Goal: Task Accomplishment & Management: Manage account settings

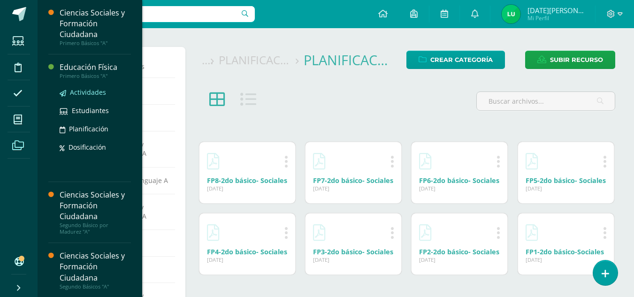
click at [94, 93] on span "Actividades" at bounding box center [88, 92] width 36 height 9
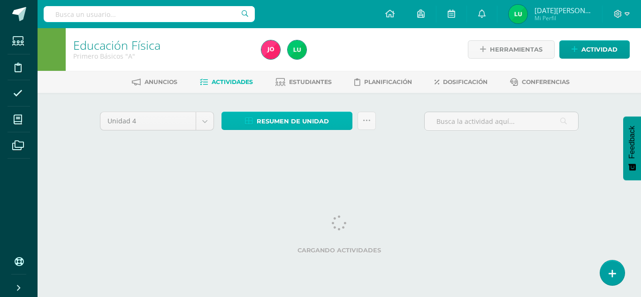
click at [292, 122] on span "Resumen de unidad" at bounding box center [293, 121] width 72 height 17
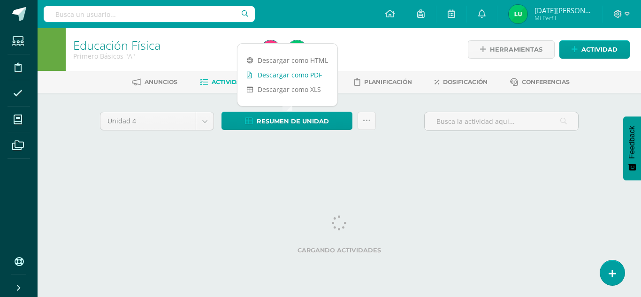
click at [308, 75] on link "Descargar como PDF" at bounding box center [288, 75] width 100 height 15
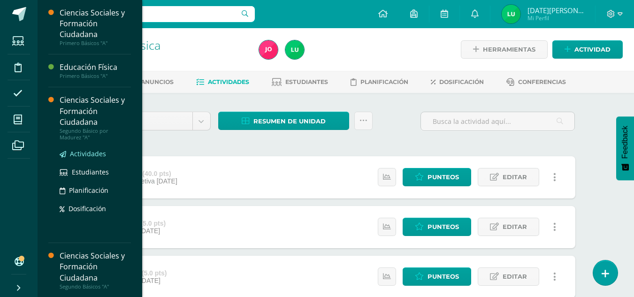
click at [86, 150] on span "Actividades" at bounding box center [88, 153] width 36 height 9
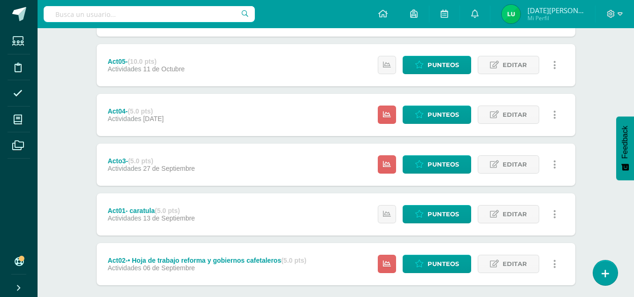
scroll to position [362, 0]
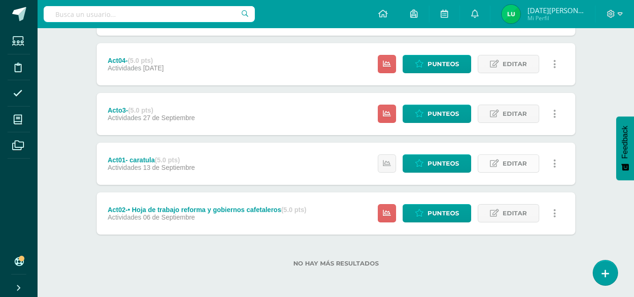
click at [515, 163] on span "Editar" at bounding box center [515, 163] width 24 height 17
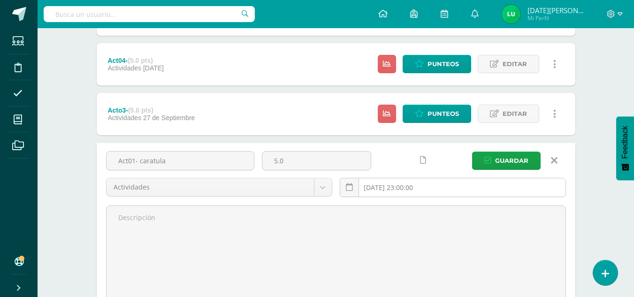
click at [414, 186] on input "2025-09-13 23:00:00" at bounding box center [452, 187] width 225 height 18
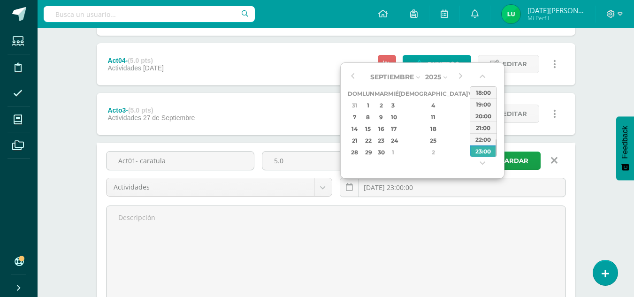
click at [480, 102] on div "6" at bounding box center [485, 105] width 10 height 11
type input "2025-09-06 23:00"
click at [485, 152] on div "23:00" at bounding box center [484, 151] width 26 height 12
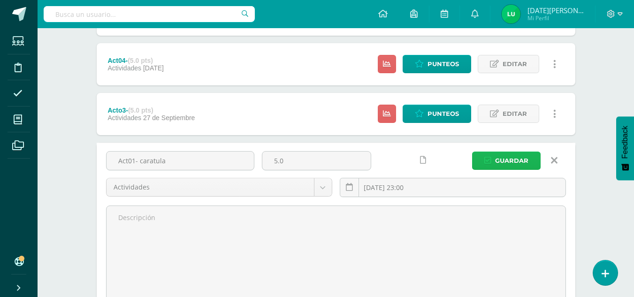
click at [498, 157] on span "Guardar" at bounding box center [511, 160] width 33 height 17
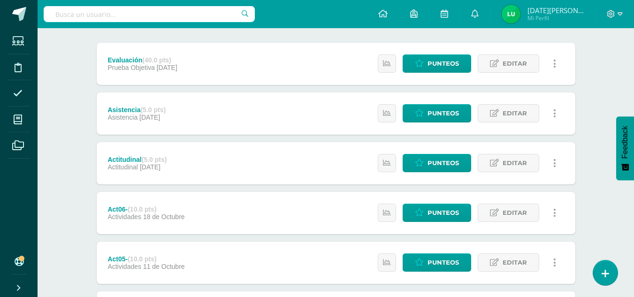
scroll to position [362, 0]
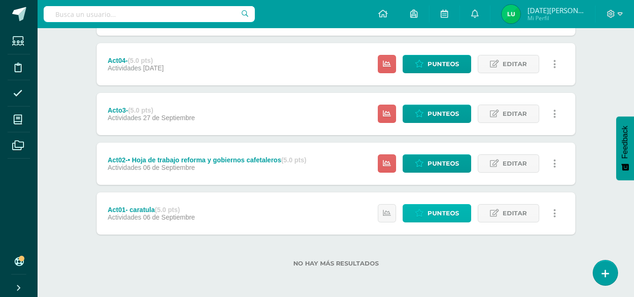
click at [445, 211] on span "Punteos" at bounding box center [443, 213] width 31 height 17
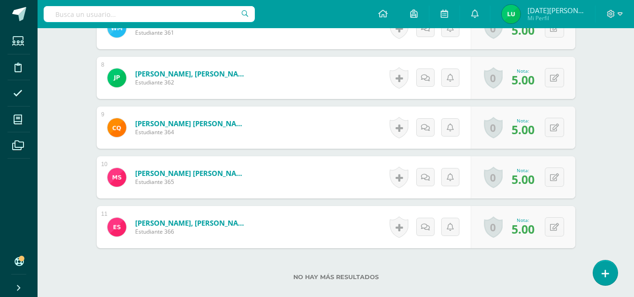
scroll to position [677, 0]
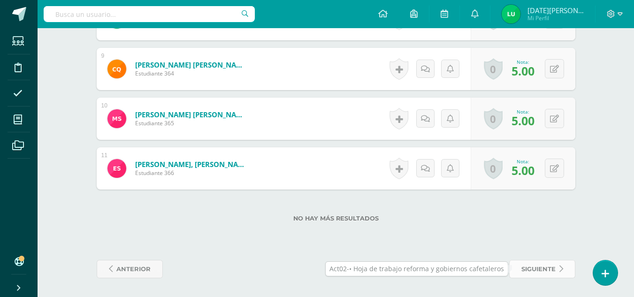
click at [537, 264] on span "siguiente" at bounding box center [539, 269] width 34 height 17
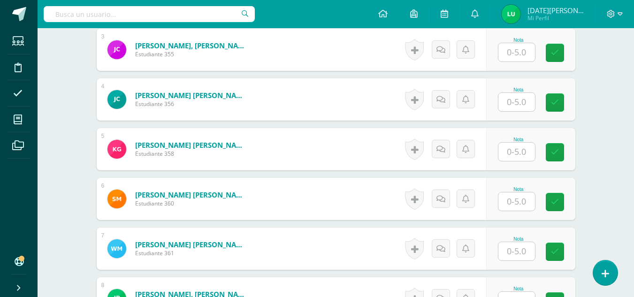
scroll to position [402, 0]
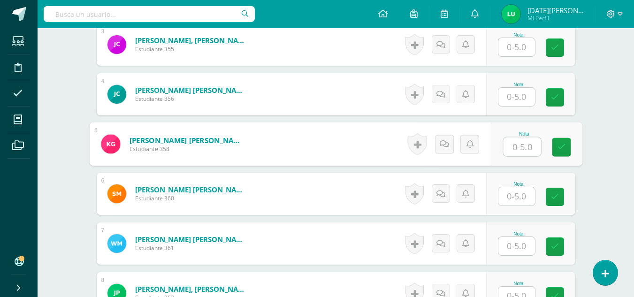
click at [521, 149] on input "text" at bounding box center [522, 147] width 38 height 19
drag, startPoint x: 568, startPoint y: 148, endPoint x: 521, endPoint y: 193, distance: 65.4
click at [521, 193] on div "1 Avila Alvarez, Iris Maribel Estudiante 353 Nota 0 Logros" at bounding box center [336, 194] width 479 height 540
type input "0"
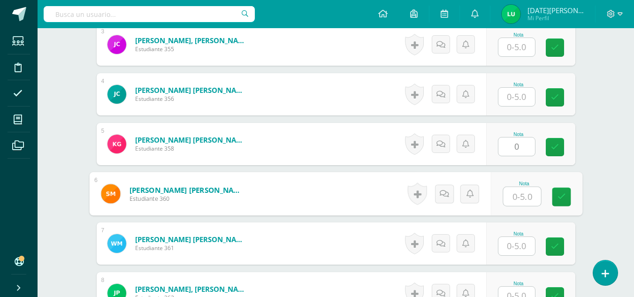
click at [521, 193] on input "text" at bounding box center [522, 196] width 38 height 19
type input "0"
click at [566, 200] on link at bounding box center [561, 197] width 19 height 19
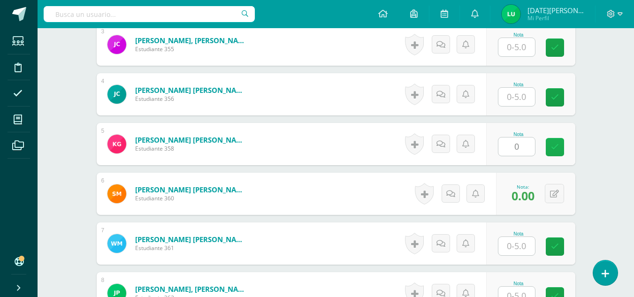
click at [557, 145] on icon at bounding box center [555, 147] width 8 height 8
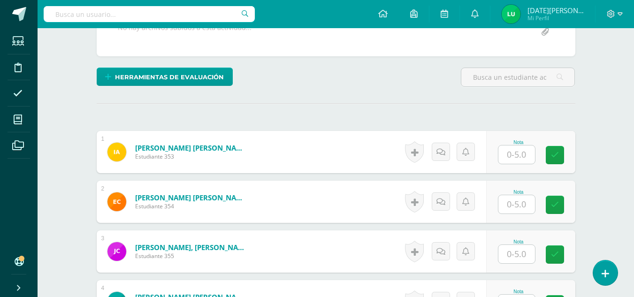
scroll to position [192, 0]
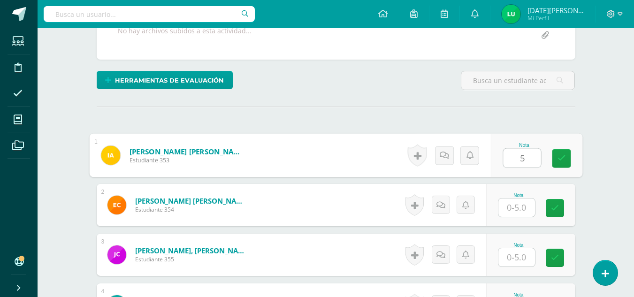
click at [530, 154] on input "5" at bounding box center [522, 158] width 38 height 19
type input "5"
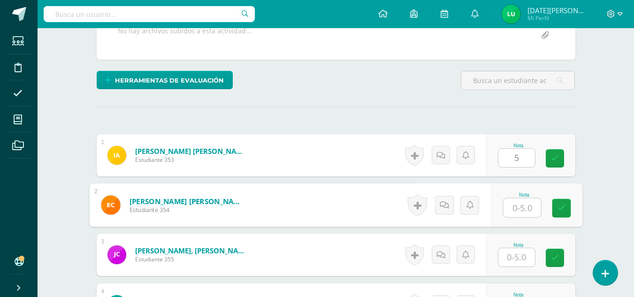
type input "5"
click at [518, 206] on input "5" at bounding box center [522, 208] width 38 height 19
click at [565, 210] on icon at bounding box center [561, 208] width 8 height 8
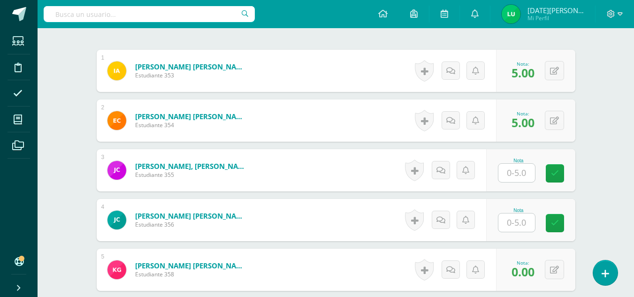
scroll to position [278, 0]
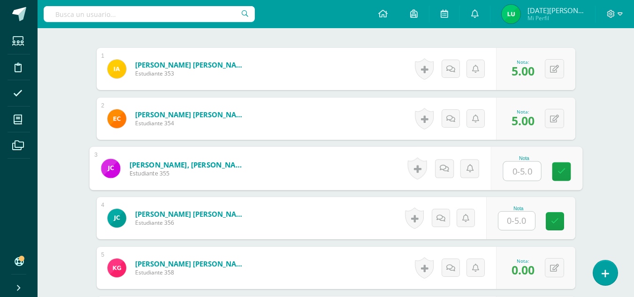
click at [524, 170] on input "text" at bounding box center [522, 171] width 38 height 19
type input "5"
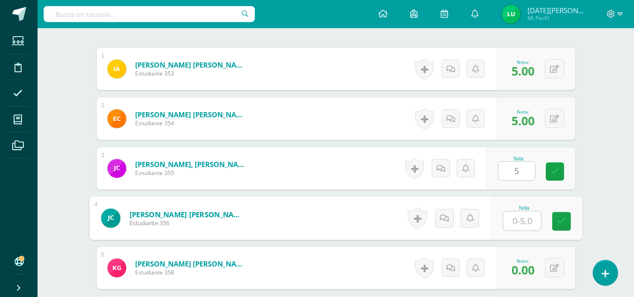
click at [521, 224] on input "text" at bounding box center [522, 221] width 38 height 19
type input "5"
click at [563, 218] on icon at bounding box center [561, 221] width 8 height 8
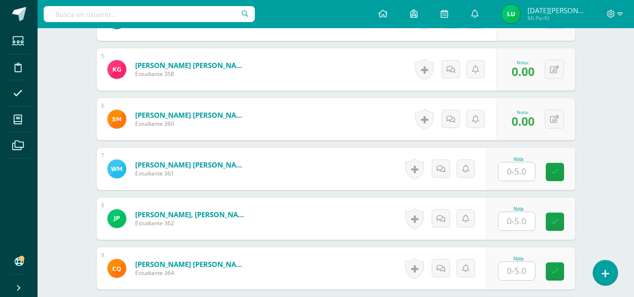
scroll to position [479, 0]
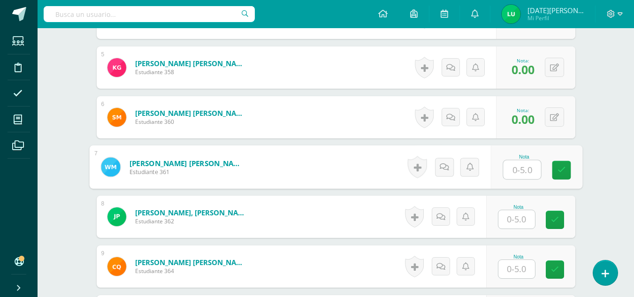
click at [530, 174] on input "text" at bounding box center [522, 170] width 38 height 19
type input "5"
click at [555, 176] on link at bounding box center [561, 170] width 19 height 19
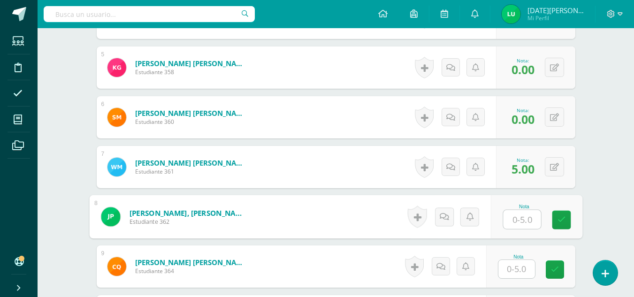
click at [518, 216] on input "text" at bounding box center [522, 219] width 38 height 19
type input "5"
click at [563, 226] on link at bounding box center [561, 220] width 19 height 19
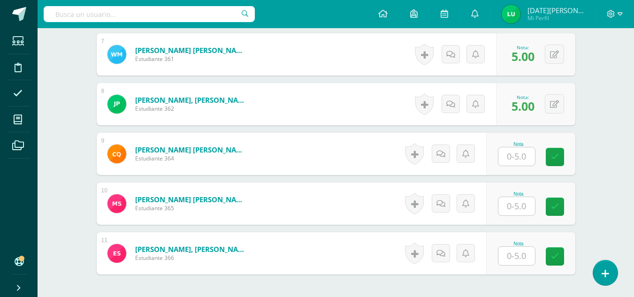
scroll to position [596, 0]
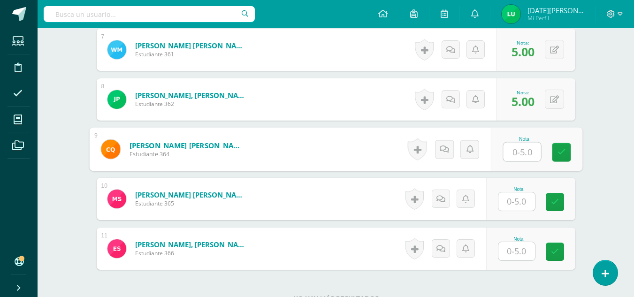
click at [521, 151] on input "text" at bounding box center [522, 152] width 38 height 19
type input "5"
click at [531, 157] on input "5" at bounding box center [522, 152] width 38 height 19
click at [563, 155] on icon at bounding box center [561, 152] width 8 height 8
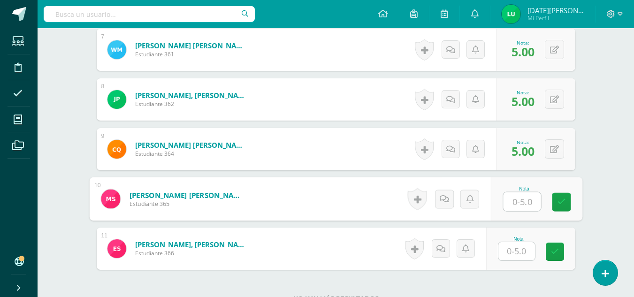
click at [528, 204] on input "text" at bounding box center [522, 202] width 38 height 19
type input "5"
click at [557, 207] on link at bounding box center [561, 202] width 19 height 19
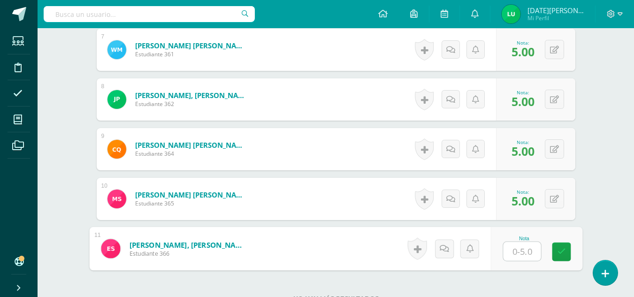
click at [519, 251] on input "text" at bounding box center [522, 251] width 38 height 19
type input "5"
click at [557, 258] on link at bounding box center [561, 252] width 19 height 19
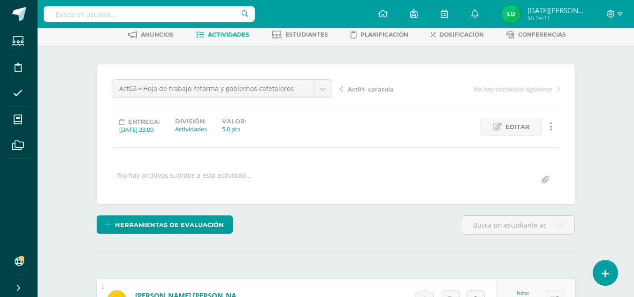
scroll to position [677, 0]
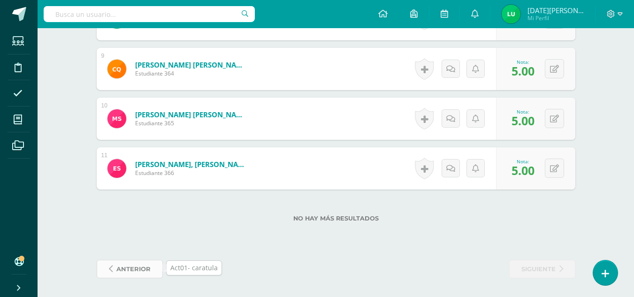
click at [132, 269] on span "anterior" at bounding box center [133, 269] width 34 height 17
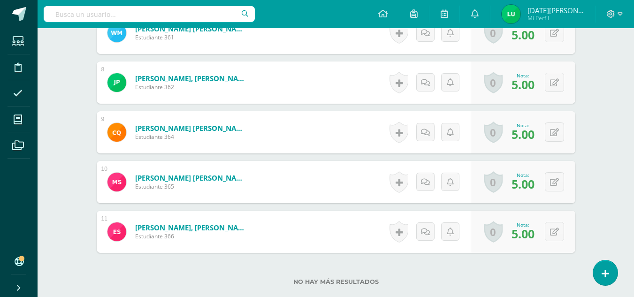
scroll to position [677, 0]
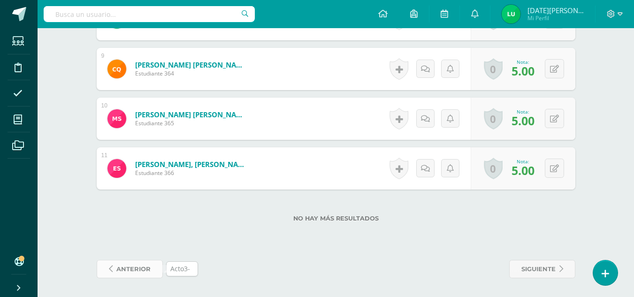
click at [144, 271] on span "anterior" at bounding box center [133, 269] width 34 height 17
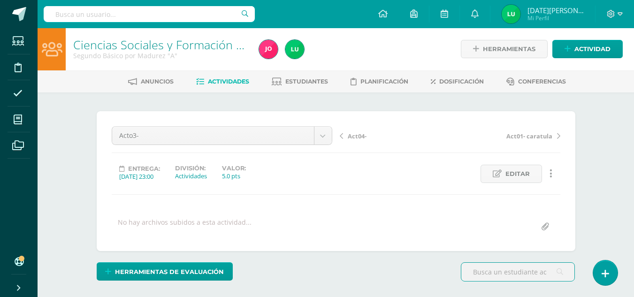
scroll to position [1, 0]
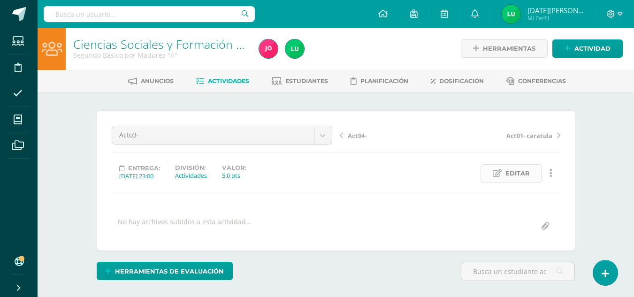
click at [517, 176] on span "Editar" at bounding box center [518, 173] width 24 height 17
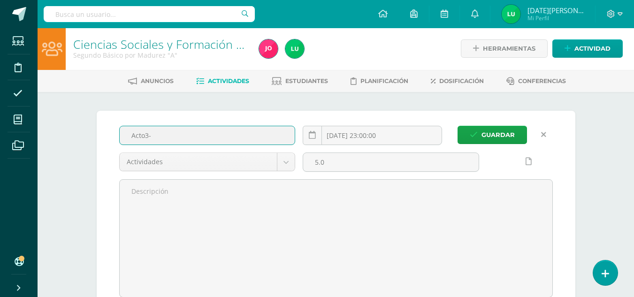
click at [187, 137] on input "Acto3-" at bounding box center [208, 135] width 176 height 18
paste input "• Caso de valores"
click at [156, 138] on input "Acto3-• Caso de valores" at bounding box center [208, 135] width 176 height 18
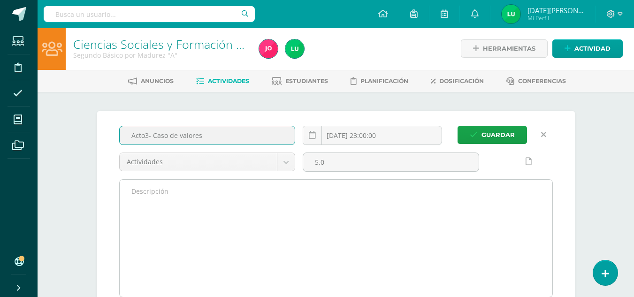
type input "Acto3- Caso de valores"
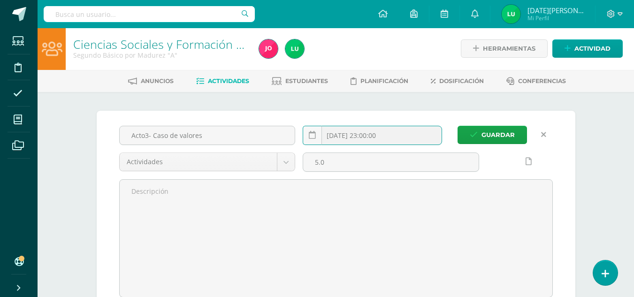
click at [379, 132] on input "2025-09-27 23:00:00" at bounding box center [372, 135] width 139 height 18
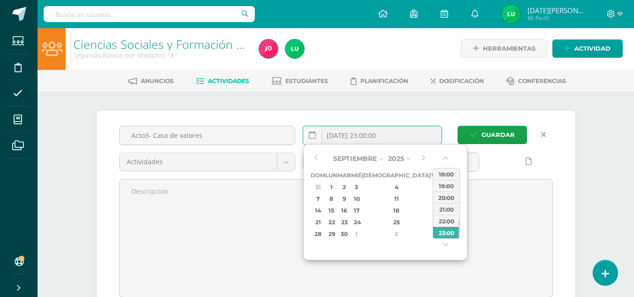
click at [443, 203] on div "13" at bounding box center [448, 198] width 10 height 11
type input "2025-09-13 23:00"
click at [450, 233] on div "23:00" at bounding box center [446, 233] width 26 height 12
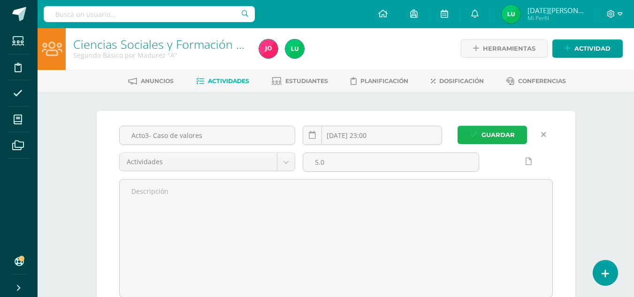
click at [506, 134] on span "Guardar" at bounding box center [498, 134] width 33 height 17
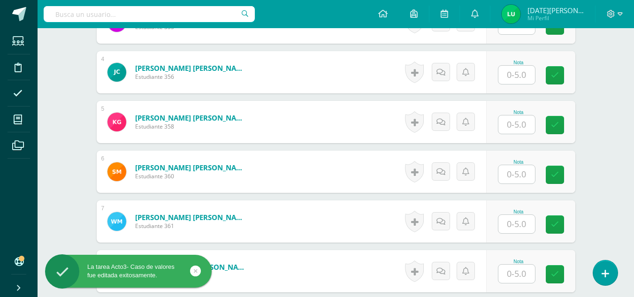
scroll to position [425, 0]
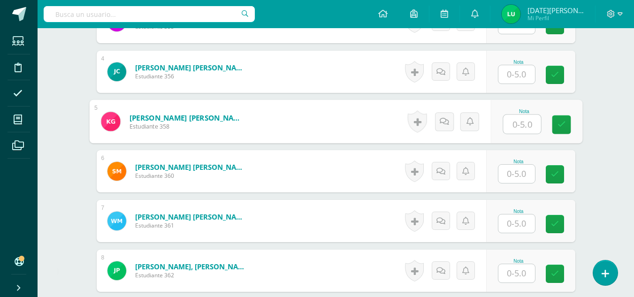
click at [532, 122] on input "text" at bounding box center [522, 124] width 38 height 19
type input "0"
click at [556, 131] on link at bounding box center [561, 125] width 19 height 19
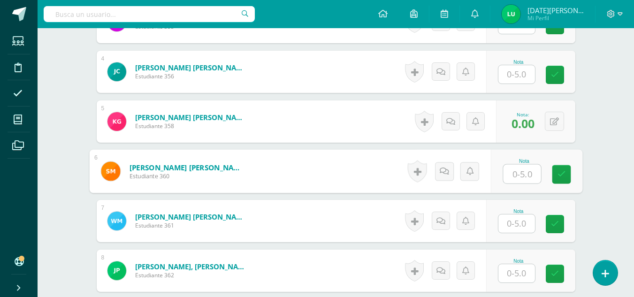
click at [527, 173] on input "text" at bounding box center [522, 174] width 38 height 19
type input "0"
click at [567, 177] on link at bounding box center [561, 174] width 19 height 19
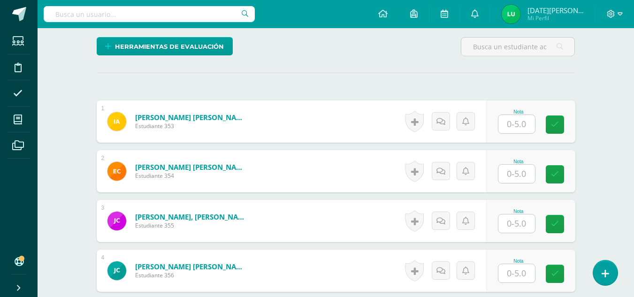
scroll to position [223, 0]
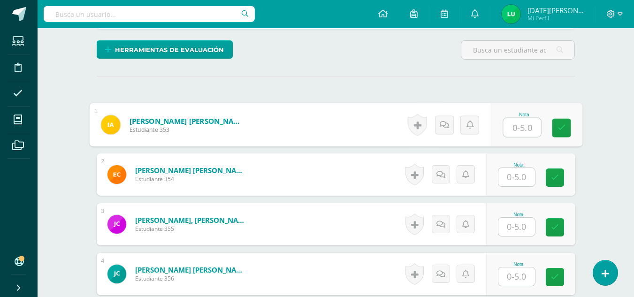
click at [517, 133] on input "text" at bounding box center [522, 127] width 38 height 19
type input "5"
click at [555, 130] on link at bounding box center [561, 128] width 19 height 19
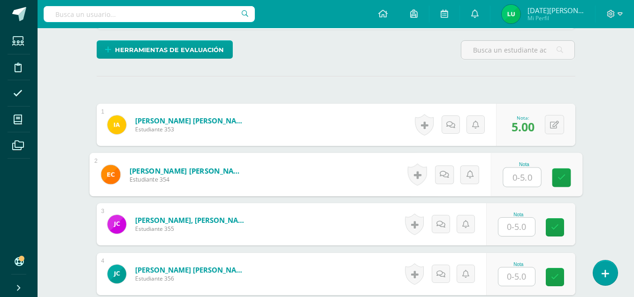
click at [516, 182] on input "text" at bounding box center [522, 177] width 38 height 19
type input "5"
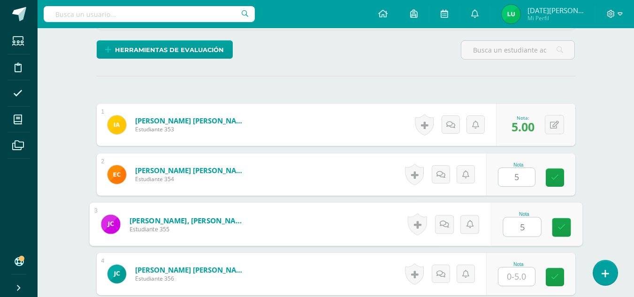
click at [525, 223] on input "5" at bounding box center [522, 227] width 38 height 19
type input "5"
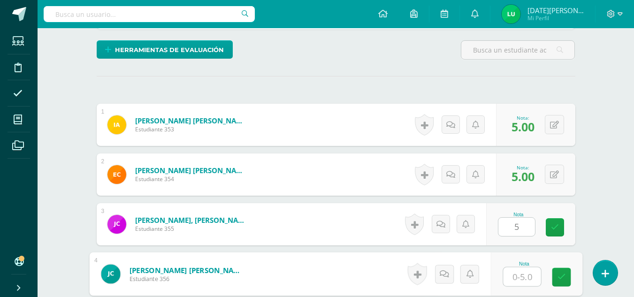
click at [521, 276] on input "text" at bounding box center [522, 277] width 38 height 19
type input "5"
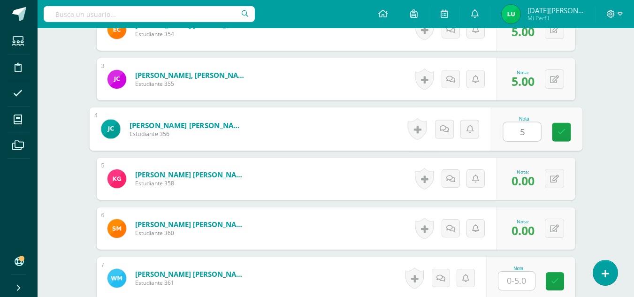
scroll to position [389, 0]
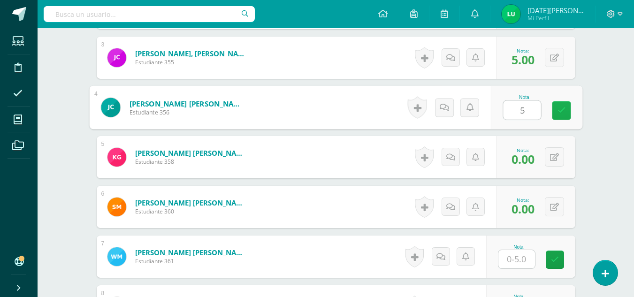
click at [558, 119] on link at bounding box center [561, 110] width 19 height 19
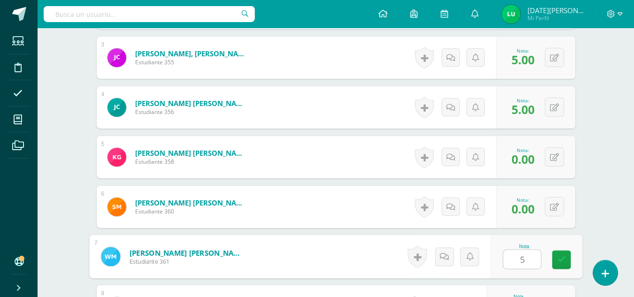
click at [518, 258] on input "5" at bounding box center [522, 259] width 38 height 19
type input "5"
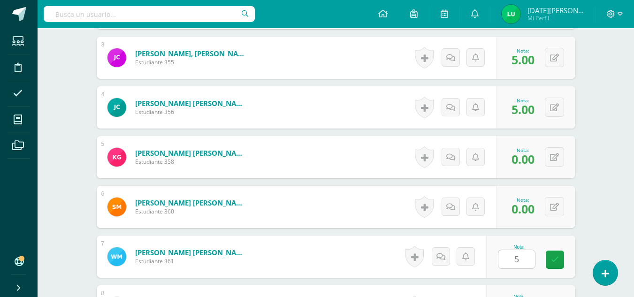
click at [551, 263] on div "Nota 5" at bounding box center [530, 257] width 89 height 42
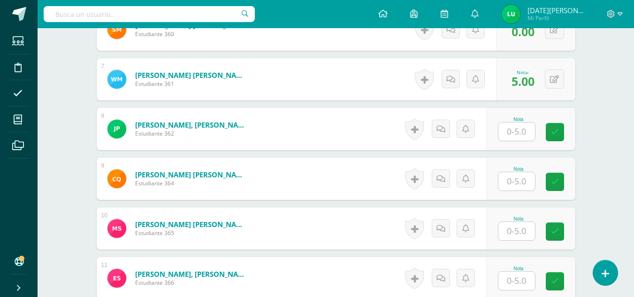
scroll to position [569, 0]
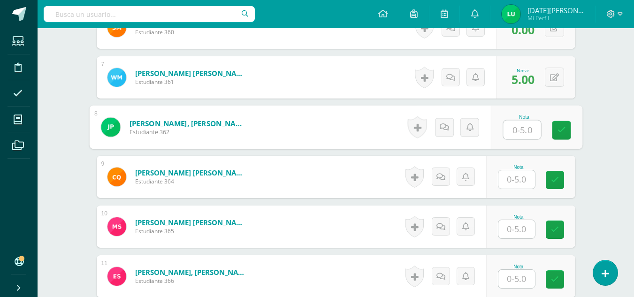
click at [529, 135] on input "text" at bounding box center [522, 130] width 38 height 19
type input "5"
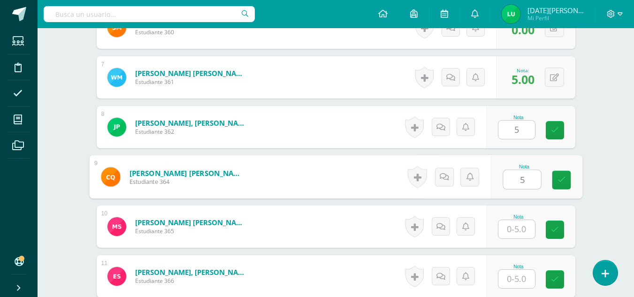
click at [522, 185] on input "5" at bounding box center [522, 179] width 38 height 19
click at [563, 186] on link at bounding box center [561, 180] width 19 height 19
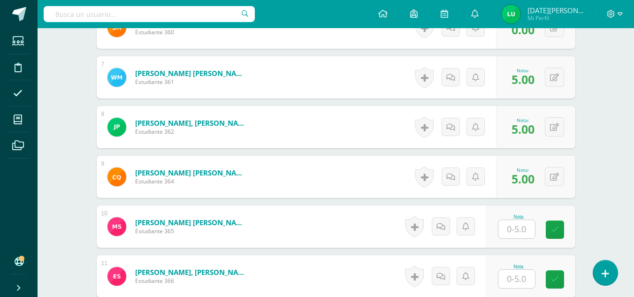
click at [508, 243] on div "Nota" at bounding box center [530, 227] width 89 height 42
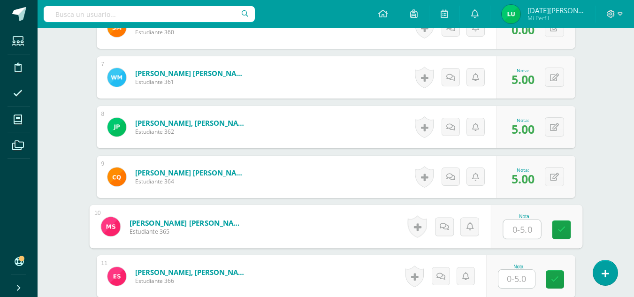
click at [523, 230] on input "text" at bounding box center [522, 229] width 38 height 19
type input "5"
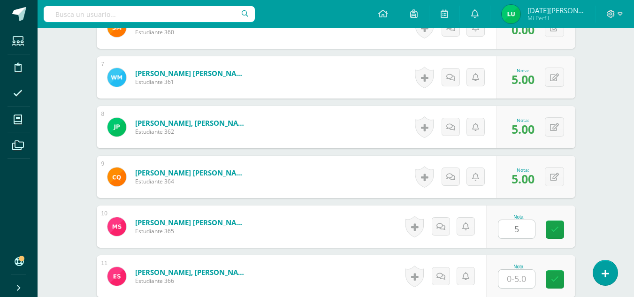
click at [572, 230] on div "Nota 5" at bounding box center [530, 227] width 89 height 42
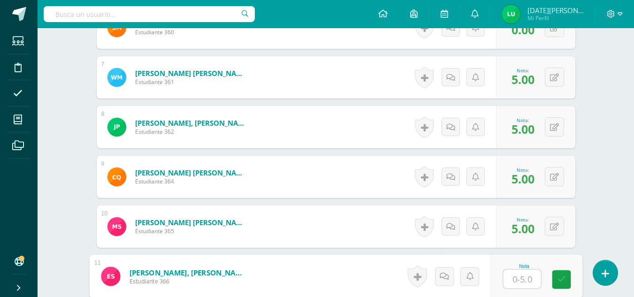
click at [521, 273] on input "text" at bounding box center [522, 279] width 38 height 19
type input "5"
click at [561, 284] on link at bounding box center [561, 279] width 19 height 19
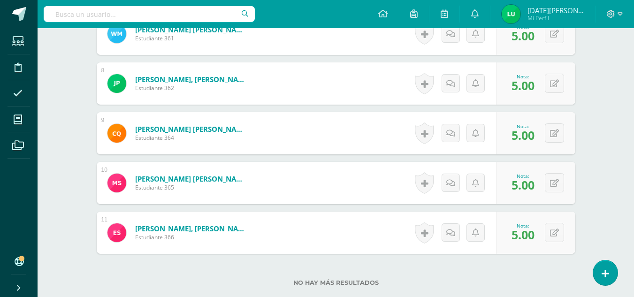
scroll to position [647, 0]
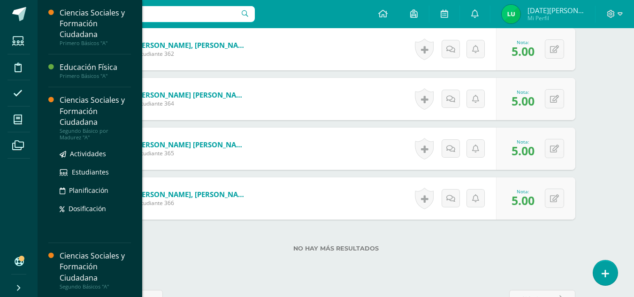
click at [85, 160] on ul "Actividades Estudiantes Planificación Dosificación" at bounding box center [95, 181] width 71 height 66
click at [96, 154] on span "Actividades" at bounding box center [88, 153] width 36 height 9
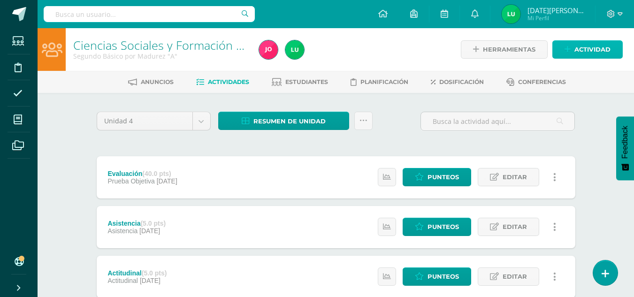
click at [594, 51] on span "Actividad" at bounding box center [593, 49] width 36 height 17
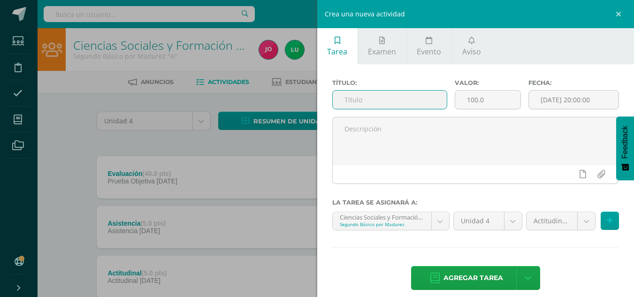
click at [363, 108] on input "text" at bounding box center [390, 100] width 114 height 18
type input "Parcial"
click at [488, 98] on input "100.0" at bounding box center [487, 100] width 65 height 18
type input "1"
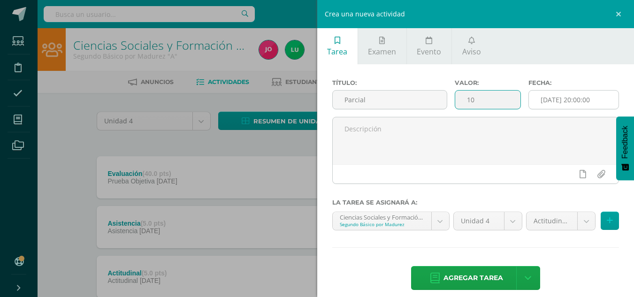
type input "10"
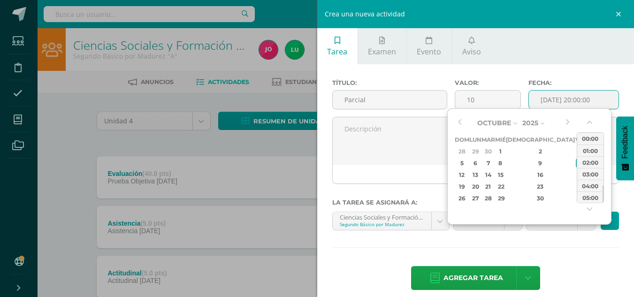
click at [548, 101] on input "[DATE] 20:00:00" at bounding box center [574, 100] width 90 height 18
click at [587, 153] on div "4" at bounding box center [592, 151] width 10 height 11
click at [594, 198] on div "23:00" at bounding box center [591, 197] width 26 height 12
type input "2025-10-04 23:00"
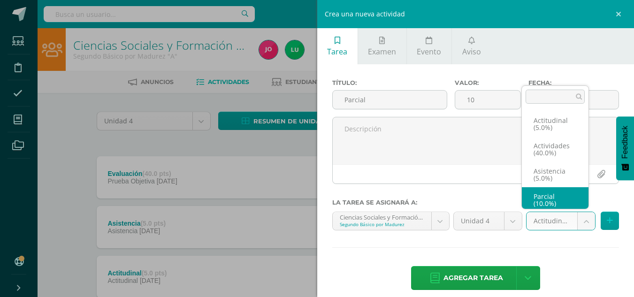
scroll to position [4, 0]
select select "22818"
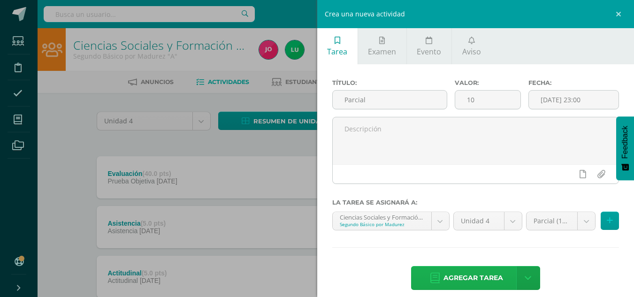
click at [470, 278] on span "Agregar tarea" at bounding box center [474, 278] width 60 height 23
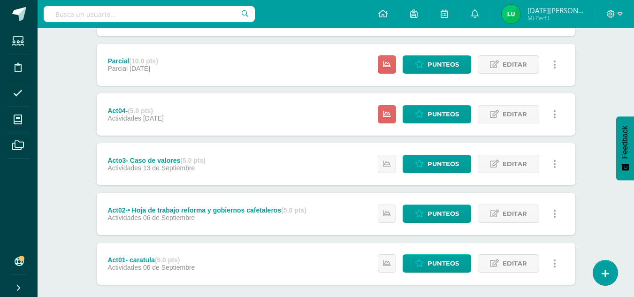
scroll to position [359, 0]
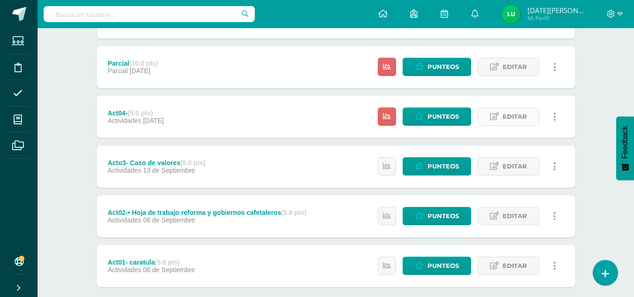
click at [512, 121] on span "Editar" at bounding box center [515, 116] width 24 height 17
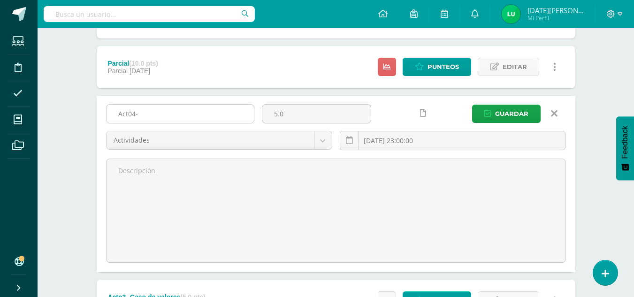
click at [176, 111] on input "Act04-" at bounding box center [180, 114] width 147 height 18
paste input "• Caso de revolución"
click at [144, 114] on input "Act04-• Caso de revolución" at bounding box center [180, 114] width 147 height 18
type input "Act04-Caso de revolución"
click at [418, 142] on input "[DATE] 23:00:00" at bounding box center [452, 140] width 225 height 18
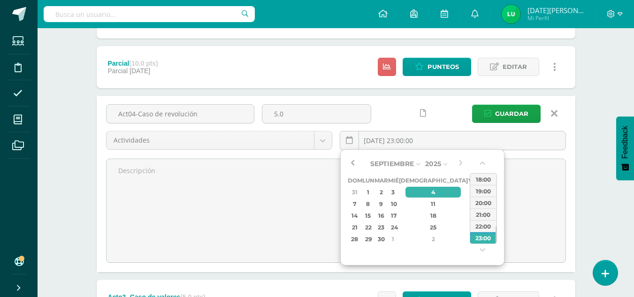
click at [352, 160] on button "button" at bounding box center [352, 164] width 9 height 14
click at [480, 230] on div "27" at bounding box center [485, 227] width 10 height 11
type input "[DATE] 23:00"
click at [482, 239] on div "23:00" at bounding box center [484, 238] width 26 height 12
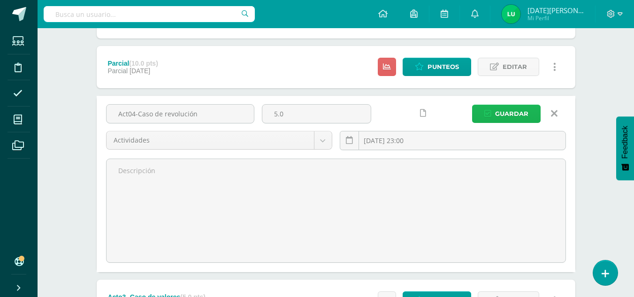
click at [518, 113] on span "Guardar" at bounding box center [511, 113] width 33 height 17
drag, startPoint x: 518, startPoint y: 113, endPoint x: 509, endPoint y: 116, distance: 9.4
click at [509, 116] on span "Guardar" at bounding box center [511, 113] width 33 height 17
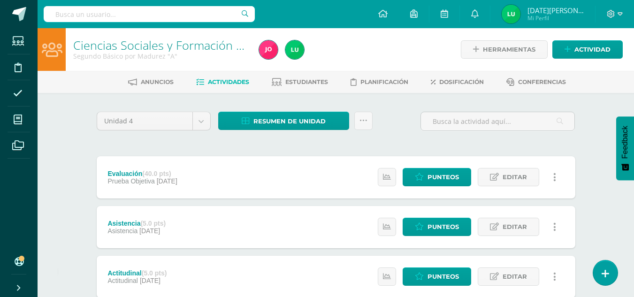
drag, startPoint x: 0, startPoint y: 0, endPoint x: 577, endPoint y: 148, distance: 595.4
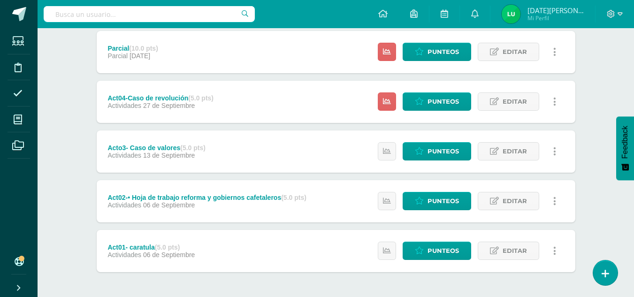
scroll to position [373, 0]
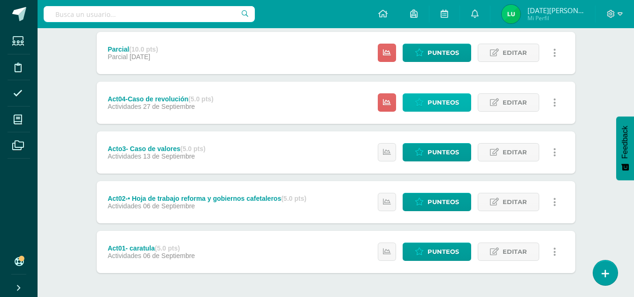
click at [433, 102] on span "Punteos" at bounding box center [443, 102] width 31 height 17
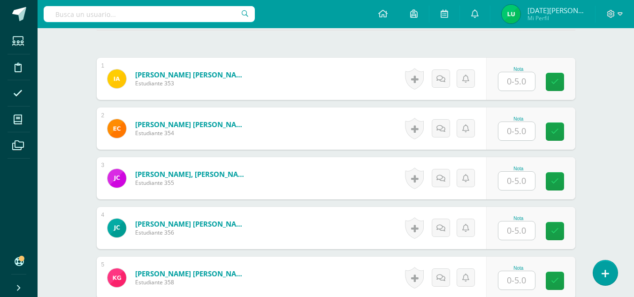
scroll to position [269, 0]
type input "0"
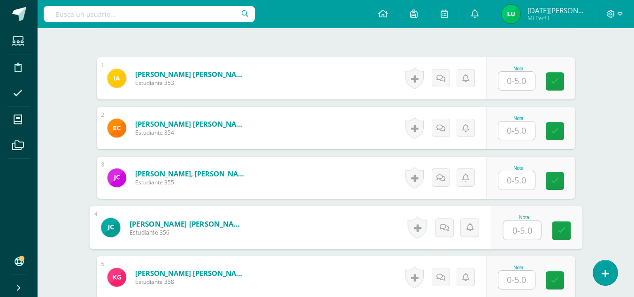
click at [522, 229] on input "text" at bounding box center [522, 230] width 38 height 19
type input "0"
click at [561, 229] on icon at bounding box center [561, 231] width 8 height 8
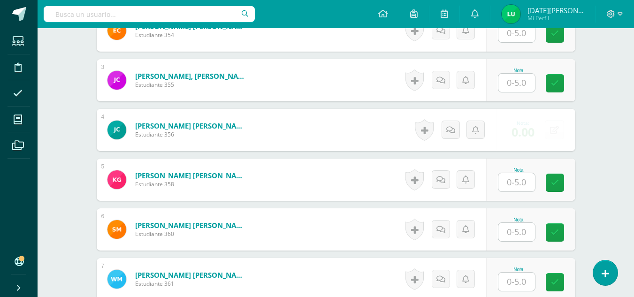
scroll to position [394, 0]
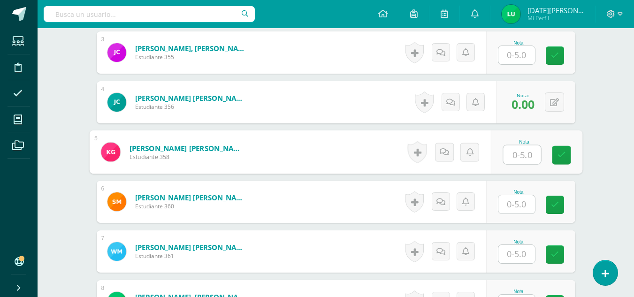
click at [524, 154] on input "text" at bounding box center [522, 155] width 38 height 19
type input "0"
click at [564, 161] on link at bounding box center [561, 155] width 19 height 19
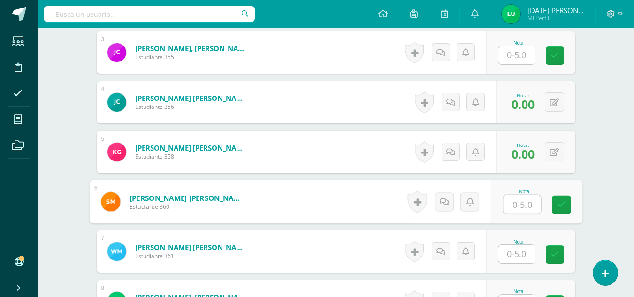
click at [520, 202] on input "text" at bounding box center [522, 204] width 38 height 19
type input "0"
click at [571, 206] on div "Nota 0" at bounding box center [537, 202] width 92 height 44
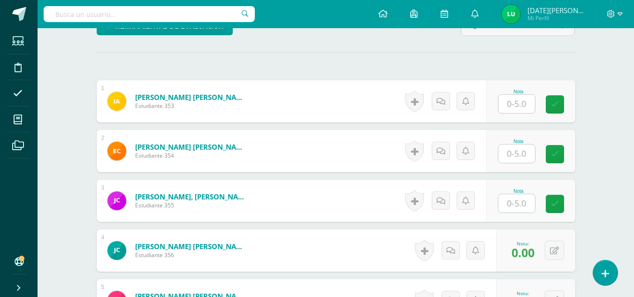
scroll to position [245, 0]
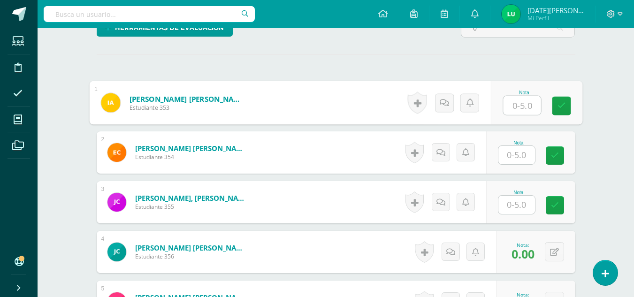
click at [514, 107] on input "text" at bounding box center [522, 105] width 38 height 19
type input "5"
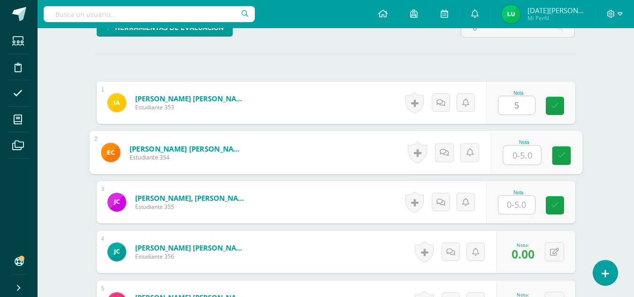
click at [525, 148] on input "text" at bounding box center [522, 155] width 38 height 19
type input "5"
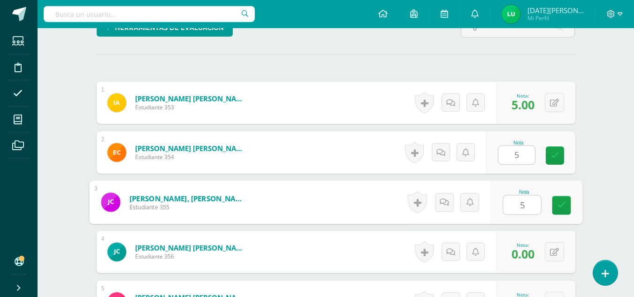
click at [524, 200] on input "5" at bounding box center [522, 205] width 38 height 19
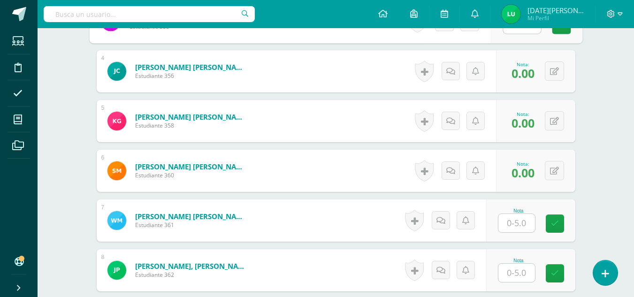
scroll to position [427, 0]
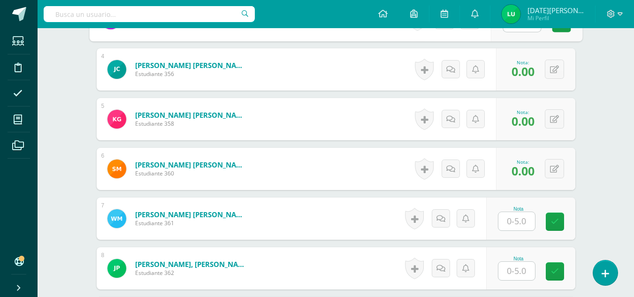
type input "5"
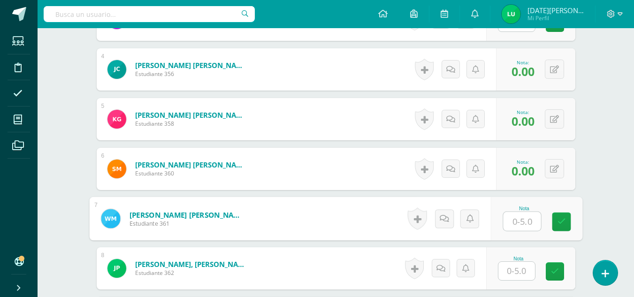
click at [527, 216] on input "text" at bounding box center [522, 221] width 38 height 19
type input "5"
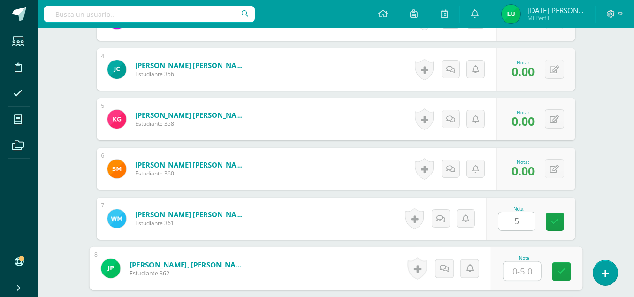
type input "5"
click at [520, 272] on input "5" at bounding box center [522, 271] width 38 height 19
click at [565, 278] on link at bounding box center [561, 271] width 19 height 19
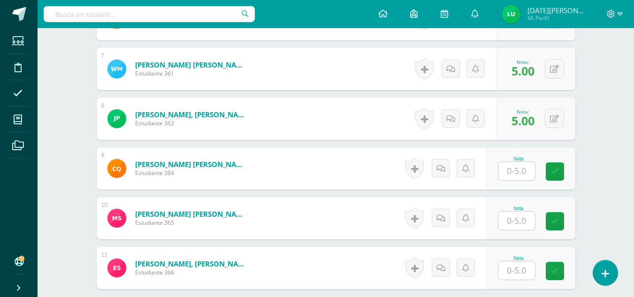
scroll to position [594, 0]
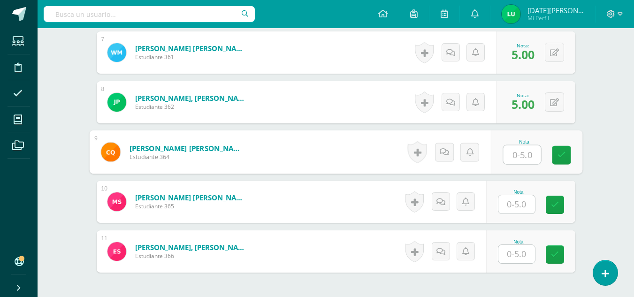
type input "5"
click at [523, 149] on input "5" at bounding box center [522, 155] width 38 height 19
click at [562, 163] on link at bounding box center [561, 155] width 19 height 19
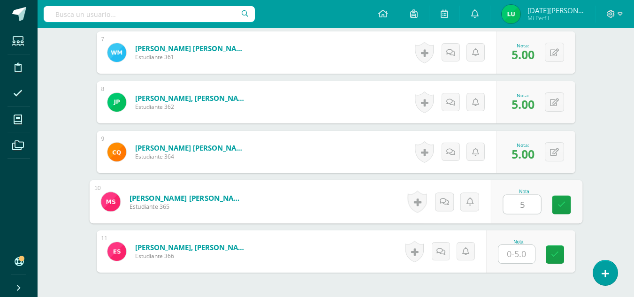
click at [524, 196] on input "5" at bounding box center [522, 204] width 38 height 19
type input "5"
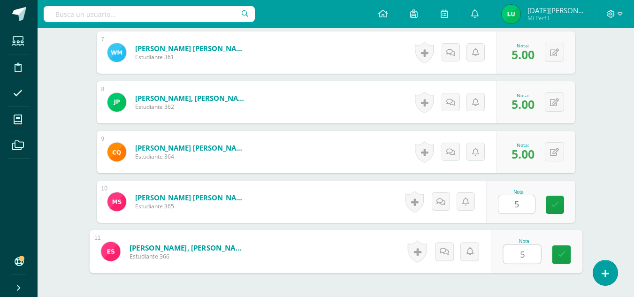
click at [525, 256] on input "5" at bounding box center [522, 254] width 38 height 19
click at [554, 262] on link at bounding box center [561, 255] width 19 height 19
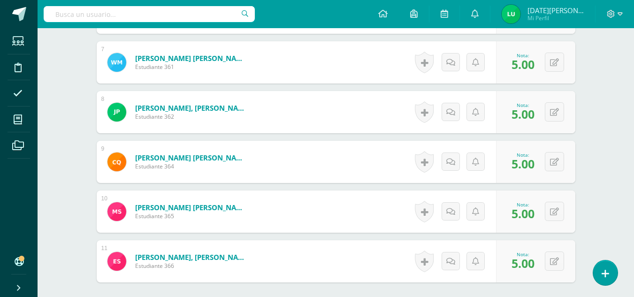
scroll to position [677, 0]
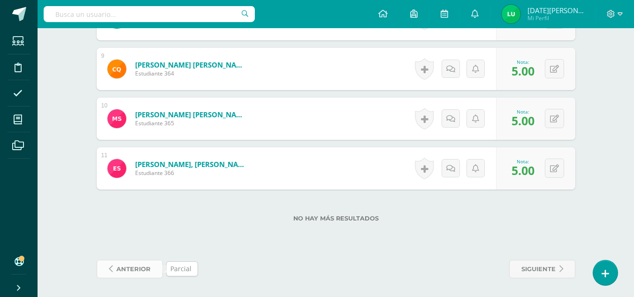
click at [123, 268] on span "anterior" at bounding box center [133, 269] width 34 height 17
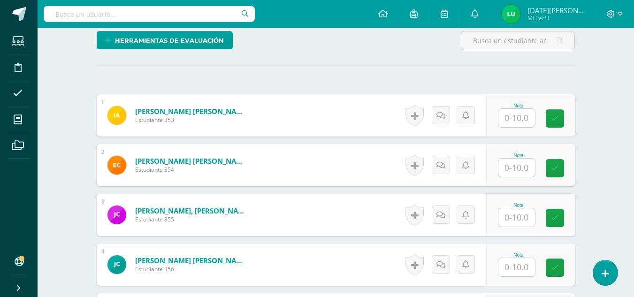
scroll to position [232, 0]
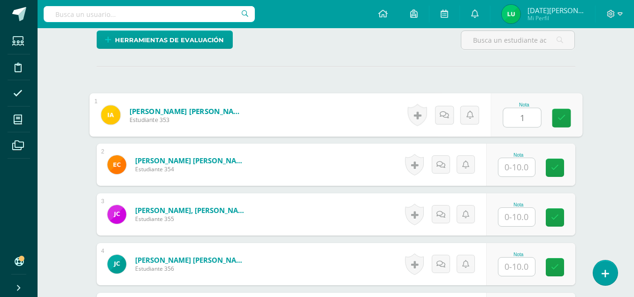
click at [524, 119] on input "1" at bounding box center [522, 117] width 38 height 19
click at [563, 124] on link at bounding box center [561, 118] width 19 height 19
type input "10"
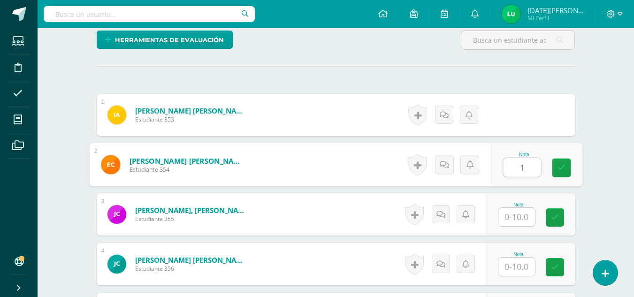
click at [519, 170] on input "1" at bounding box center [522, 167] width 38 height 19
type input "10"
click at [561, 173] on link at bounding box center [561, 168] width 19 height 19
click at [522, 220] on input "1" at bounding box center [517, 217] width 37 height 18
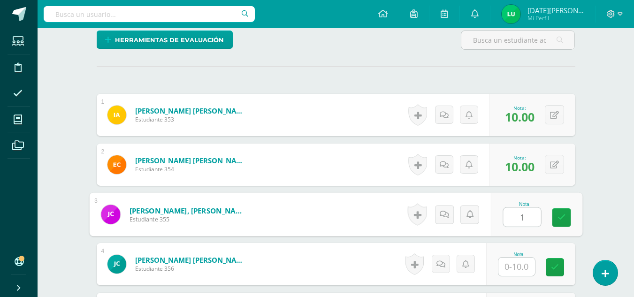
type input "10"
click at [571, 225] on link at bounding box center [561, 217] width 19 height 19
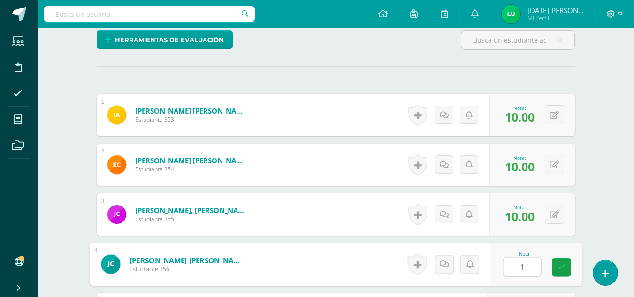
click at [522, 272] on input "1" at bounding box center [522, 267] width 38 height 19
click at [564, 273] on link at bounding box center [561, 267] width 19 height 19
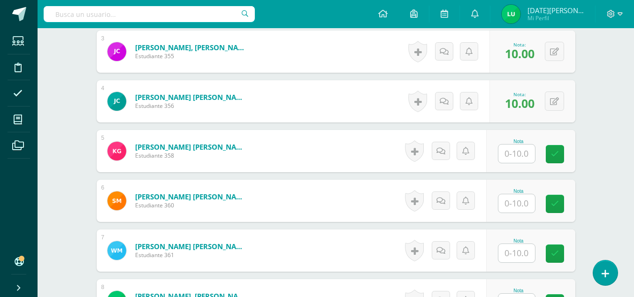
scroll to position [401, 0]
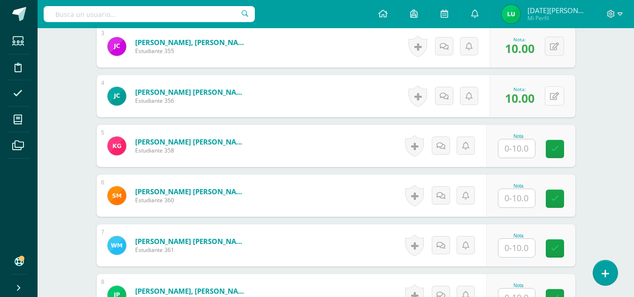
click at [555, 87] on button at bounding box center [554, 95] width 19 height 19
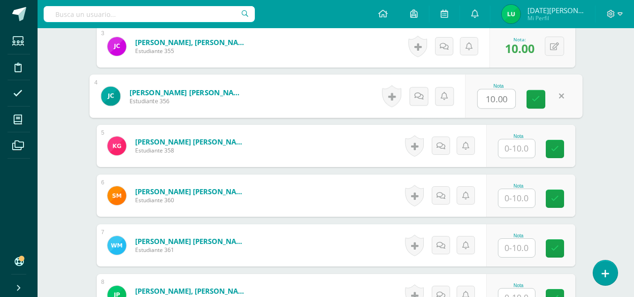
type input "0"
click at [540, 96] on link at bounding box center [536, 99] width 19 height 19
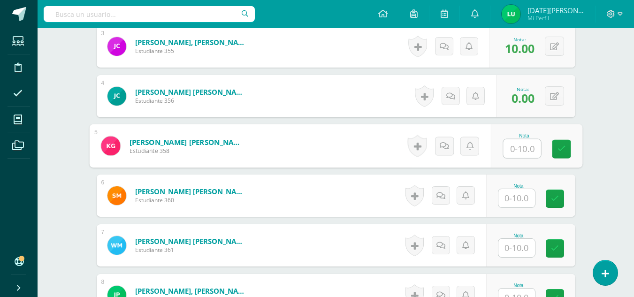
click at [523, 157] on input "text" at bounding box center [522, 148] width 38 height 19
type input "0"
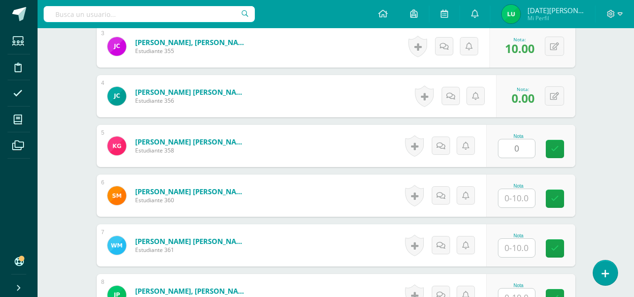
click at [571, 160] on div "Nota 0" at bounding box center [530, 146] width 89 height 42
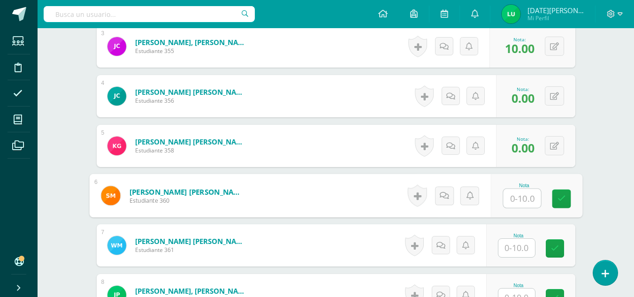
click at [527, 198] on input "text" at bounding box center [522, 198] width 38 height 19
type input "0"
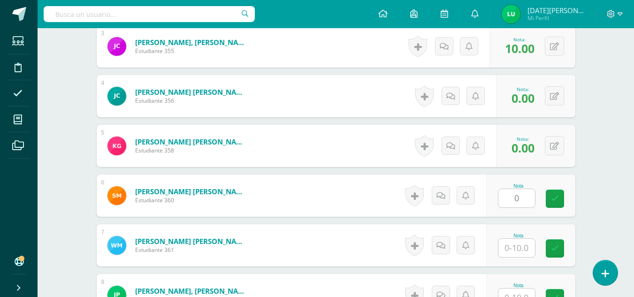
click at [576, 207] on div "¿Estás seguro que quieres eliminar esta actividad? Esto borrará la actividad y …" at bounding box center [336, 132] width 486 height 843
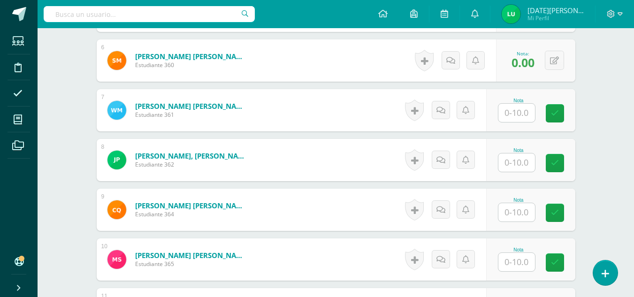
scroll to position [537, 0]
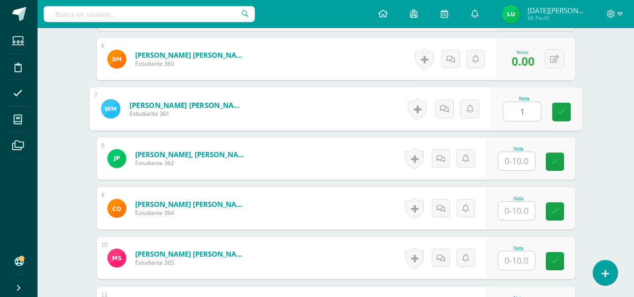
click at [505, 113] on input "1" at bounding box center [522, 111] width 38 height 19
type input "10"
click at [558, 116] on icon at bounding box center [561, 112] width 8 height 8
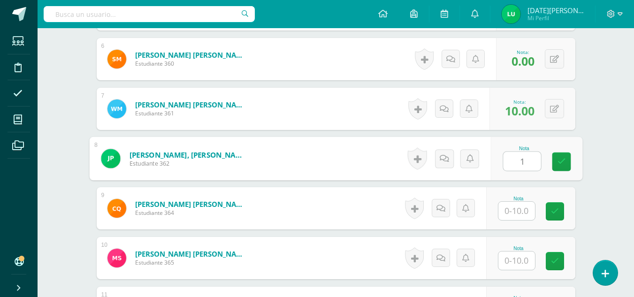
click at [515, 162] on input "1" at bounding box center [522, 161] width 38 height 19
drag, startPoint x: 558, startPoint y: 165, endPoint x: 517, endPoint y: 216, distance: 65.8
click at [517, 216] on div "1 Avila Alvarez, Iris Maribel Estudiante 353 Nota 10.00 0 Logros 10.00 2" at bounding box center [336, 59] width 479 height 540
type input "10"
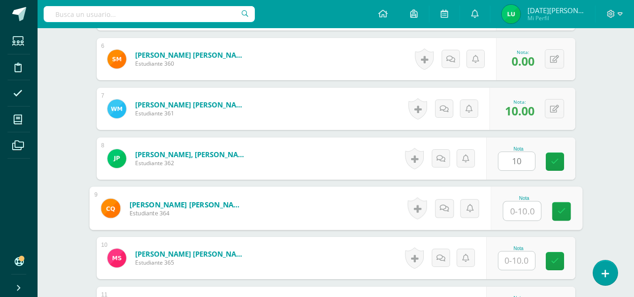
click at [517, 216] on input "text" at bounding box center [522, 211] width 38 height 19
type input "10"
click at [563, 218] on link at bounding box center [561, 211] width 19 height 19
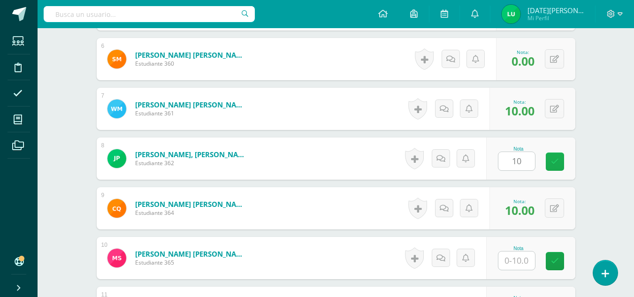
click at [560, 159] on link at bounding box center [555, 162] width 18 height 18
click at [527, 259] on input "text" at bounding box center [517, 261] width 37 height 18
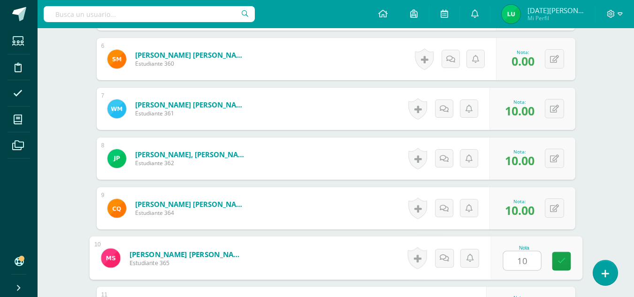
type input "10"
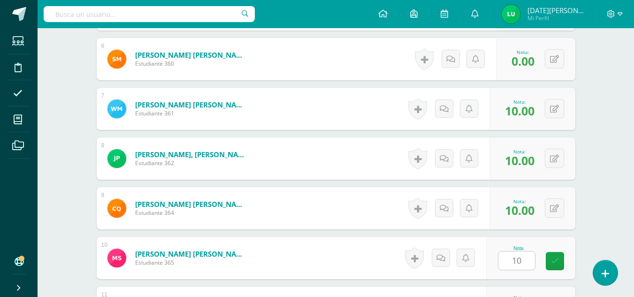
click at [560, 273] on div "Nota 10" at bounding box center [530, 258] width 89 height 42
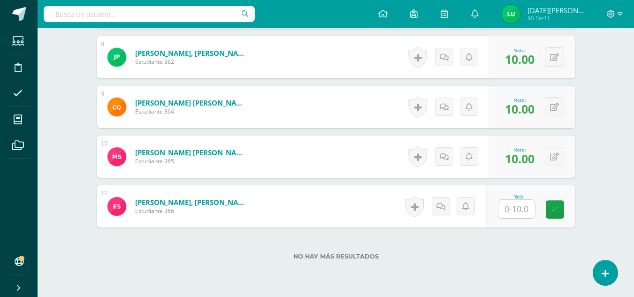
scroll to position [670, 0]
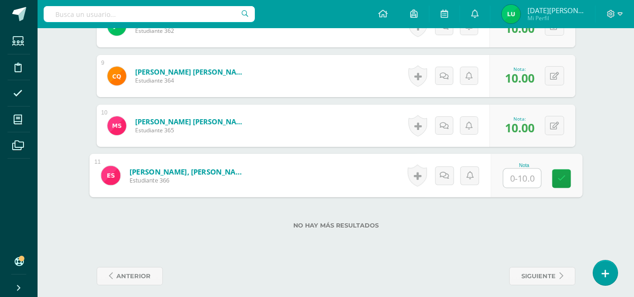
click at [519, 178] on input "text" at bounding box center [522, 178] width 38 height 19
type input "|"
type input "10"
click at [560, 182] on icon at bounding box center [561, 179] width 8 height 8
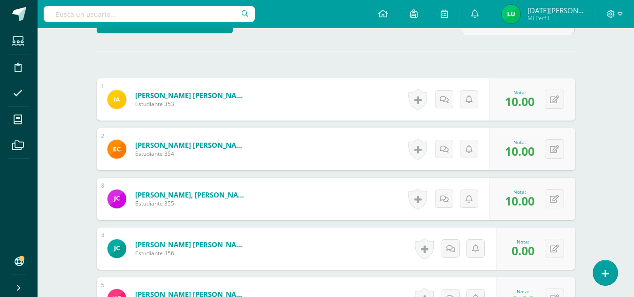
scroll to position [677, 0]
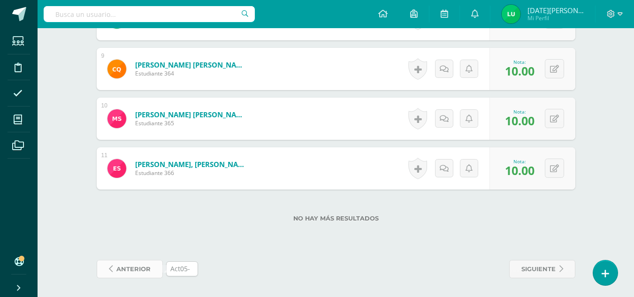
click at [145, 273] on span "anterior" at bounding box center [133, 269] width 34 height 17
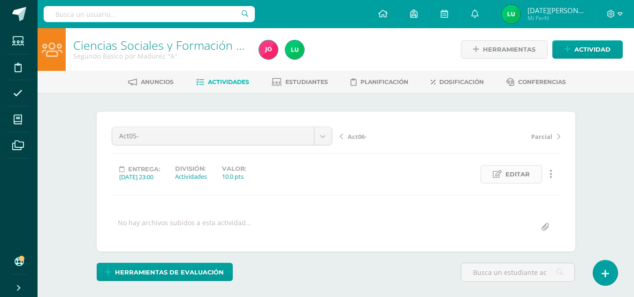
click at [525, 170] on span "Editar" at bounding box center [518, 174] width 24 height 17
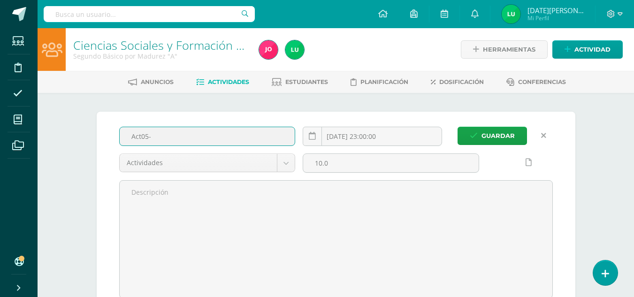
click at [166, 139] on input "Act05-" at bounding box center [208, 136] width 176 height 18
paste input "• Hoja de trabajo segunda guerra mundial"
type input "Act05-• Hoja de trabajo [PERSON_NAME] mundial"
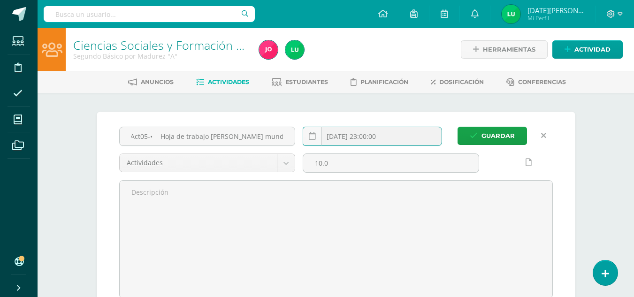
scroll to position [0, 0]
click at [368, 136] on input "2025-10-11 23:00:00" at bounding box center [372, 136] width 139 height 18
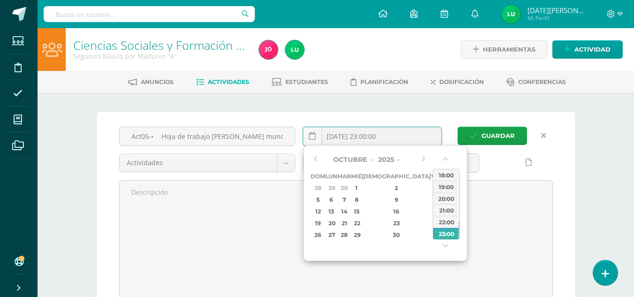
click at [443, 183] on div "4" at bounding box center [448, 188] width 10 height 11
type input "2025-10-04 23:00"
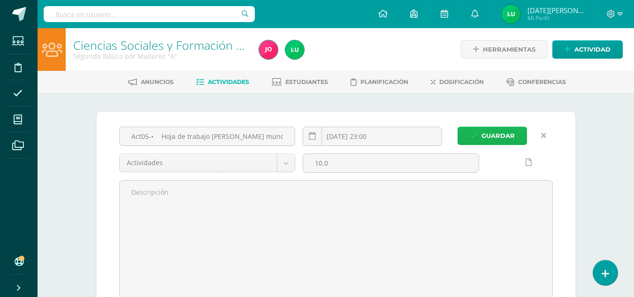
click at [497, 129] on span "Guardar" at bounding box center [498, 135] width 33 height 17
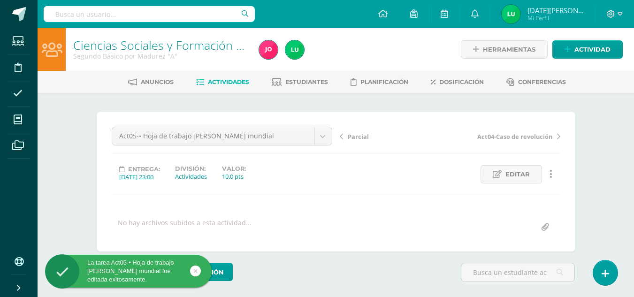
click at [499, 139] on span "Act04-Caso de revolución" at bounding box center [515, 136] width 75 height 8
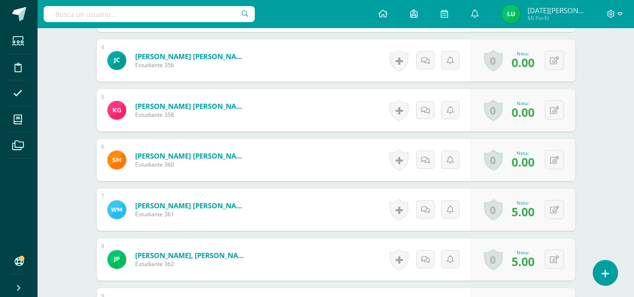
scroll to position [677, 0]
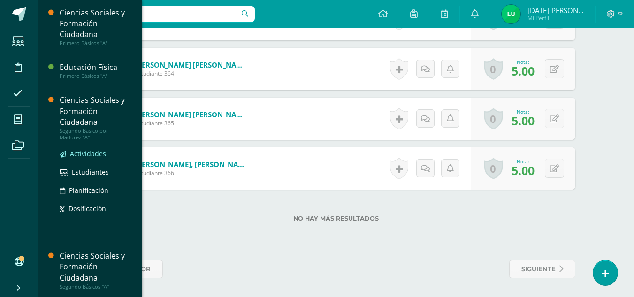
click at [82, 151] on span "Actividades" at bounding box center [88, 153] width 36 height 9
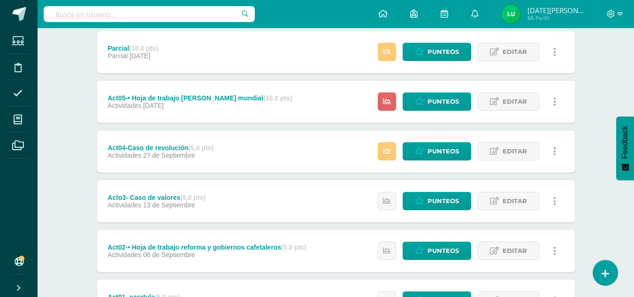
scroll to position [323, 0]
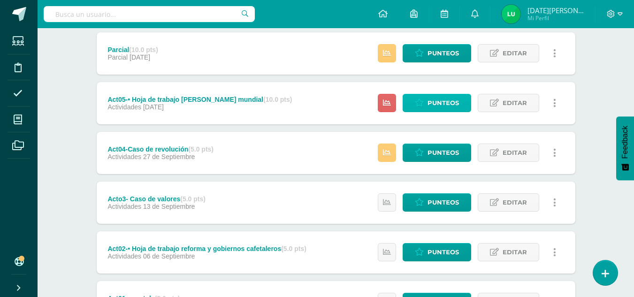
click at [426, 103] on link "Punteos" at bounding box center [437, 103] width 69 height 18
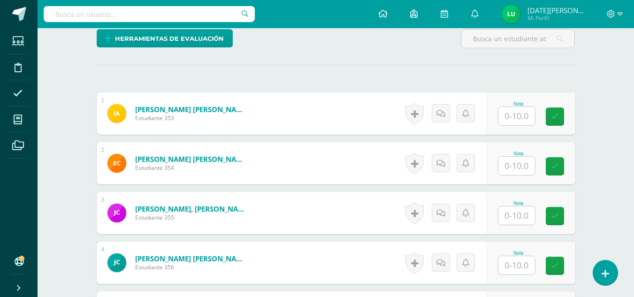
scroll to position [234, 0]
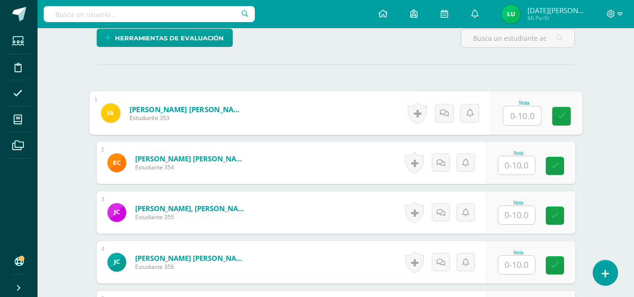
click at [515, 113] on input "text" at bounding box center [522, 116] width 38 height 19
drag, startPoint x: 569, startPoint y: 117, endPoint x: 521, endPoint y: 158, distance: 62.3
type input "10"
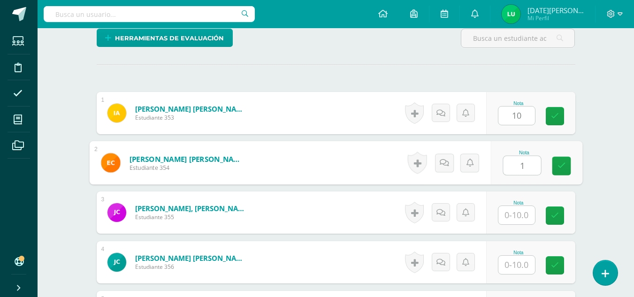
click at [521, 158] on input "1" at bounding box center [522, 165] width 38 height 19
type input "10"
click at [562, 170] on icon at bounding box center [561, 166] width 8 height 8
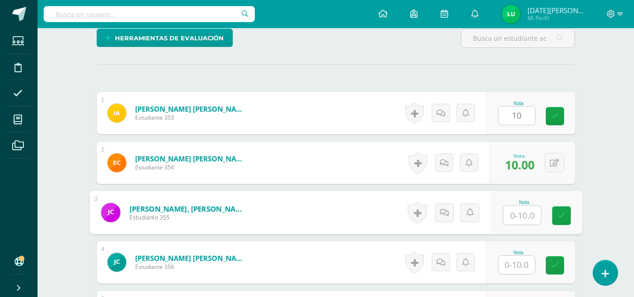
click at [514, 211] on input "text" at bounding box center [522, 215] width 38 height 19
type input "0"
click at [565, 220] on link at bounding box center [561, 216] width 19 height 19
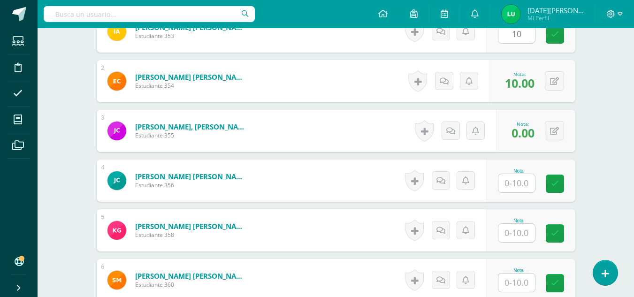
scroll to position [324, 0]
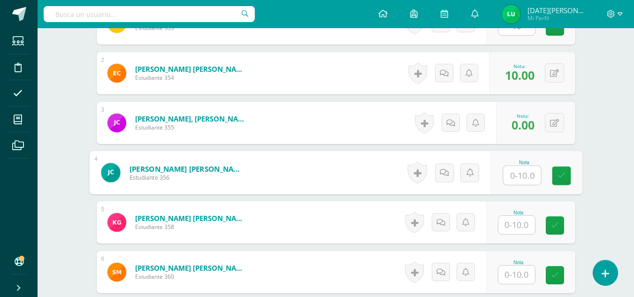
click at [519, 177] on input "text" at bounding box center [522, 175] width 38 height 19
type input "0"
click at [565, 178] on icon at bounding box center [561, 176] width 8 height 8
click at [524, 232] on input "text" at bounding box center [517, 225] width 37 height 18
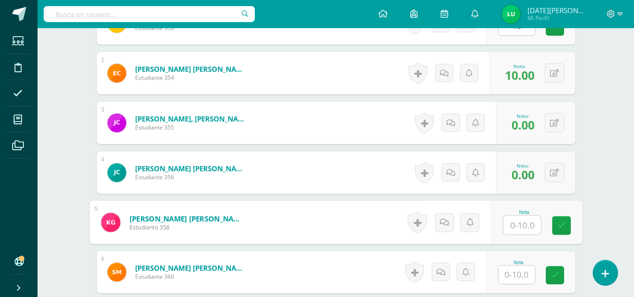
type input "0"
click at [571, 225] on link at bounding box center [561, 225] width 19 height 19
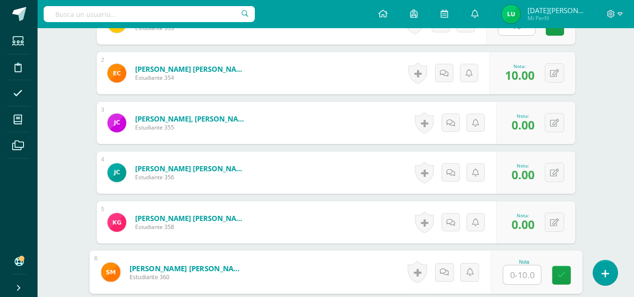
click at [526, 278] on input "text" at bounding box center [522, 275] width 38 height 19
type input "0"
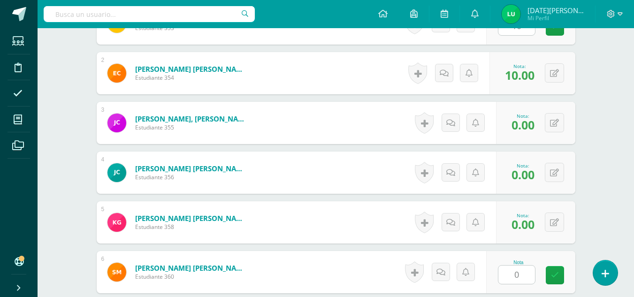
click at [560, 285] on div "Nota 0" at bounding box center [530, 272] width 89 height 42
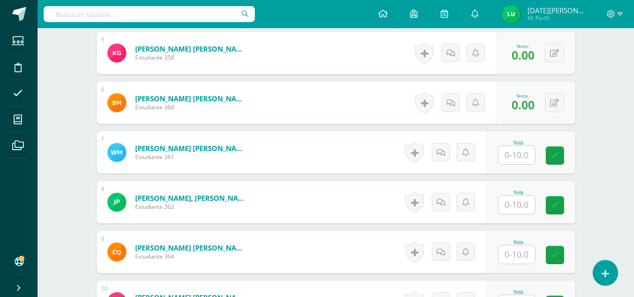
scroll to position [523, 0]
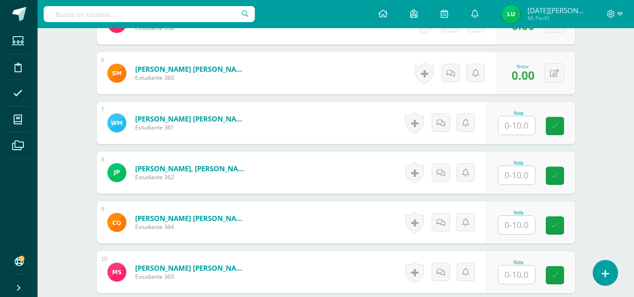
click at [532, 129] on input "text" at bounding box center [517, 125] width 37 height 18
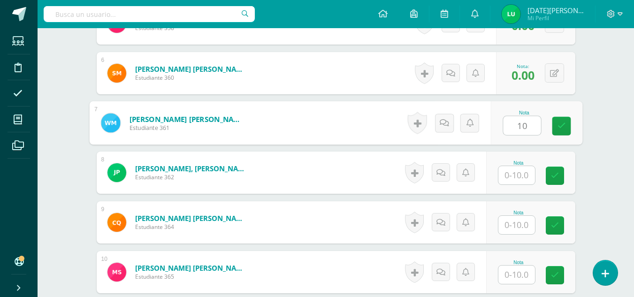
type input "10"
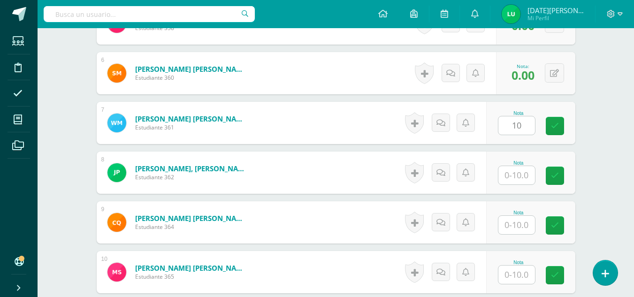
click at [547, 132] on div "Nota 10" at bounding box center [530, 123] width 89 height 42
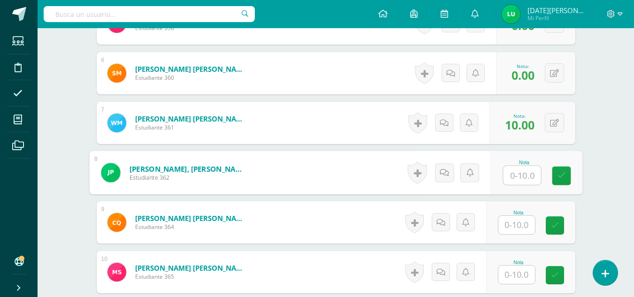
click at [528, 170] on input "text" at bounding box center [522, 175] width 38 height 19
type input "8"
click at [565, 177] on icon at bounding box center [561, 176] width 8 height 8
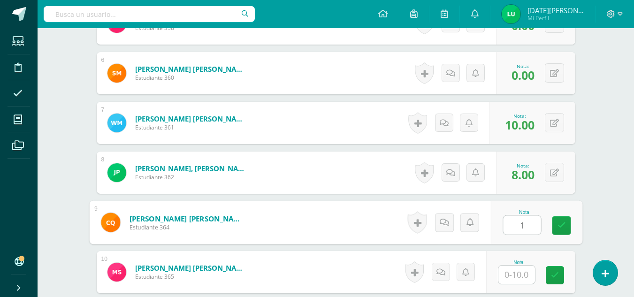
click at [530, 227] on input "1" at bounding box center [522, 225] width 38 height 19
type input "10"
click at [558, 231] on link at bounding box center [561, 225] width 19 height 19
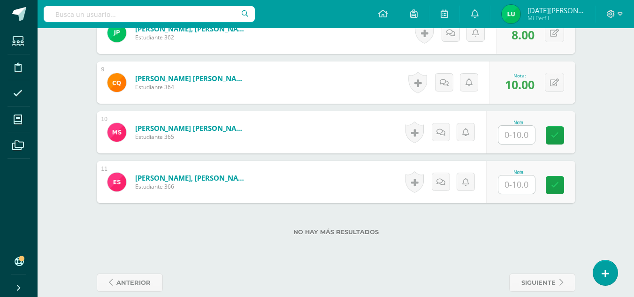
scroll to position [671, 0]
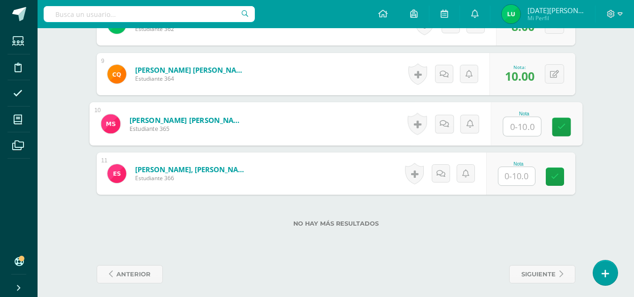
click at [529, 131] on input "text" at bounding box center [522, 126] width 38 height 19
type input "0"
click at [545, 131] on div "Nota 0" at bounding box center [537, 124] width 92 height 44
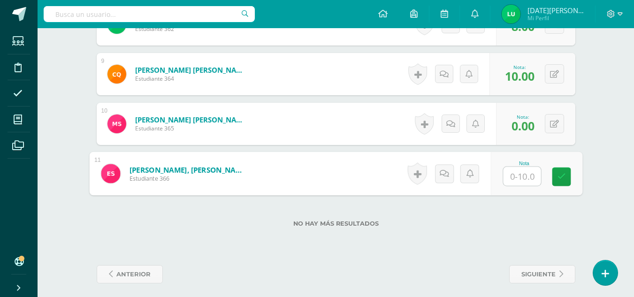
click at [522, 170] on input "text" at bounding box center [522, 176] width 38 height 19
type input "10"
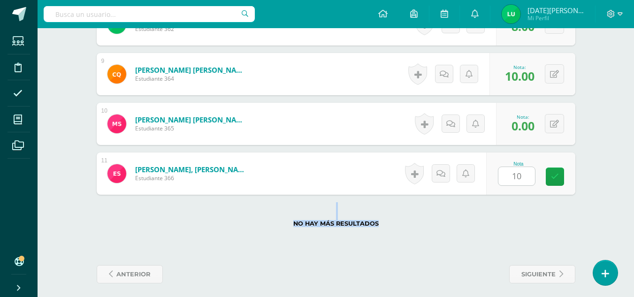
drag, startPoint x: 634, startPoint y: 230, endPoint x: 631, endPoint y: 212, distance: 17.6
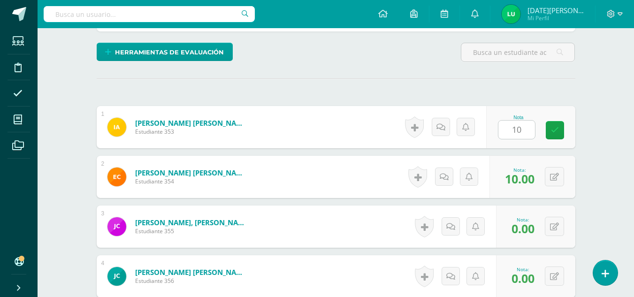
scroll to position [196, 0]
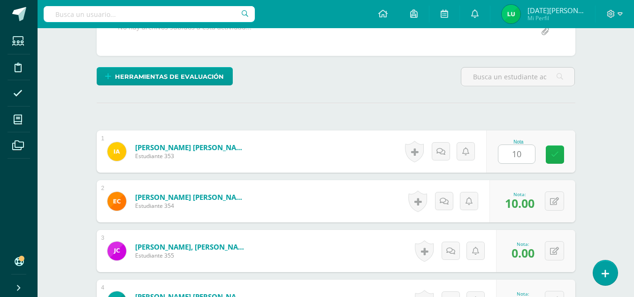
click at [558, 156] on icon at bounding box center [555, 155] width 8 height 8
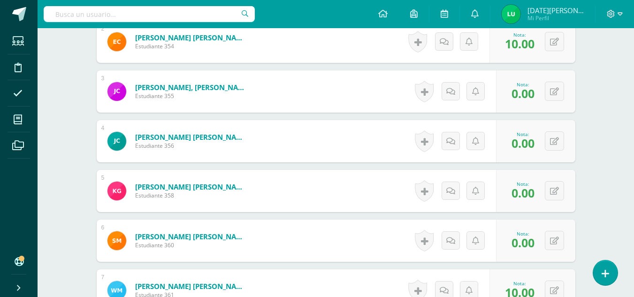
scroll to position [677, 0]
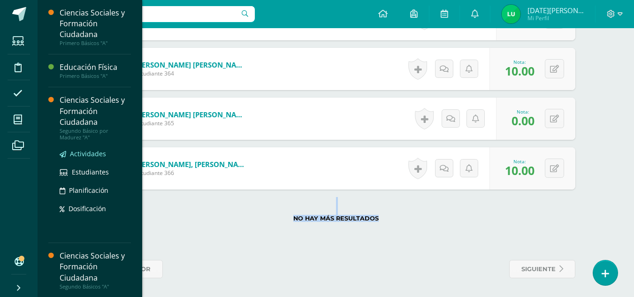
click at [88, 153] on span "Actividades" at bounding box center [88, 153] width 36 height 9
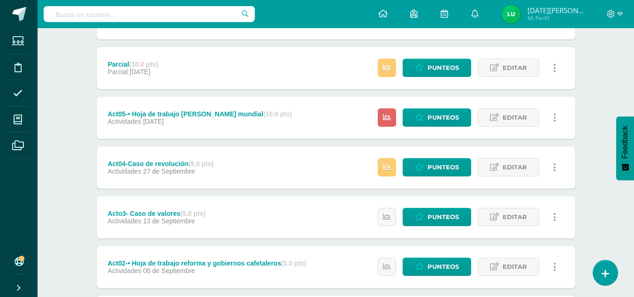
scroll to position [303, 0]
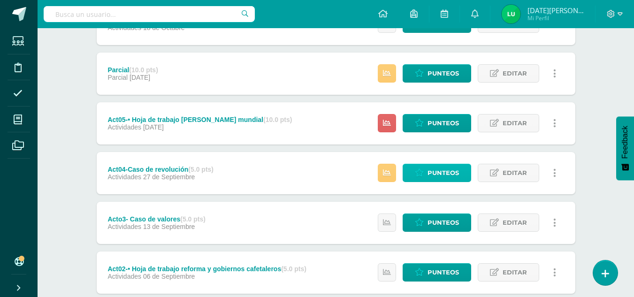
click at [442, 170] on span "Punteos" at bounding box center [443, 172] width 31 height 17
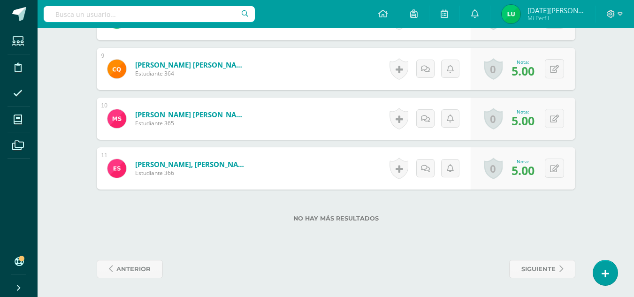
scroll to position [670, 0]
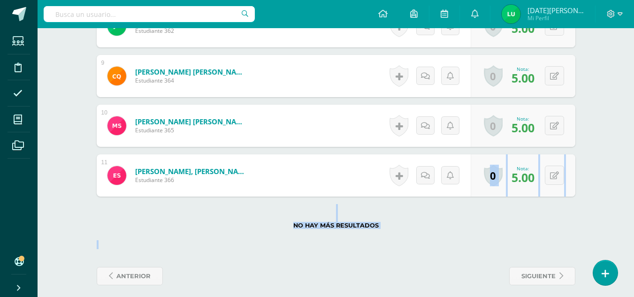
drag, startPoint x: 633, startPoint y: 258, endPoint x: 617, endPoint y: 191, distance: 68.4
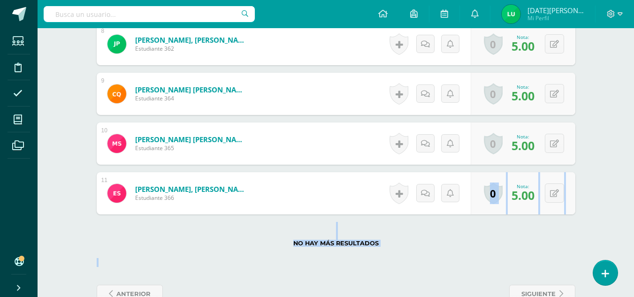
scroll to position [677, 0]
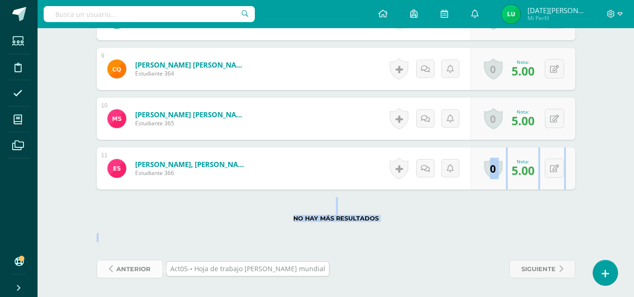
click at [146, 266] on span "anterior" at bounding box center [133, 269] width 34 height 17
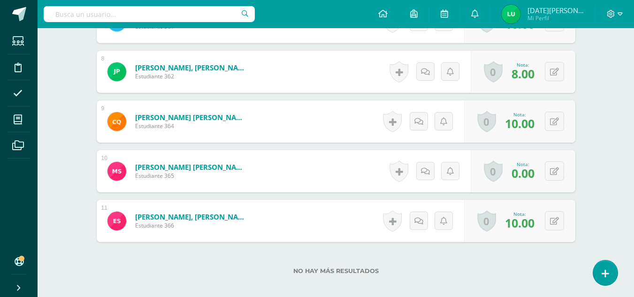
scroll to position [677, 0]
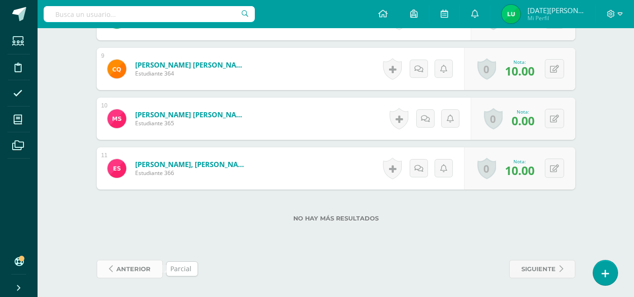
click at [135, 268] on span "anterior" at bounding box center [133, 269] width 34 height 17
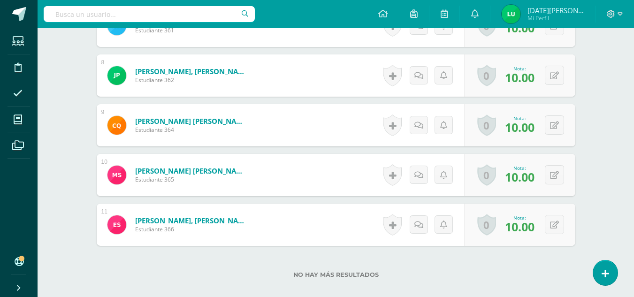
scroll to position [677, 0]
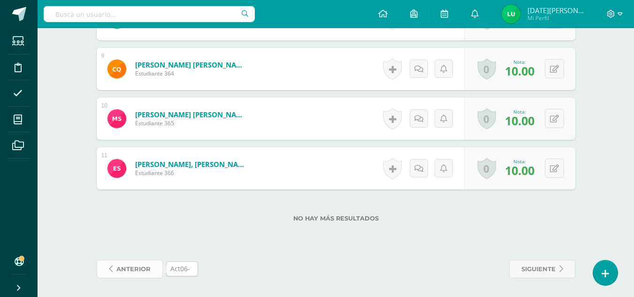
click at [118, 270] on span "anterior" at bounding box center [133, 269] width 34 height 17
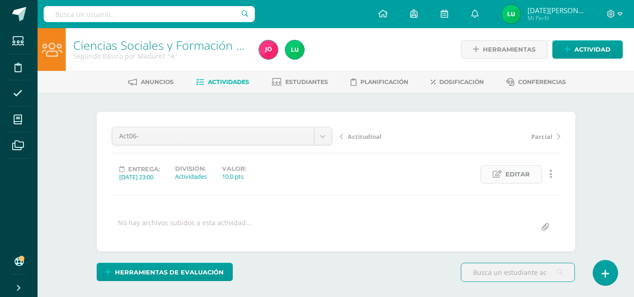
click at [516, 176] on span "Editar" at bounding box center [518, 174] width 24 height 17
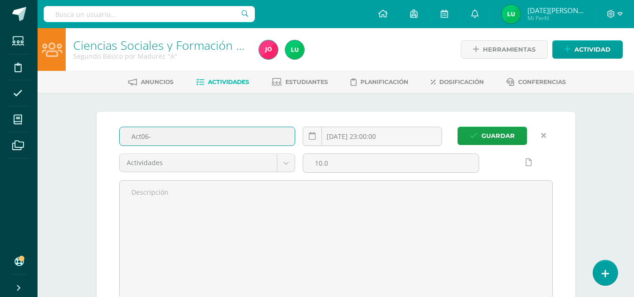
click at [193, 133] on input "Act06-" at bounding box center [208, 136] width 176 height 18
click at [231, 136] on input "Act06-Lluvia de ideas segunda gerra mundial" at bounding box center [208, 136] width 176 height 18
click at [230, 138] on input "Act06-Lluvia de ideas segunda gerra mundial" at bounding box center [208, 136] width 176 height 18
type input "Act06-Lluvia de ideas [PERSON_NAME] mundial"
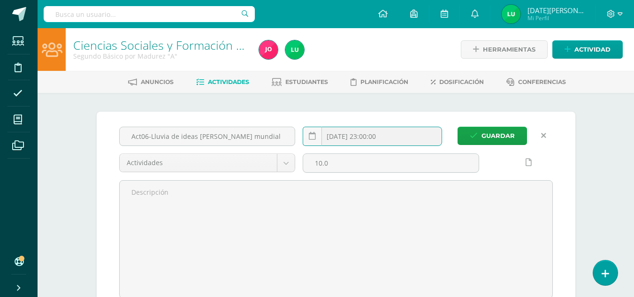
click at [382, 133] on input "2025-10-18 23:00:00" at bounding box center [372, 136] width 139 height 18
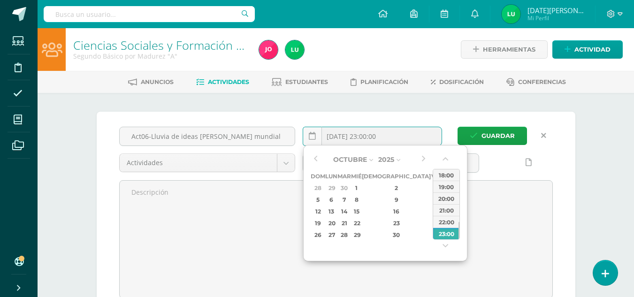
click at [443, 188] on div "4" at bounding box center [448, 188] width 10 height 11
type input "2025-10-04 23:00"
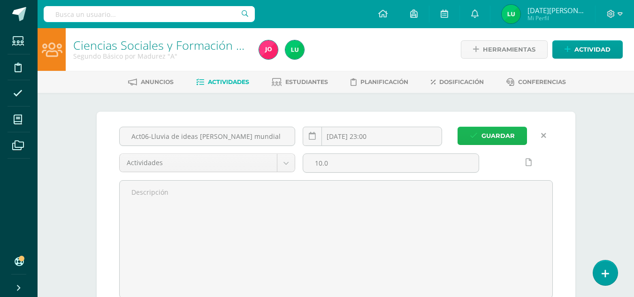
click at [498, 137] on span "Guardar" at bounding box center [498, 135] width 33 height 17
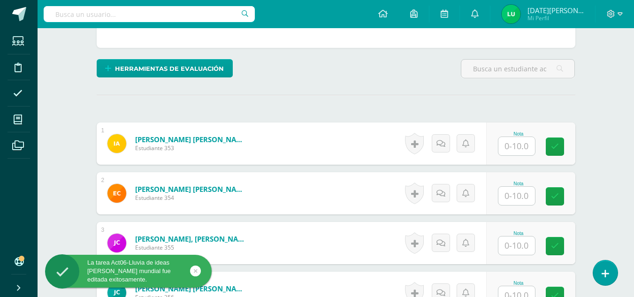
scroll to position [204, 0]
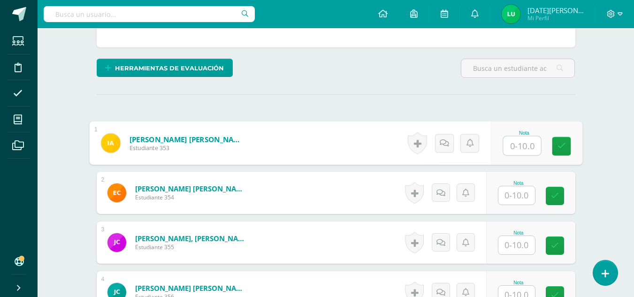
click at [519, 145] on input "text" at bounding box center [522, 146] width 38 height 19
click at [539, 147] on input "10" at bounding box center [522, 146] width 38 height 19
type input "10"
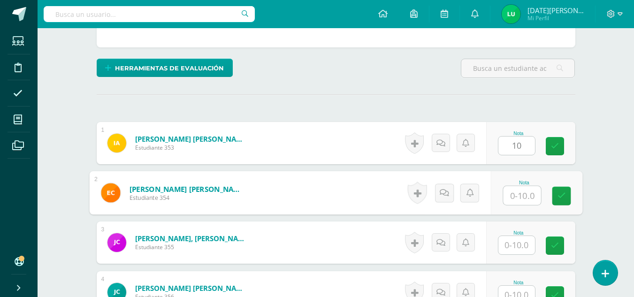
click at [511, 187] on input "text" at bounding box center [522, 195] width 38 height 19
type input "10"
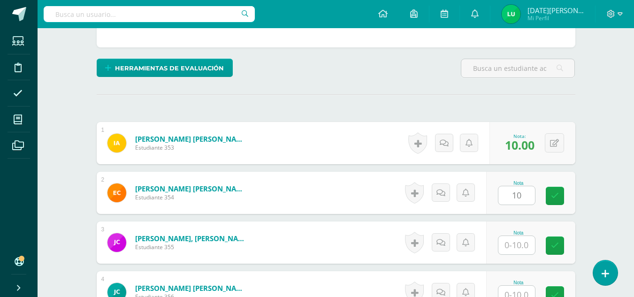
click at [574, 197] on div "Nota 10" at bounding box center [530, 193] width 89 height 42
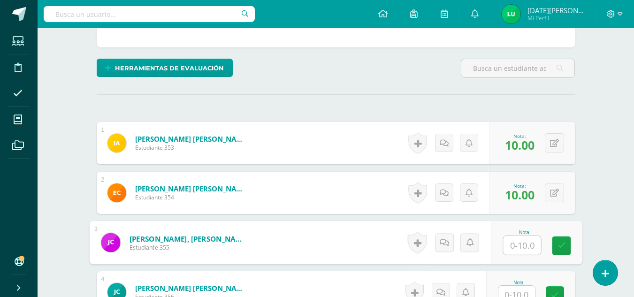
click at [532, 239] on input "text" at bounding box center [522, 245] width 38 height 19
type input "0"
click at [565, 249] on icon at bounding box center [561, 246] width 8 height 8
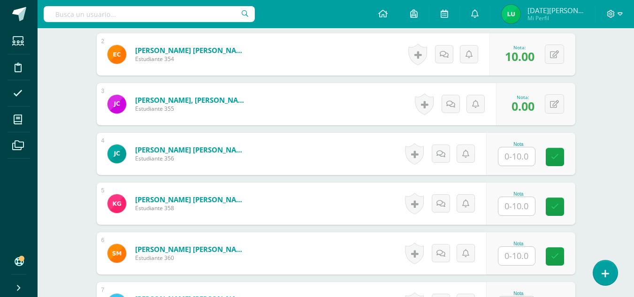
scroll to position [363, 0]
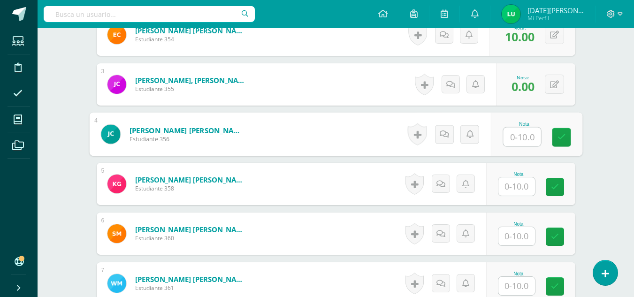
click at [518, 139] on input "text" at bounding box center [522, 137] width 38 height 19
type input "0"
click at [557, 144] on link at bounding box center [561, 137] width 19 height 19
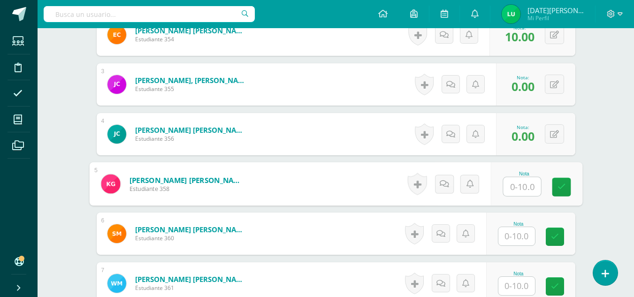
click at [517, 181] on input "text" at bounding box center [522, 186] width 38 height 19
type input "0"
click at [554, 189] on link at bounding box center [561, 187] width 19 height 19
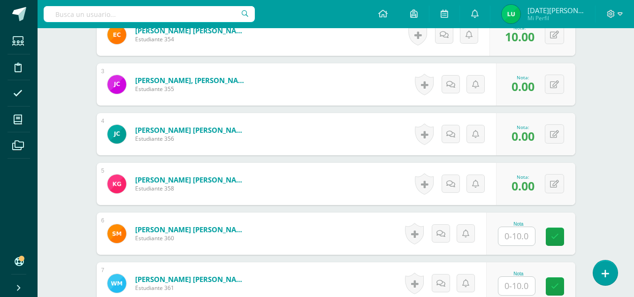
click at [518, 243] on input "text" at bounding box center [517, 236] width 37 height 18
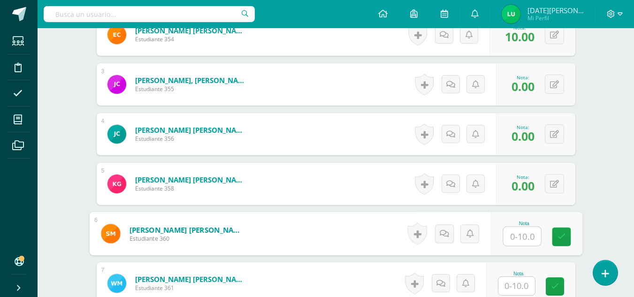
type input "0"
click at [561, 243] on link at bounding box center [561, 237] width 19 height 19
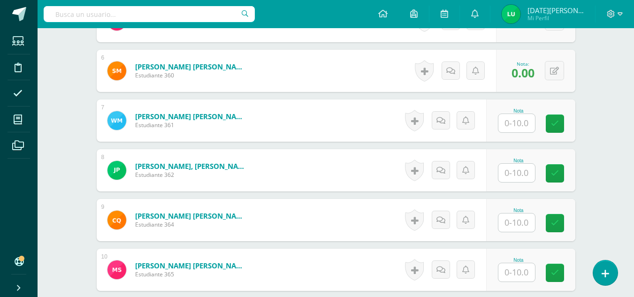
scroll to position [527, 0]
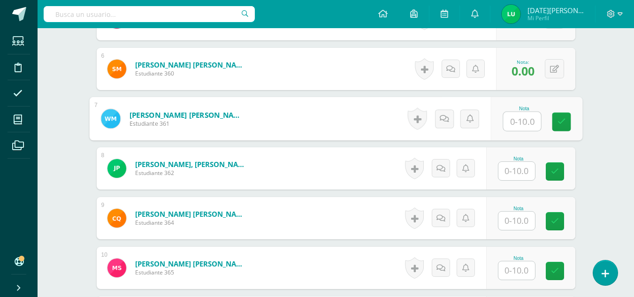
click at [516, 120] on input "text" at bounding box center [522, 121] width 38 height 19
type input "10"
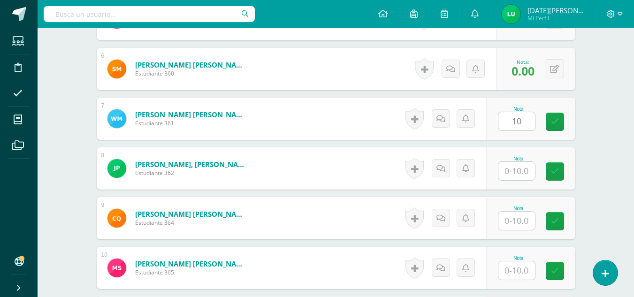
click at [576, 124] on div "¿Estás seguro que quieres eliminar esta actividad? Esto borrará la actividad y …" at bounding box center [336, 5] width 486 height 843
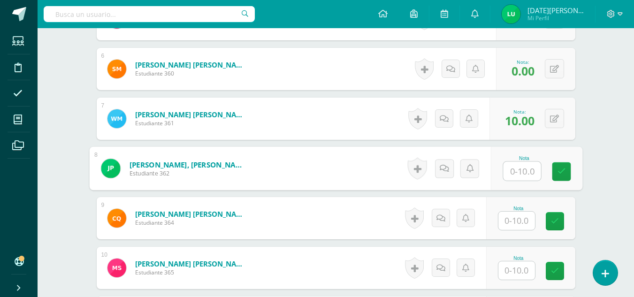
click at [528, 171] on input "text" at bounding box center [522, 171] width 38 height 19
type input "10"
click at [558, 174] on icon at bounding box center [561, 172] width 8 height 8
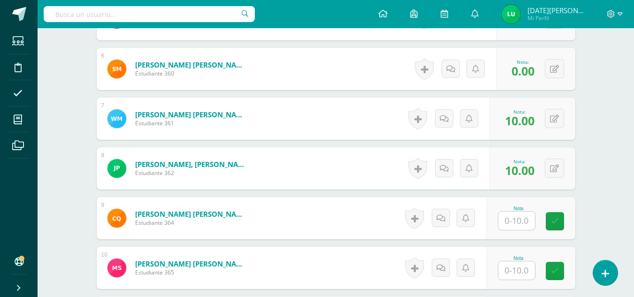
click at [525, 219] on input "text" at bounding box center [517, 221] width 37 height 18
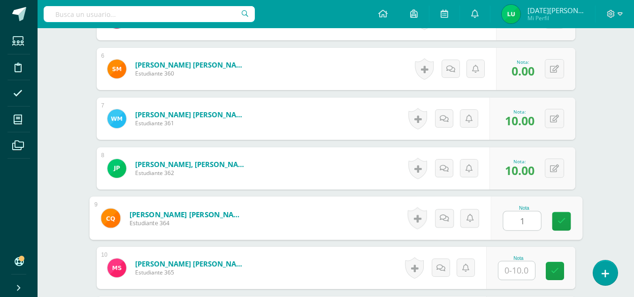
type input "10"
click at [563, 224] on icon at bounding box center [561, 221] width 8 height 8
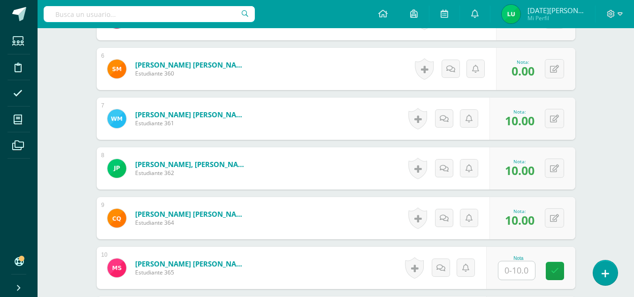
drag, startPoint x: 609, startPoint y: 199, endPoint x: 612, endPoint y: 220, distance: 21.3
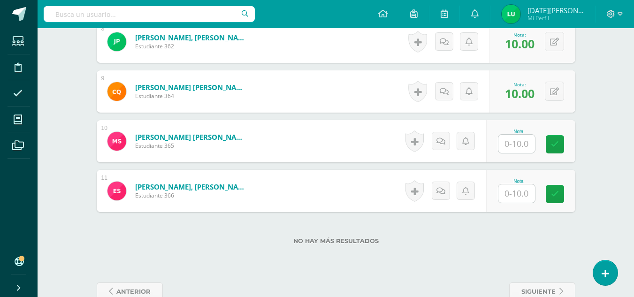
scroll to position [661, 0]
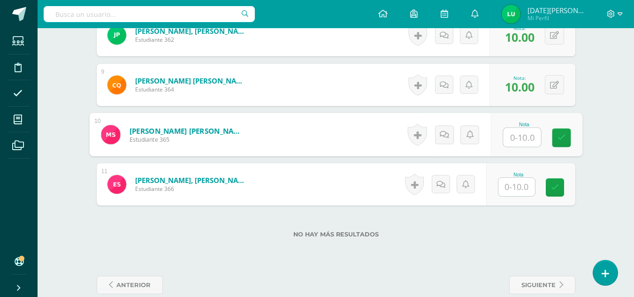
click at [517, 136] on input "text" at bounding box center [522, 137] width 38 height 19
type input "10"
click at [570, 140] on link at bounding box center [561, 138] width 19 height 19
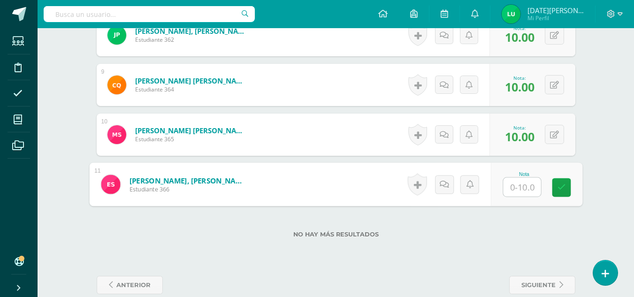
click at [517, 191] on input "text" at bounding box center [522, 187] width 38 height 19
type input "10"
click at [569, 188] on link at bounding box center [561, 187] width 19 height 19
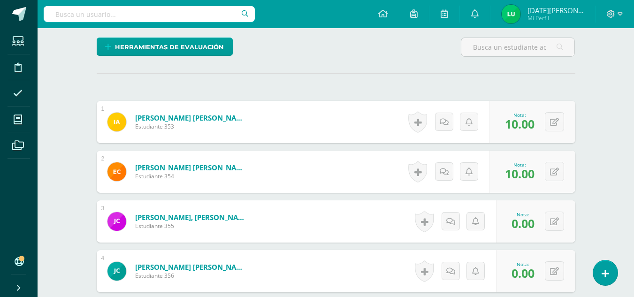
scroll to position [221, 0]
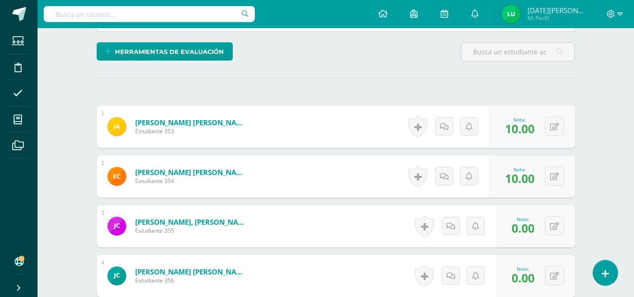
click at [612, 110] on div "Ciencias Sociales y Formación Ciudadana Segundo Básico por Madurez "A" Herramie…" at bounding box center [336, 280] width 597 height 946
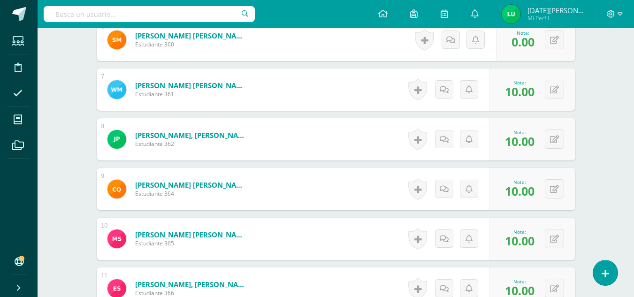
scroll to position [597, 0]
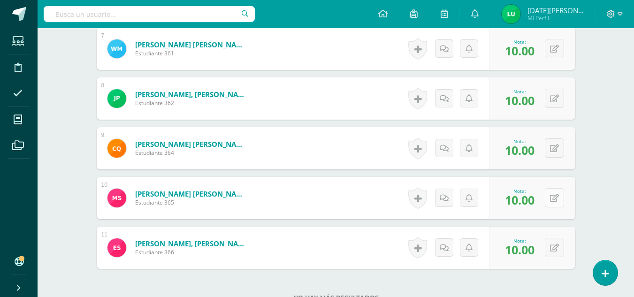
click at [551, 202] on button at bounding box center [554, 197] width 19 height 19
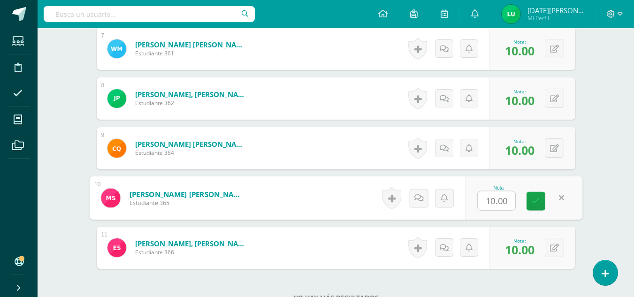
type input "0"
click at [537, 203] on icon at bounding box center [536, 201] width 8 height 8
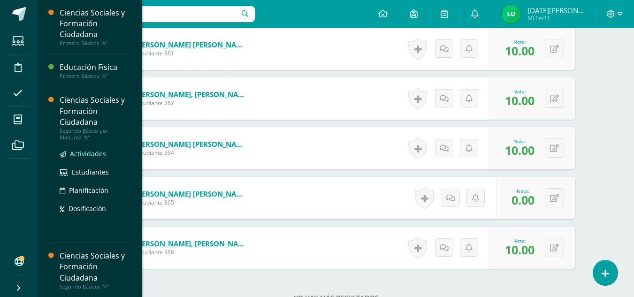
click at [94, 152] on span "Actividades" at bounding box center [88, 153] width 36 height 9
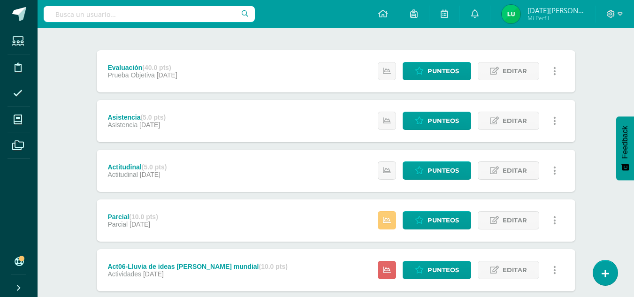
scroll to position [105, 0]
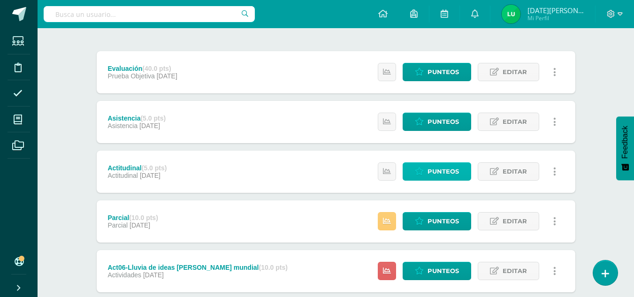
click at [437, 174] on span "Punteos" at bounding box center [443, 171] width 31 height 17
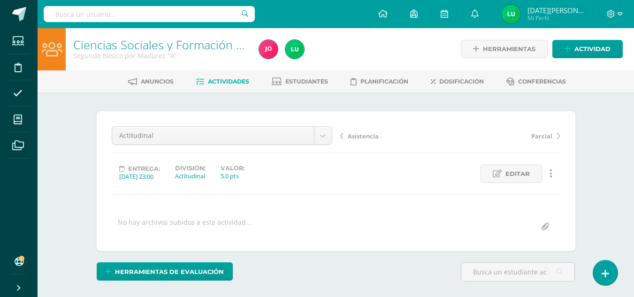
scroll to position [1, 0]
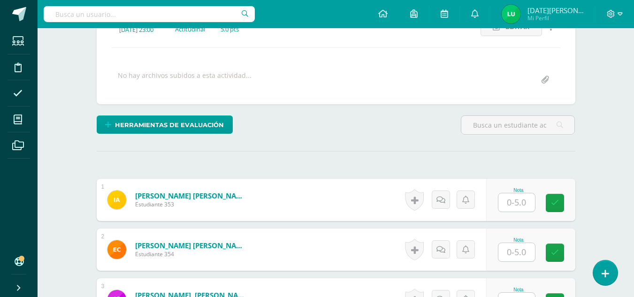
scroll to position [151, 0]
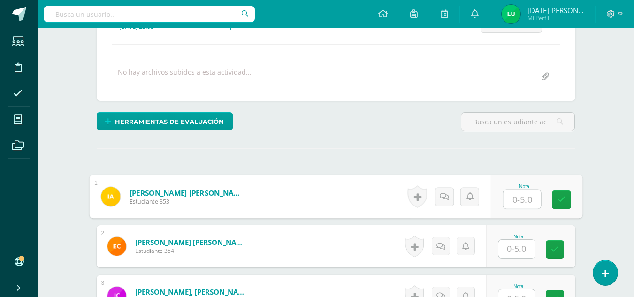
click at [527, 194] on input "text" at bounding box center [522, 199] width 38 height 19
type input "5"
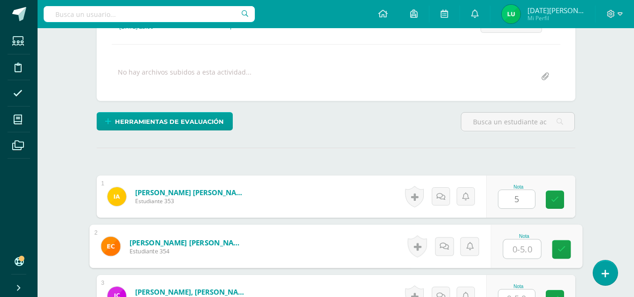
click at [515, 245] on input "text" at bounding box center [522, 249] width 38 height 19
type input "5"
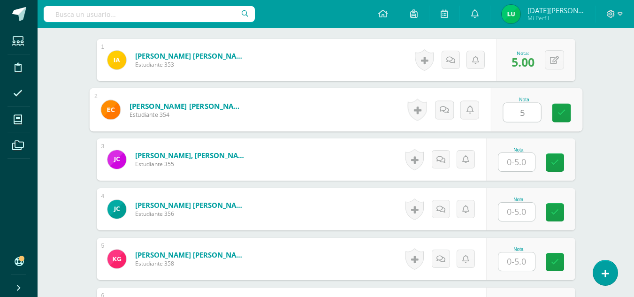
scroll to position [310, 0]
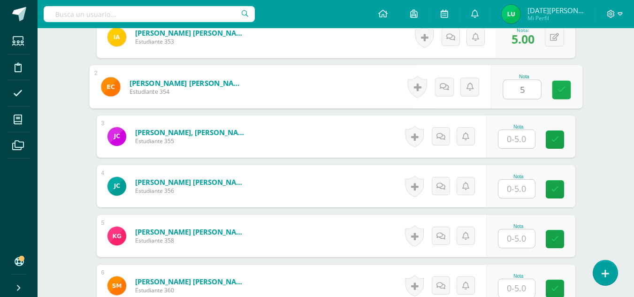
click at [562, 95] on link at bounding box center [561, 90] width 19 height 19
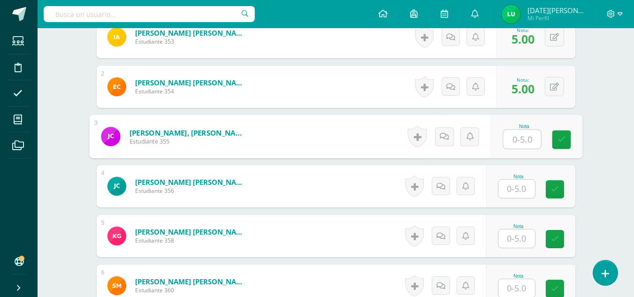
click at [532, 138] on input "text" at bounding box center [522, 139] width 38 height 19
type input "5"
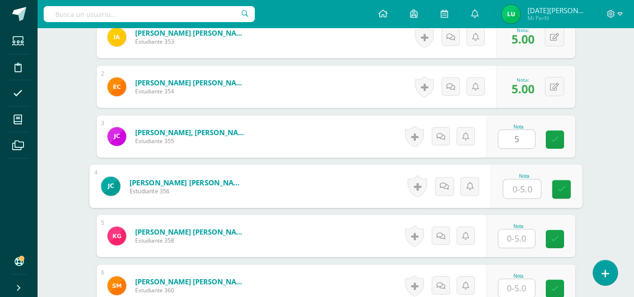
click at [514, 190] on input "text" at bounding box center [522, 189] width 38 height 19
type input "4"
drag, startPoint x: 559, startPoint y: 195, endPoint x: 520, endPoint y: 236, distance: 56.1
click at [520, 236] on div "1 Avila Alvarez, Iris Maribel Estudiante 353 Nota 5.00 0 Logros 5.00" at bounding box center [336, 286] width 479 height 540
type input "5"
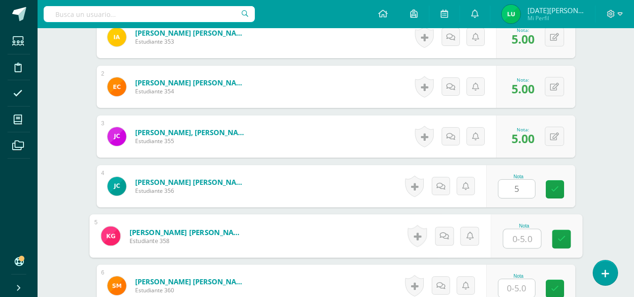
click at [520, 236] on input "text" at bounding box center [522, 239] width 38 height 19
type input "0"
click at [569, 243] on link at bounding box center [561, 239] width 19 height 19
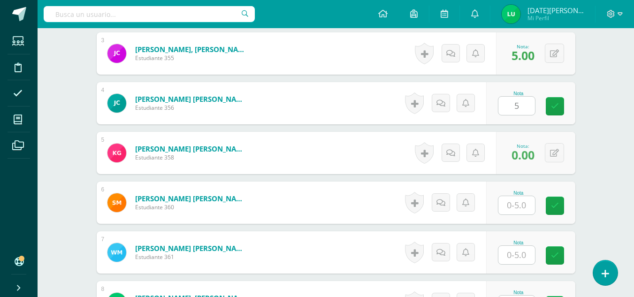
scroll to position [400, 0]
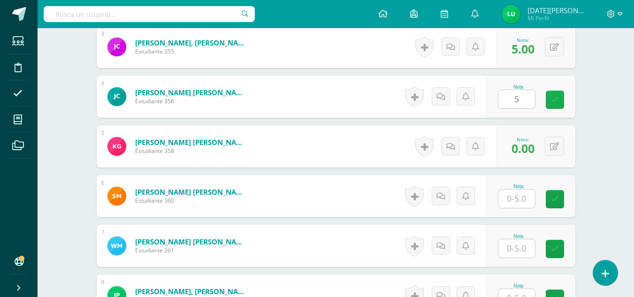
click at [554, 100] on icon at bounding box center [555, 100] width 8 height 8
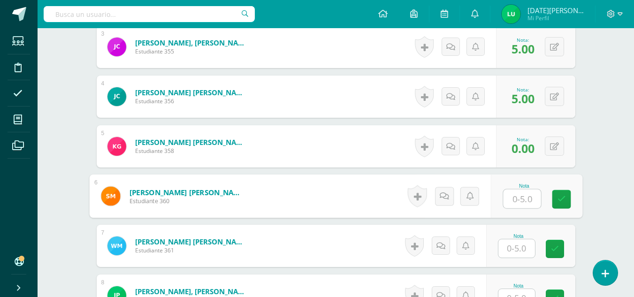
click at [521, 194] on input "text" at bounding box center [522, 199] width 38 height 19
type input "0"
click at [563, 202] on icon at bounding box center [561, 199] width 8 height 8
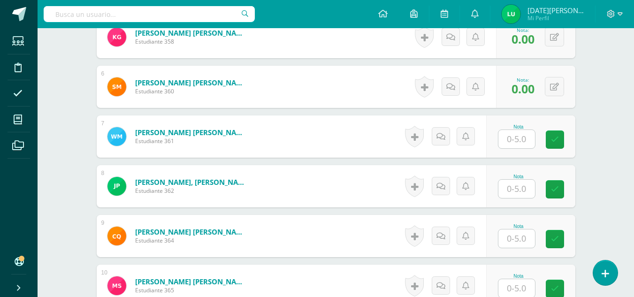
scroll to position [511, 0]
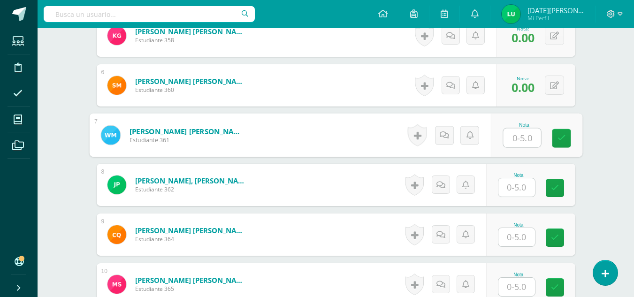
click at [527, 140] on input "text" at bounding box center [522, 138] width 38 height 19
type input "5"
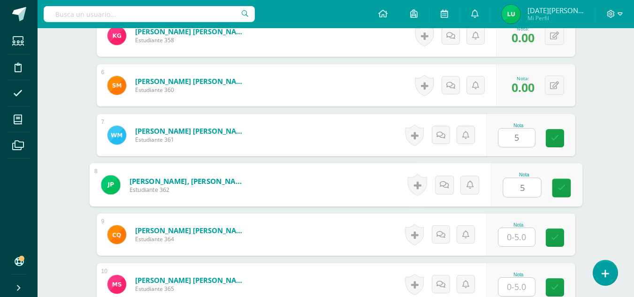
click at [517, 185] on input "5" at bounding box center [522, 187] width 38 height 19
type input "5"
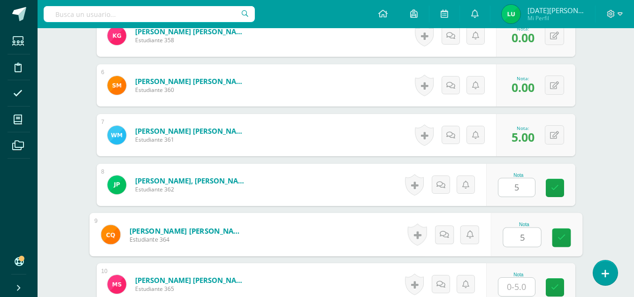
click at [526, 234] on input "5" at bounding box center [522, 237] width 38 height 19
type input "5"
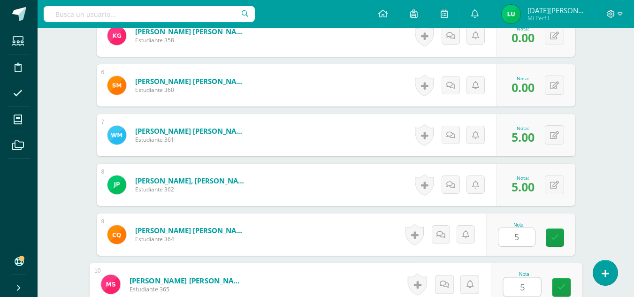
click at [525, 282] on input "5" at bounding box center [522, 287] width 38 height 19
type input "5"
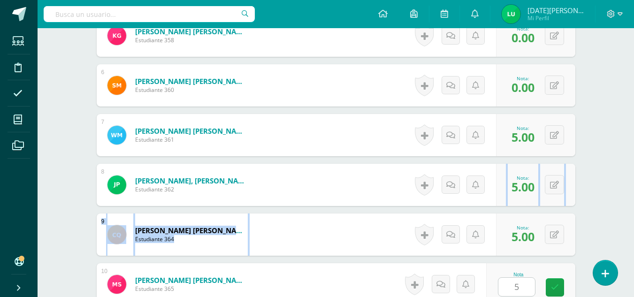
drag, startPoint x: 640, startPoint y: 211, endPoint x: 641, endPoint y: 225, distance: 14.1
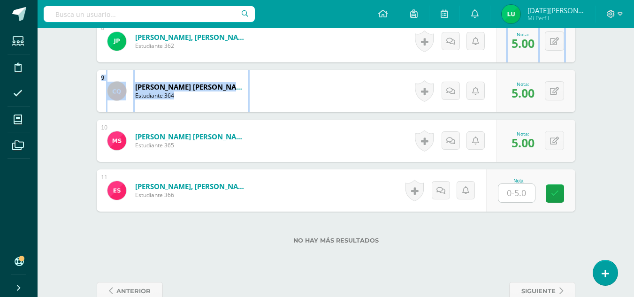
scroll to position [677, 0]
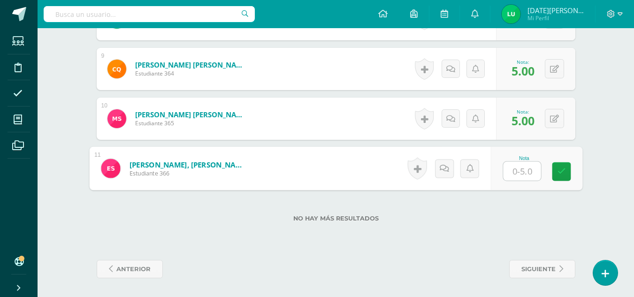
type input "5"
click at [527, 164] on input "5" at bounding box center [522, 171] width 38 height 19
click at [566, 171] on link at bounding box center [561, 171] width 19 height 19
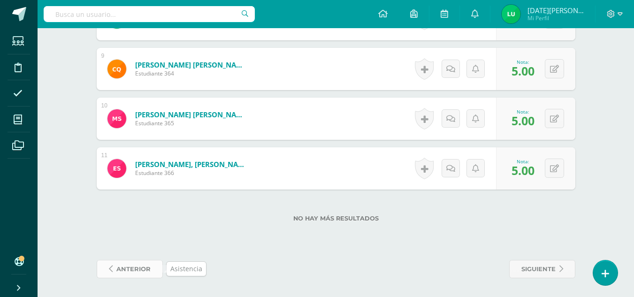
click at [139, 270] on span "anterior" at bounding box center [133, 269] width 34 height 17
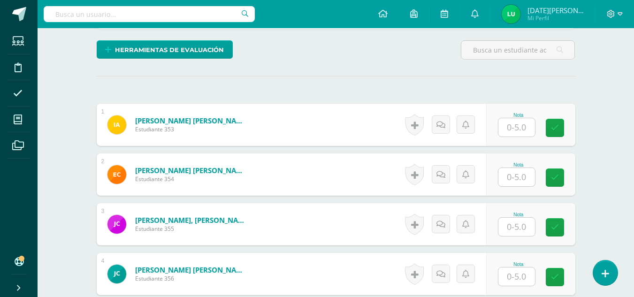
scroll to position [278, 0]
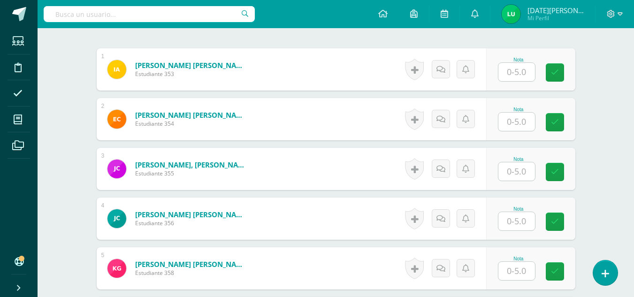
click at [529, 68] on input "text" at bounding box center [517, 72] width 37 height 18
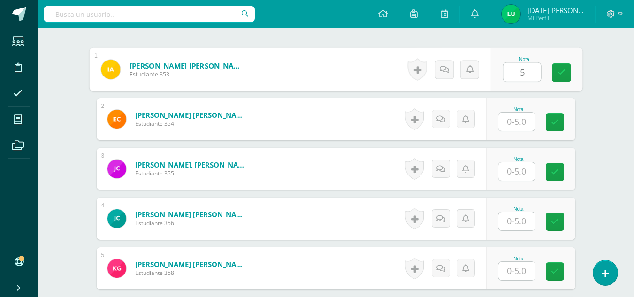
type input "5"
click at [526, 119] on input "text" at bounding box center [517, 122] width 37 height 18
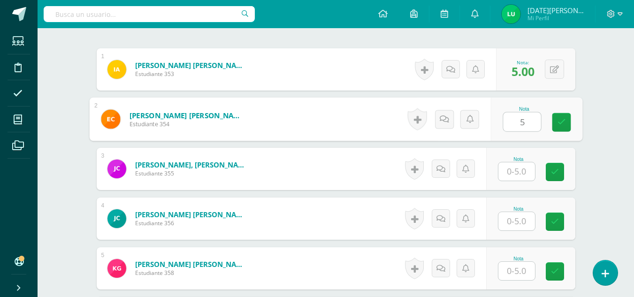
type input "5"
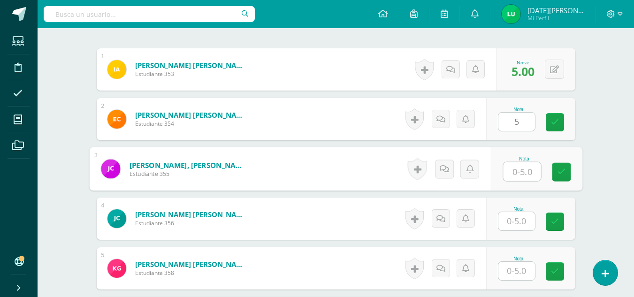
click at [528, 165] on input "text" at bounding box center [522, 171] width 38 height 19
type input "4"
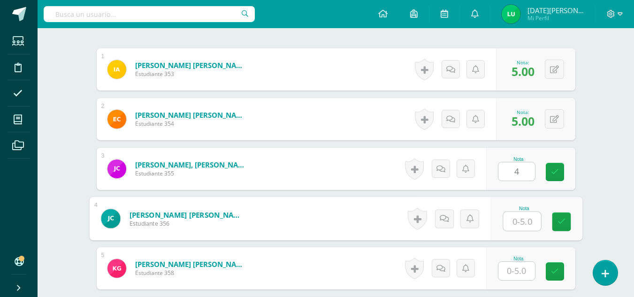
click at [526, 217] on input "text" at bounding box center [522, 221] width 38 height 19
type input "3"
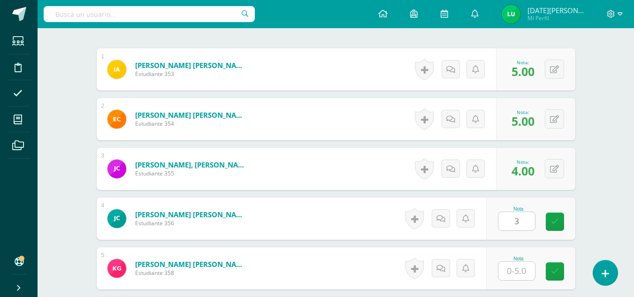
click at [545, 227] on div "Nota 3" at bounding box center [530, 219] width 89 height 42
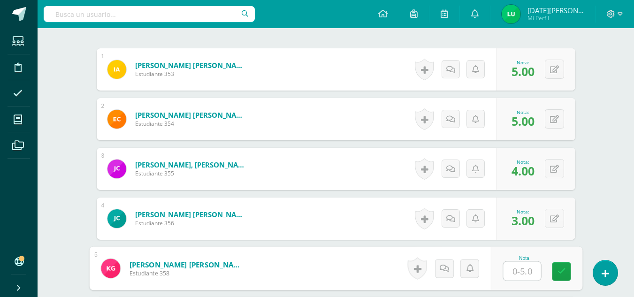
click at [525, 265] on input "text" at bounding box center [522, 271] width 38 height 19
type input "0"
click at [556, 271] on link at bounding box center [561, 271] width 19 height 19
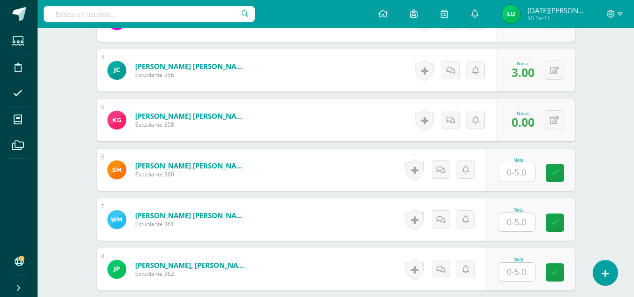
scroll to position [430, 0]
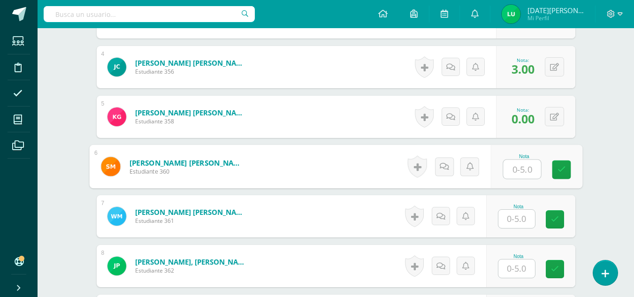
click at [525, 172] on input "text" at bounding box center [522, 169] width 38 height 19
type input "0"
click at [557, 170] on icon at bounding box center [561, 170] width 8 height 8
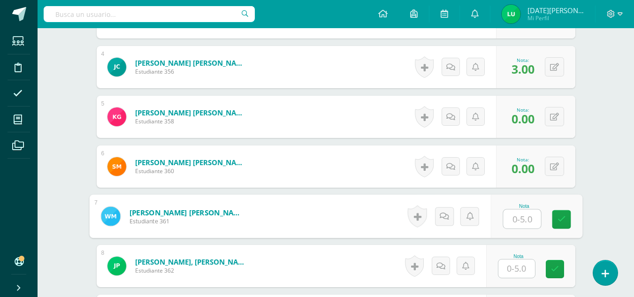
click at [528, 217] on input "text" at bounding box center [522, 219] width 38 height 19
type input "5"
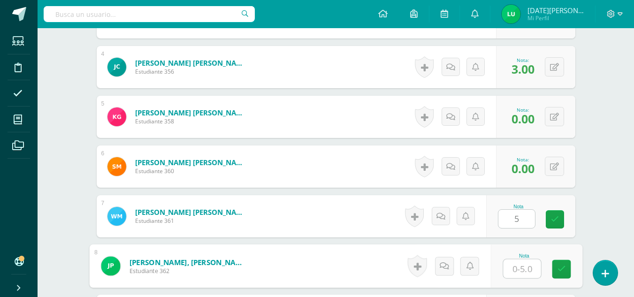
click at [517, 269] on input "text" at bounding box center [522, 269] width 38 height 19
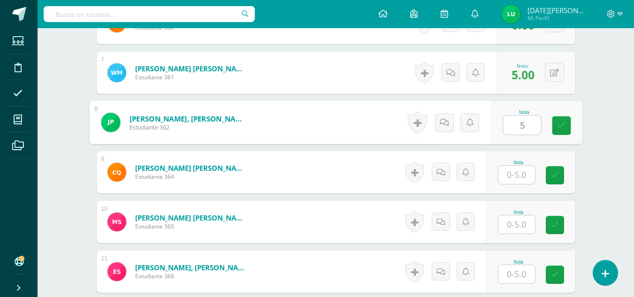
scroll to position [580, 0]
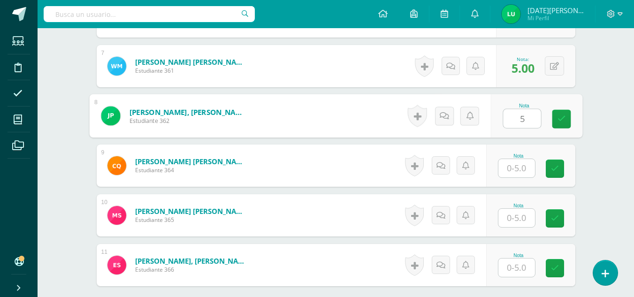
type input "5"
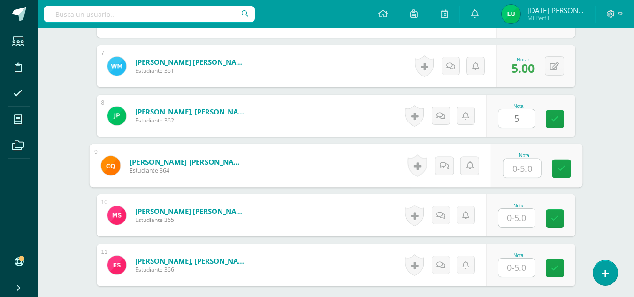
click at [528, 173] on input "text" at bounding box center [522, 168] width 38 height 19
type input "5"
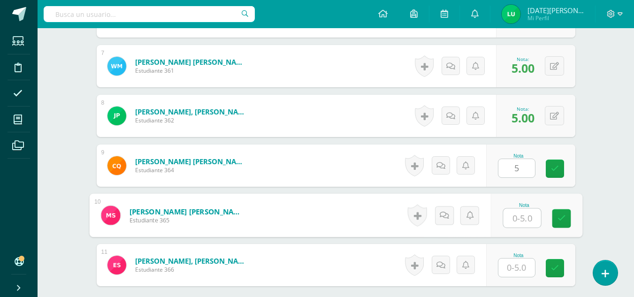
click at [523, 220] on input "text" at bounding box center [522, 218] width 38 height 19
type input "4"
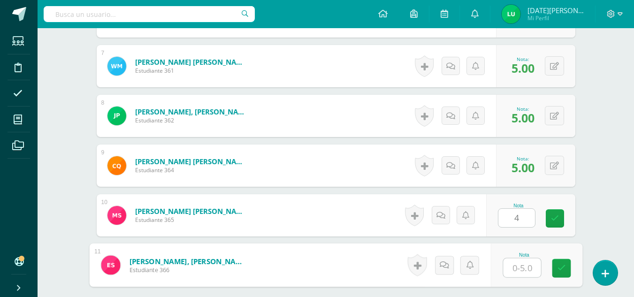
type input "5"
click at [520, 262] on input "5" at bounding box center [522, 268] width 38 height 19
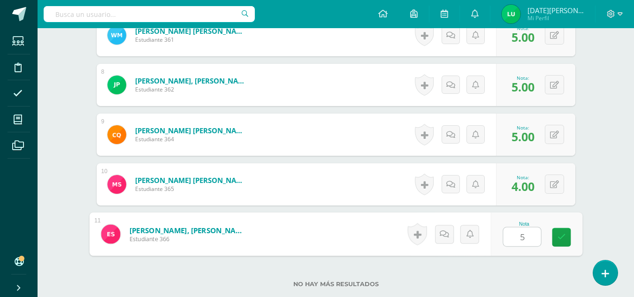
scroll to position [677, 0]
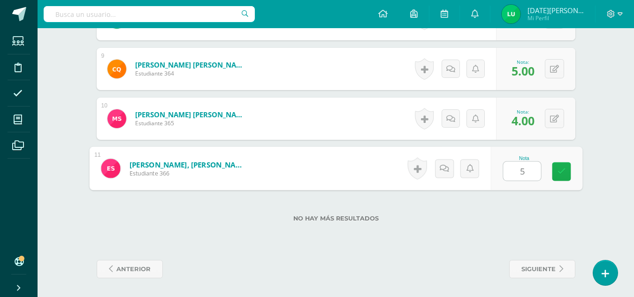
click at [561, 176] on icon at bounding box center [561, 172] width 8 height 8
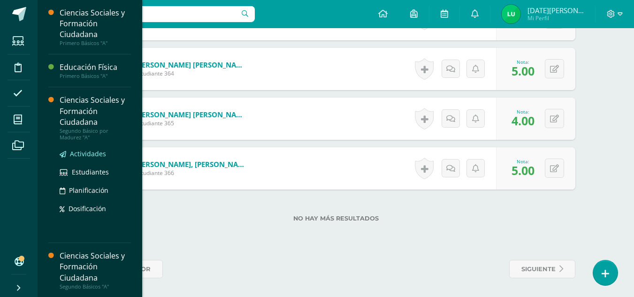
click at [89, 154] on span "Actividades" at bounding box center [88, 153] width 36 height 9
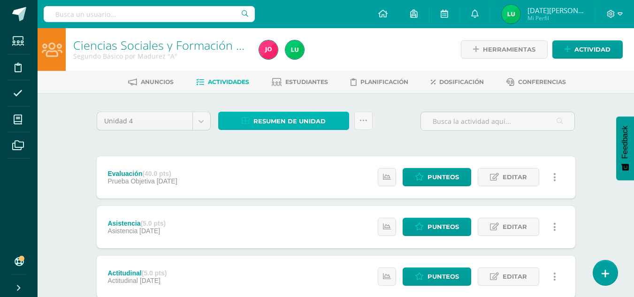
click at [316, 117] on span "Resumen de unidad" at bounding box center [290, 121] width 72 height 17
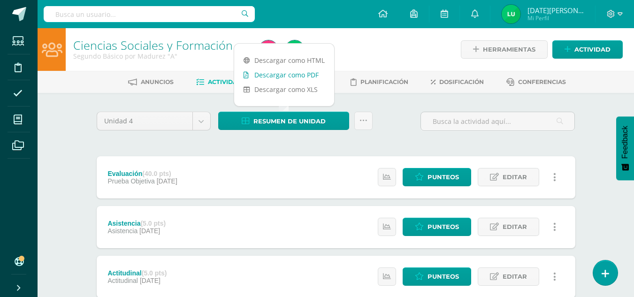
click at [302, 80] on link "Descargar como PDF" at bounding box center [284, 75] width 100 height 15
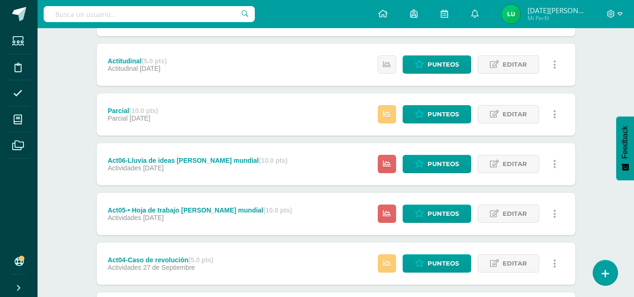
scroll to position [220, 0]
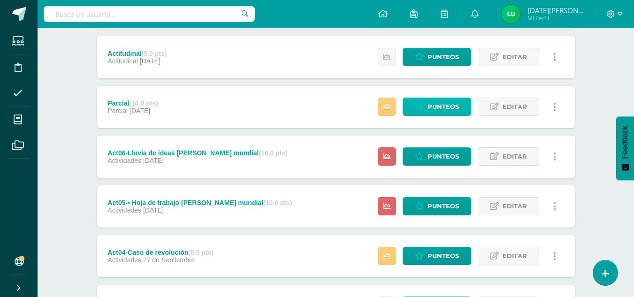
click at [464, 108] on link "Punteos" at bounding box center [437, 107] width 69 height 18
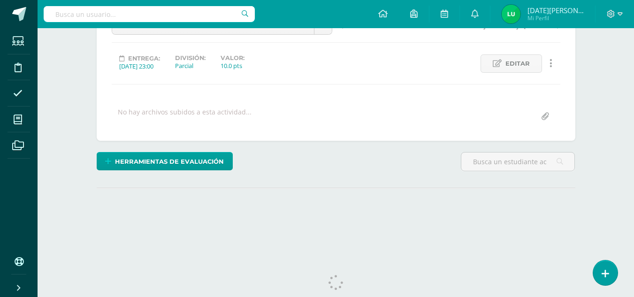
scroll to position [131, 0]
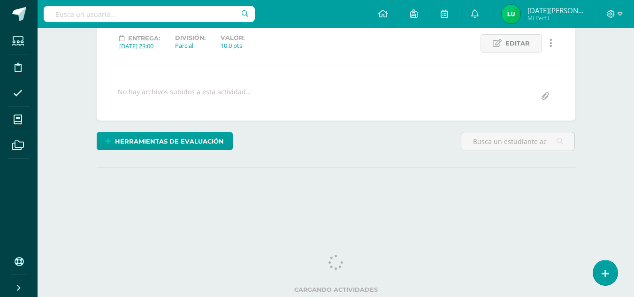
drag, startPoint x: 641, startPoint y: 60, endPoint x: 641, endPoint y: 230, distance: 170.0
click at [634, 230] on html "Estudiantes Disciplina Asistencia Mis cursos Archivos Soporte Ayuda Reportar un…" at bounding box center [317, 55] width 634 height 372
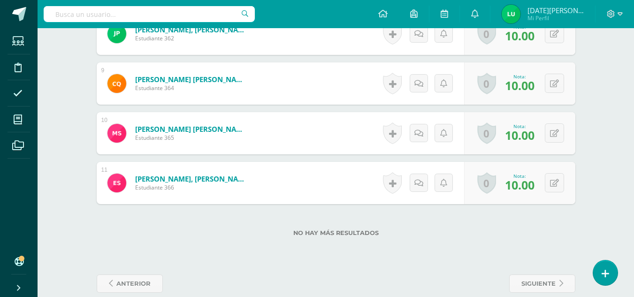
scroll to position [665, 0]
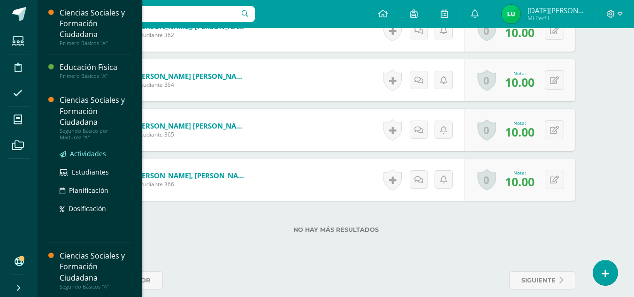
click at [83, 156] on span "Actividades" at bounding box center [88, 153] width 36 height 9
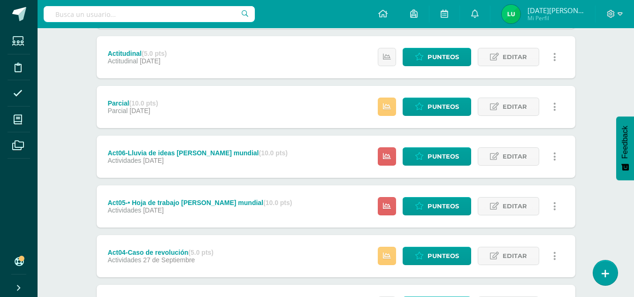
scroll to position [228, 0]
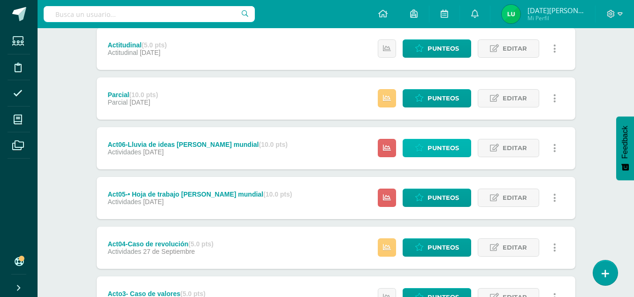
click at [456, 150] on span "Punteos" at bounding box center [443, 147] width 31 height 17
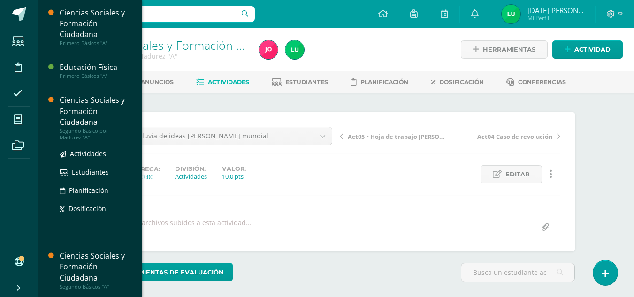
click at [79, 123] on div "Ciencias Sociales y Formación Ciudadana" at bounding box center [95, 111] width 71 height 32
click at [87, 149] on link "Actividades" at bounding box center [95, 153] width 71 height 11
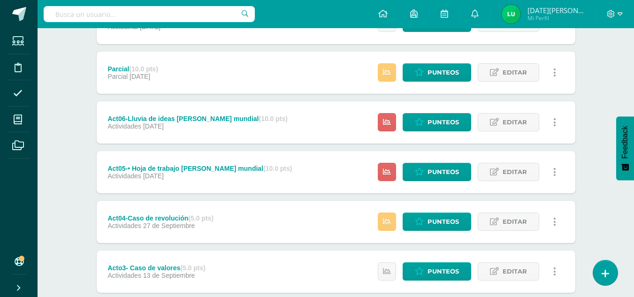
scroll to position [256, 0]
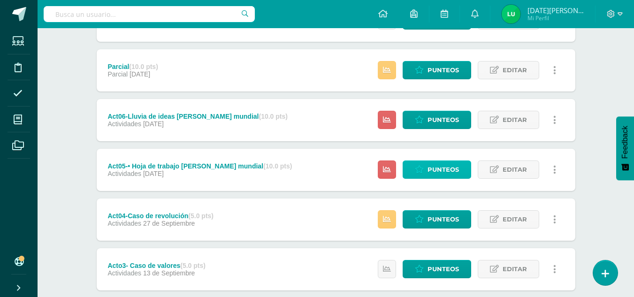
click at [446, 170] on span "Punteos" at bounding box center [443, 169] width 31 height 17
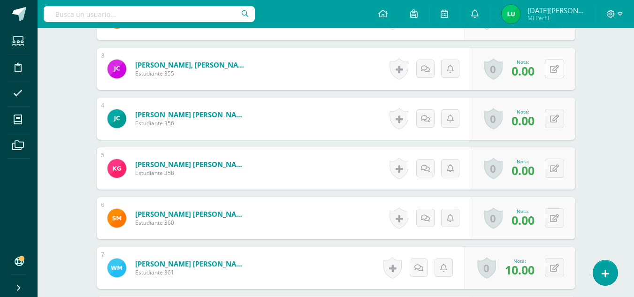
scroll to position [378, 0]
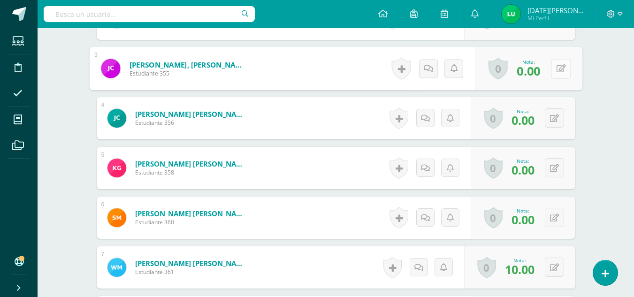
click at [552, 75] on button at bounding box center [561, 69] width 20 height 20
type input "8"
click at [531, 69] on link at bounding box center [536, 71] width 19 height 19
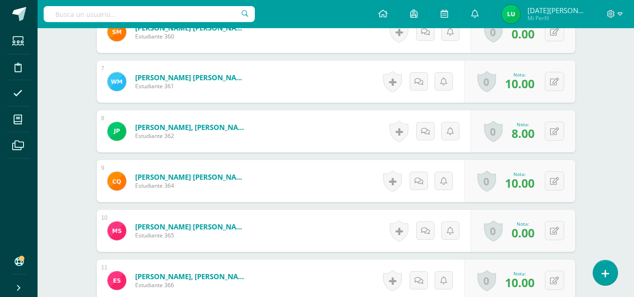
scroll to position [566, 0]
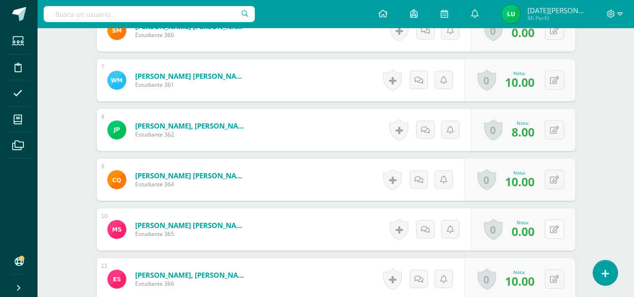
click at [554, 232] on button at bounding box center [554, 229] width 19 height 19
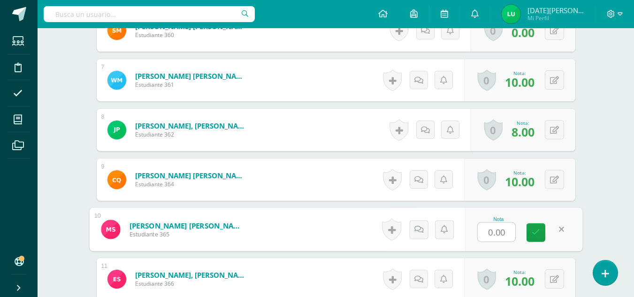
type input "8"
click at [535, 231] on icon at bounding box center [536, 233] width 8 height 8
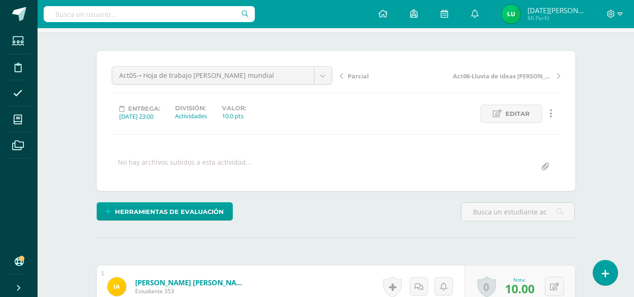
scroll to position [18, 0]
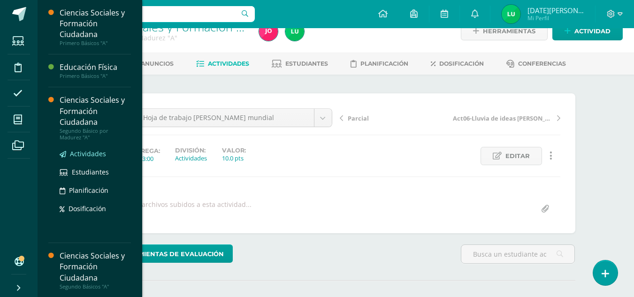
click at [84, 157] on span "Actividades" at bounding box center [88, 153] width 36 height 9
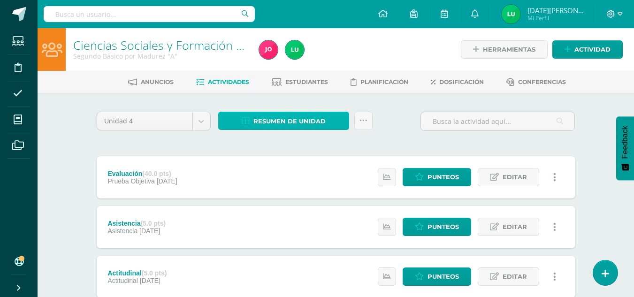
click at [309, 122] on span "Resumen de unidad" at bounding box center [290, 121] width 72 height 17
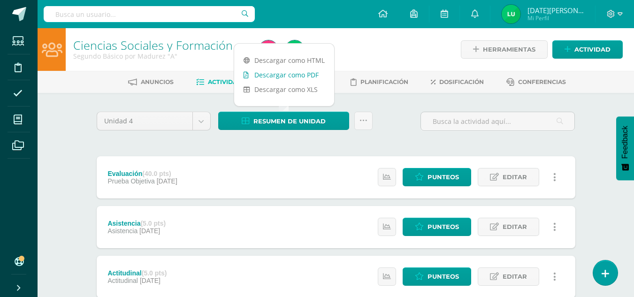
click at [309, 78] on link "Descargar como PDF" at bounding box center [284, 75] width 100 height 15
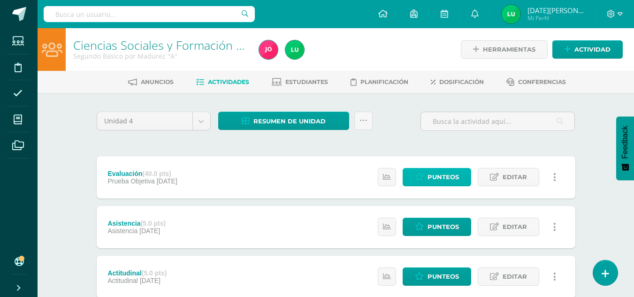
click at [450, 175] on span "Punteos" at bounding box center [443, 177] width 31 height 17
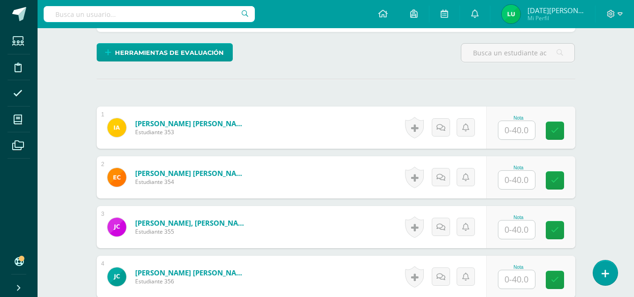
scroll to position [220, 0]
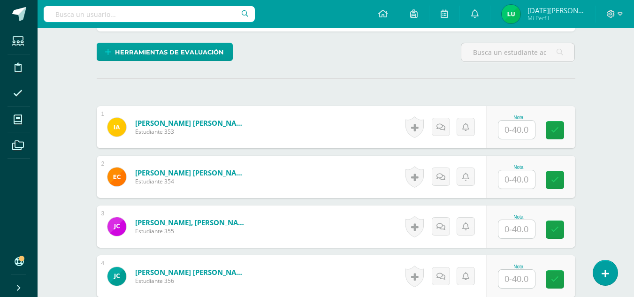
click at [527, 128] on input "text" at bounding box center [517, 130] width 37 height 18
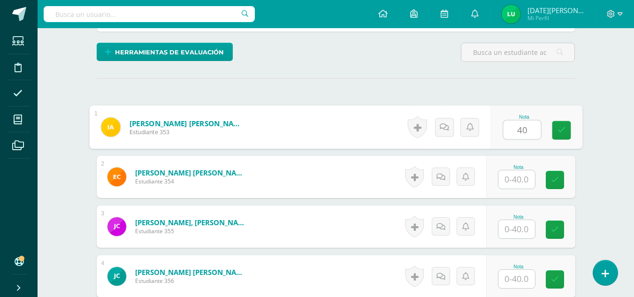
drag, startPoint x: 569, startPoint y: 135, endPoint x: 517, endPoint y: 184, distance: 70.8
type input "40"
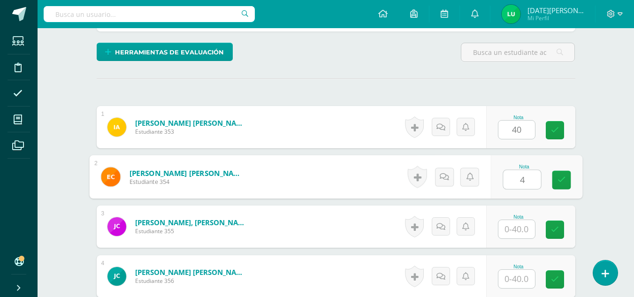
click at [517, 184] on input "4" at bounding box center [522, 179] width 38 height 19
type input "40"
click at [558, 180] on icon at bounding box center [561, 180] width 8 height 8
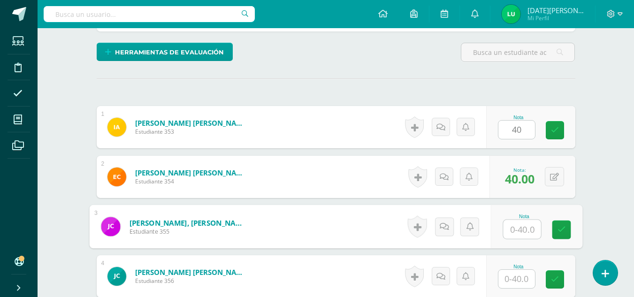
click at [518, 231] on input "text" at bounding box center [522, 229] width 38 height 19
click at [565, 230] on icon at bounding box center [561, 230] width 8 height 8
click at [557, 130] on icon at bounding box center [555, 130] width 8 height 8
type input "38"
click at [567, 236] on link at bounding box center [561, 230] width 19 height 19
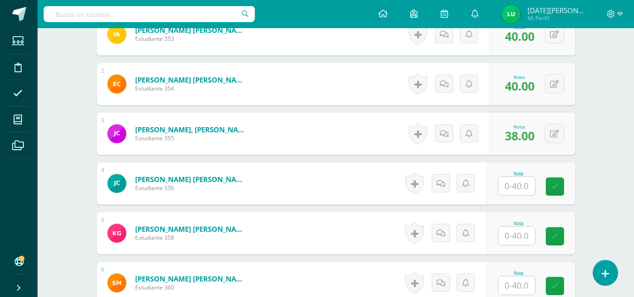
scroll to position [357, 0]
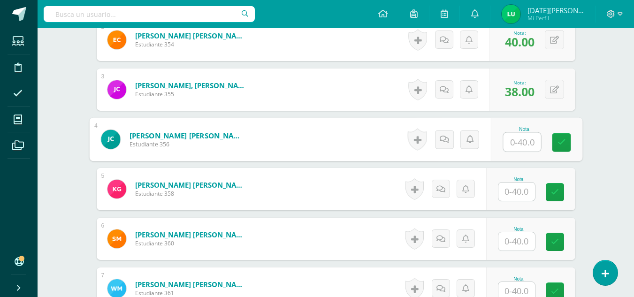
click at [517, 144] on input "text" at bounding box center [522, 142] width 38 height 19
drag, startPoint x: 559, startPoint y: 146, endPoint x: 514, endPoint y: 206, distance: 74.8
click at [514, 206] on div "1 Avila Alvarez, Iris Maribel Estudiante 353 Nota 40.00 0 Logros 40.00 2" at bounding box center [336, 239] width 479 height 540
type input "0"
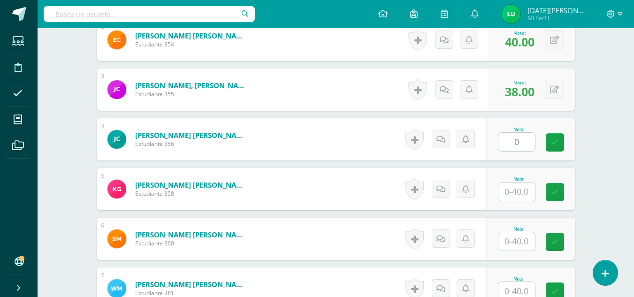
click at [514, 206] on div "Nota" at bounding box center [530, 189] width 89 height 42
click at [523, 186] on input "text" at bounding box center [517, 192] width 37 height 18
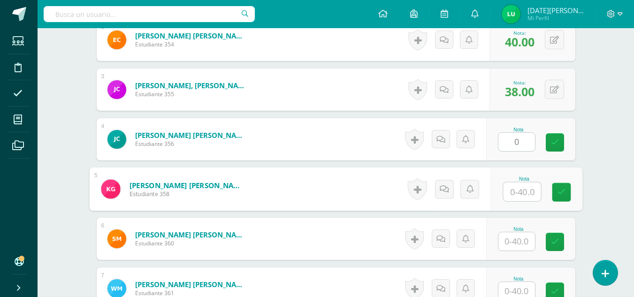
type input "0"
click at [566, 192] on link at bounding box center [561, 192] width 19 height 19
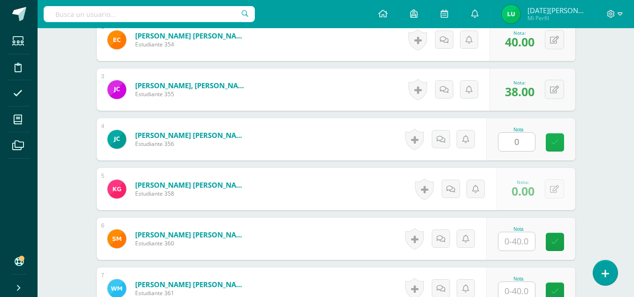
click at [560, 141] on link at bounding box center [555, 142] width 18 height 18
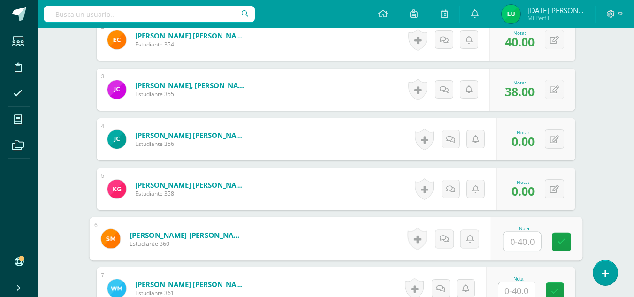
click at [523, 244] on input "text" at bounding box center [522, 241] width 38 height 19
type input "0"
click at [568, 235] on link at bounding box center [561, 242] width 19 height 19
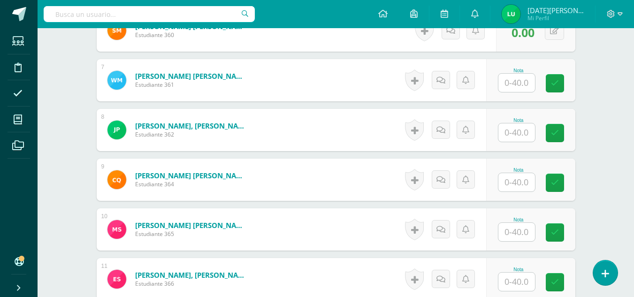
scroll to position [574, 0]
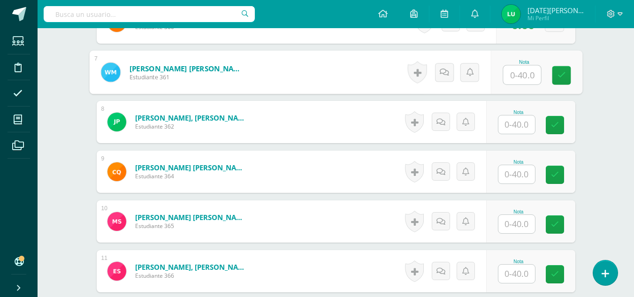
click at [528, 69] on input "text" at bounding box center [522, 75] width 38 height 19
type input "40"
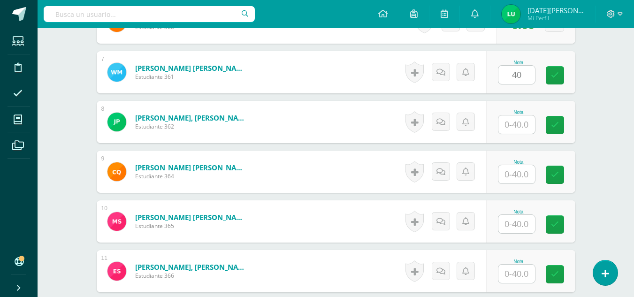
click at [563, 88] on div "Nota 40" at bounding box center [530, 72] width 89 height 42
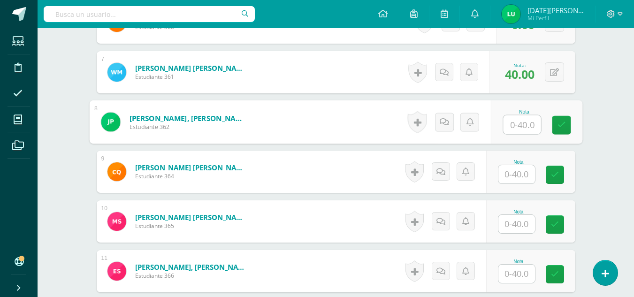
click at [522, 125] on input "text" at bounding box center [522, 125] width 38 height 19
type input "38"
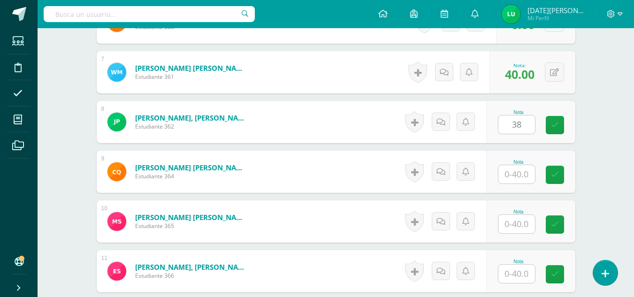
click at [573, 124] on div "Nota 38" at bounding box center [530, 122] width 89 height 42
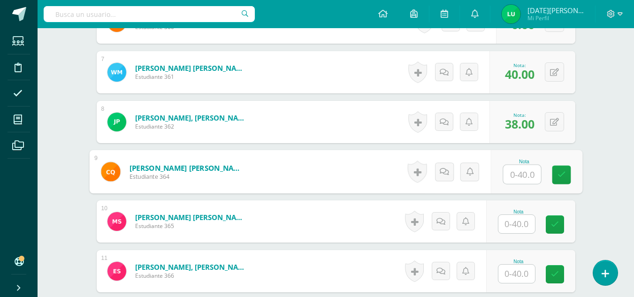
click at [528, 171] on input "text" at bounding box center [522, 174] width 38 height 19
type input "40"
click at [562, 178] on icon at bounding box center [561, 175] width 8 height 8
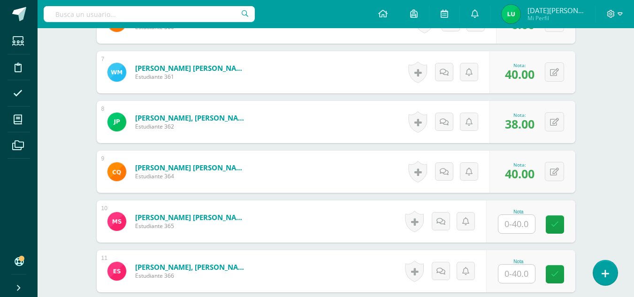
click at [513, 213] on div "Nota" at bounding box center [518, 211] width 41 height 5
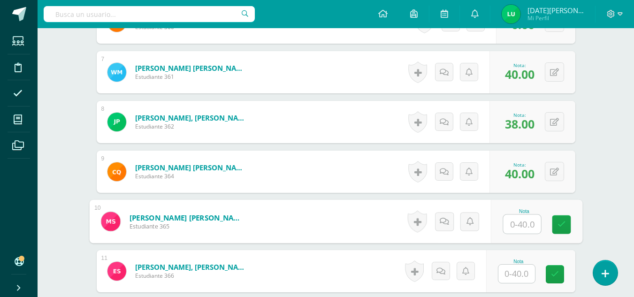
click at [515, 220] on input "text" at bounding box center [522, 224] width 38 height 19
type input "38"
click at [569, 227] on link at bounding box center [561, 225] width 19 height 19
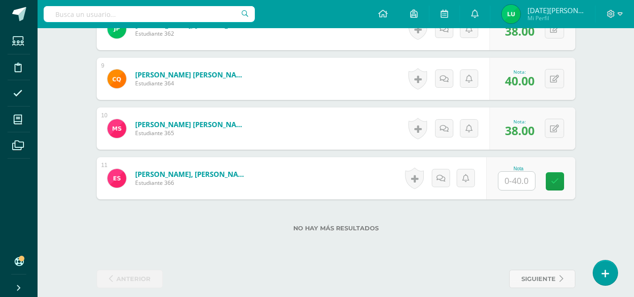
scroll to position [673, 0]
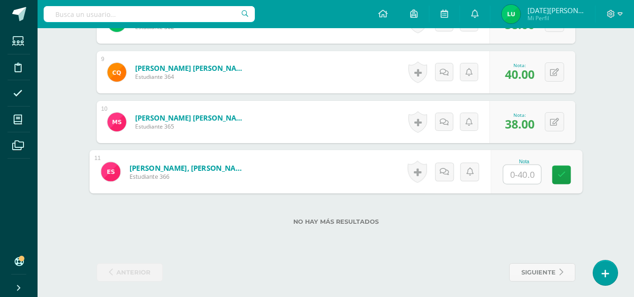
click at [531, 169] on input "text" at bounding box center [522, 174] width 38 height 19
type input "38"
click at [571, 175] on link at bounding box center [561, 175] width 19 height 19
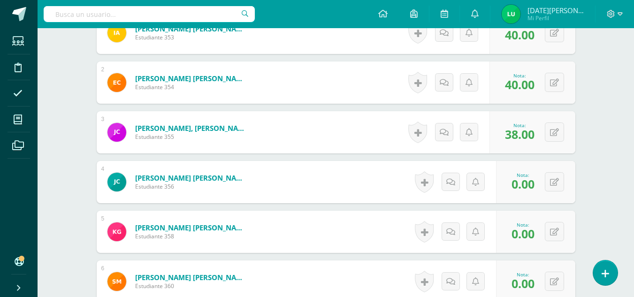
scroll to position [305, 0]
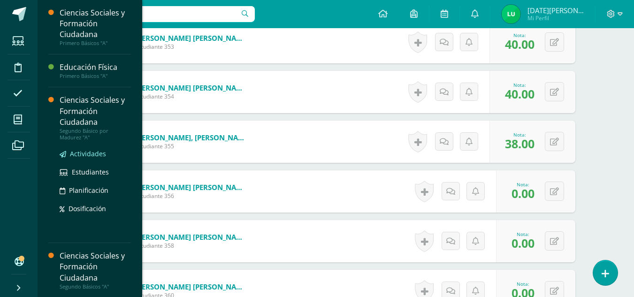
click at [82, 151] on span "Actividades" at bounding box center [88, 153] width 36 height 9
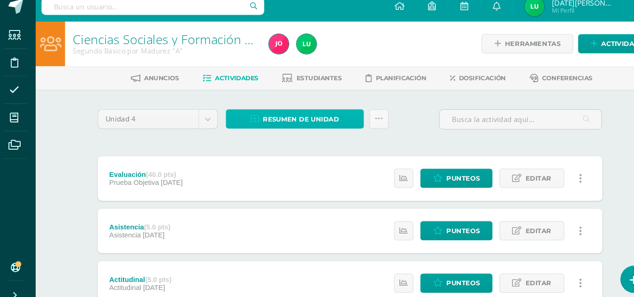
click at [307, 120] on span "Resumen de unidad" at bounding box center [290, 121] width 72 height 17
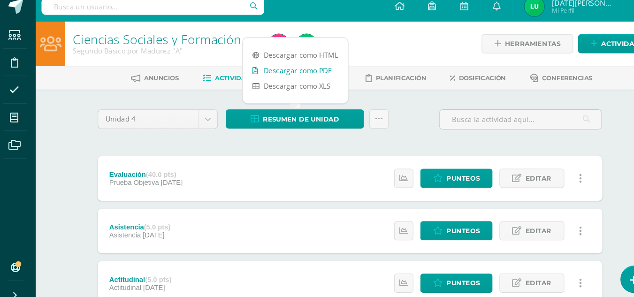
click at [303, 75] on link "Descargar como PDF" at bounding box center [284, 75] width 100 height 15
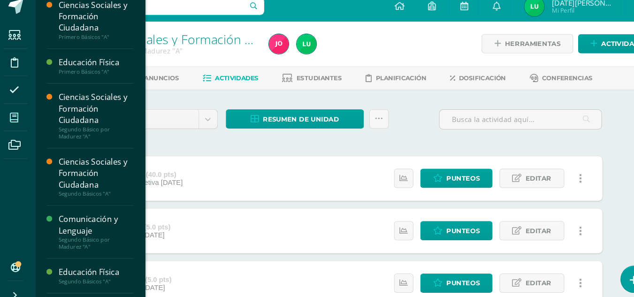
click at [25, 118] on span at bounding box center [18, 119] width 21 height 21
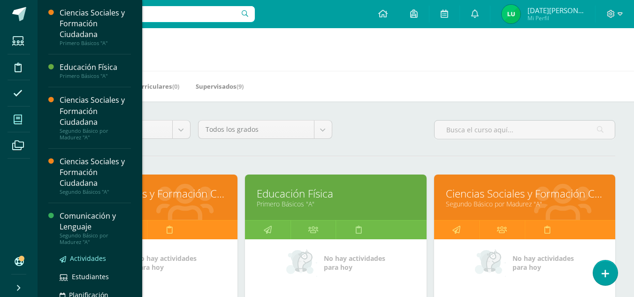
click at [85, 263] on link "Actividades" at bounding box center [95, 258] width 71 height 11
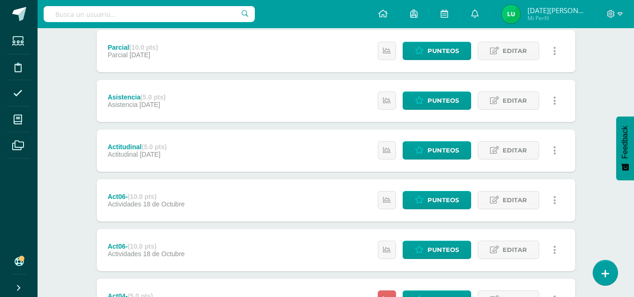
scroll to position [409, 0]
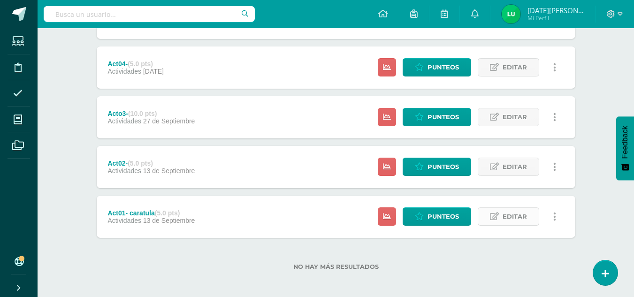
click at [517, 220] on span "Editar" at bounding box center [515, 216] width 24 height 17
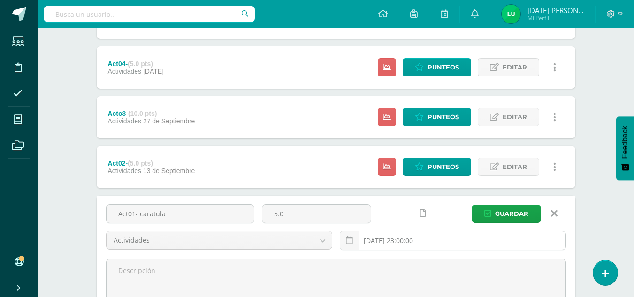
click at [418, 238] on input "[DATE] 23:00:00" at bounding box center [452, 240] width 225 height 18
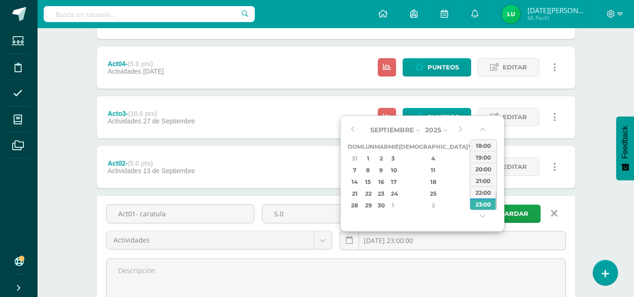
click at [480, 160] on div "6" at bounding box center [485, 158] width 10 height 11
type input "2025-09-06 23:00"
click at [487, 205] on div "23:00" at bounding box center [484, 204] width 26 height 12
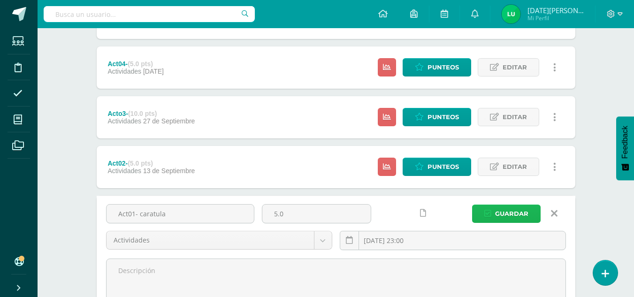
click at [522, 208] on span "Guardar" at bounding box center [511, 213] width 33 height 17
click at [525, 216] on span "Guardar" at bounding box center [511, 213] width 33 height 17
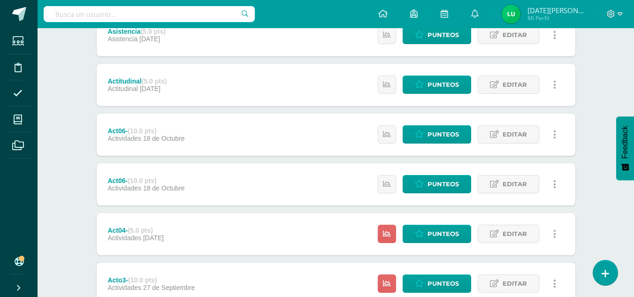
scroll to position [409, 0]
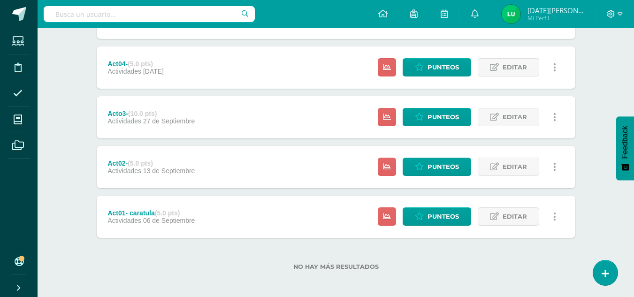
click at [468, 265] on label "No hay más resultados" at bounding box center [336, 266] width 479 height 7
click at [456, 226] on div "Estatus de Actividad: 11 Estudiantes sin calificar 0 Estudiantes con cero Media…" at bounding box center [470, 217] width 212 height 42
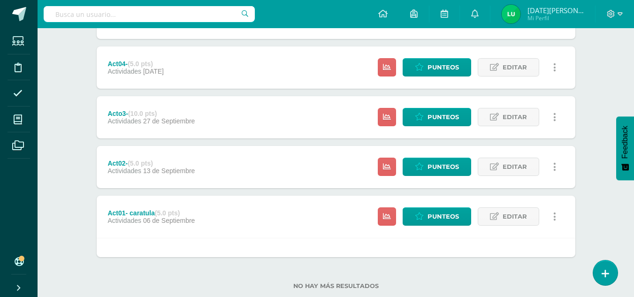
click at [430, 229] on div "Estatus de Actividad: 11 Estudiantes sin calificar 0 Estudiantes con cero Media…" at bounding box center [470, 217] width 212 height 42
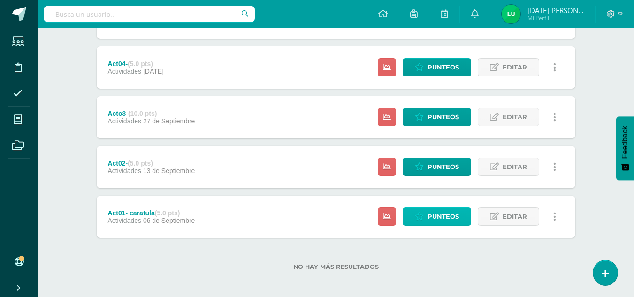
click at [460, 221] on link "Punteos" at bounding box center [437, 217] width 69 height 18
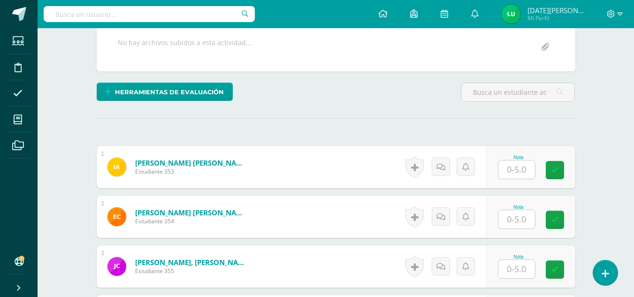
scroll to position [182, 0]
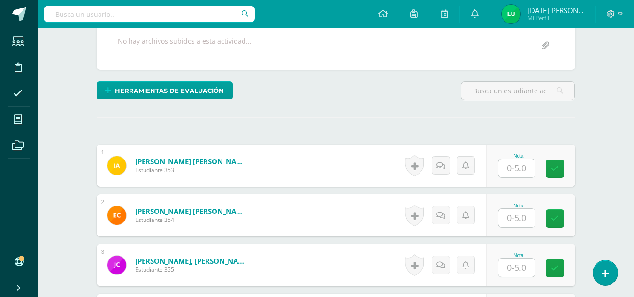
click at [502, 160] on div "Nota" at bounding box center [530, 166] width 89 height 42
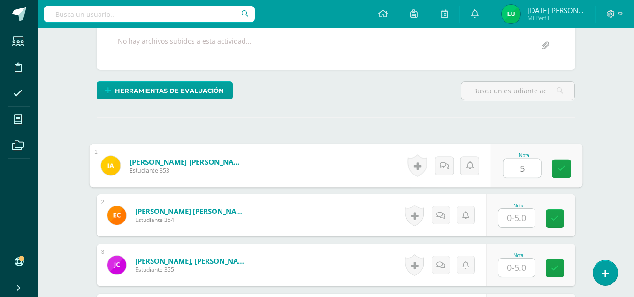
type input "5"
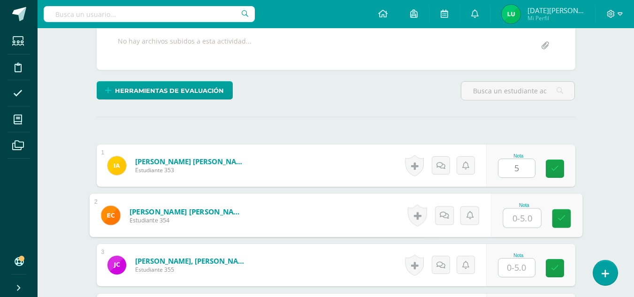
click at [532, 216] on input "text" at bounding box center [522, 218] width 38 height 19
type input "5"
click at [570, 216] on link at bounding box center [561, 218] width 19 height 19
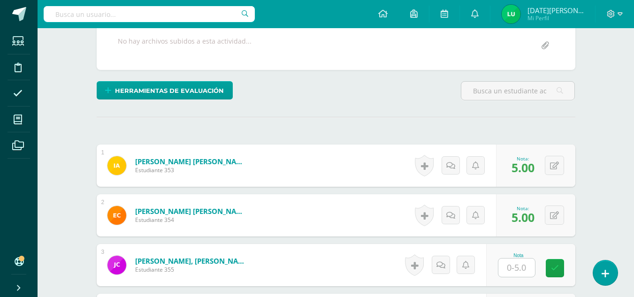
click at [523, 261] on input "text" at bounding box center [517, 268] width 37 height 18
type input "5"
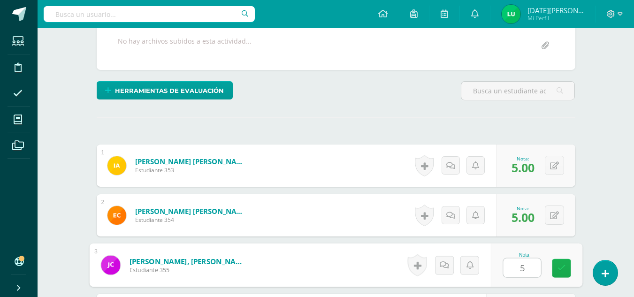
click at [563, 268] on icon at bounding box center [561, 268] width 8 height 8
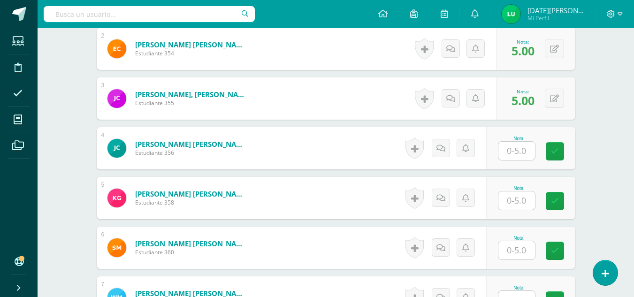
scroll to position [356, 0]
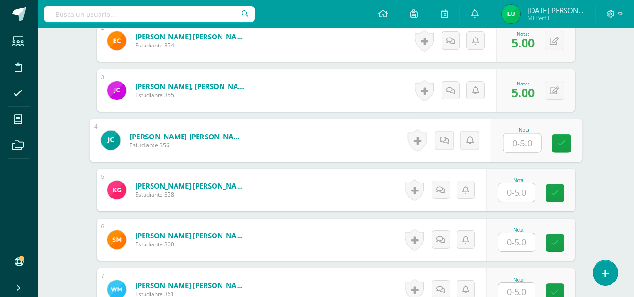
click at [533, 142] on input "text" at bounding box center [522, 143] width 38 height 19
drag, startPoint x: 553, startPoint y: 150, endPoint x: 526, endPoint y: 191, distance: 48.8
click at [526, 191] on div "1 Avila Alvarez, Iris Maribel Estudiante 353 Nota 5.00 0 Logros 5.00" at bounding box center [336, 240] width 479 height 540
type input "5"
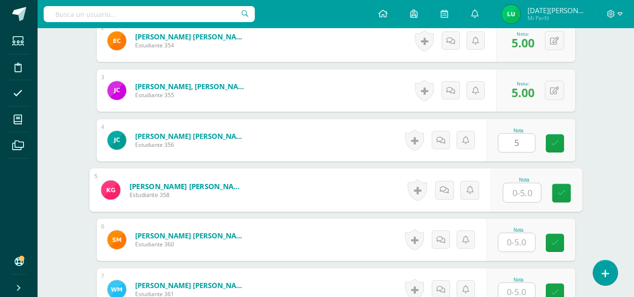
click at [526, 191] on input "text" at bounding box center [522, 193] width 38 height 19
type input "0"
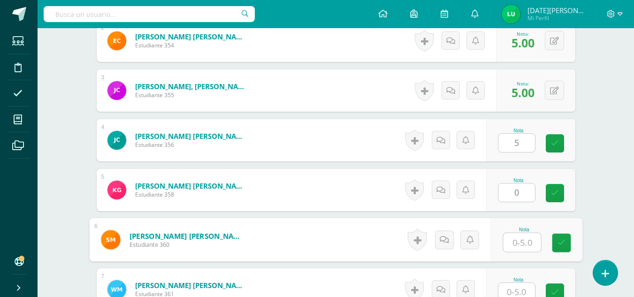
click at [532, 243] on input "text" at bounding box center [522, 242] width 38 height 19
type input "0"
click at [566, 250] on link at bounding box center [561, 243] width 19 height 19
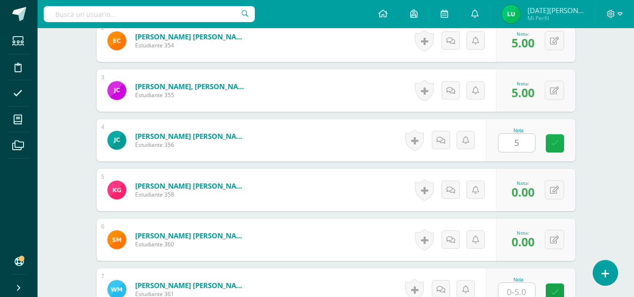
click at [558, 150] on link at bounding box center [555, 143] width 18 height 18
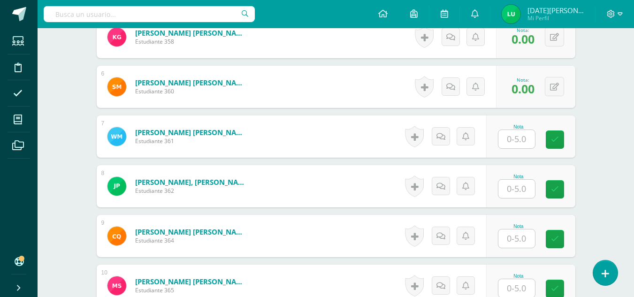
scroll to position [518, 0]
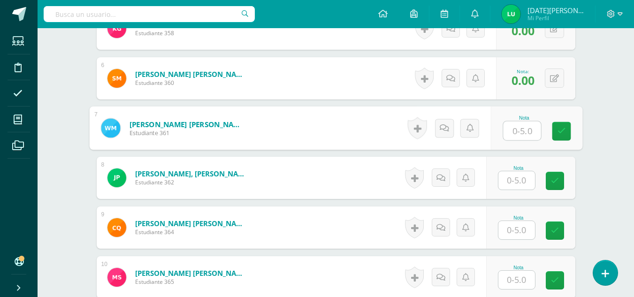
click at [525, 129] on input "text" at bounding box center [522, 131] width 38 height 19
type input "5"
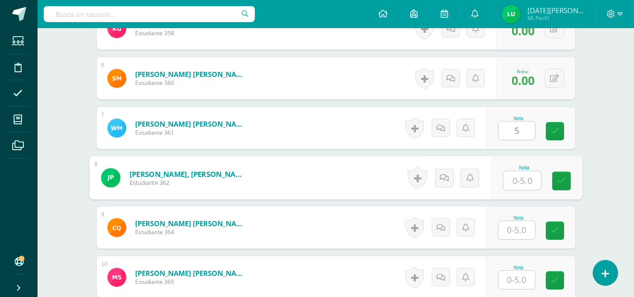
click at [532, 174] on input "text" at bounding box center [522, 180] width 38 height 19
type input "5"
click at [565, 188] on link at bounding box center [561, 181] width 19 height 19
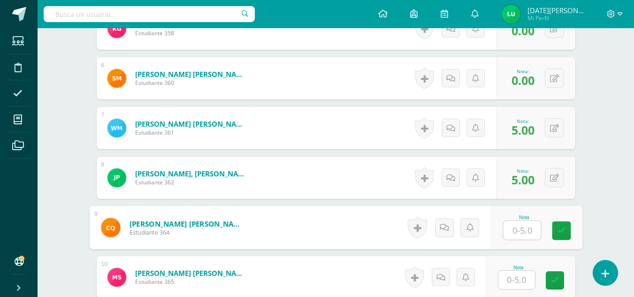
click at [533, 233] on input "text" at bounding box center [522, 230] width 38 height 19
type input "5"
click at [559, 229] on icon at bounding box center [561, 231] width 8 height 8
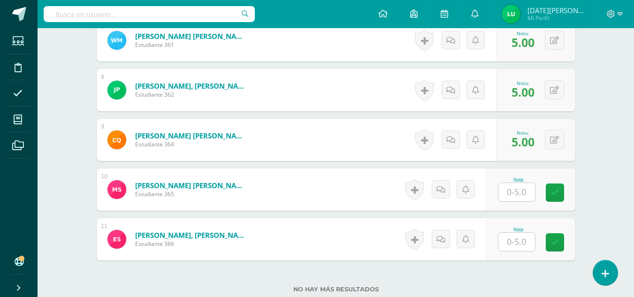
scroll to position [677, 0]
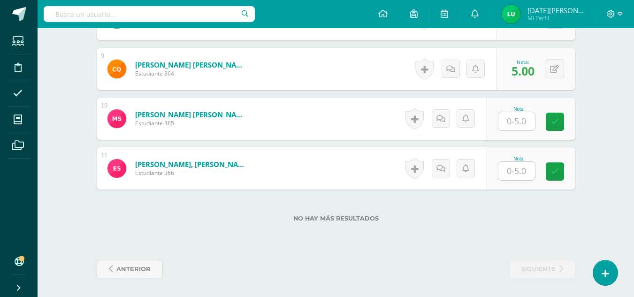
click at [523, 114] on input "text" at bounding box center [517, 121] width 37 height 18
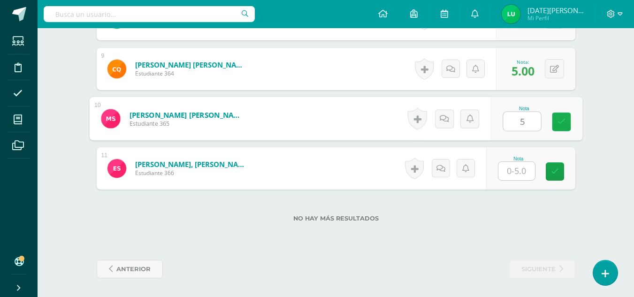
click at [562, 122] on icon at bounding box center [561, 122] width 8 height 8
type input "5"
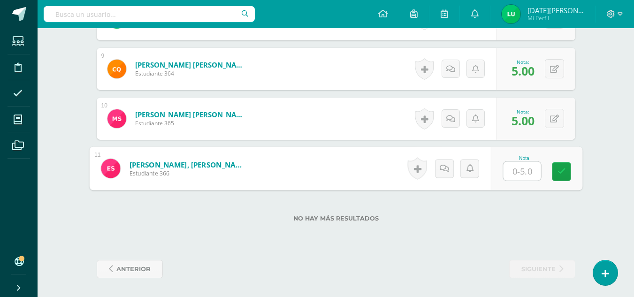
click at [531, 173] on input "text" at bounding box center [522, 171] width 38 height 19
type input "5"
click at [556, 178] on link at bounding box center [561, 171] width 19 height 19
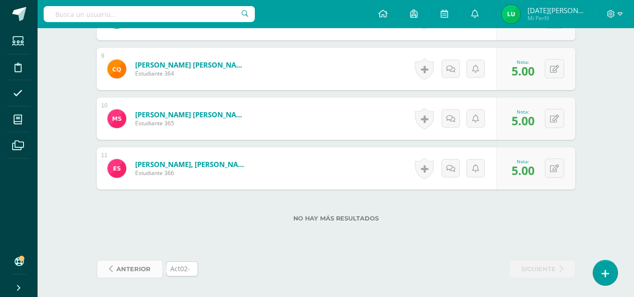
click at [127, 266] on span "anterior" at bounding box center [133, 269] width 34 height 17
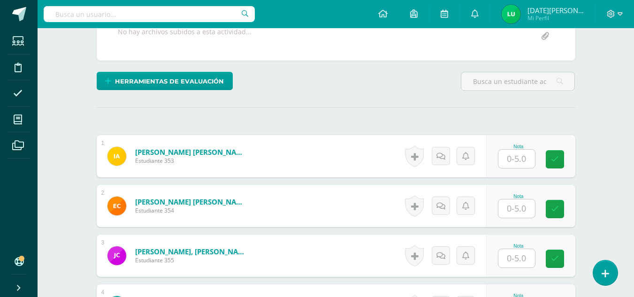
scroll to position [192, 0]
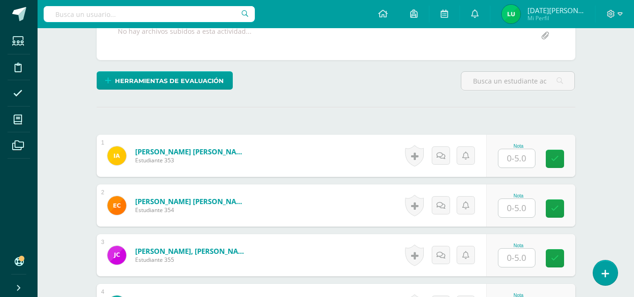
click at [532, 154] on input "text" at bounding box center [517, 158] width 37 height 18
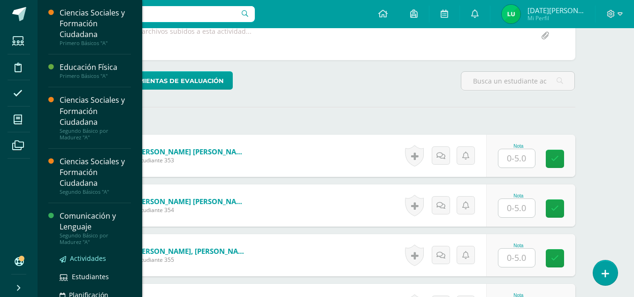
click at [92, 260] on span "Actividades" at bounding box center [88, 258] width 36 height 9
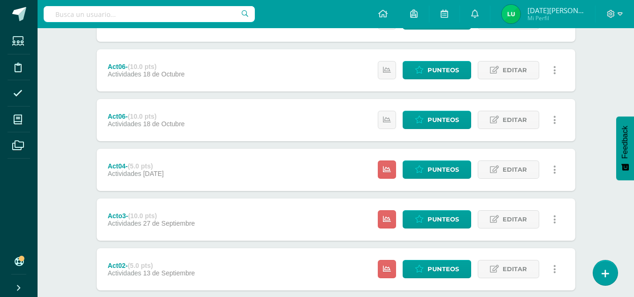
scroll to position [304, 0]
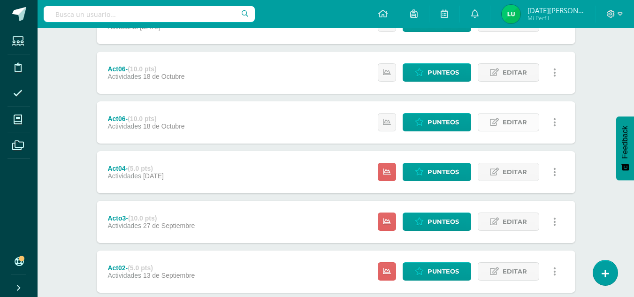
click at [534, 123] on link "Editar" at bounding box center [509, 122] width 62 height 18
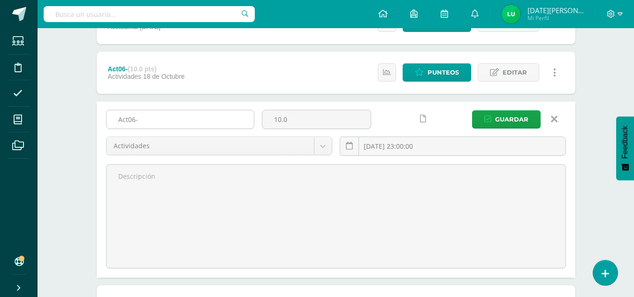
click at [135, 120] on input "Act06-" at bounding box center [180, 119] width 147 height 18
type input "Act05-"
click at [506, 125] on span "Guardar" at bounding box center [511, 119] width 33 height 17
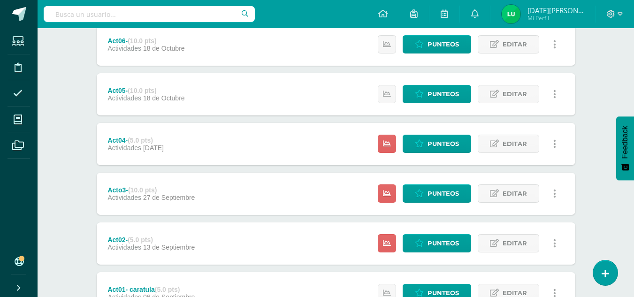
scroll to position [337, 0]
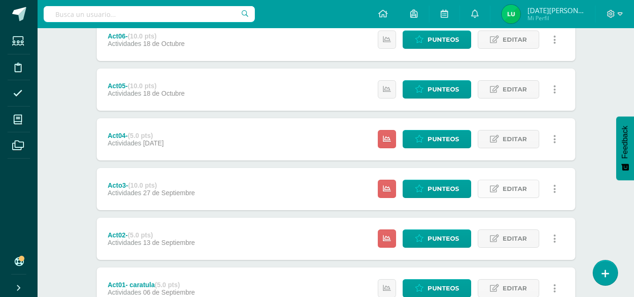
click at [526, 189] on span "Editar" at bounding box center [515, 188] width 24 height 17
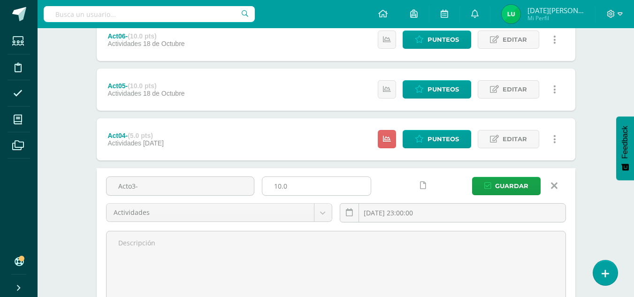
click at [311, 186] on input "10.0" at bounding box center [316, 186] width 108 height 18
click at [276, 186] on input "15" at bounding box center [316, 186] width 108 height 18
type input "5"
click at [539, 190] on button "Guardar" at bounding box center [506, 186] width 69 height 18
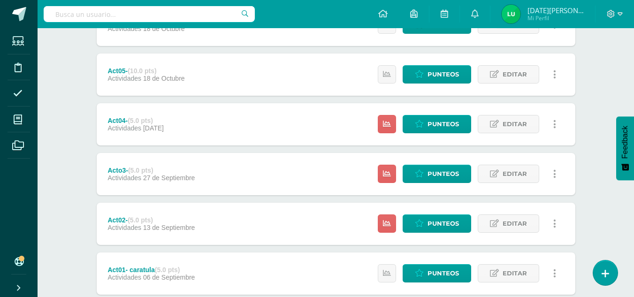
scroll to position [412, 0]
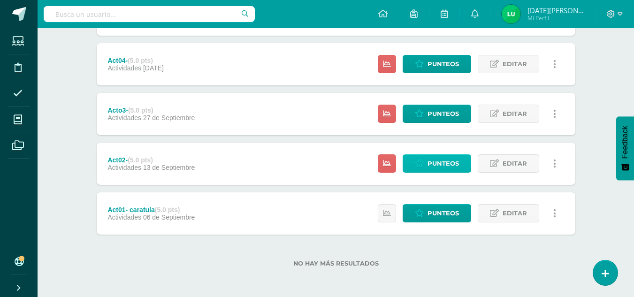
click at [447, 160] on span "Punteos" at bounding box center [443, 163] width 31 height 17
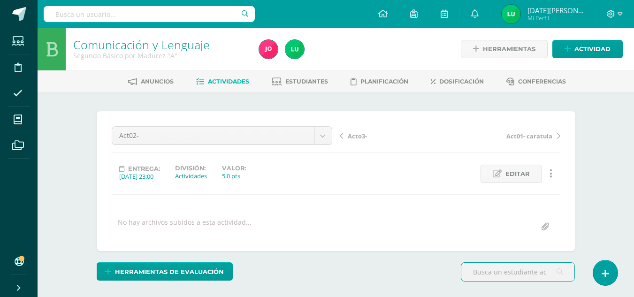
scroll to position [1, 0]
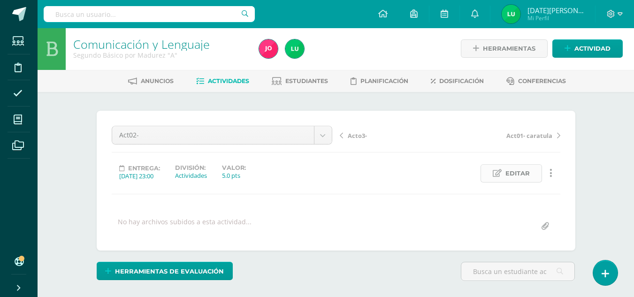
click at [520, 178] on span "Editar" at bounding box center [518, 173] width 24 height 17
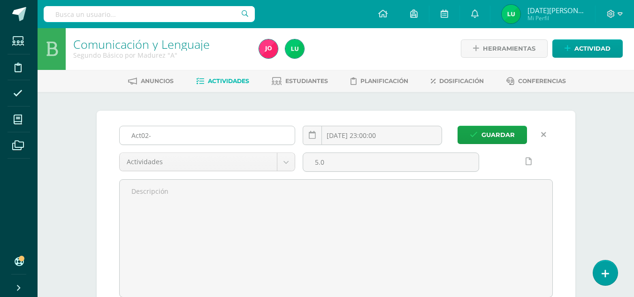
click at [200, 132] on input "Act02-" at bounding box center [208, 135] width 176 height 18
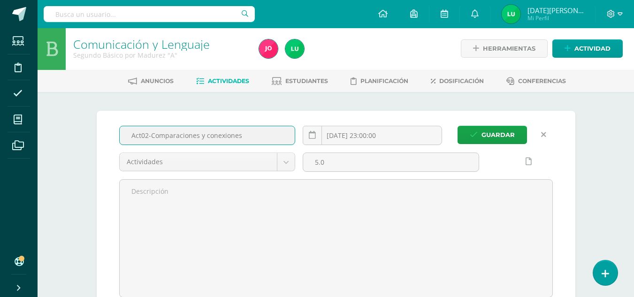
click at [150, 135] on input "Act02-Comparaciones y conexiones" at bounding box center [208, 135] width 176 height 18
click at [155, 133] on input "Act02- dibujos Comparaciones y conexiones" at bounding box center [208, 135] width 176 height 18
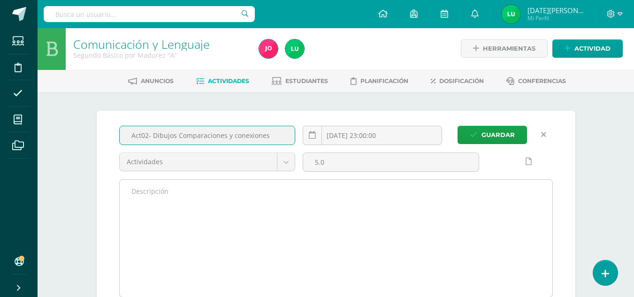
type input "Act02- Dibujos Comparaciones y conexiones"
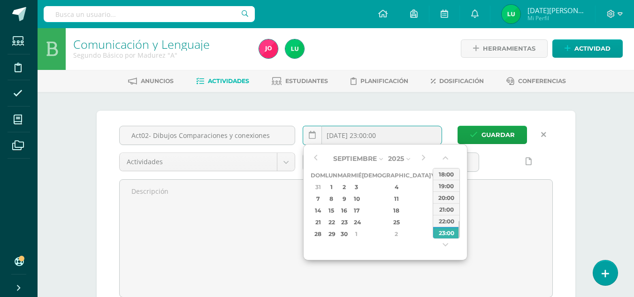
click at [367, 137] on input "2025-09-13 23:00:00" at bounding box center [372, 135] width 139 height 18
click at [443, 219] on div "27" at bounding box center [448, 222] width 10 height 11
type input "[DATE] 23:00"
click at [435, 230] on div "23:00" at bounding box center [446, 233] width 26 height 12
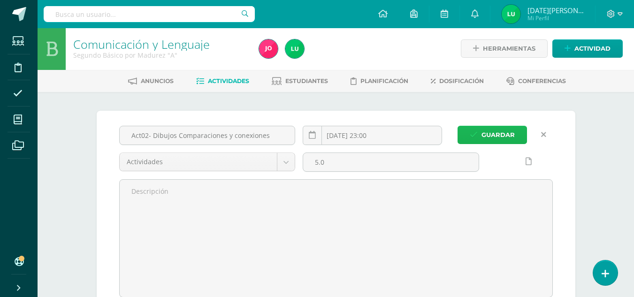
click at [494, 142] on span "Guardar" at bounding box center [498, 134] width 33 height 17
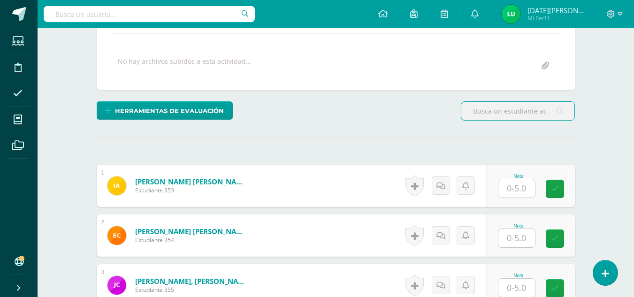
scroll to position [196, 0]
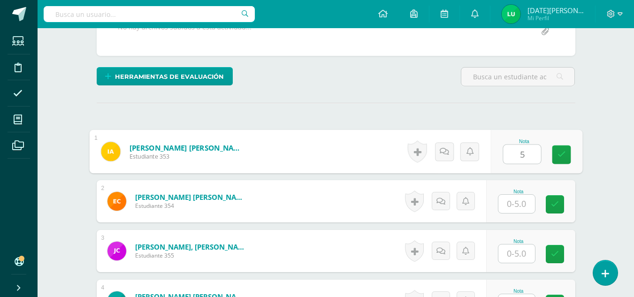
click at [513, 157] on input "5" at bounding box center [522, 154] width 38 height 19
type input "5"
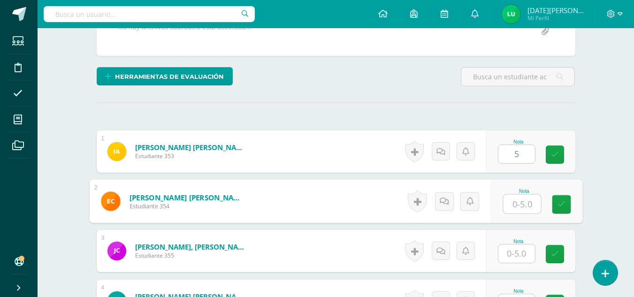
click at [513, 195] on input "text" at bounding box center [522, 204] width 38 height 19
type input "5"
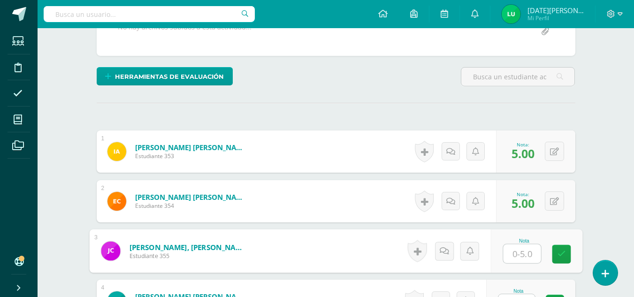
click at [528, 262] on input "text" at bounding box center [522, 254] width 38 height 19
type input "5"
click at [571, 256] on link at bounding box center [561, 254] width 19 height 19
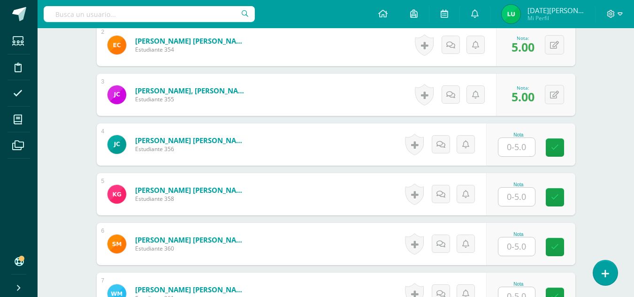
scroll to position [354, 0]
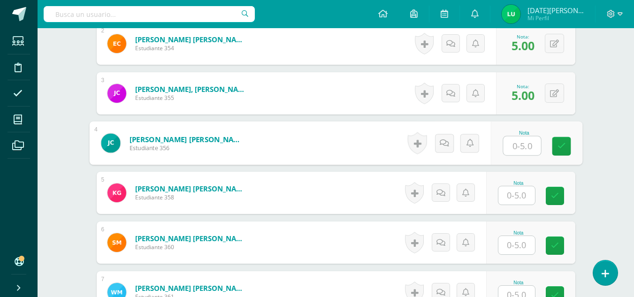
click at [527, 137] on input "text" at bounding box center [522, 146] width 38 height 19
click at [535, 149] on input "text" at bounding box center [522, 146] width 38 height 19
type input "5"
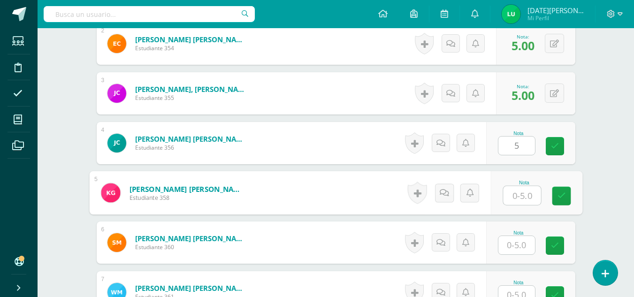
click at [517, 197] on input "text" at bounding box center [522, 195] width 38 height 19
type input "0"
click at [566, 199] on link at bounding box center [561, 196] width 19 height 19
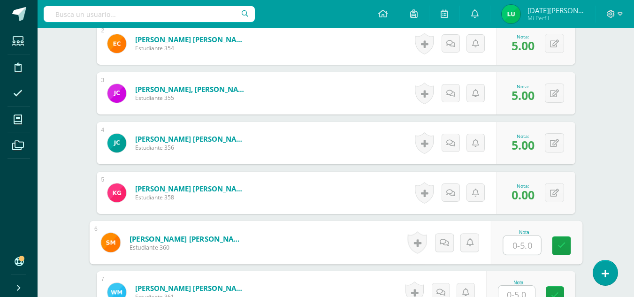
click at [505, 243] on input "text" at bounding box center [522, 245] width 38 height 19
type input "0"
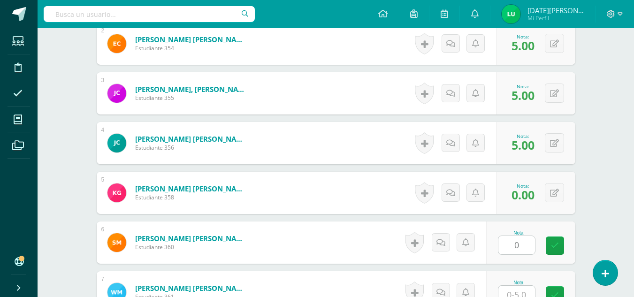
click at [579, 247] on div "¿Estás seguro que quieres eliminar esta actividad? Esto borrará la actividad y …" at bounding box center [336, 179] width 486 height 843
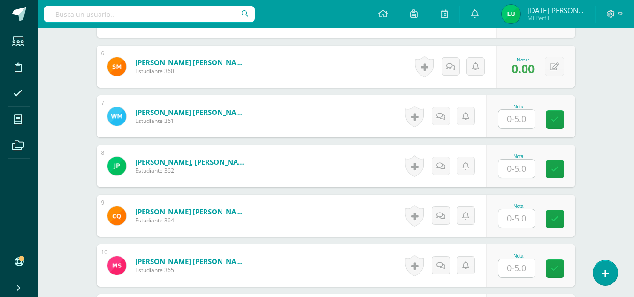
scroll to position [533, 0]
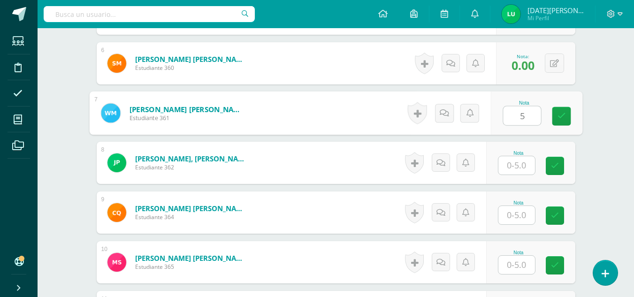
click at [518, 120] on input "5" at bounding box center [522, 116] width 38 height 19
type input "5"
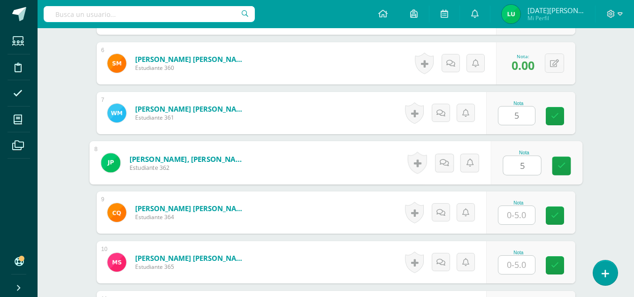
click at [520, 170] on input "5" at bounding box center [522, 165] width 38 height 19
type input "5"
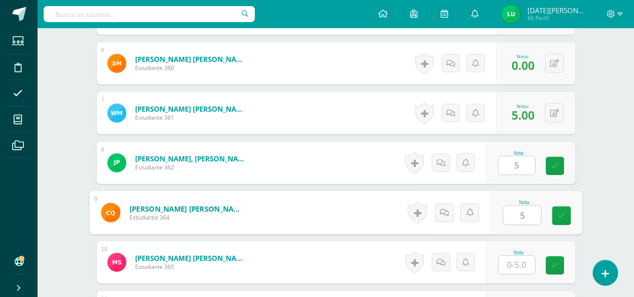
click at [520, 217] on input "5" at bounding box center [522, 215] width 38 height 19
type input "5"
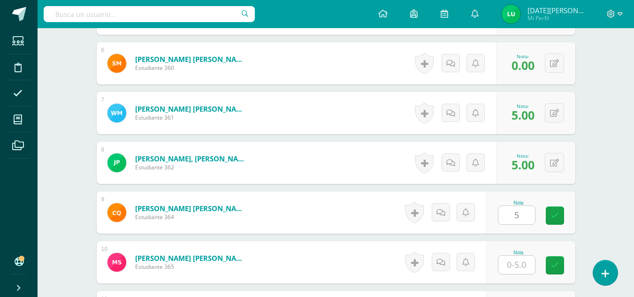
click at [513, 276] on div "Nota" at bounding box center [530, 262] width 89 height 42
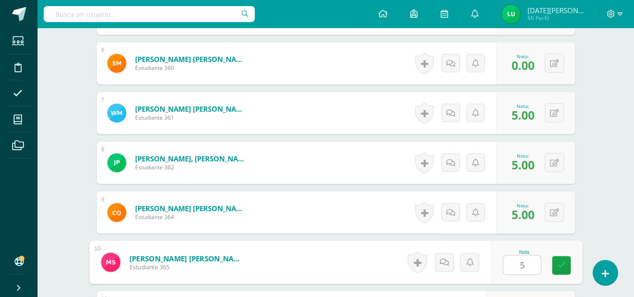
click at [526, 262] on input "5" at bounding box center [522, 265] width 38 height 19
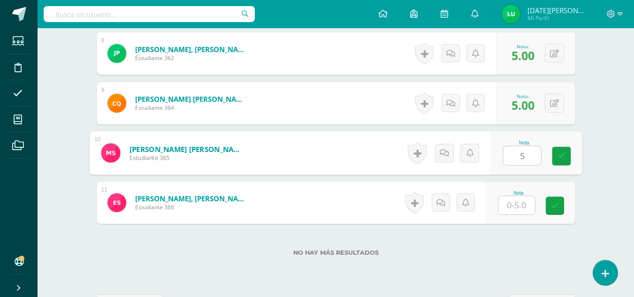
scroll to position [677, 0]
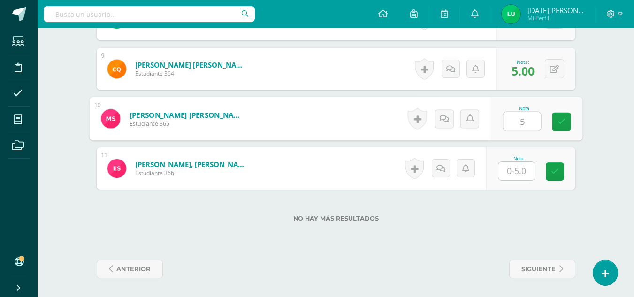
type input "5"
click at [517, 165] on input "5" at bounding box center [517, 171] width 37 height 18
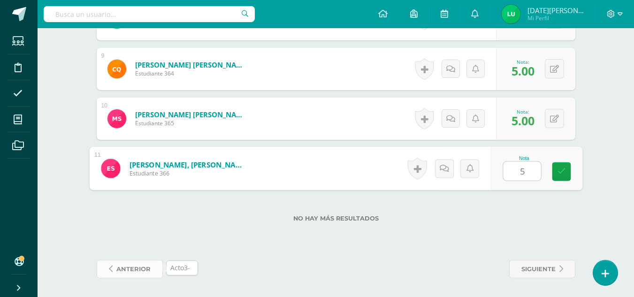
type input "5"
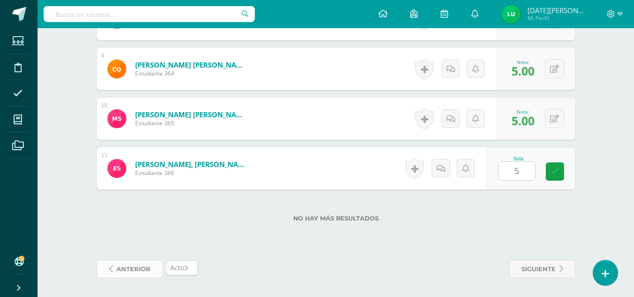
click at [135, 271] on span "anterior" at bounding box center [133, 269] width 34 height 17
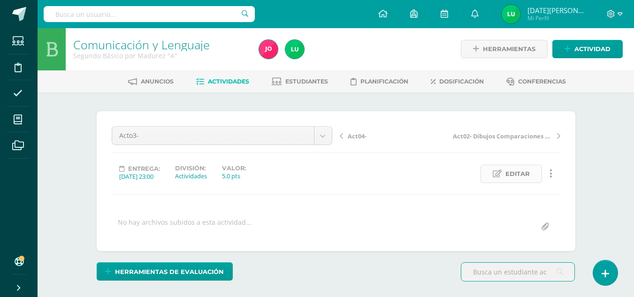
scroll to position [1, 0]
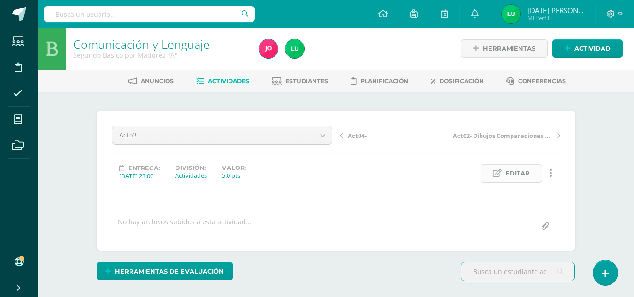
click at [512, 169] on span "Editar" at bounding box center [518, 173] width 24 height 17
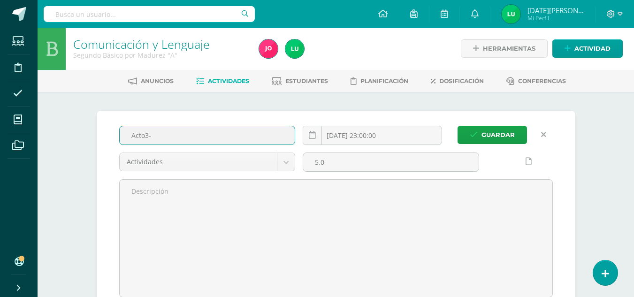
click at [176, 143] on input "Acto3-" at bounding box center [208, 135] width 176 height 18
paste input "• Comprensión literaria"
click at [156, 137] on input "Acto3-• Comprensión literaria" at bounding box center [208, 135] width 176 height 18
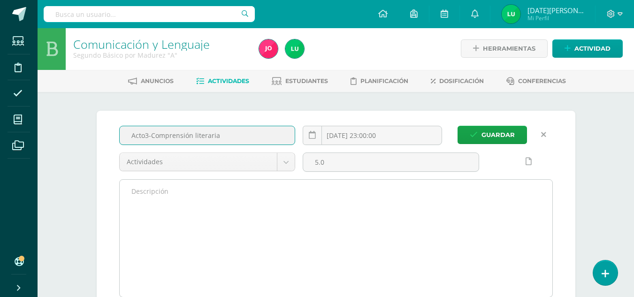
type input "Acto3-Comprensión literaria"
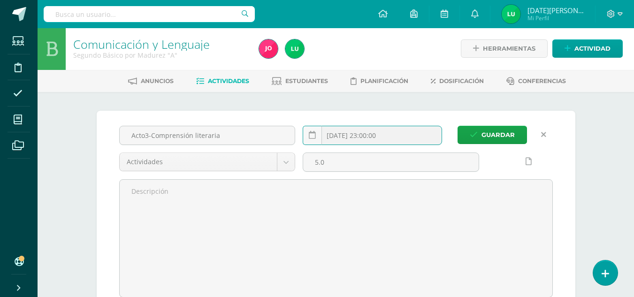
click at [370, 131] on input "[DATE] 23:00:00" at bounding box center [372, 135] width 139 height 18
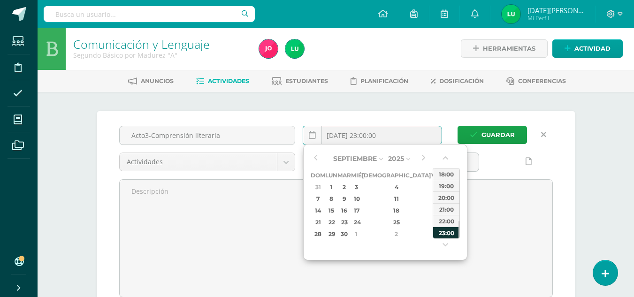
click at [444, 236] on div "23:00" at bounding box center [446, 233] width 26 height 12
type input "2025-09-27 23:00"
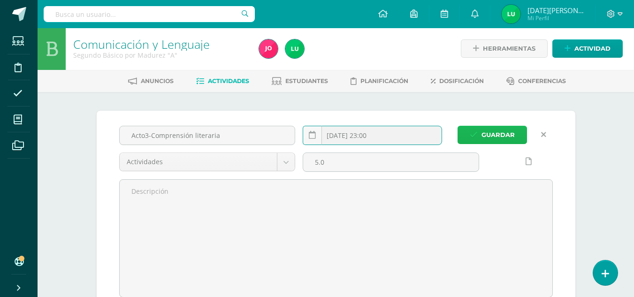
click at [515, 133] on button "Guardar" at bounding box center [492, 135] width 69 height 18
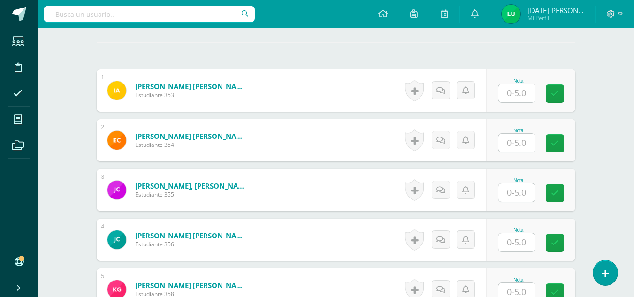
scroll to position [255, 0]
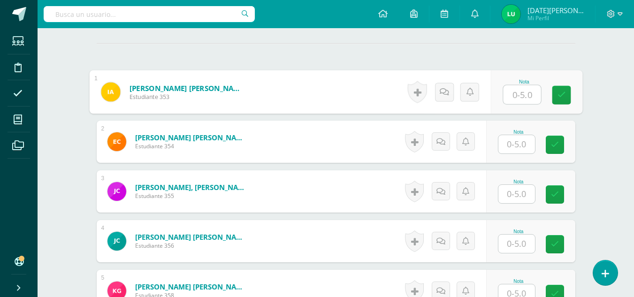
click at [524, 89] on input "text" at bounding box center [522, 94] width 38 height 19
type input "5"
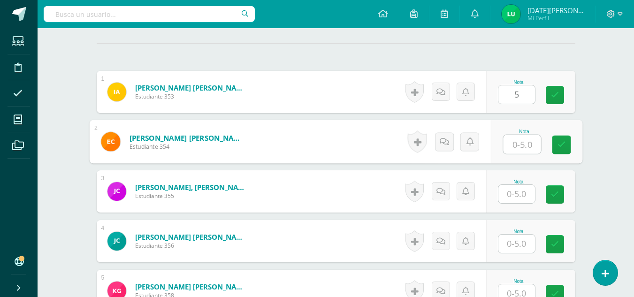
click at [527, 146] on input "text" at bounding box center [522, 144] width 38 height 19
drag, startPoint x: 567, startPoint y: 147, endPoint x: 527, endPoint y: 193, distance: 60.9
type input "5"
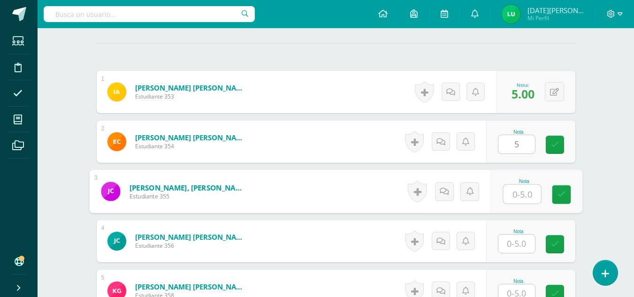
click at [527, 193] on input "text" at bounding box center [522, 194] width 38 height 19
type input "5"
click at [565, 198] on icon at bounding box center [561, 195] width 8 height 8
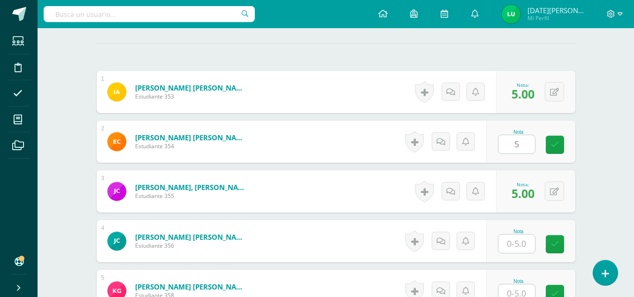
click at [560, 134] on div "Nota 5" at bounding box center [530, 142] width 89 height 42
click at [520, 238] on input "text" at bounding box center [517, 244] width 37 height 18
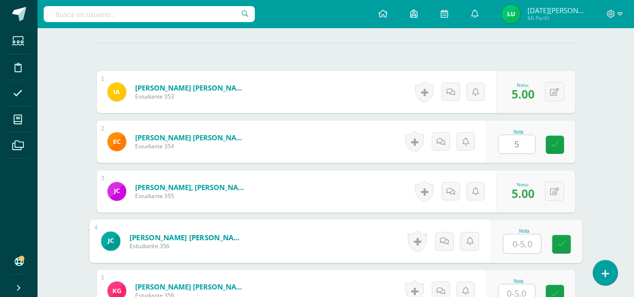
type input "0"
click at [562, 244] on icon at bounding box center [561, 244] width 8 height 8
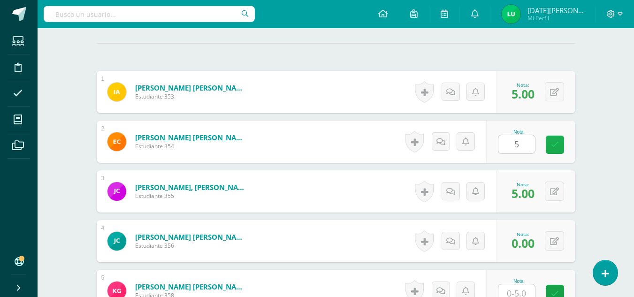
click at [555, 139] on link at bounding box center [555, 145] width 18 height 18
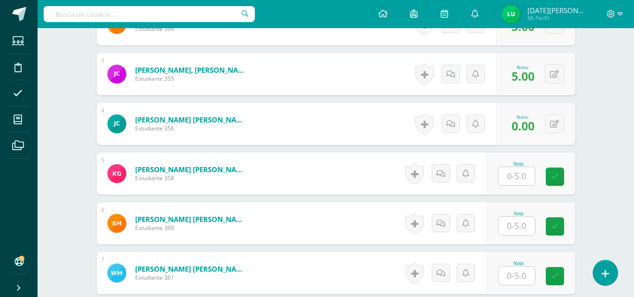
scroll to position [374, 0]
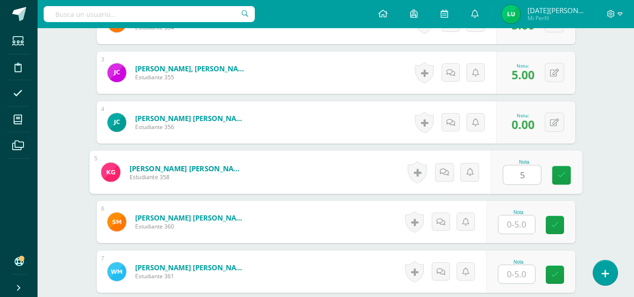
click at [529, 172] on input "5" at bounding box center [522, 175] width 38 height 19
type input "5"
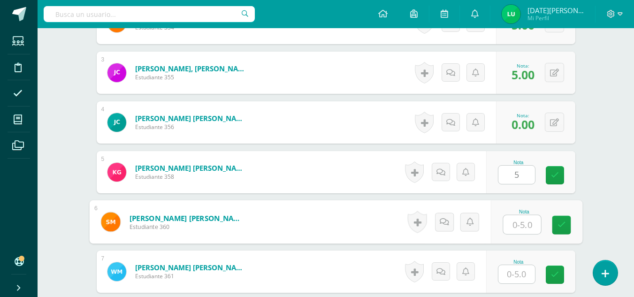
click at [530, 220] on input "text" at bounding box center [522, 225] width 38 height 19
type input "5"
click at [571, 229] on link at bounding box center [561, 225] width 19 height 19
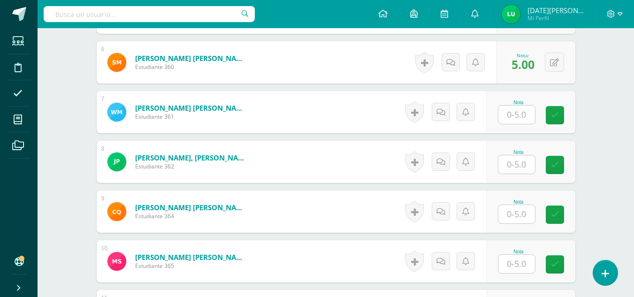
scroll to position [537, 0]
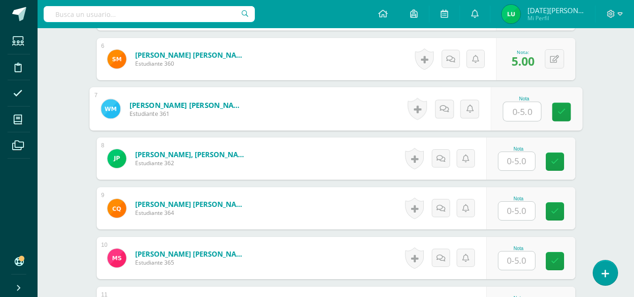
click at [516, 115] on input "text" at bounding box center [522, 111] width 38 height 19
type input "5"
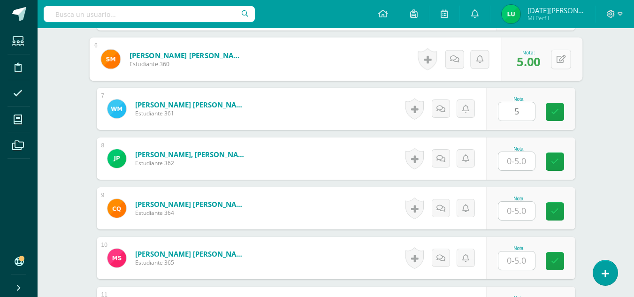
click at [560, 62] on button at bounding box center [561, 59] width 20 height 20
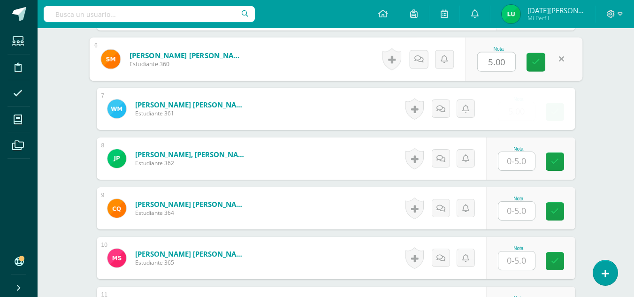
type input "0"
click at [537, 62] on icon at bounding box center [536, 62] width 8 height 8
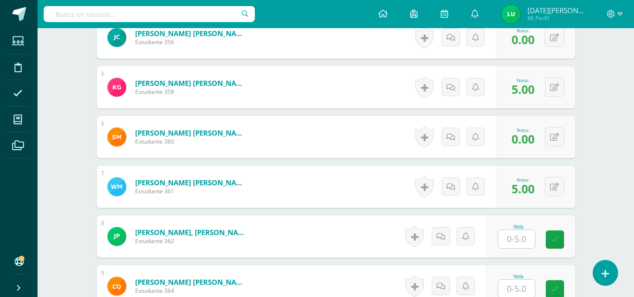
scroll to position [426, 0]
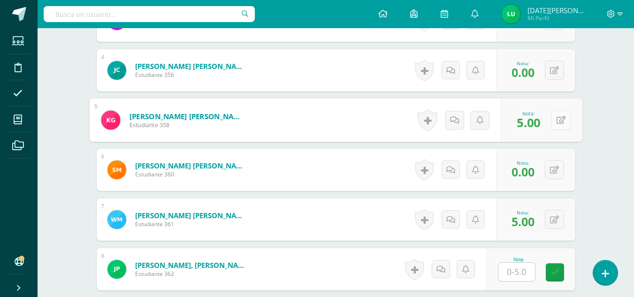
click at [556, 123] on button at bounding box center [561, 120] width 20 height 20
type input "0"
click at [533, 123] on icon at bounding box center [536, 123] width 8 height 8
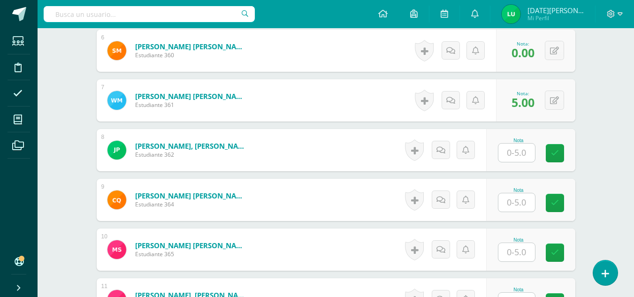
scroll to position [549, 0]
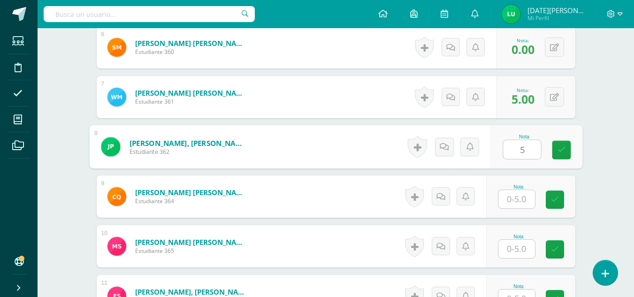
click at [521, 154] on input "5" at bounding box center [522, 149] width 38 height 19
type input "5"
click at [523, 187] on div "Nota" at bounding box center [518, 187] width 41 height 5
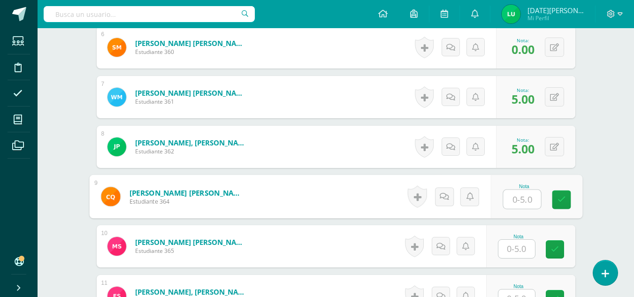
click at [523, 207] on input "text" at bounding box center [522, 199] width 38 height 19
type input "5"
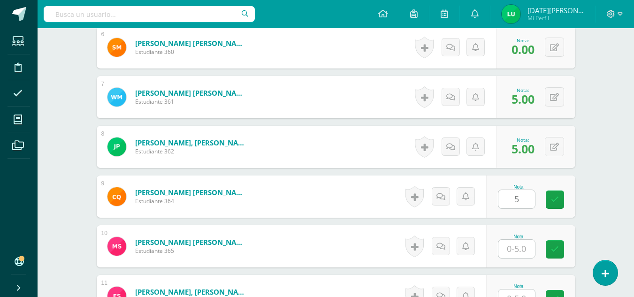
click at [573, 200] on div "Nota 5" at bounding box center [530, 197] width 89 height 42
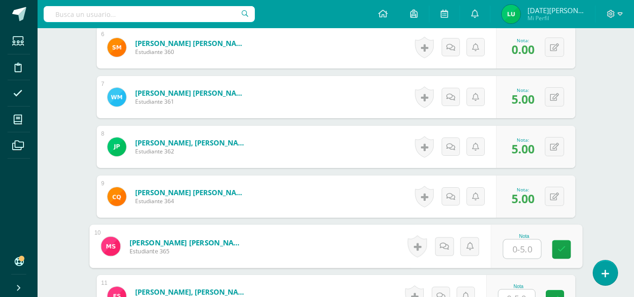
click at [531, 242] on input "text" at bounding box center [522, 249] width 38 height 19
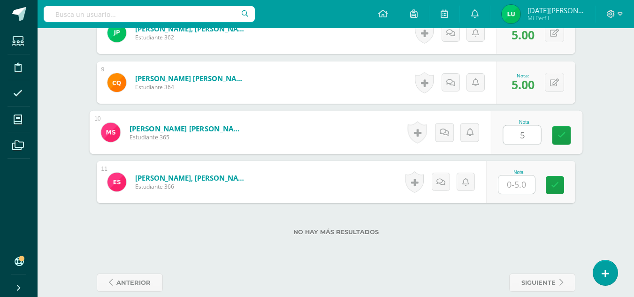
scroll to position [677, 0]
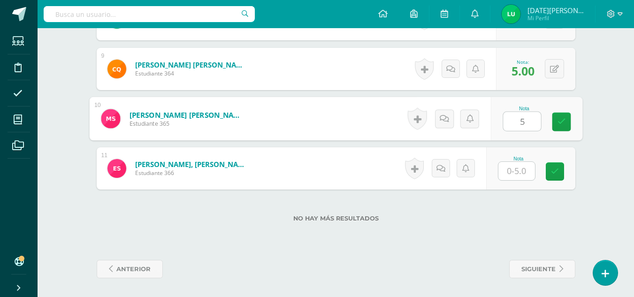
type input "5"
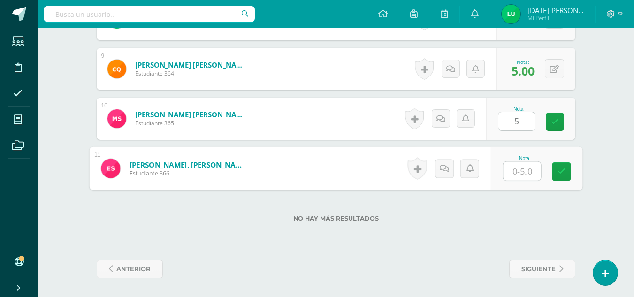
type input "5"
click at [517, 170] on input "5" at bounding box center [522, 171] width 38 height 19
click at [566, 178] on link at bounding box center [561, 171] width 19 height 19
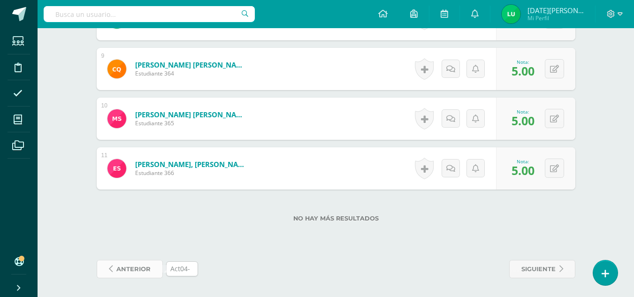
click at [146, 265] on span "anterior" at bounding box center [133, 269] width 34 height 17
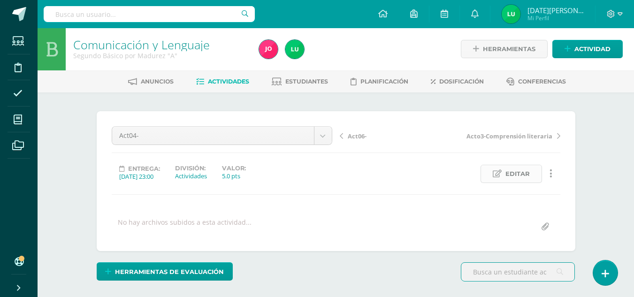
scroll to position [1, 0]
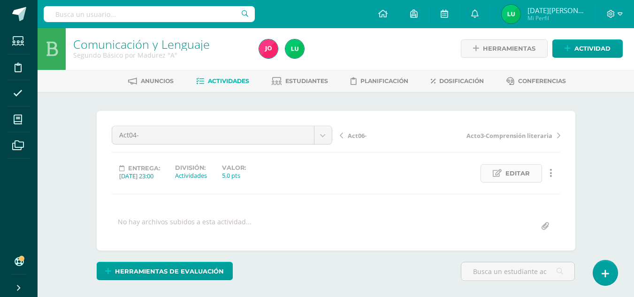
click at [518, 171] on span "Editar" at bounding box center [518, 173] width 24 height 17
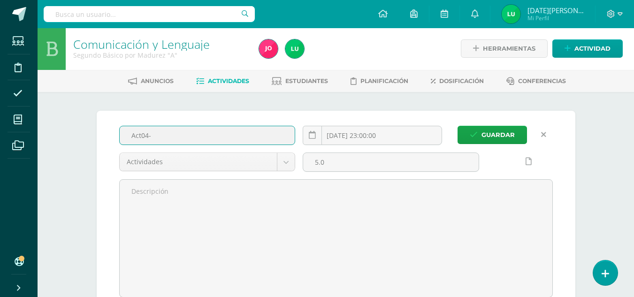
click at [184, 136] on input "Act04-" at bounding box center [208, 135] width 176 height 18
type input "Act04- oraciones de conexiones cinco"
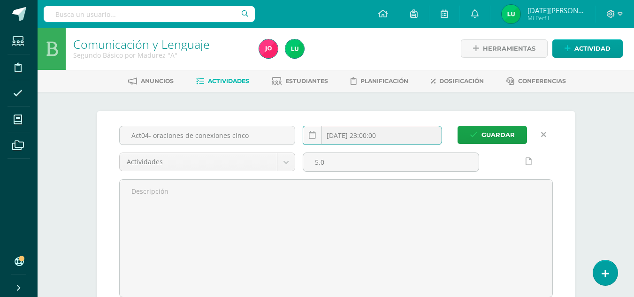
click at [373, 133] on input "[DATE] 23:00:00" at bounding box center [372, 135] width 139 height 18
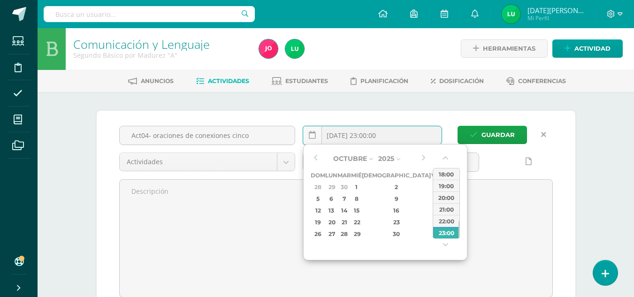
click at [443, 187] on div "4" at bounding box center [448, 187] width 10 height 11
type input "[DATE] 23:00"
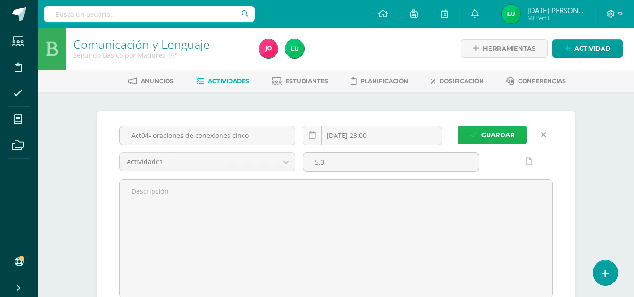
click at [513, 135] on span "Guardar" at bounding box center [498, 134] width 33 height 17
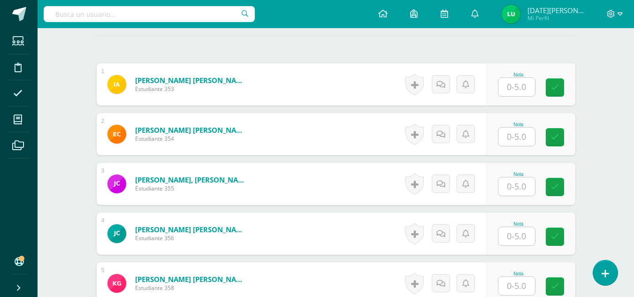
scroll to position [260, 0]
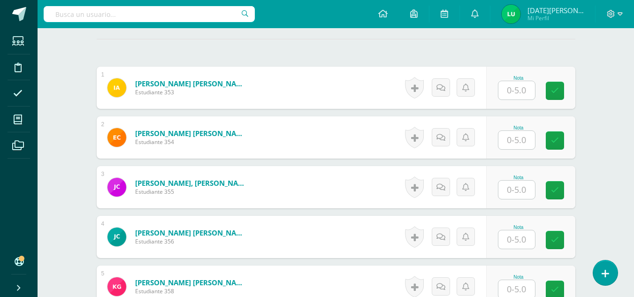
click at [525, 100] on div at bounding box center [517, 90] width 38 height 19
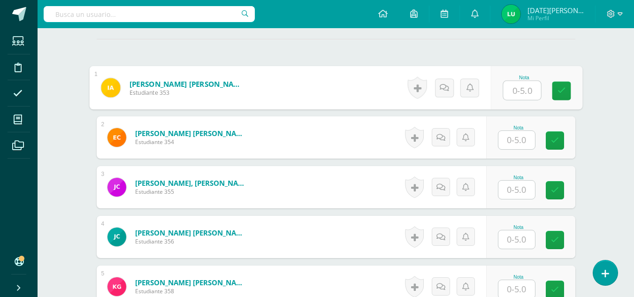
click at [516, 87] on input "text" at bounding box center [522, 90] width 38 height 19
type input "5"
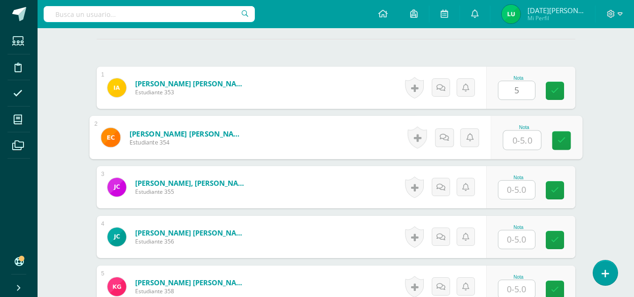
click at [516, 140] on input "text" at bounding box center [522, 140] width 38 height 19
type input "5"
click at [530, 186] on input "5" at bounding box center [517, 190] width 37 height 18
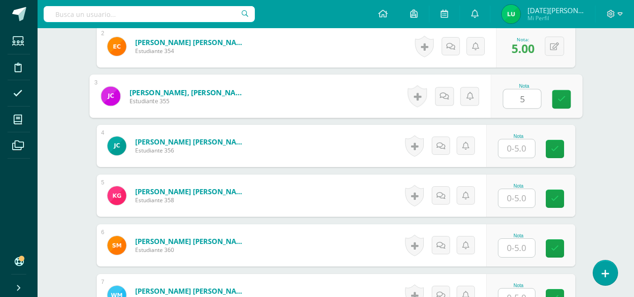
scroll to position [359, 0]
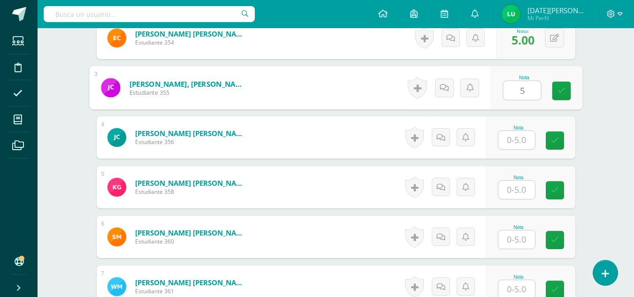
type input "5"
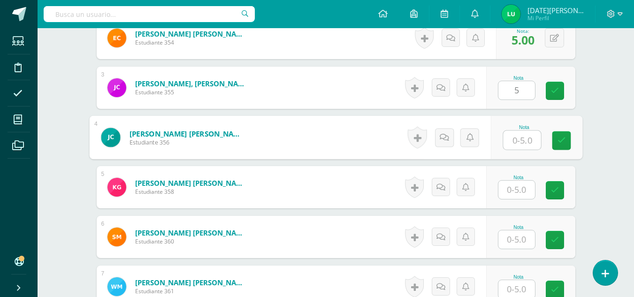
click at [528, 149] on input "text" at bounding box center [522, 140] width 38 height 19
type input "0"
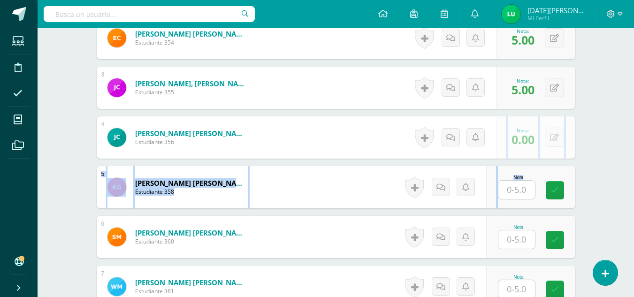
drag, startPoint x: 558, startPoint y: 151, endPoint x: 518, endPoint y: 195, distance: 60.2
click at [518, 195] on div "1 Avila Alvarez, Iris Maribel Estudiante 353 Nota 5.00 0 Logros 5.00" at bounding box center [336, 237] width 479 height 540
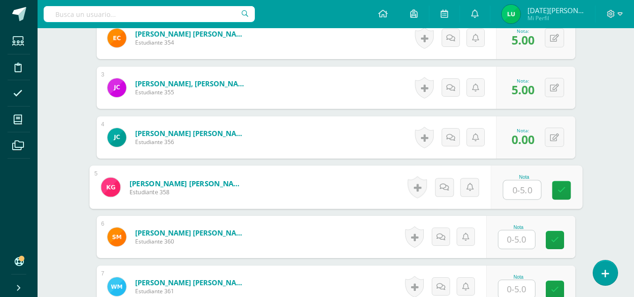
click at [518, 195] on input "text" at bounding box center [522, 190] width 38 height 19
drag, startPoint x: 554, startPoint y: 195, endPoint x: 520, endPoint y: 240, distance: 56.3
click at [520, 240] on div "1 Avila Alvarez, Iris Maribel Estudiante 353 Nota 5.00 0 Logros 5.00" at bounding box center [336, 237] width 479 height 540
type input "0"
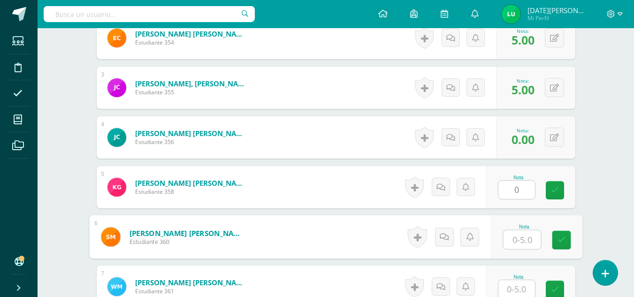
click at [520, 240] on input "text" at bounding box center [522, 240] width 38 height 19
type input "0"
click at [563, 245] on link at bounding box center [561, 240] width 19 height 19
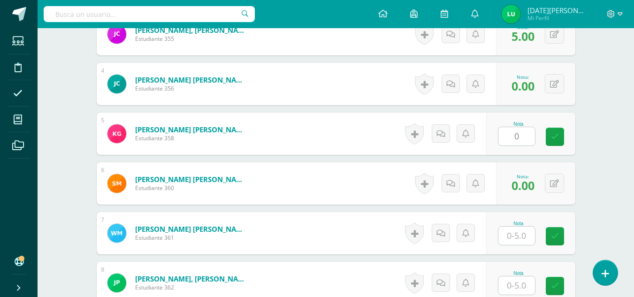
scroll to position [455, 0]
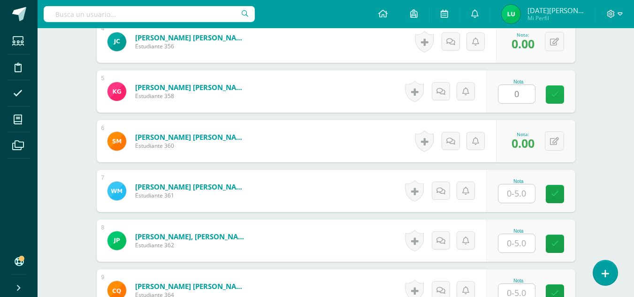
click at [549, 102] on link at bounding box center [555, 94] width 18 height 18
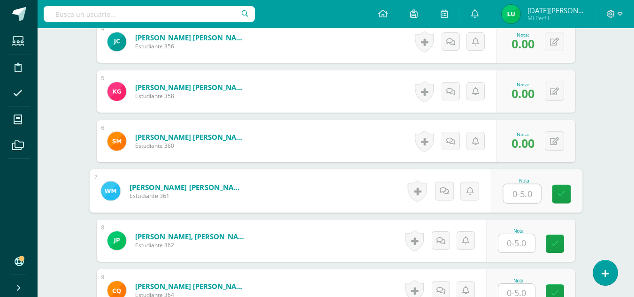
click at [518, 191] on input "text" at bounding box center [522, 194] width 38 height 19
type input "5"
click at [567, 193] on link at bounding box center [561, 194] width 19 height 19
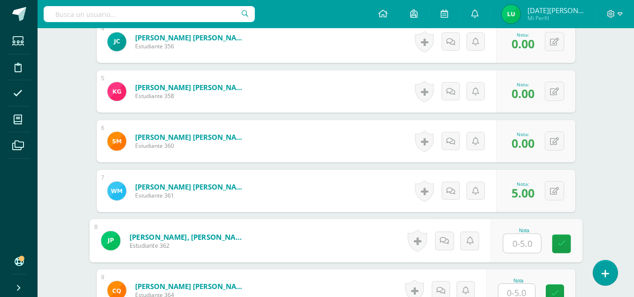
click at [523, 245] on input "text" at bounding box center [522, 243] width 38 height 19
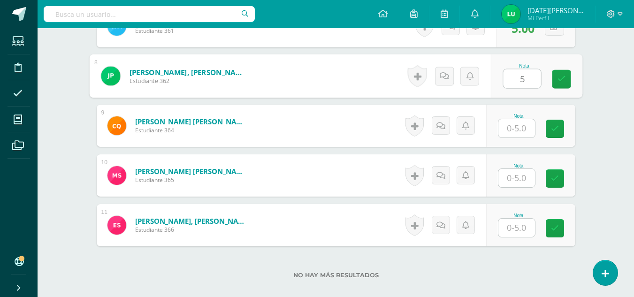
scroll to position [625, 0]
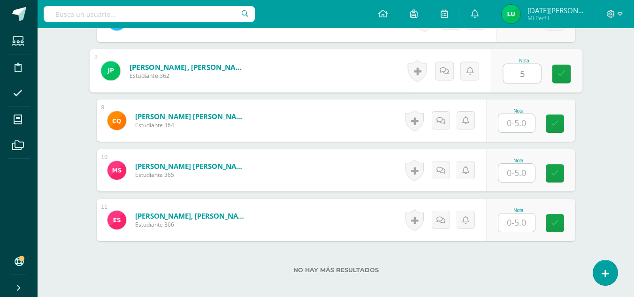
type input "5"
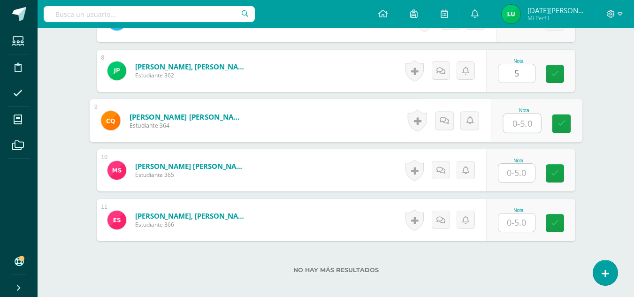
click at [520, 120] on input "text" at bounding box center [522, 123] width 38 height 19
type input "5"
click at [565, 120] on icon at bounding box center [561, 124] width 8 height 8
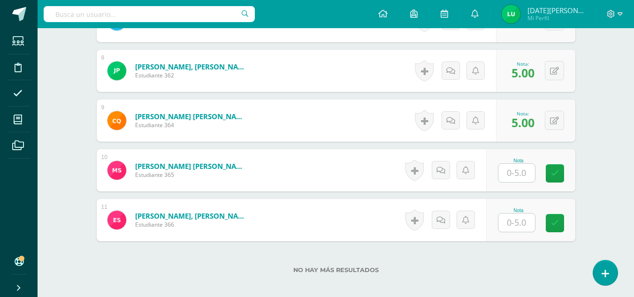
click at [521, 183] on div "Nota" at bounding box center [530, 170] width 89 height 42
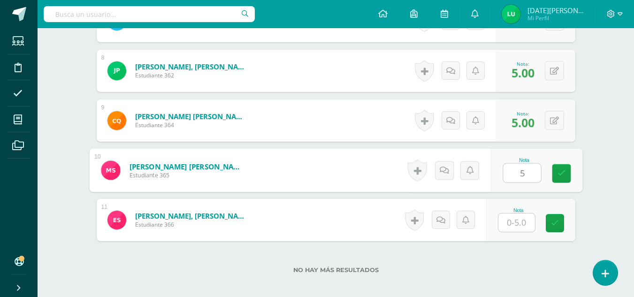
click at [521, 169] on input "5" at bounding box center [522, 173] width 38 height 19
type input "5"
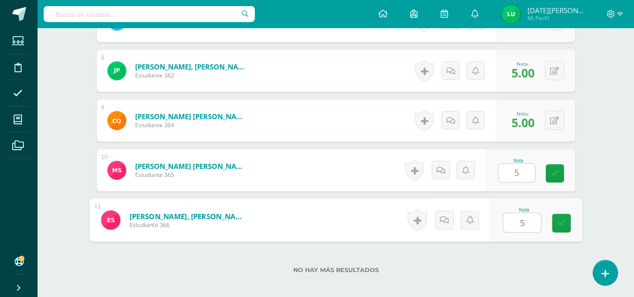
click at [523, 218] on input "5" at bounding box center [522, 223] width 38 height 19
type input "5"
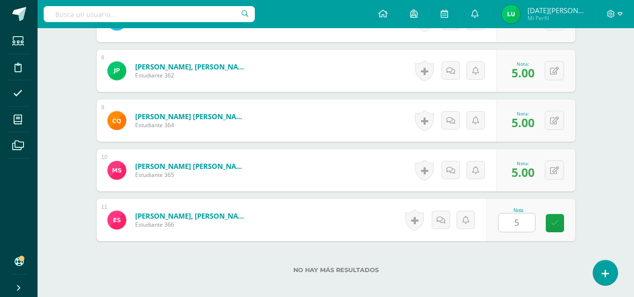
click at [573, 232] on div "Nota 5" at bounding box center [530, 220] width 89 height 42
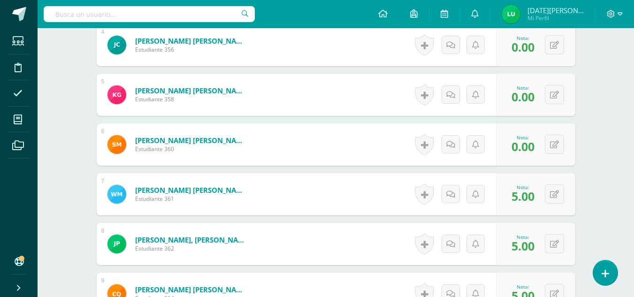
scroll to position [677, 0]
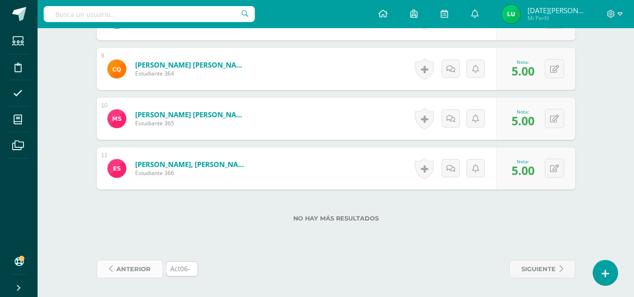
click at [143, 269] on span "anterior" at bounding box center [133, 269] width 34 height 17
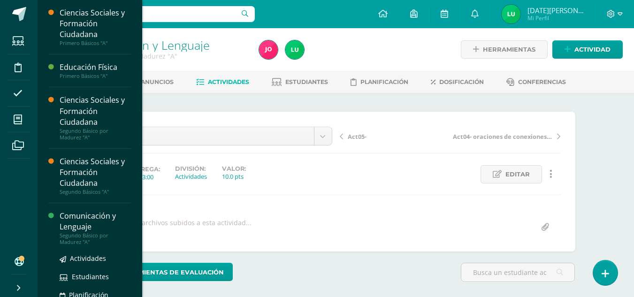
scroll to position [0, 0]
click at [90, 258] on span "Actividades" at bounding box center [88, 258] width 36 height 9
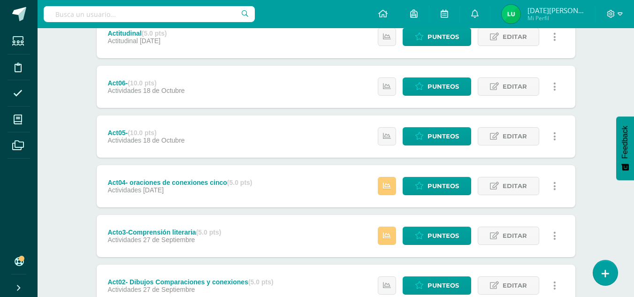
scroll to position [289, 0]
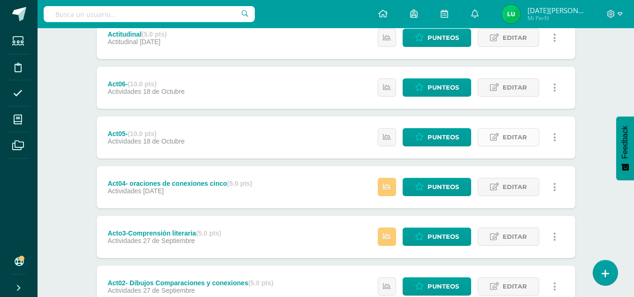
click at [531, 134] on link "Editar" at bounding box center [509, 137] width 62 height 18
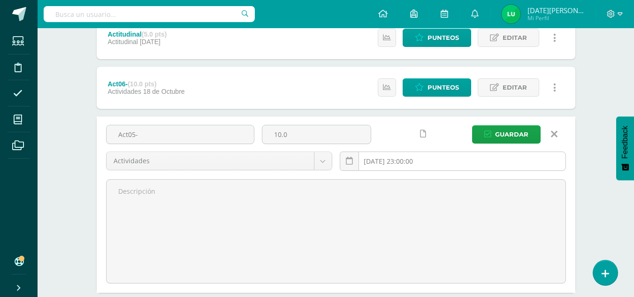
click at [392, 162] on input "2025-10-18 23:00:00" at bounding box center [452, 161] width 225 height 18
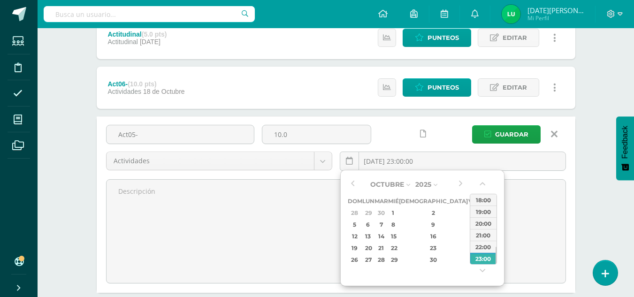
click at [480, 227] on div "11" at bounding box center [485, 224] width 10 height 11
type input "2025-10-11 23:00"
click at [483, 258] on div "23:00" at bounding box center [484, 259] width 26 height 12
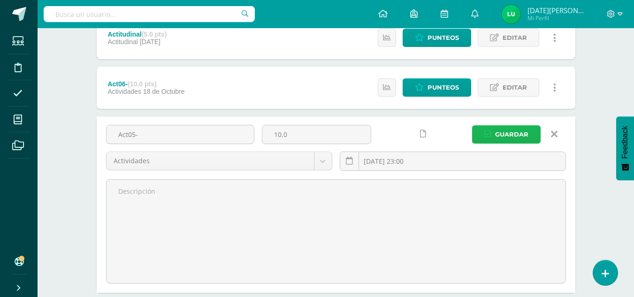
click at [513, 136] on span "Guardar" at bounding box center [511, 134] width 33 height 17
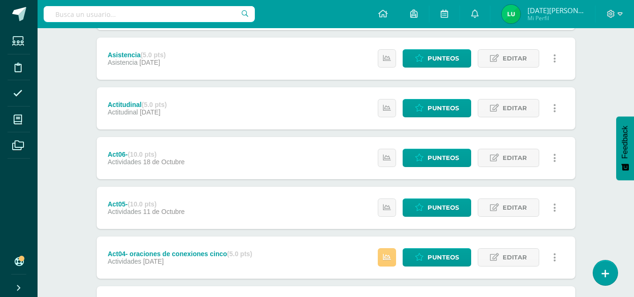
scroll to position [221, 0]
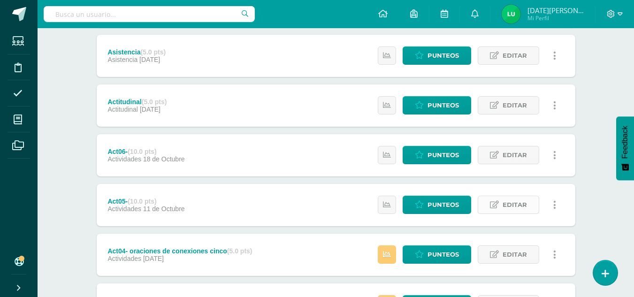
click at [526, 200] on span "Editar" at bounding box center [515, 204] width 24 height 17
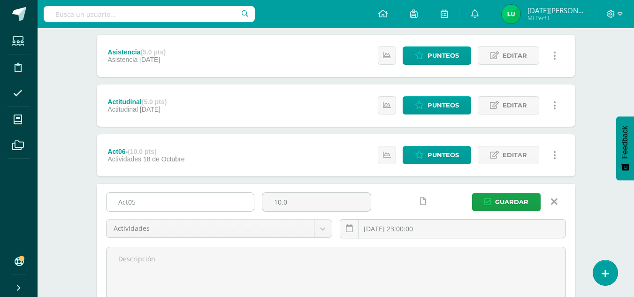
click at [214, 197] on input "Act05-" at bounding box center [180, 202] width 147 height 18
type input "Act05-Lluvia de ideas [PERSON_NAME] mundial"
click at [377, 223] on input "2025-10-11 23:00:00" at bounding box center [452, 229] width 225 height 18
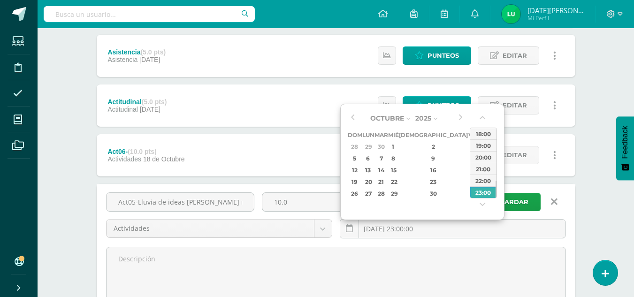
click at [480, 144] on div "4" at bounding box center [485, 146] width 10 height 11
type input "[DATE] 23:00"
click at [479, 189] on div "23:00" at bounding box center [484, 192] width 26 height 12
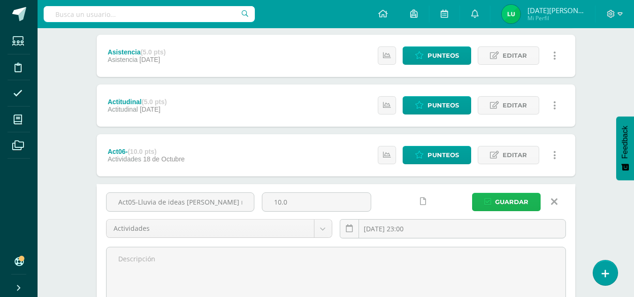
click at [526, 201] on span "Guardar" at bounding box center [511, 201] width 33 height 17
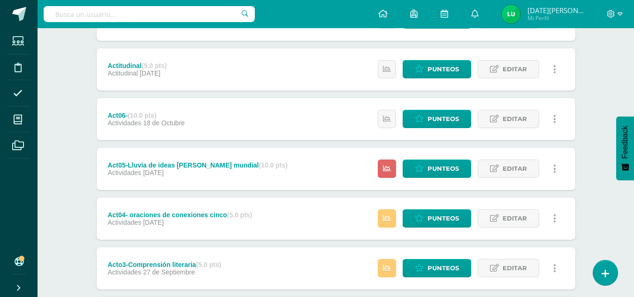
scroll to position [259, 0]
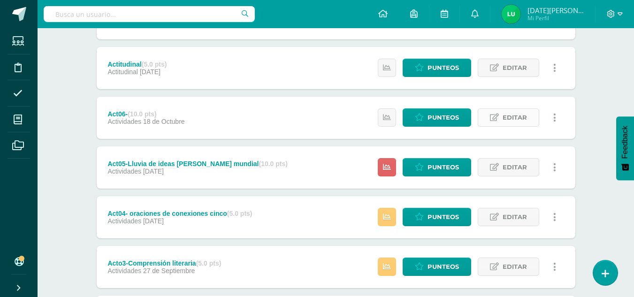
click at [517, 118] on span "Editar" at bounding box center [515, 117] width 24 height 17
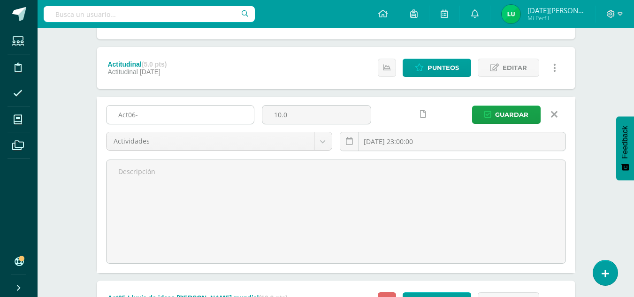
click at [174, 117] on input "Act06-" at bounding box center [180, 115] width 147 height 18
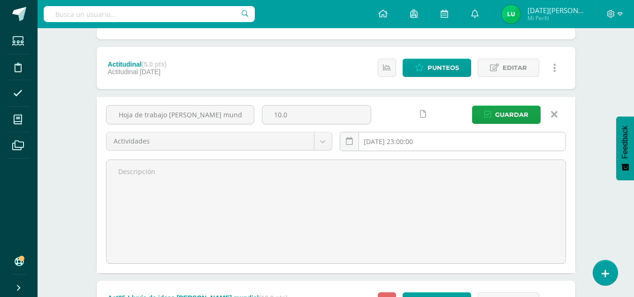
type input "Act06-Hoja de trabajo [PERSON_NAME] mundial"
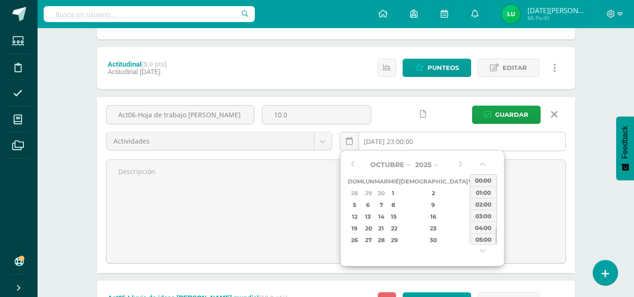
click at [378, 141] on input "[DATE] 23:00:00" at bounding box center [452, 141] width 225 height 18
click at [480, 196] on div "4" at bounding box center [485, 193] width 10 height 11
type input "2025-10-04 23:00"
click at [484, 245] on div "00:00 01:00 02:00 03:00 04:00 05:00 06:00 07:00 08:00 09:00 10:00 11:00 12:00 1…" at bounding box center [483, 210] width 27 height 96
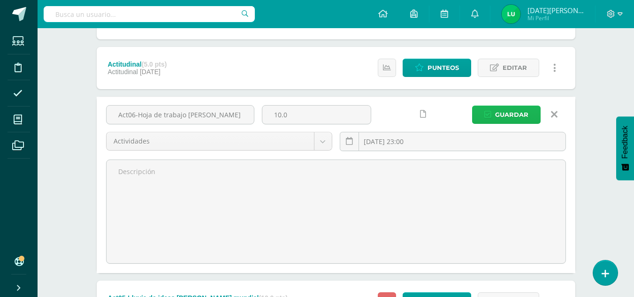
click at [516, 116] on span "Guardar" at bounding box center [511, 114] width 33 height 17
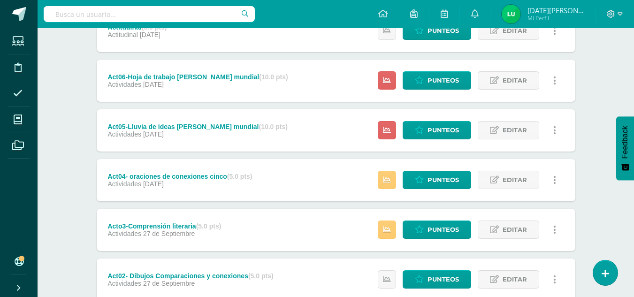
scroll to position [294, 0]
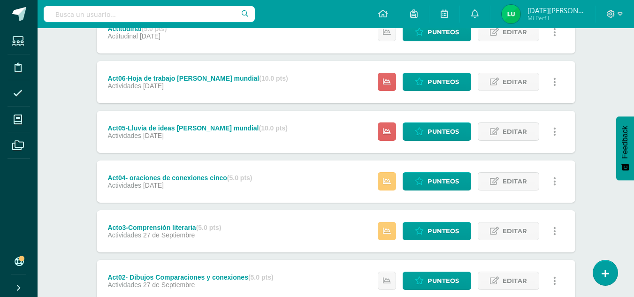
click at [587, 144] on div "Unidad 4 Unidad 1 Unidad 2 Unidad 3 Unidad 4 Resumen de unidad Descargar como H…" at bounding box center [336, 107] width 517 height 616
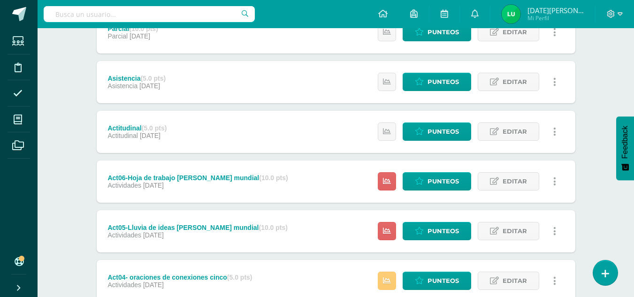
scroll to position [193, 0]
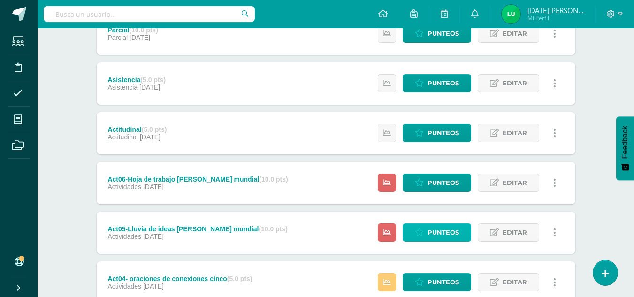
click at [435, 232] on span "Punteos" at bounding box center [443, 232] width 31 height 17
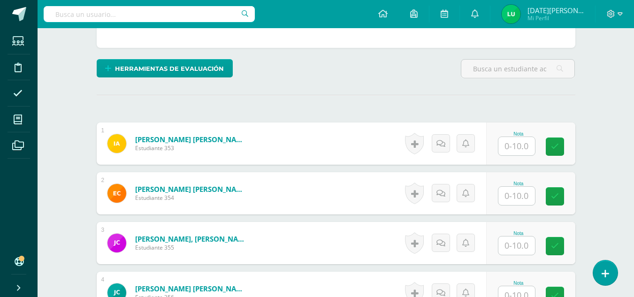
scroll to position [220, 0]
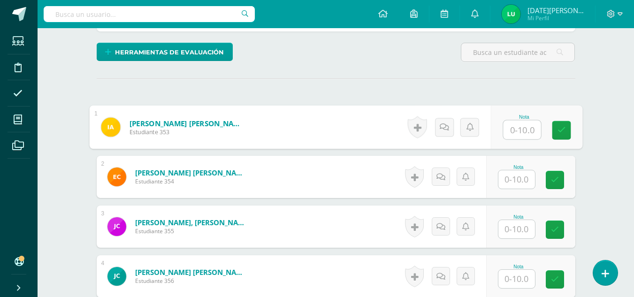
click at [532, 128] on input "text" at bounding box center [522, 130] width 38 height 19
type input "10"
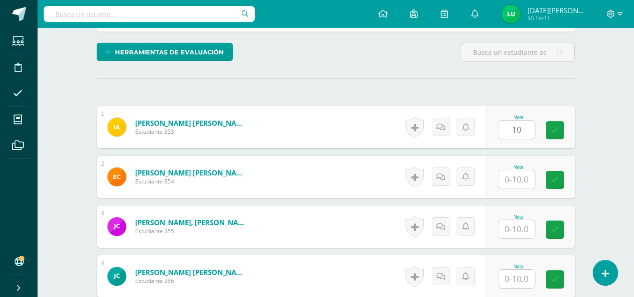
click at [514, 189] on div "Nota" at bounding box center [530, 177] width 89 height 42
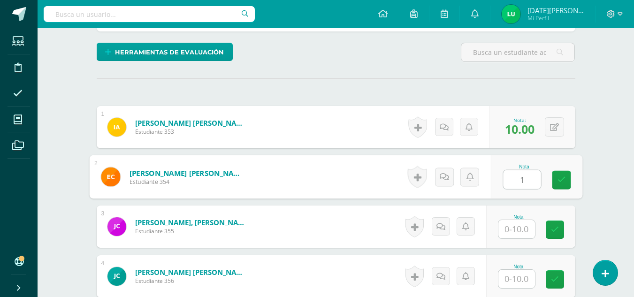
click at [514, 185] on input "1" at bounding box center [522, 179] width 38 height 19
type input "10"
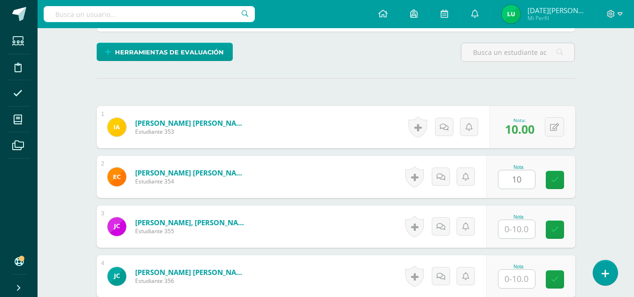
click at [547, 189] on div "Nota 10" at bounding box center [530, 177] width 89 height 42
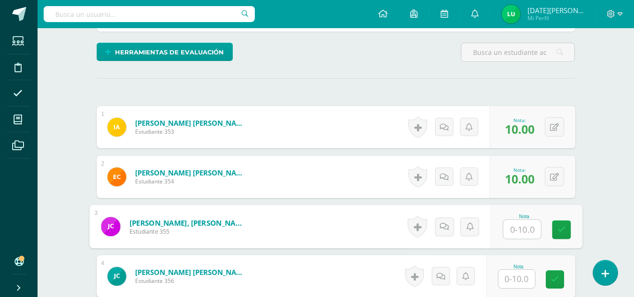
click at [523, 237] on input "text" at bounding box center [522, 229] width 38 height 19
type input "0"
click at [559, 234] on link at bounding box center [561, 230] width 19 height 19
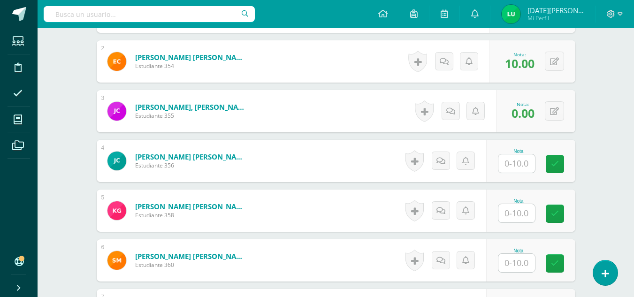
scroll to position [349, 0]
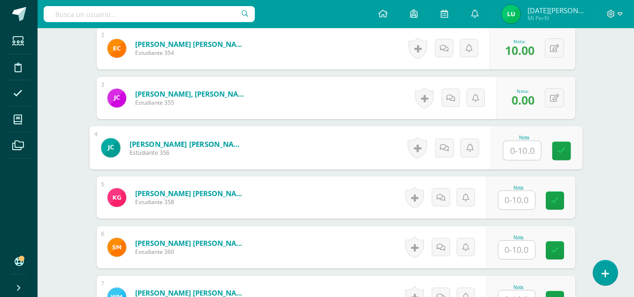
click at [515, 148] on input "text" at bounding box center [522, 150] width 38 height 19
type input "1"
type input "0"
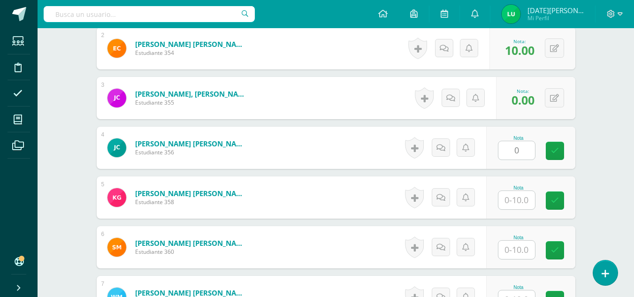
click at [577, 149] on div "¿Estás seguro que quieres eliminar esta actividad? Esto borrará la actividad y …" at bounding box center [336, 184] width 486 height 843
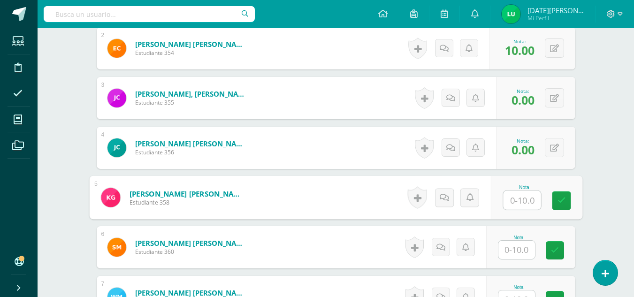
click at [522, 193] on input "text" at bounding box center [522, 200] width 38 height 19
type input "0"
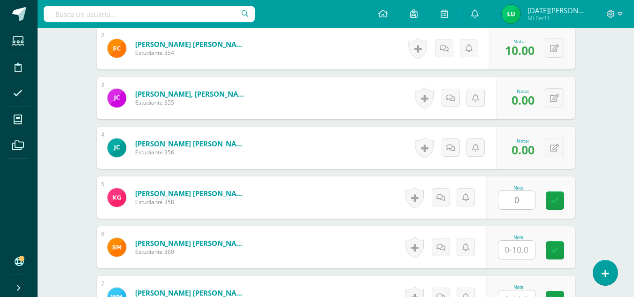
click at [572, 211] on div "Nota 0" at bounding box center [530, 198] width 89 height 42
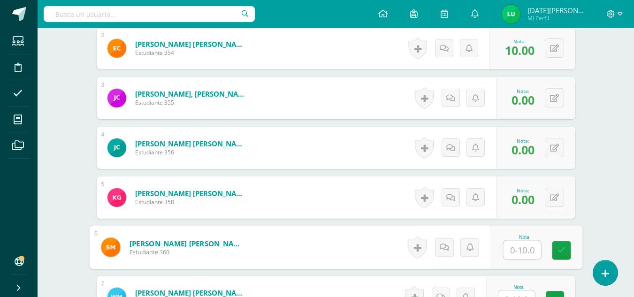
click at [522, 249] on input "text" at bounding box center [522, 250] width 38 height 19
type input "0"
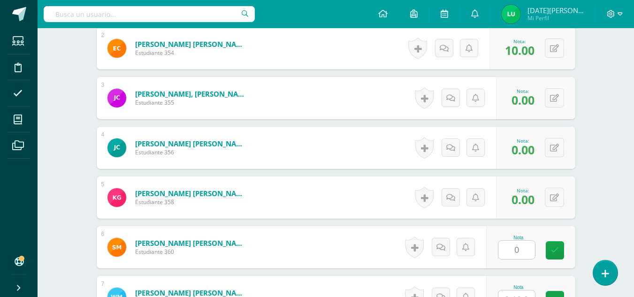
click at [560, 240] on div "Nota 0" at bounding box center [530, 247] width 89 height 42
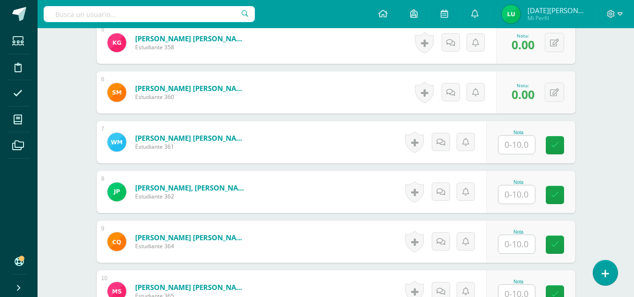
scroll to position [510, 0]
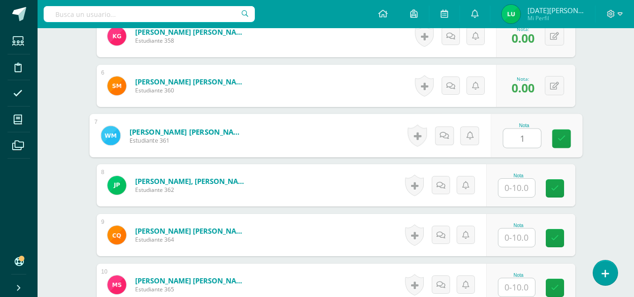
click at [516, 137] on input "1" at bounding box center [522, 138] width 38 height 19
type input "10"
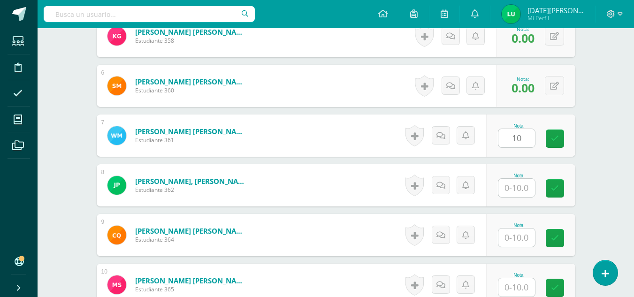
click at [573, 141] on div "Nota 10" at bounding box center [530, 136] width 89 height 42
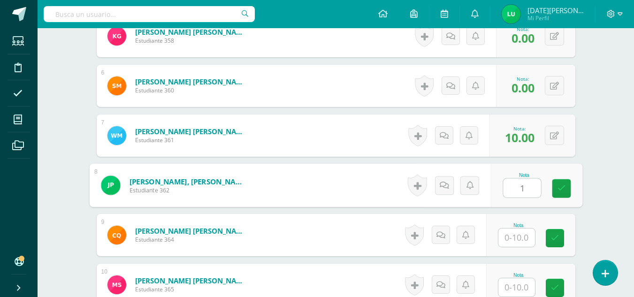
click at [525, 183] on input "1" at bounding box center [522, 188] width 38 height 19
type input "10"
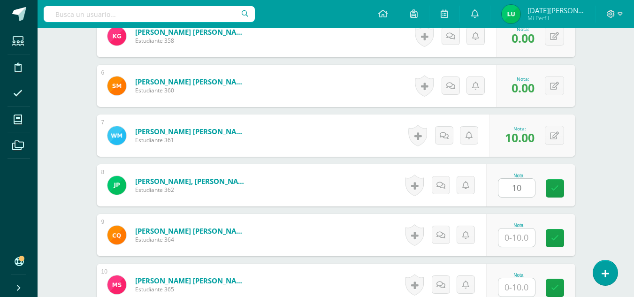
click at [578, 197] on div "¿Estás seguro que quieres eliminar esta actividad? Esto borrará la actividad y …" at bounding box center [336, 22] width 486 height 843
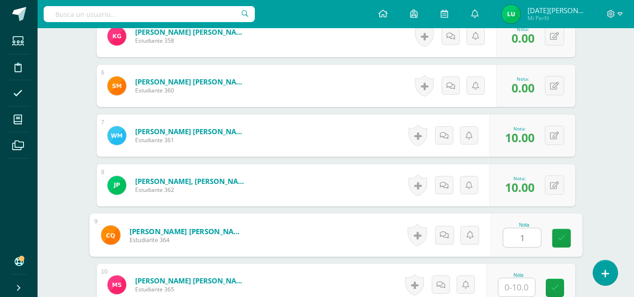
click at [528, 234] on input "1" at bounding box center [522, 238] width 38 height 19
type input "10"
click at [562, 247] on link at bounding box center [561, 238] width 19 height 19
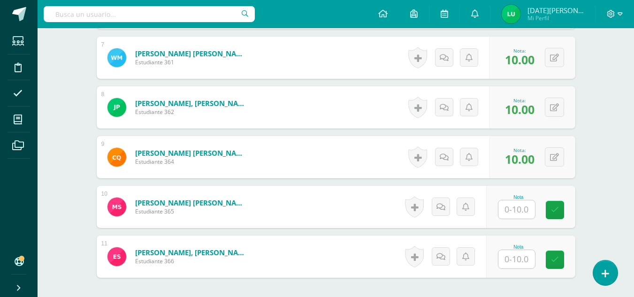
scroll to position [592, 0]
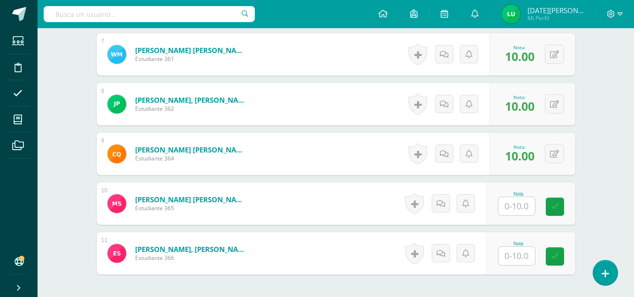
click at [525, 207] on input "text" at bounding box center [517, 206] width 37 height 18
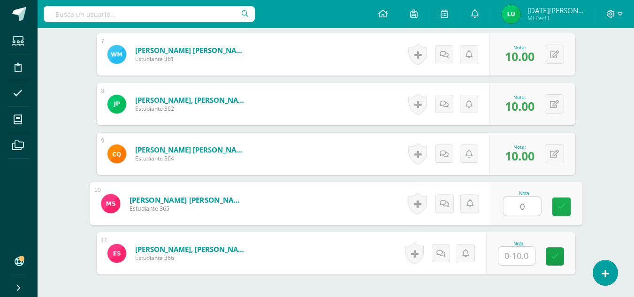
click at [560, 209] on icon at bounding box center [561, 207] width 8 height 8
type input "0"
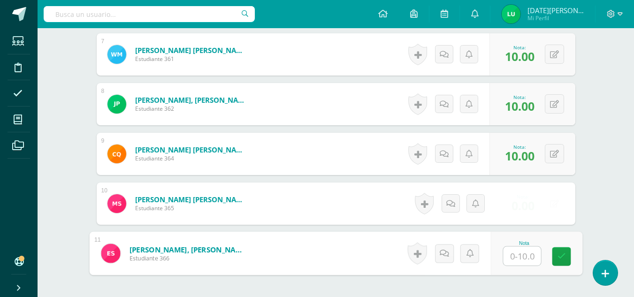
click at [519, 262] on input "text" at bounding box center [522, 256] width 38 height 19
type input "10"
click at [571, 249] on link at bounding box center [561, 256] width 19 height 19
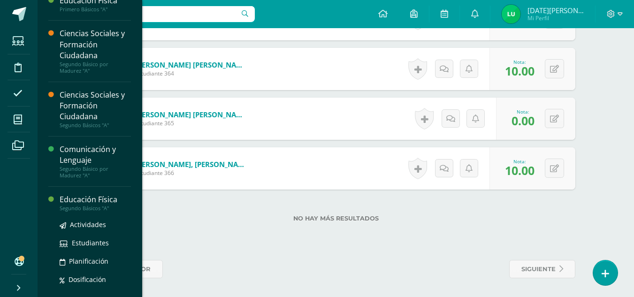
scroll to position [70, 0]
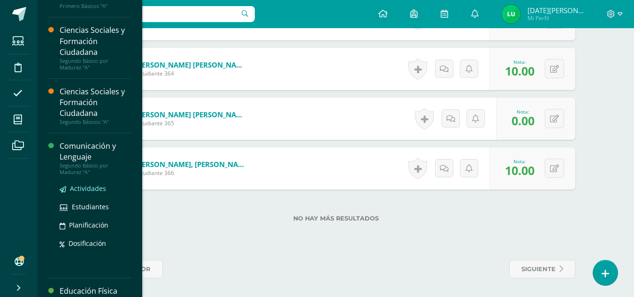
click at [92, 185] on span "Actividades" at bounding box center [88, 188] width 36 height 9
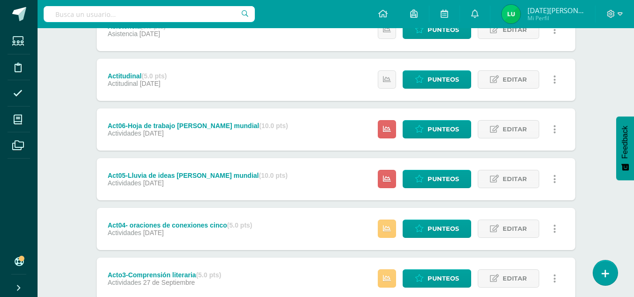
scroll to position [248, 0]
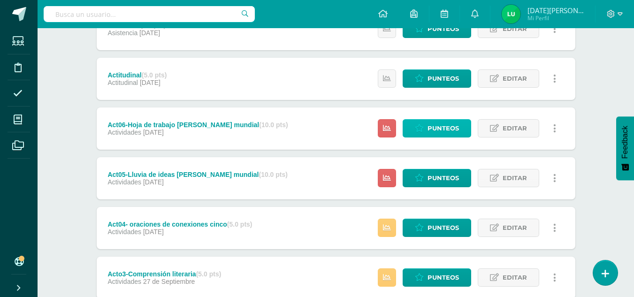
click at [454, 130] on span "Punteos" at bounding box center [443, 128] width 31 height 17
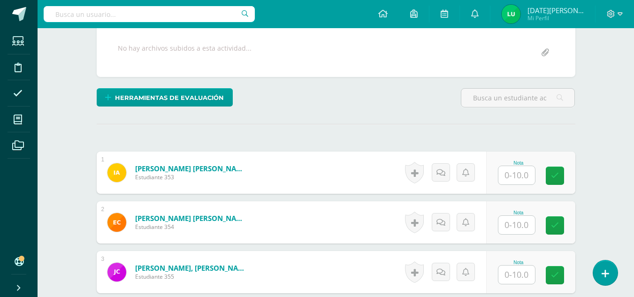
scroll to position [168, 0]
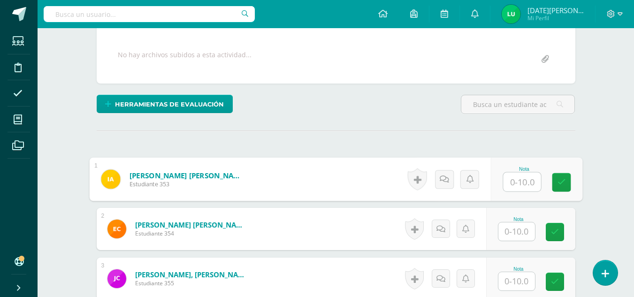
click at [515, 177] on input "text" at bounding box center [522, 182] width 38 height 19
type input "2"
drag, startPoint x: 553, startPoint y: 184, endPoint x: 520, endPoint y: 232, distance: 57.8
type input "10"
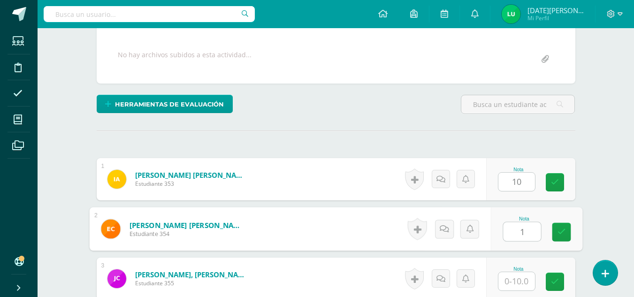
click at [520, 232] on input "1" at bounding box center [522, 232] width 38 height 19
type input "10"
click at [558, 233] on icon at bounding box center [561, 232] width 8 height 8
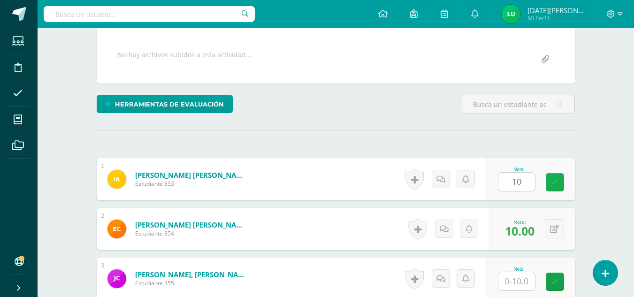
click at [553, 183] on icon at bounding box center [555, 182] width 8 height 8
drag, startPoint x: 632, startPoint y: 121, endPoint x: 636, endPoint y: 133, distance: 12.9
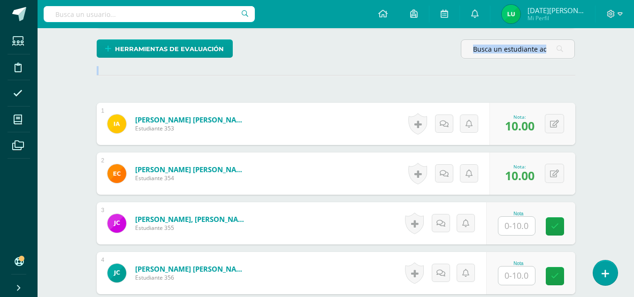
scroll to position [280, 0]
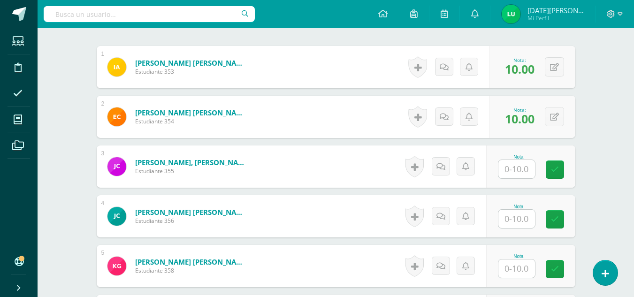
click at [533, 159] on div "Nota" at bounding box center [518, 156] width 41 height 5
click at [518, 168] on input "text" at bounding box center [522, 169] width 38 height 19
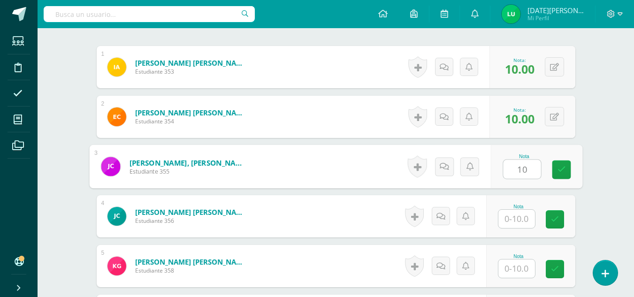
drag, startPoint x: 560, startPoint y: 171, endPoint x: 515, endPoint y: 219, distance: 66.1
type input "10"
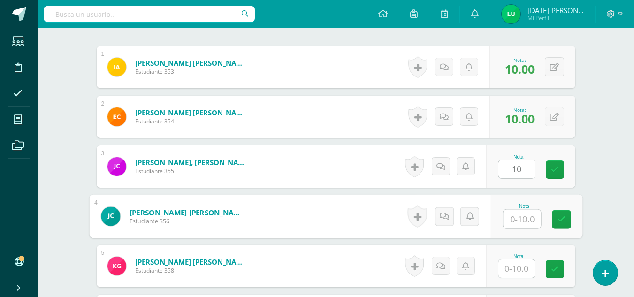
click at [515, 219] on input "text" at bounding box center [522, 219] width 38 height 19
type input "0"
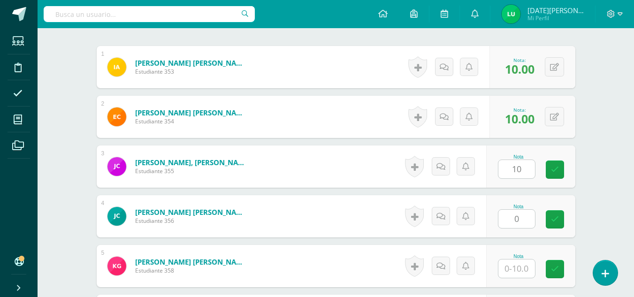
click at [571, 218] on div "Nota 0" at bounding box center [530, 216] width 89 height 42
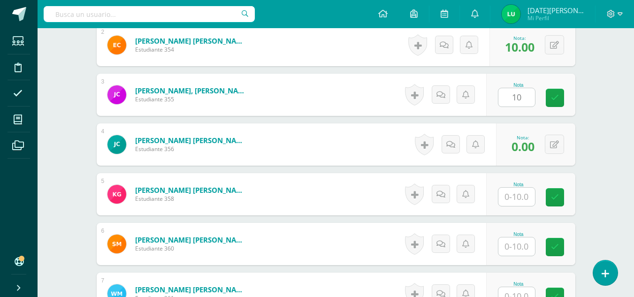
scroll to position [365, 0]
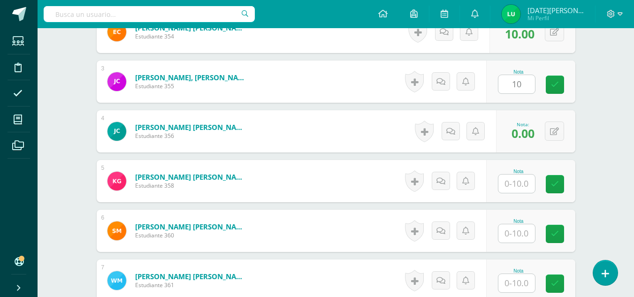
click at [552, 74] on div "Nota 10" at bounding box center [530, 82] width 89 height 42
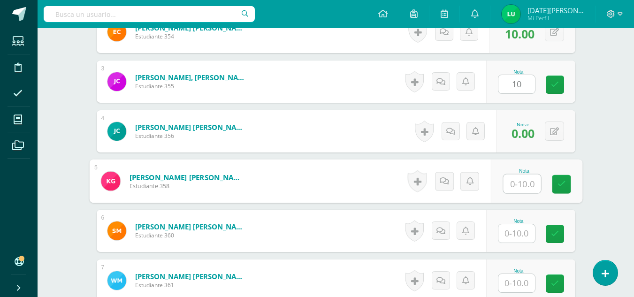
click at [523, 183] on input "text" at bounding box center [522, 184] width 38 height 19
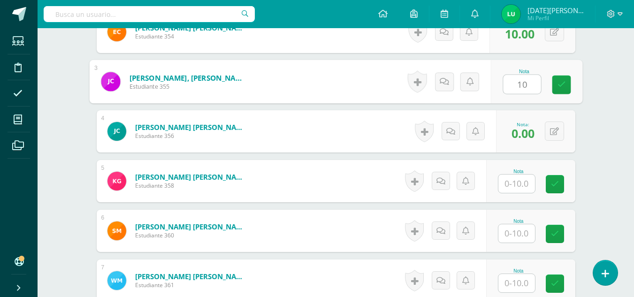
click at [525, 82] on input "10" at bounding box center [522, 84] width 38 height 19
type input "1"
type input "8"
type input "1"
type input "10"
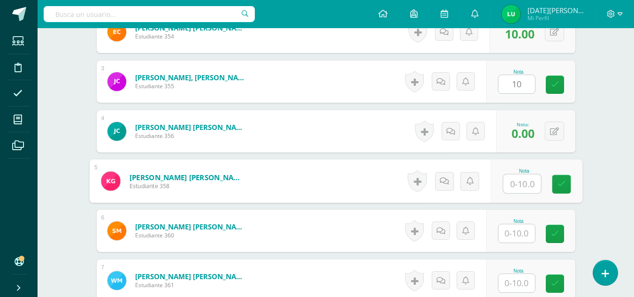
click at [523, 184] on input "text" at bounding box center [522, 184] width 38 height 19
type input "1"
type input "0"
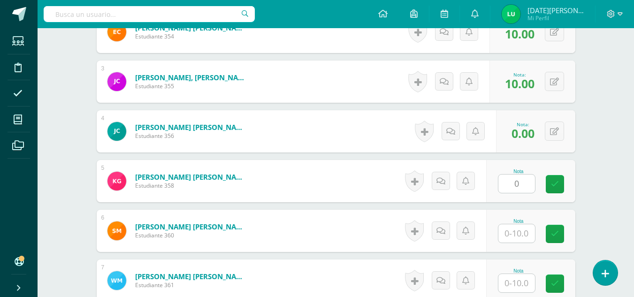
click at [551, 190] on div "Nota 0" at bounding box center [530, 181] width 89 height 42
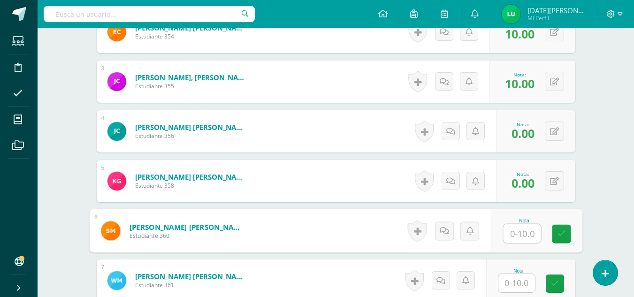
click at [521, 234] on input "text" at bounding box center [522, 233] width 38 height 19
type input "0"
click at [567, 231] on link at bounding box center [561, 234] width 19 height 19
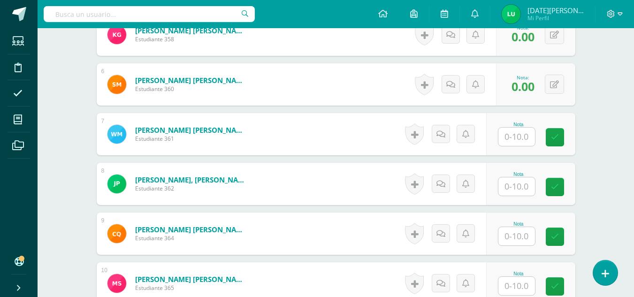
scroll to position [522, 0]
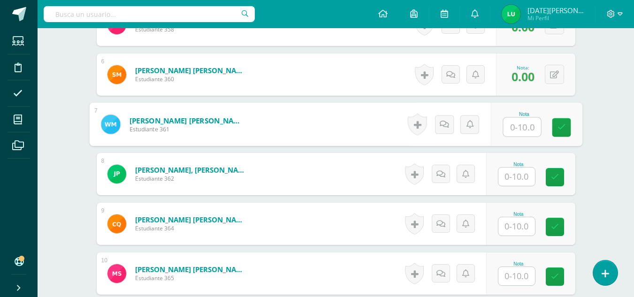
click at [519, 127] on input "text" at bounding box center [522, 127] width 38 height 19
type input "10"
click at [567, 130] on link at bounding box center [561, 127] width 19 height 19
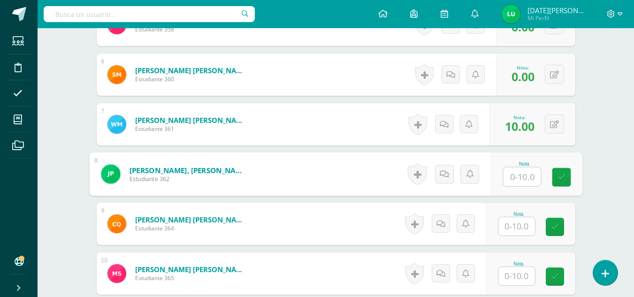
click at [525, 174] on input "text" at bounding box center [522, 177] width 38 height 19
type input "10"
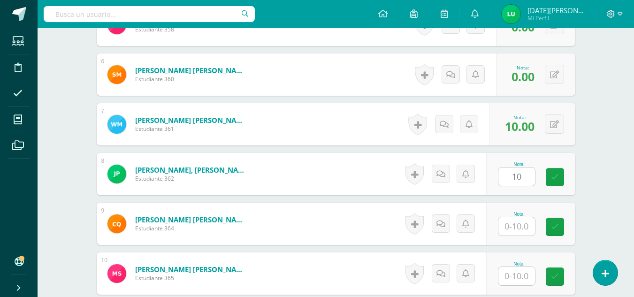
click at [573, 185] on div "Nota 10" at bounding box center [530, 174] width 89 height 42
click at [533, 216] on div "Nota" at bounding box center [518, 214] width 41 height 5
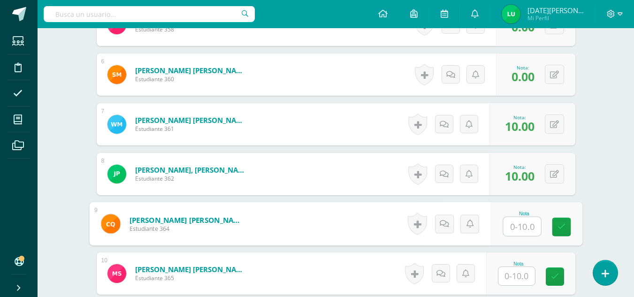
click at [525, 218] on input "text" at bounding box center [522, 226] width 38 height 19
type input "10"
click at [563, 234] on link at bounding box center [561, 227] width 19 height 19
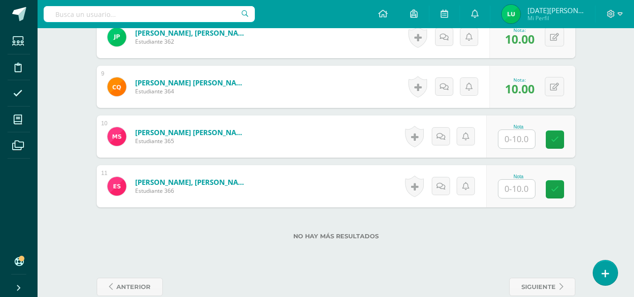
scroll to position [670, 0]
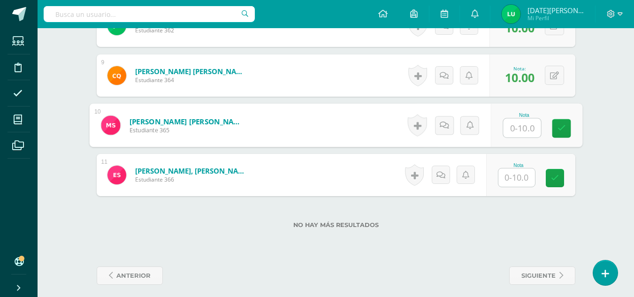
click at [521, 129] on input "text" at bounding box center [522, 128] width 38 height 19
type input "10"
click at [570, 133] on link at bounding box center [561, 128] width 19 height 19
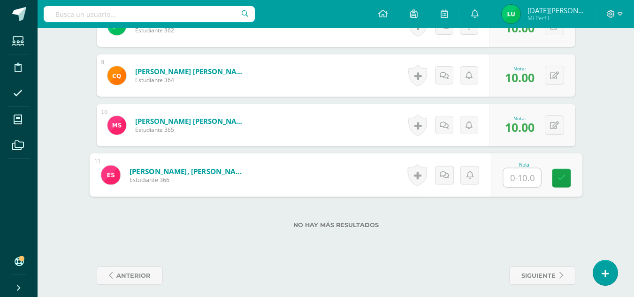
click at [525, 175] on input "text" at bounding box center [522, 178] width 38 height 19
type input "10"
click at [563, 182] on icon at bounding box center [561, 178] width 8 height 8
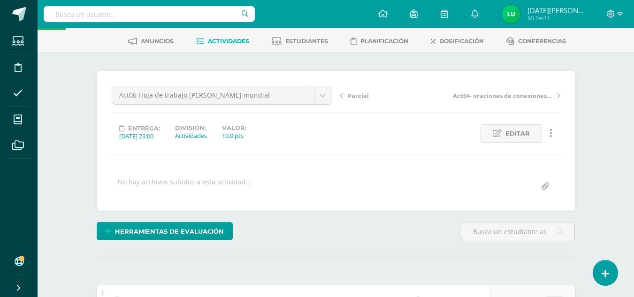
scroll to position [677, 0]
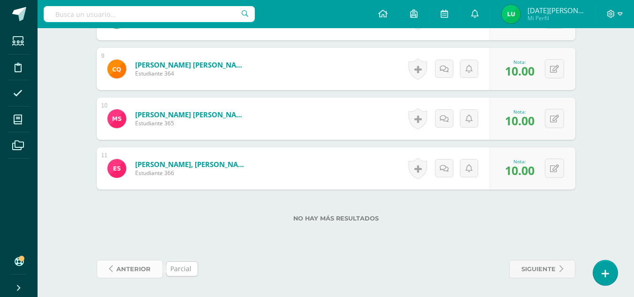
click at [131, 274] on span "anterior" at bounding box center [133, 269] width 34 height 17
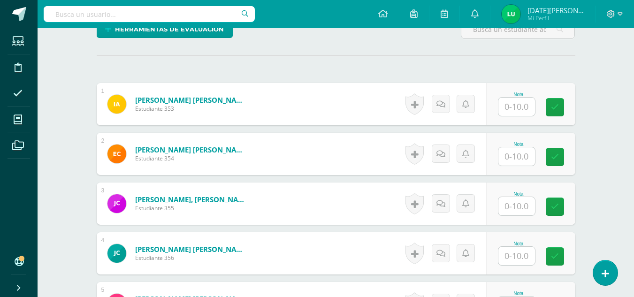
scroll to position [242, 0]
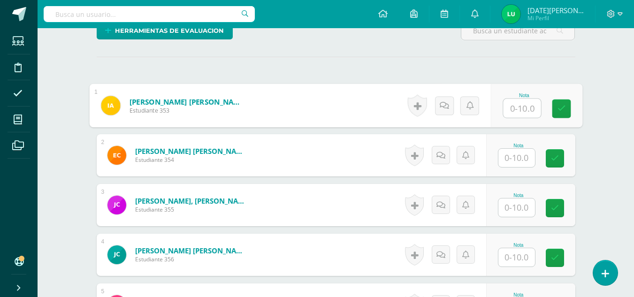
click at [517, 110] on input "text" at bounding box center [522, 108] width 38 height 19
type input "10"
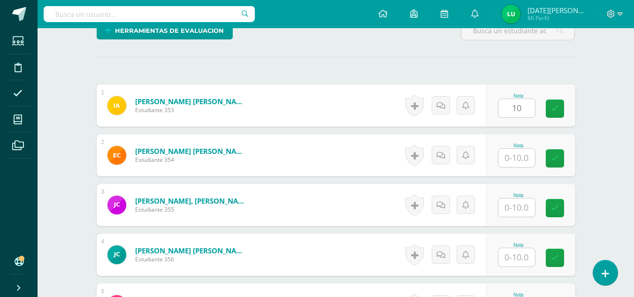
click at [551, 110] on div "Nota 10" at bounding box center [530, 106] width 89 height 42
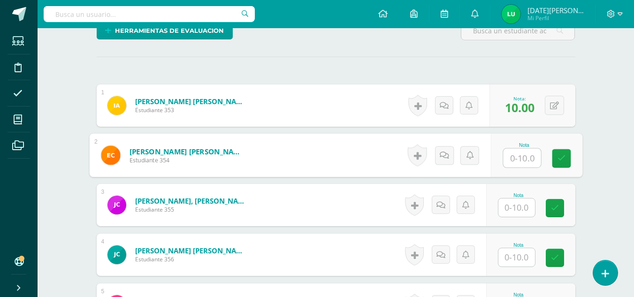
click at [524, 152] on input "text" at bounding box center [522, 158] width 38 height 19
drag, startPoint x: 563, startPoint y: 163, endPoint x: 517, endPoint y: 215, distance: 68.8
type input "10"
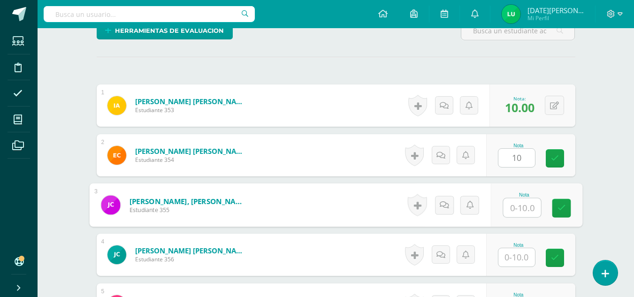
click at [517, 215] on input "text" at bounding box center [522, 208] width 38 height 19
type input "0"
click at [560, 214] on link at bounding box center [561, 208] width 19 height 19
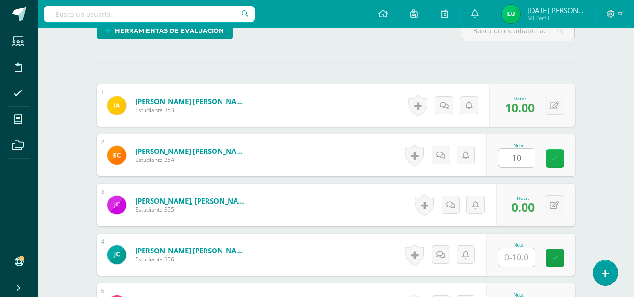
click at [554, 155] on icon at bounding box center [555, 158] width 8 height 8
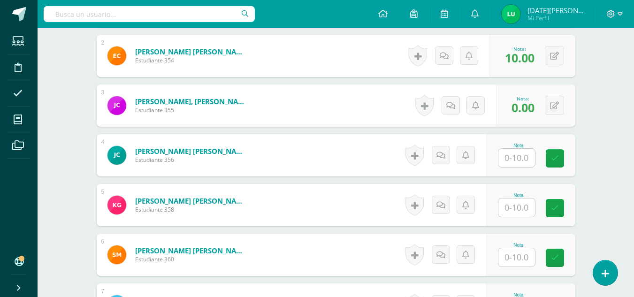
scroll to position [351, 0]
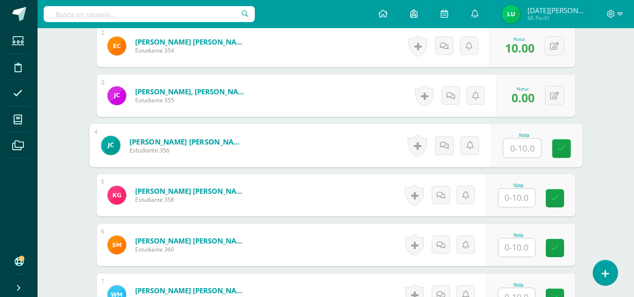
click at [521, 153] on input "text" at bounding box center [522, 148] width 38 height 19
type input "0"
click at [552, 152] on div "Nota 0" at bounding box center [537, 146] width 92 height 44
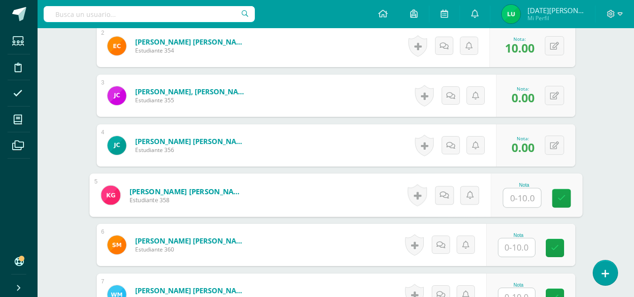
click at [521, 197] on input "text" at bounding box center [522, 198] width 38 height 19
type input "0"
click at [571, 202] on link at bounding box center [561, 198] width 19 height 19
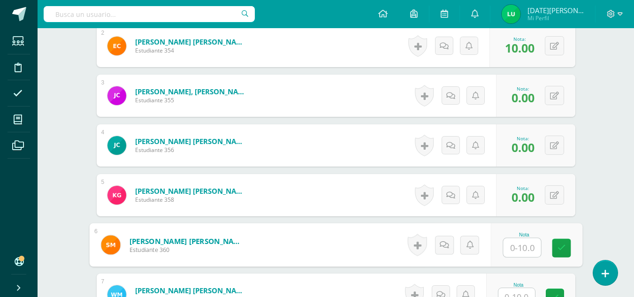
click at [526, 247] on input "text" at bounding box center [522, 248] width 38 height 19
type input "0"
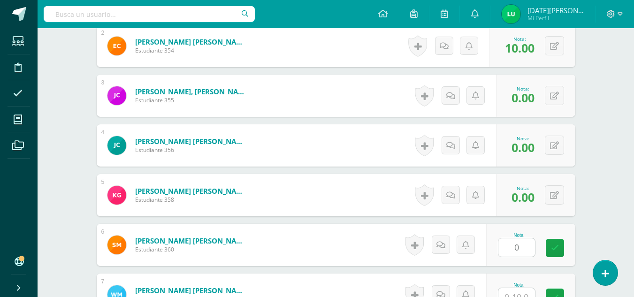
click at [574, 246] on div "Nota 0" at bounding box center [530, 245] width 89 height 42
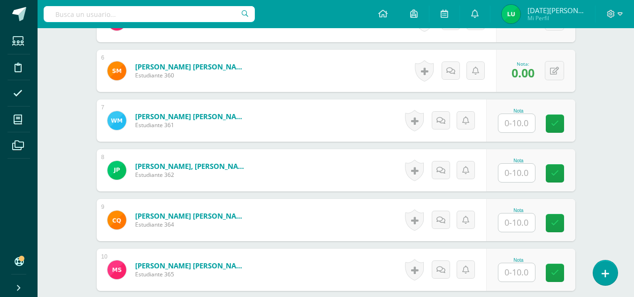
scroll to position [537, 0]
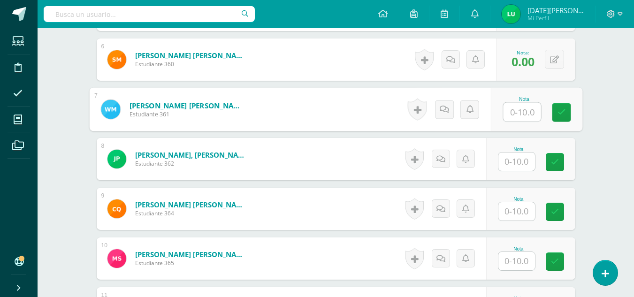
click at [527, 115] on input "text" at bounding box center [522, 112] width 38 height 19
type input "10"
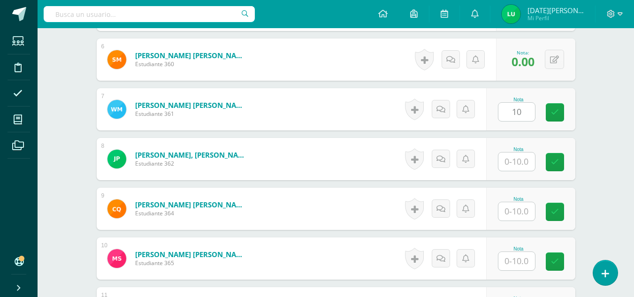
click at [555, 125] on div "Nota 10" at bounding box center [530, 109] width 89 height 42
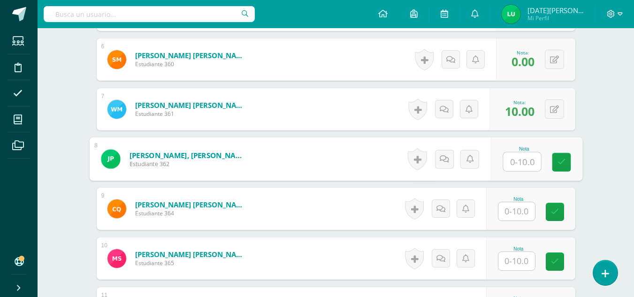
click at [530, 169] on input "text" at bounding box center [522, 162] width 38 height 19
type input "10"
click at [561, 171] on link at bounding box center [561, 162] width 19 height 19
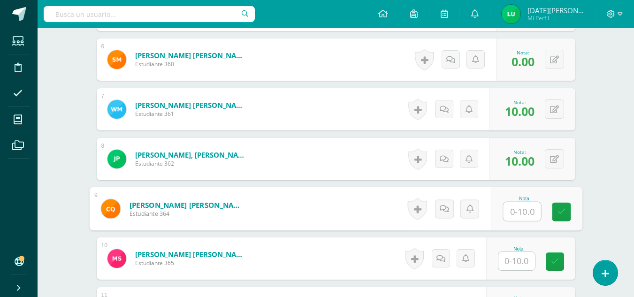
click at [519, 211] on input "text" at bounding box center [522, 211] width 38 height 19
type input "10"
click at [568, 217] on link at bounding box center [561, 212] width 19 height 19
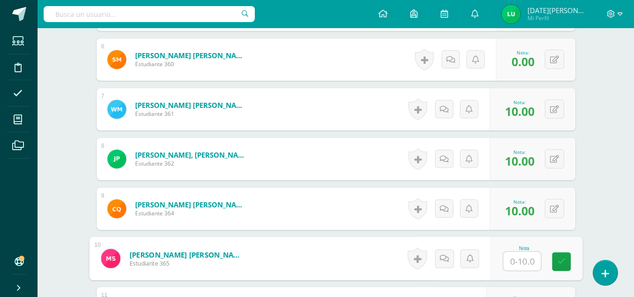
click at [512, 266] on input "text" at bounding box center [522, 261] width 38 height 19
type input "0"
click at [569, 263] on link at bounding box center [561, 262] width 19 height 19
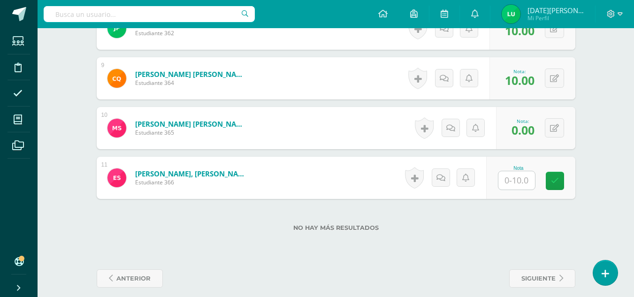
scroll to position [677, 0]
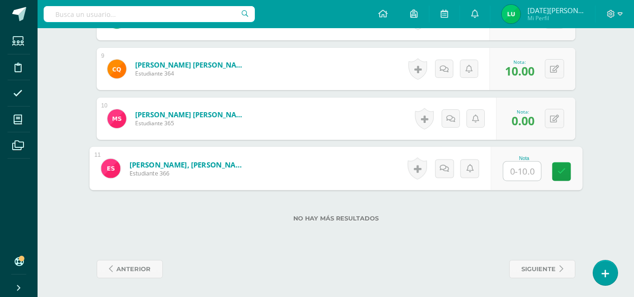
click at [518, 167] on input "text" at bounding box center [522, 171] width 38 height 19
type input "10"
click at [563, 172] on icon at bounding box center [561, 172] width 8 height 8
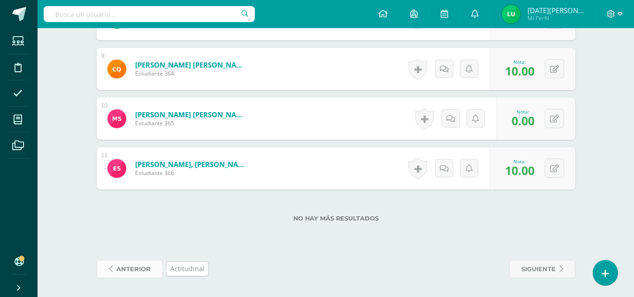
click at [156, 267] on link "anterior" at bounding box center [130, 269] width 66 height 18
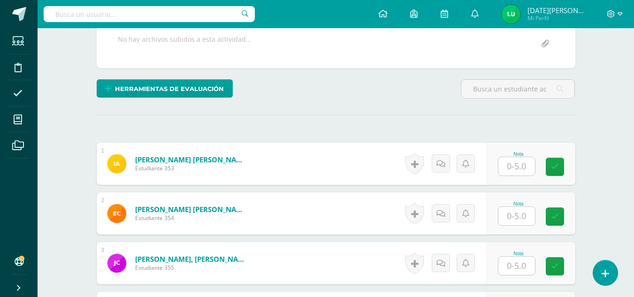
scroll to position [185, 0]
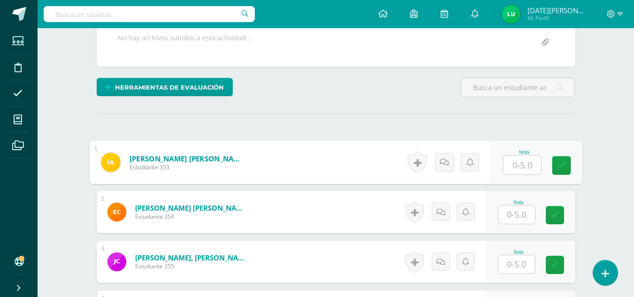
click at [509, 166] on input "text" at bounding box center [522, 165] width 38 height 19
type input "5"
click at [569, 168] on link at bounding box center [561, 165] width 19 height 19
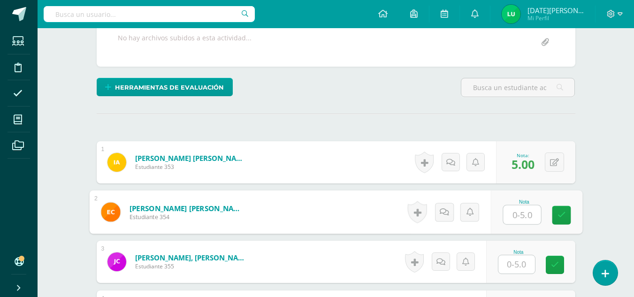
click at [521, 210] on input "text" at bounding box center [522, 215] width 38 height 19
type input "5"
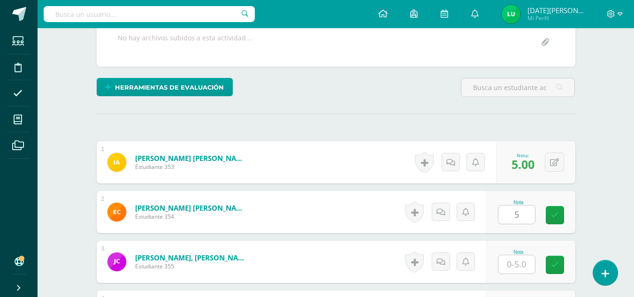
click at [546, 217] on div "Nota 5" at bounding box center [530, 212] width 89 height 42
type input "5"
click at [520, 261] on input "5" at bounding box center [517, 264] width 37 height 18
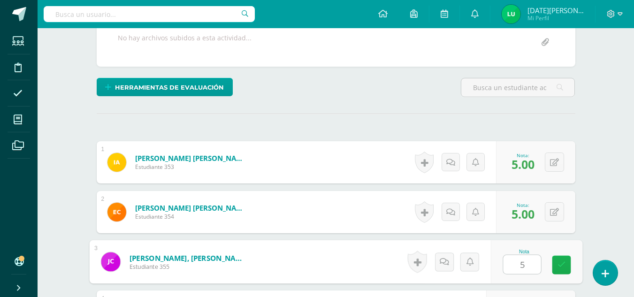
click at [554, 267] on link at bounding box center [561, 265] width 19 height 19
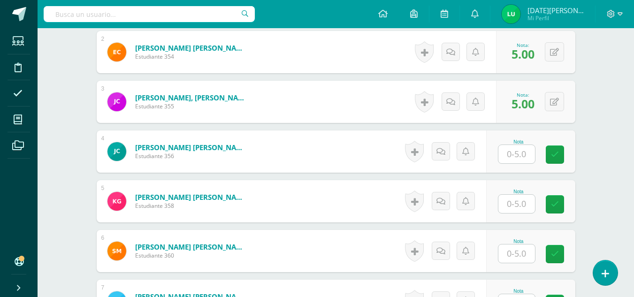
scroll to position [353, 0]
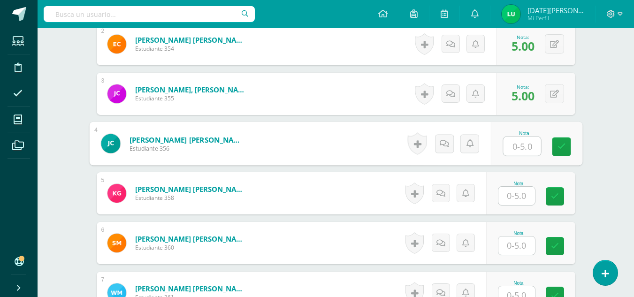
type input "4"
click at [507, 149] on input "4" at bounding box center [522, 146] width 38 height 19
click at [557, 152] on link at bounding box center [561, 147] width 19 height 19
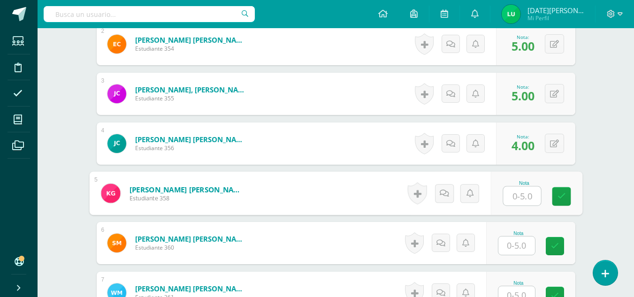
click at [513, 198] on input "text" at bounding box center [522, 196] width 38 height 19
type input "5"
type input "0"
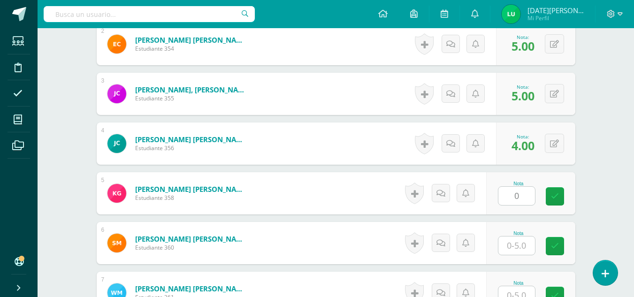
click at [551, 201] on div "Nota 0" at bounding box center [530, 193] width 89 height 42
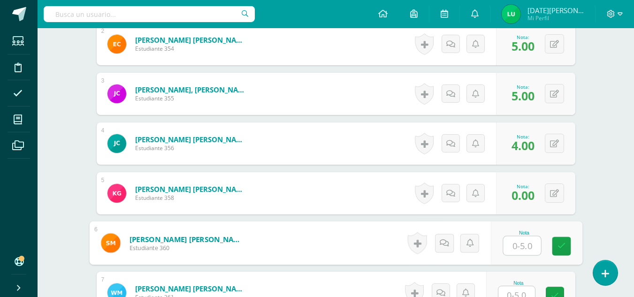
click at [515, 241] on input "text" at bounding box center [522, 246] width 38 height 19
type input "0"
click at [558, 246] on icon at bounding box center [561, 246] width 8 height 8
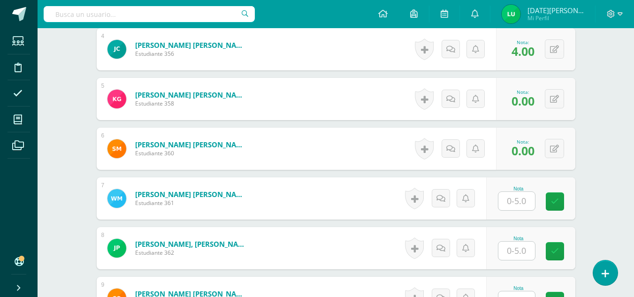
scroll to position [459, 0]
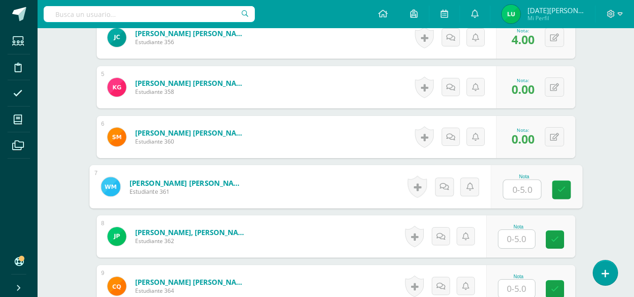
click at [518, 184] on input "text" at bounding box center [522, 189] width 38 height 19
type input "0"
drag, startPoint x: 556, startPoint y: 192, endPoint x: 523, endPoint y: 243, distance: 60.4
click at [523, 243] on div "1 Avila Alvarez, Iris Maribel Estudiante 353 Nota 5.00 0 Logros 5.00" at bounding box center [336, 137] width 479 height 540
type input "5"
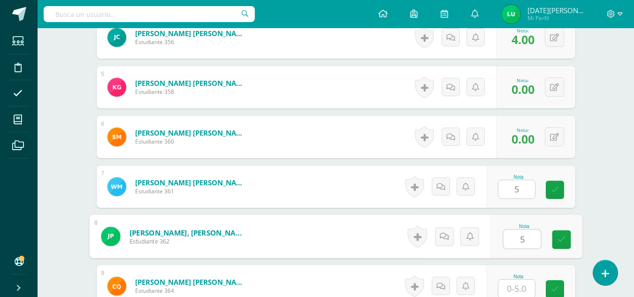
click at [523, 243] on input "5" at bounding box center [522, 239] width 38 height 19
type input "5"
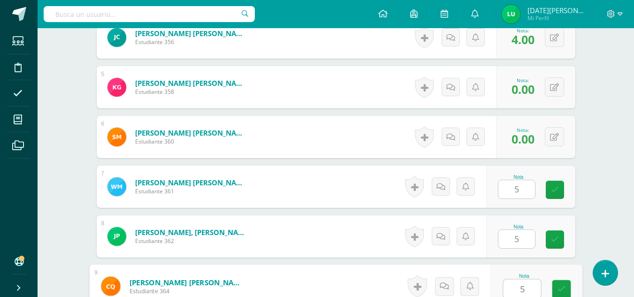
click at [519, 282] on input "5" at bounding box center [522, 289] width 38 height 19
click at [555, 289] on link at bounding box center [561, 289] width 19 height 19
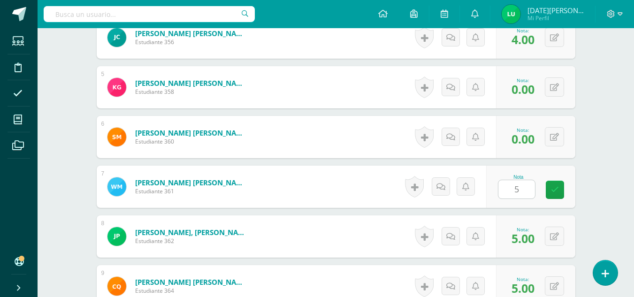
click at [564, 182] on div "Nota 5" at bounding box center [530, 187] width 89 height 42
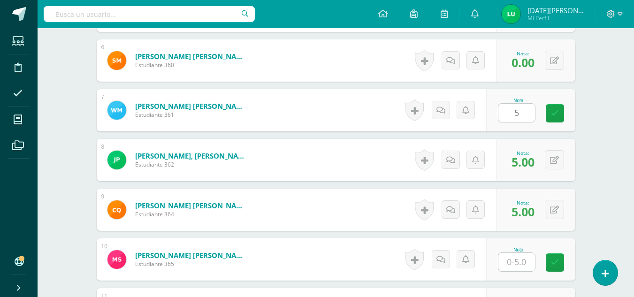
scroll to position [549, 0]
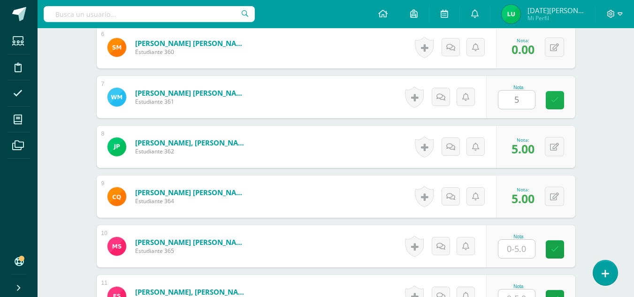
click at [548, 99] on link at bounding box center [555, 100] width 18 height 18
click at [511, 245] on input "text" at bounding box center [517, 249] width 37 height 18
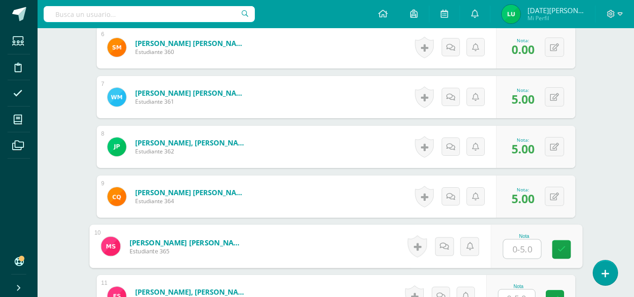
type input "5"
click at [562, 248] on icon at bounding box center [561, 250] width 8 height 8
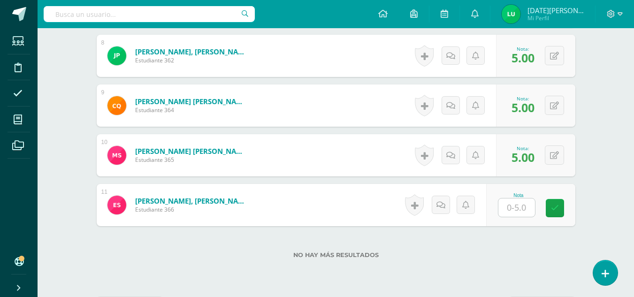
scroll to position [677, 0]
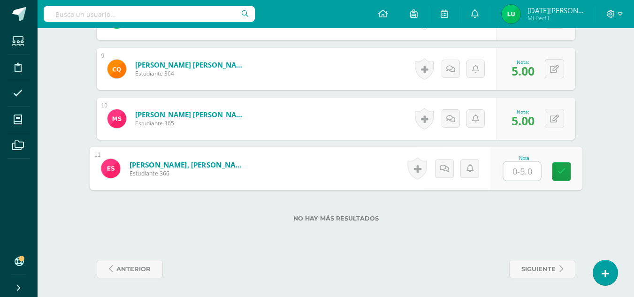
click at [517, 169] on input "text" at bounding box center [522, 171] width 38 height 19
type input "5"
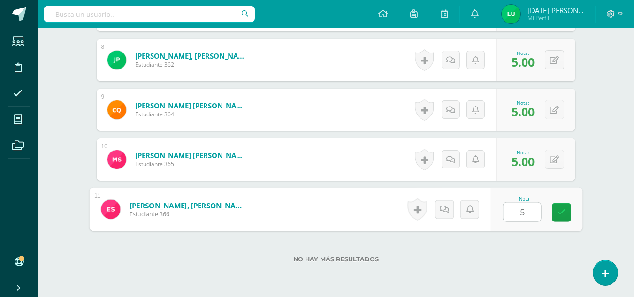
scroll to position [650, 0]
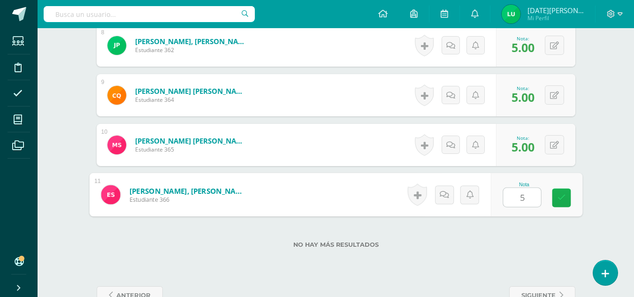
click at [561, 203] on link at bounding box center [561, 198] width 19 height 19
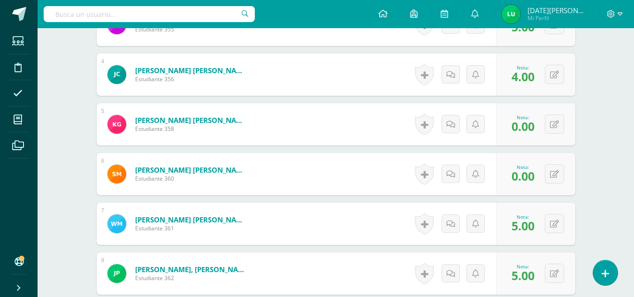
scroll to position [677, 0]
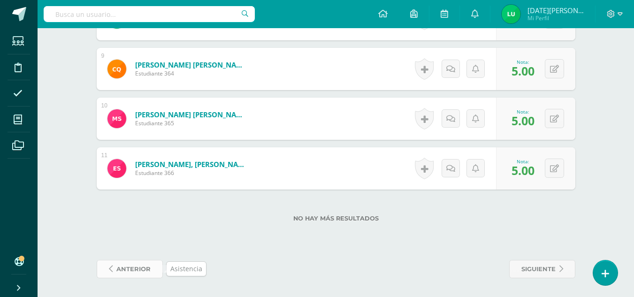
click at [137, 264] on span "anterior" at bounding box center [133, 269] width 34 height 17
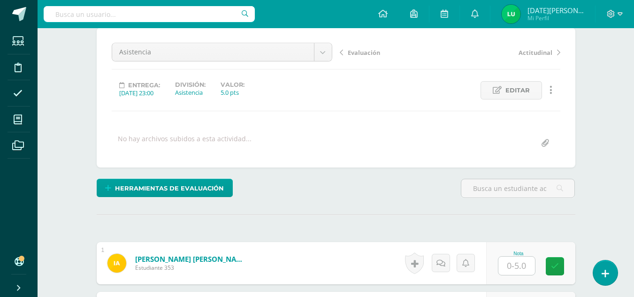
scroll to position [177, 0]
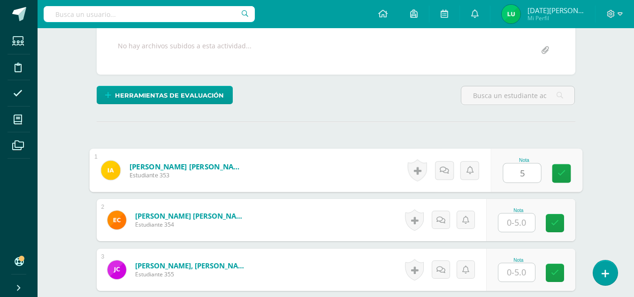
click at [519, 165] on input "5" at bounding box center [522, 173] width 38 height 19
type input "5"
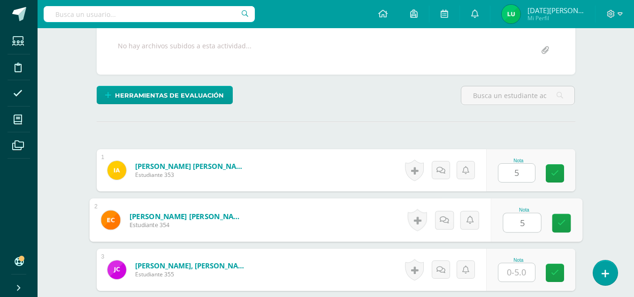
click at [528, 221] on input "5" at bounding box center [522, 223] width 38 height 19
type input "5"
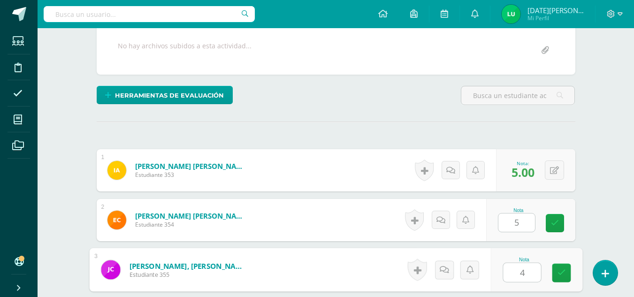
click at [514, 268] on input "4" at bounding box center [522, 272] width 38 height 19
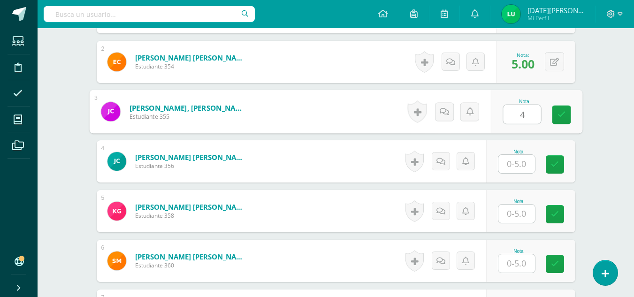
scroll to position [337, 0]
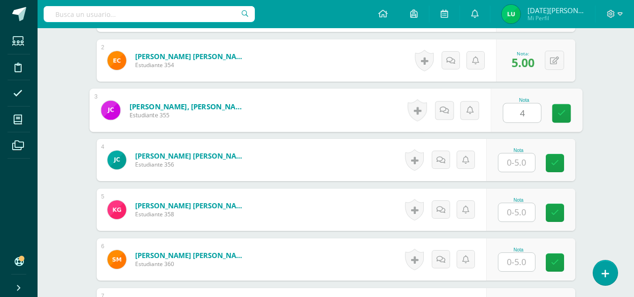
type input "4"
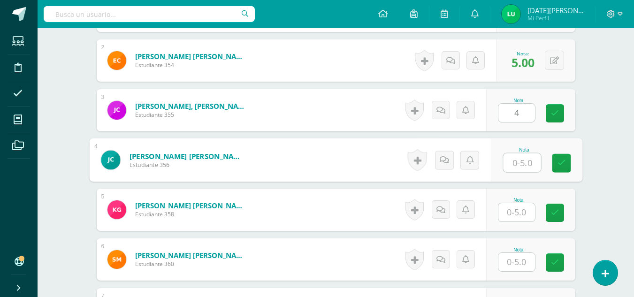
click at [529, 160] on input "text" at bounding box center [522, 163] width 38 height 19
drag, startPoint x: 568, startPoint y: 165, endPoint x: 519, endPoint y: 213, distance: 68.4
click at [519, 213] on div "1 [PERSON_NAME] [PERSON_NAME] Estudiante 353 Nota 5.00 0 [GEOGRAPHIC_DATA] 5.00" at bounding box center [336, 260] width 479 height 540
type input "3"
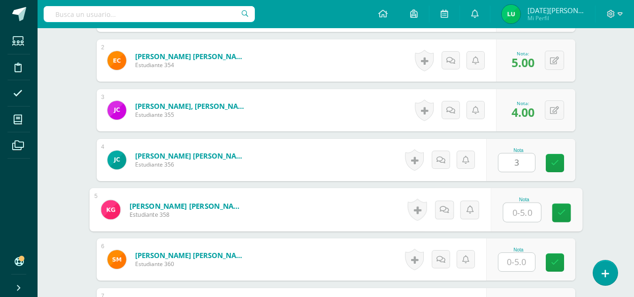
click at [519, 213] on input "text" at bounding box center [522, 212] width 38 height 19
drag, startPoint x: 568, startPoint y: 212, endPoint x: 520, endPoint y: 253, distance: 63.0
click at [520, 253] on div "1 [PERSON_NAME] [PERSON_NAME] Estudiante 353 Nota 5.00 0 [GEOGRAPHIC_DATA] 5.00" at bounding box center [336, 260] width 479 height 540
type input "0"
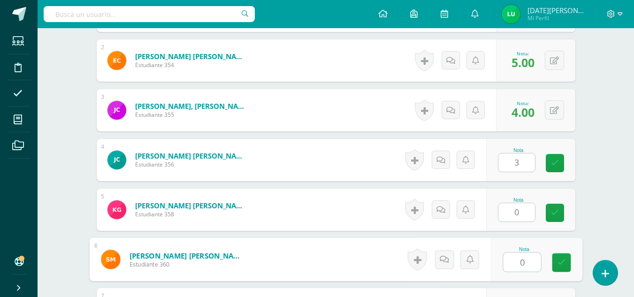
click at [520, 253] on input "0" at bounding box center [522, 262] width 38 height 19
click at [555, 170] on link at bounding box center [555, 163] width 18 height 18
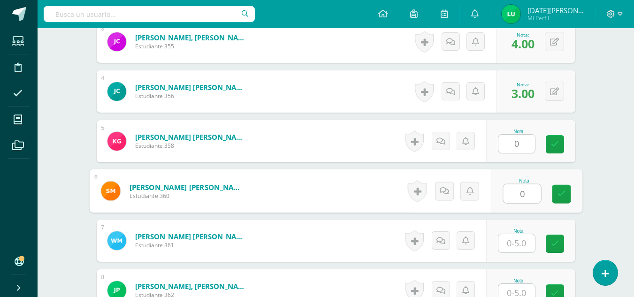
scroll to position [412, 0]
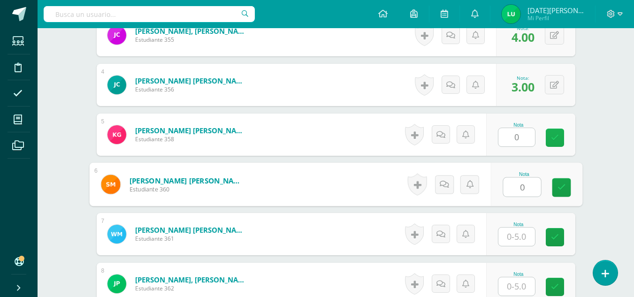
click at [551, 139] on icon at bounding box center [555, 138] width 8 height 8
drag, startPoint x: 568, startPoint y: 188, endPoint x: 524, endPoint y: 235, distance: 64.8
click at [524, 235] on div "1 [PERSON_NAME] [PERSON_NAME] Estudiante 353 Nota 5.00 0 [GEOGRAPHIC_DATA] 5.00" at bounding box center [336, 185] width 479 height 540
type input "0"
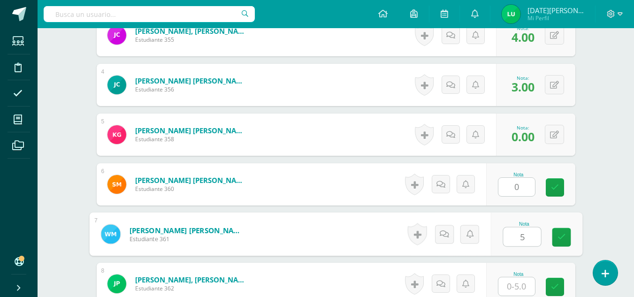
click at [524, 235] on input "5" at bounding box center [522, 237] width 38 height 19
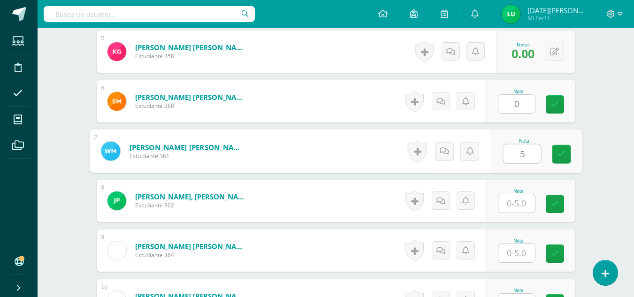
scroll to position [529, 0]
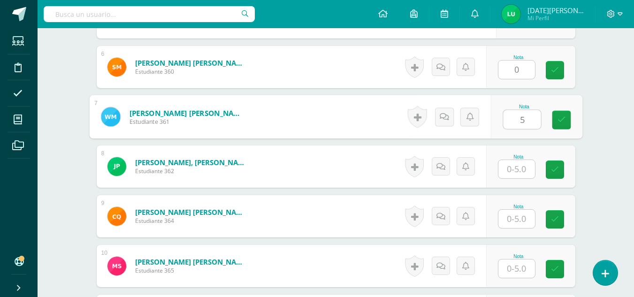
type input "5"
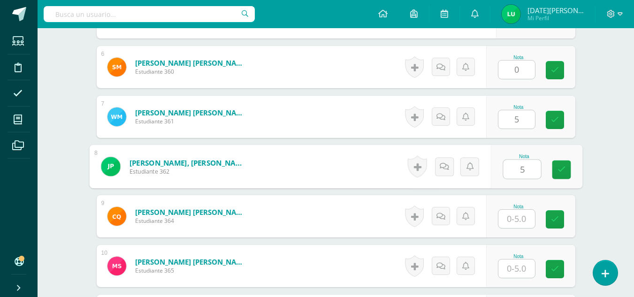
click at [527, 166] on input "5" at bounding box center [522, 169] width 38 height 19
drag, startPoint x: 562, startPoint y: 62, endPoint x: 512, endPoint y: 220, distance: 165.0
click at [512, 220] on div "1 [PERSON_NAME] [PERSON_NAME] Estudiante 353 Nota 5.00 0 [GEOGRAPHIC_DATA] 5.00" at bounding box center [336, 67] width 479 height 540
type input "5"
click at [512, 220] on input "5" at bounding box center [517, 219] width 37 height 18
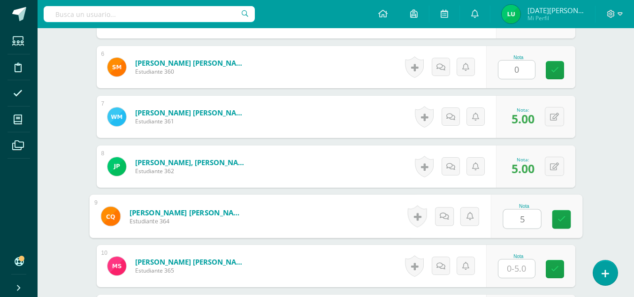
type input "5"
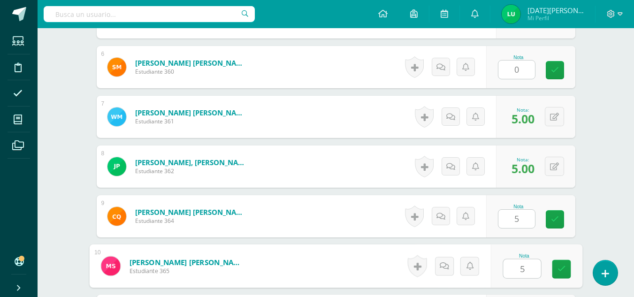
click at [518, 265] on input "5" at bounding box center [522, 269] width 38 height 19
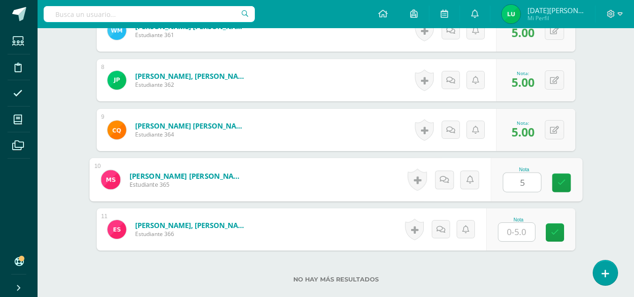
scroll to position [637, 0]
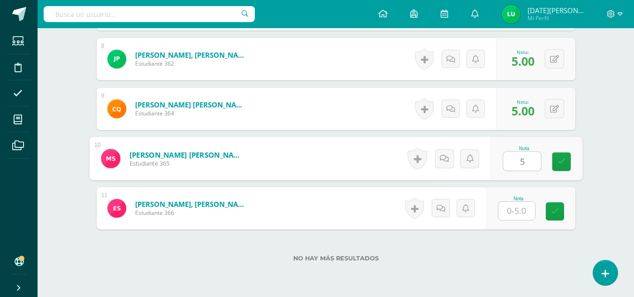
type input "5"
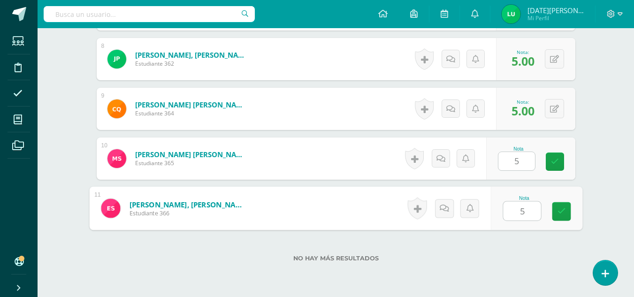
click at [532, 216] on input "5" at bounding box center [522, 211] width 38 height 19
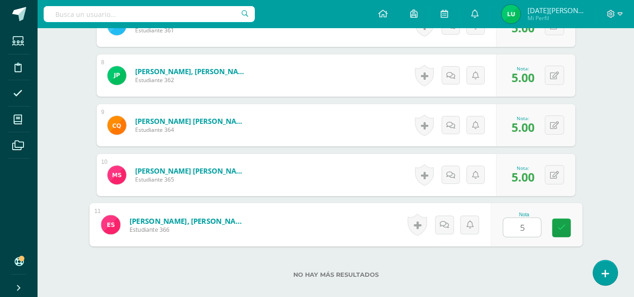
scroll to position [617, 0]
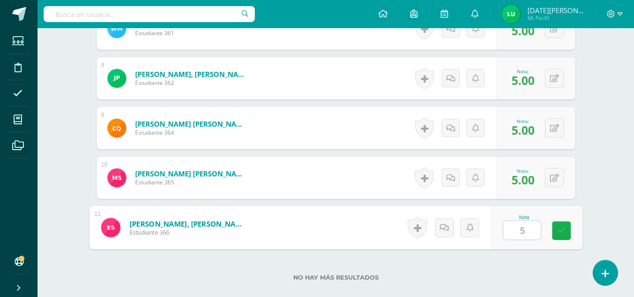
click at [556, 227] on link at bounding box center [561, 231] width 19 height 19
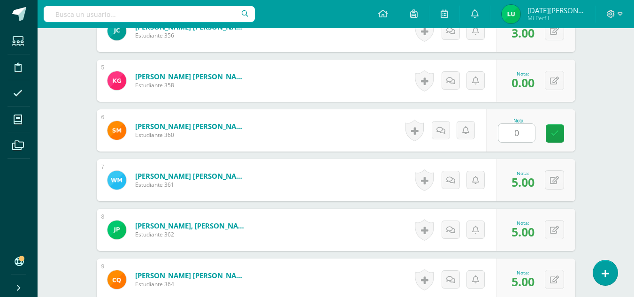
scroll to position [399, 0]
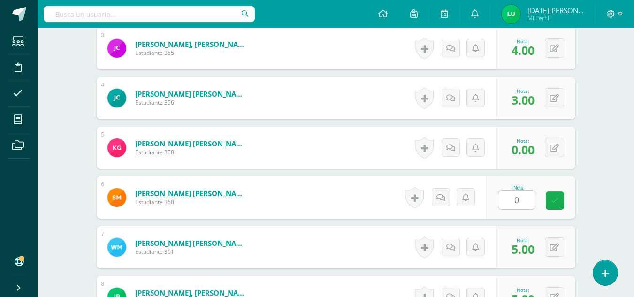
click at [555, 197] on icon at bounding box center [555, 201] width 8 height 8
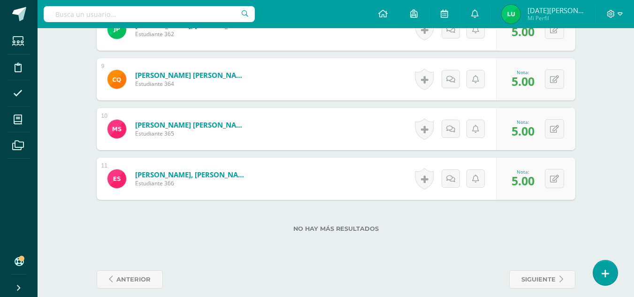
scroll to position [677, 0]
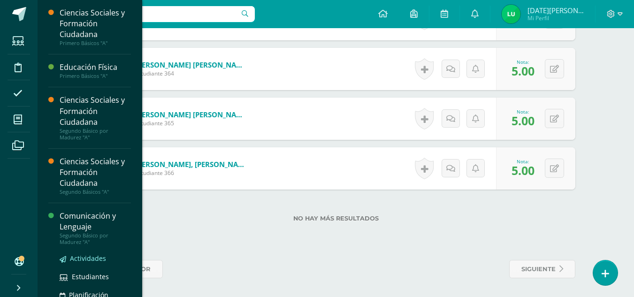
click at [102, 255] on span "Actividades" at bounding box center [88, 258] width 36 height 9
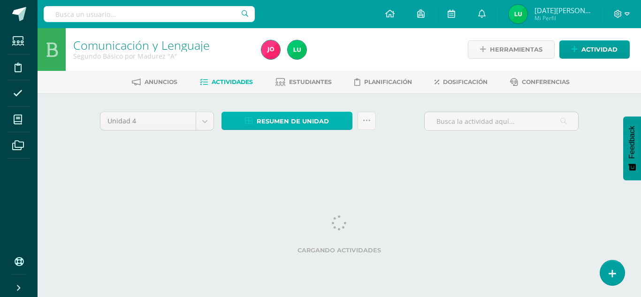
click at [328, 119] on span "Resumen de unidad" at bounding box center [293, 121] width 72 height 17
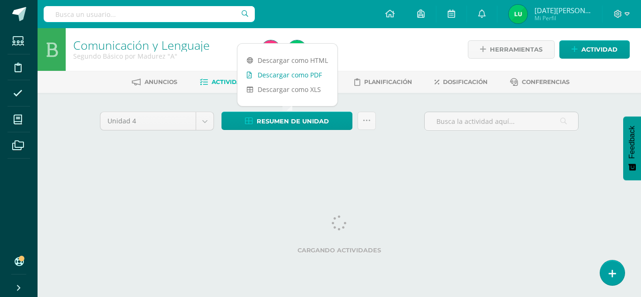
click at [306, 73] on link "Descargar como PDF" at bounding box center [288, 75] width 100 height 15
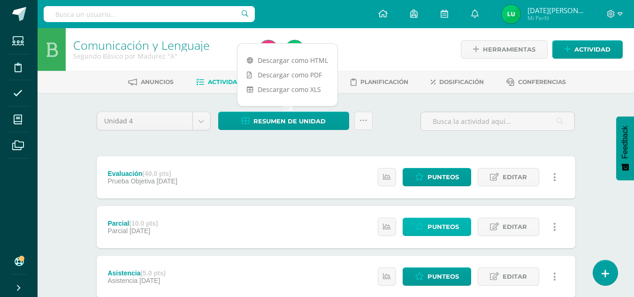
click at [448, 226] on span "Punteos" at bounding box center [443, 226] width 31 height 17
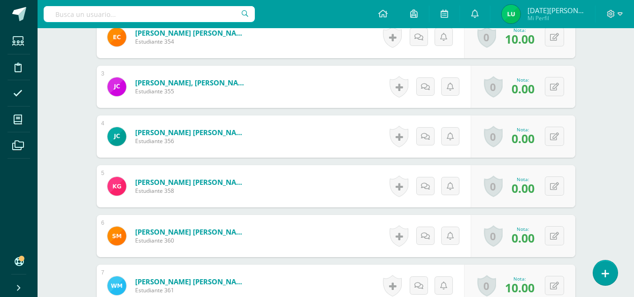
scroll to position [354, 0]
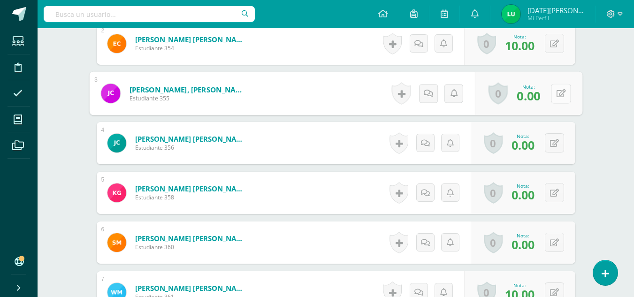
click at [558, 100] on button at bounding box center [561, 94] width 20 height 20
type input "8"
click at [536, 93] on icon at bounding box center [536, 97] width 8 height 8
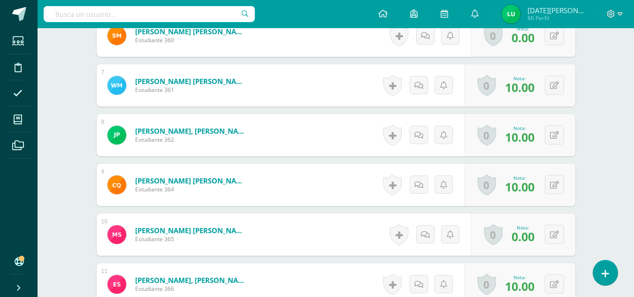
scroll to position [564, 0]
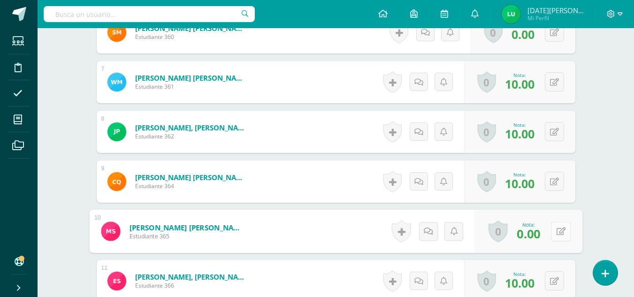
click at [560, 231] on button at bounding box center [561, 232] width 20 height 20
type input "8"
click at [533, 240] on link at bounding box center [536, 234] width 19 height 19
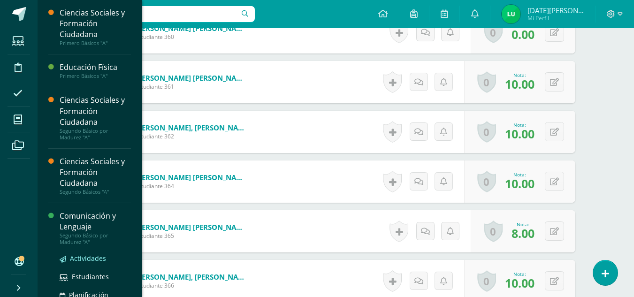
click at [93, 259] on span "Actividades" at bounding box center [88, 258] width 36 height 9
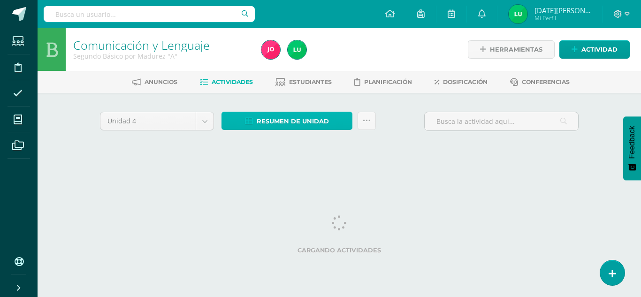
click at [322, 119] on span "Resumen de unidad" at bounding box center [293, 121] width 72 height 17
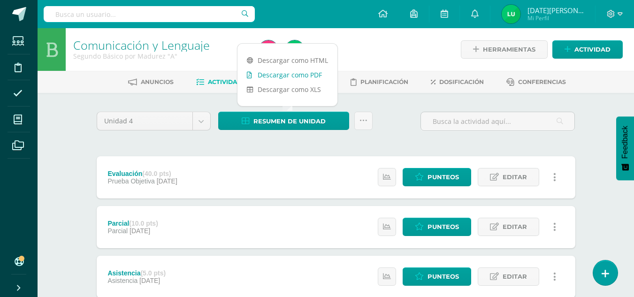
click at [292, 76] on link "Descargar como PDF" at bounding box center [288, 75] width 100 height 15
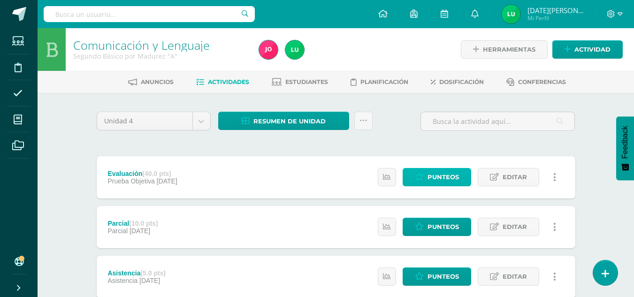
click at [436, 179] on span "Punteos" at bounding box center [443, 177] width 31 height 17
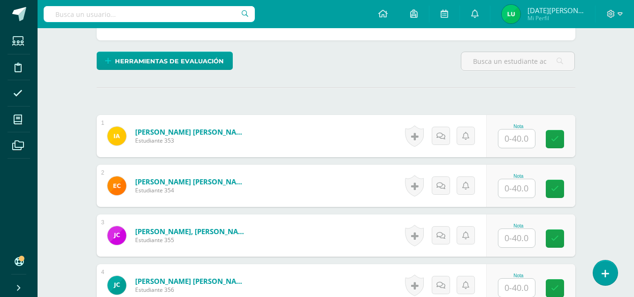
scroll to position [207, 0]
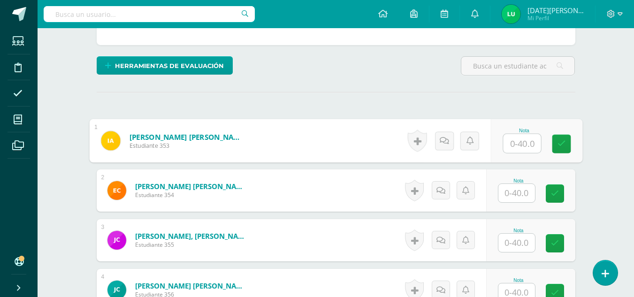
click at [534, 139] on input "text" at bounding box center [522, 143] width 38 height 19
type input "40"
click at [566, 149] on link at bounding box center [561, 144] width 19 height 19
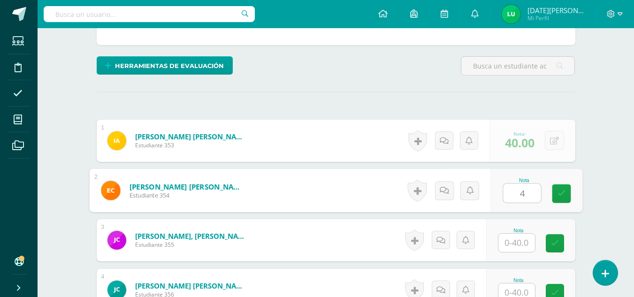
click at [528, 186] on input "4" at bounding box center [522, 193] width 38 height 19
type input "40"
click at [555, 194] on link at bounding box center [561, 194] width 19 height 19
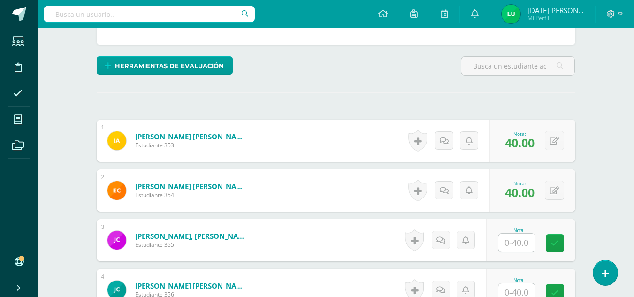
click at [522, 242] on input "text" at bounding box center [517, 243] width 37 height 18
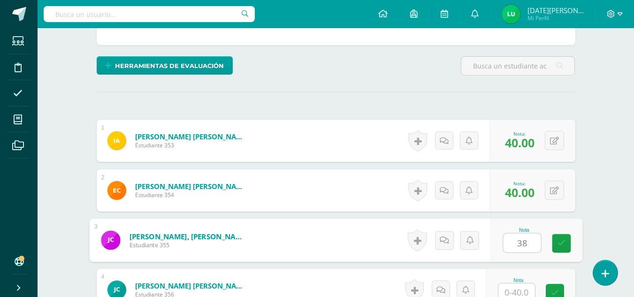
type input "38"
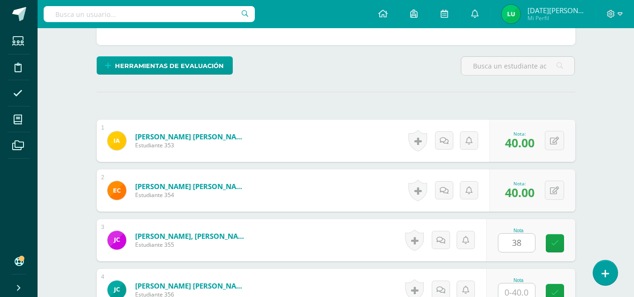
click at [550, 243] on div "Nota 38" at bounding box center [530, 240] width 89 height 42
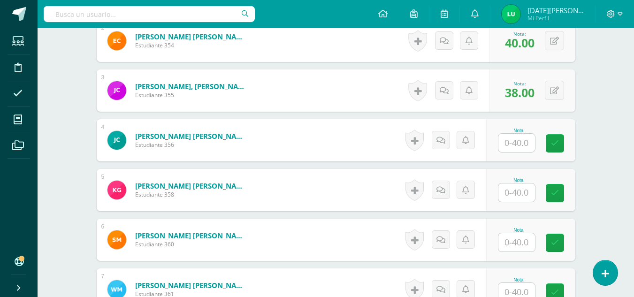
scroll to position [360, 0]
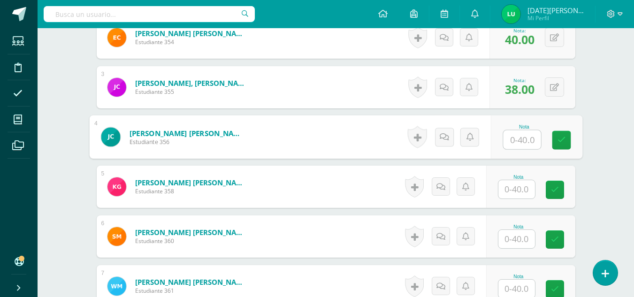
click at [525, 140] on input "text" at bounding box center [522, 140] width 38 height 19
type input "0"
click at [561, 149] on link at bounding box center [561, 140] width 19 height 19
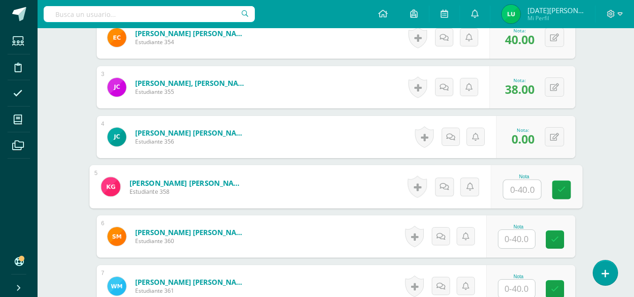
type input "0"
click at [525, 197] on input "0" at bounding box center [522, 189] width 38 height 19
click at [567, 190] on link at bounding box center [561, 190] width 19 height 19
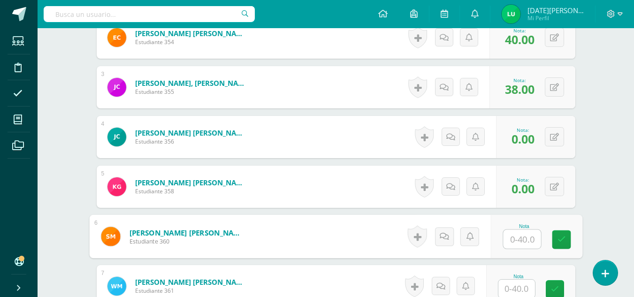
click at [532, 238] on input "text" at bounding box center [522, 239] width 38 height 19
drag, startPoint x: 559, startPoint y: 242, endPoint x: 640, endPoint y: 204, distance: 89.1
click at [634, 203] on html "Estudiantes Disciplina Asistencia Mis cursos Archivos Soporte Ayuda Reportar un…" at bounding box center [317, 127] width 634 height 974
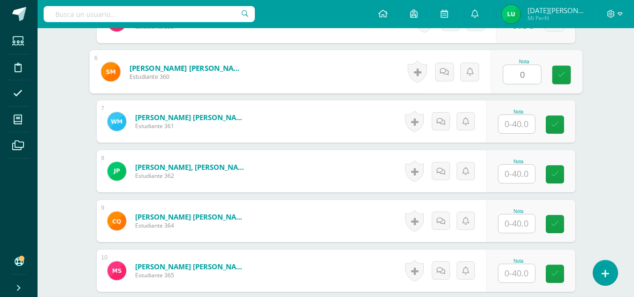
scroll to position [531, 0]
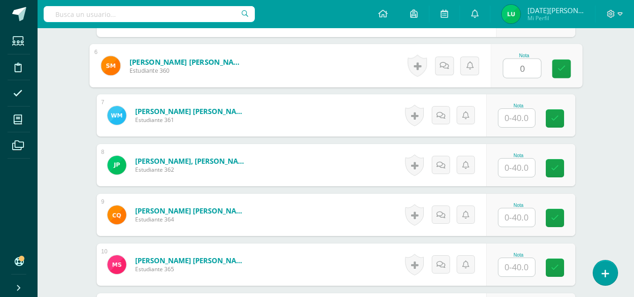
type input "0"
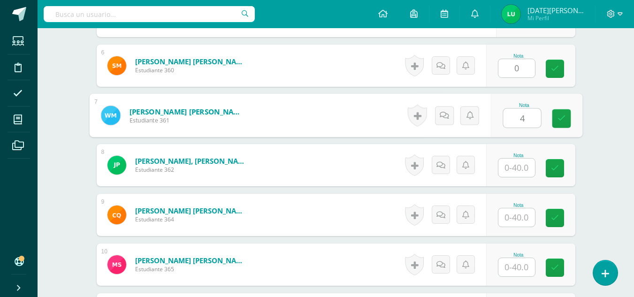
click at [517, 116] on input "4" at bounding box center [522, 118] width 38 height 19
type input "40"
click at [564, 118] on icon at bounding box center [561, 119] width 8 height 8
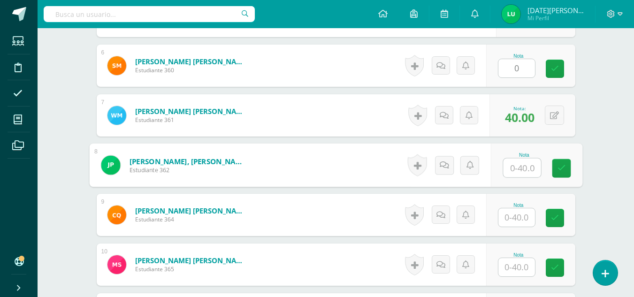
click at [522, 168] on input "text" at bounding box center [522, 168] width 38 height 19
type input "35"
click at [559, 171] on icon at bounding box center [561, 168] width 8 height 8
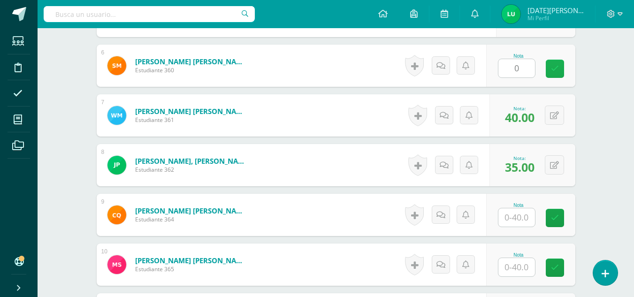
click at [552, 70] on icon at bounding box center [555, 69] width 8 height 8
click at [523, 210] on input "text" at bounding box center [517, 217] width 37 height 18
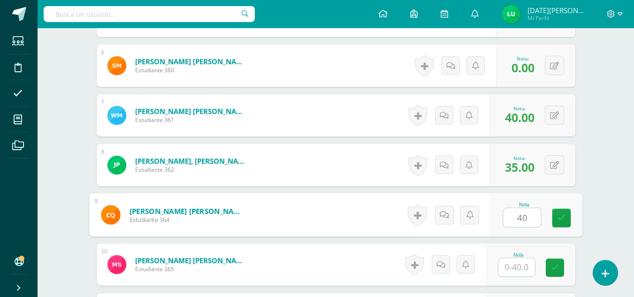
type input "40"
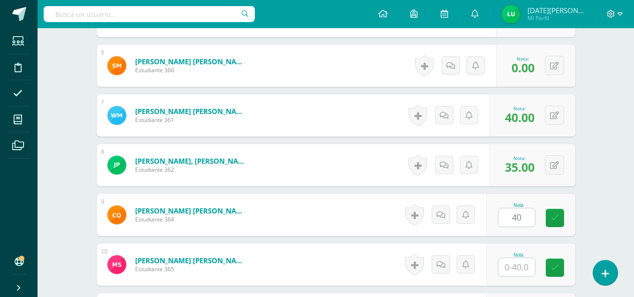
click at [551, 218] on div "Nota 40" at bounding box center [530, 215] width 89 height 42
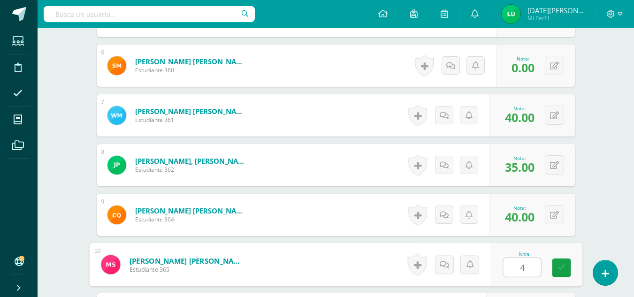
click at [519, 265] on input "4" at bounding box center [522, 267] width 38 height 19
type input "40"
click at [568, 266] on link at bounding box center [561, 268] width 19 height 19
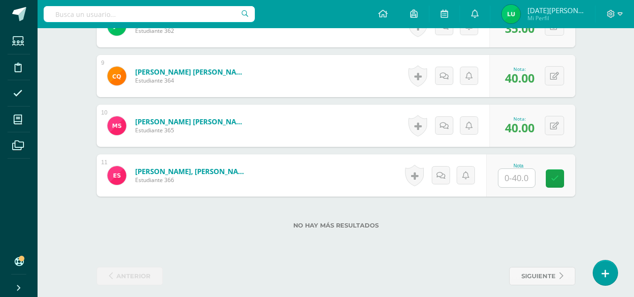
scroll to position [673, 0]
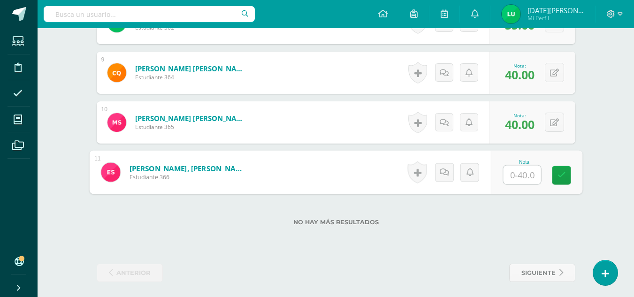
click at [514, 168] on input "text" at bounding box center [522, 175] width 38 height 19
type input "38"
click at [562, 180] on link at bounding box center [561, 175] width 19 height 19
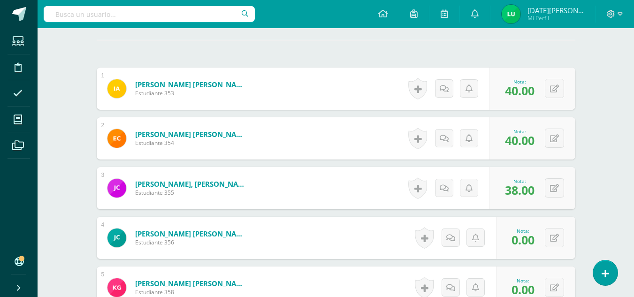
scroll to position [211, 0]
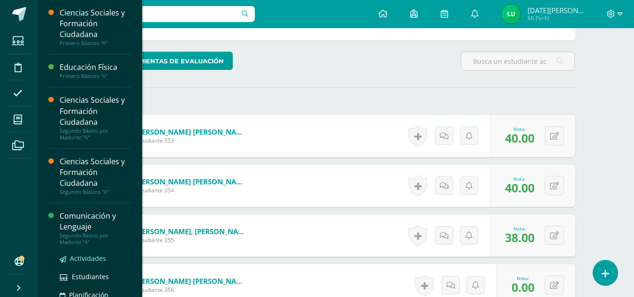
click at [85, 256] on span "Actividades" at bounding box center [88, 258] width 36 height 9
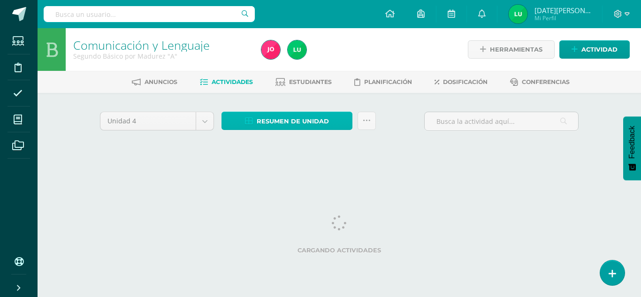
click at [302, 116] on span "Resumen de unidad" at bounding box center [293, 121] width 72 height 17
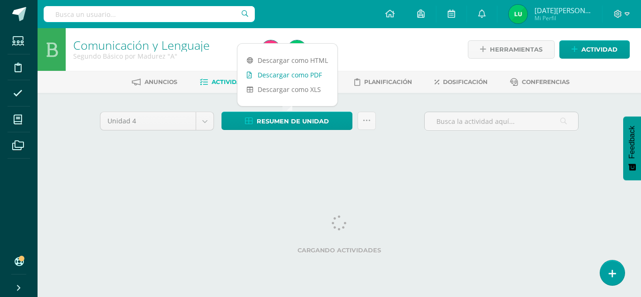
click at [306, 76] on link "Descargar como PDF" at bounding box center [288, 75] width 100 height 15
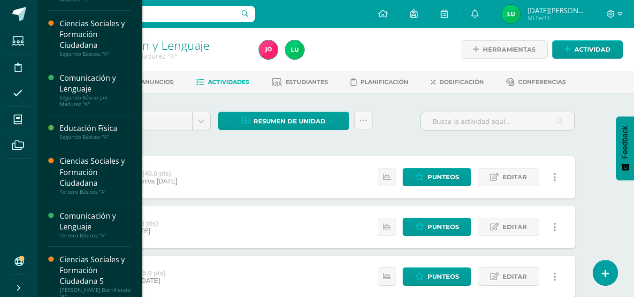
scroll to position [149, 0]
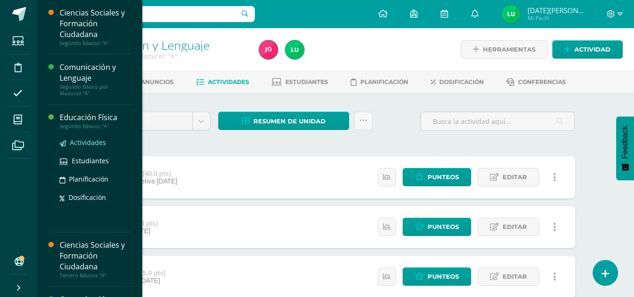
click at [101, 141] on span "Actividades" at bounding box center [88, 142] width 36 height 9
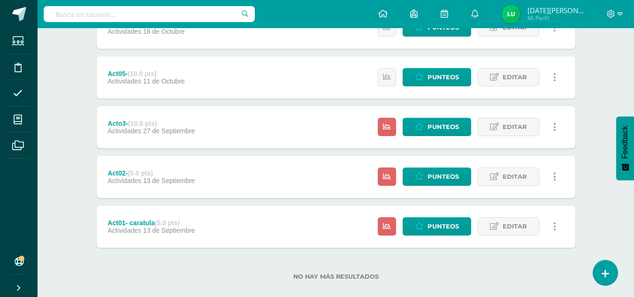
scroll to position [401, 0]
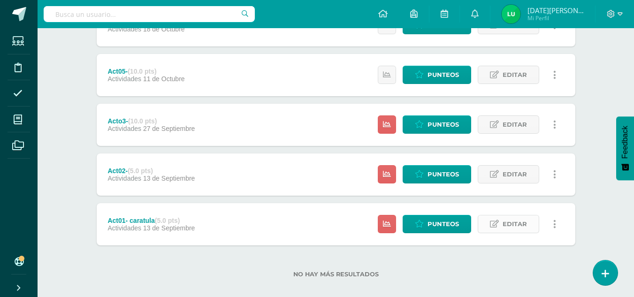
click at [517, 224] on span "Editar" at bounding box center [515, 224] width 24 height 17
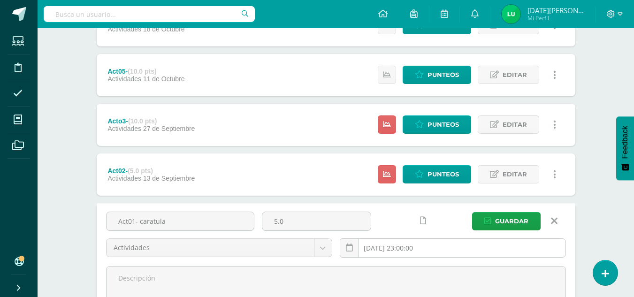
click at [407, 247] on input "2025-09-13 23:00:00" at bounding box center [452, 248] width 225 height 18
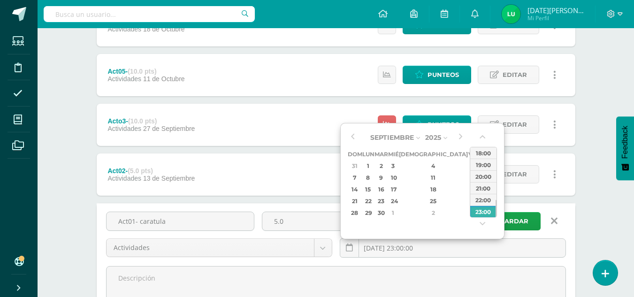
click at [480, 166] on div "6" at bounding box center [485, 166] width 10 height 11
type input "2025-09-06 23:00"
click at [476, 214] on div "23:00" at bounding box center [484, 212] width 26 height 12
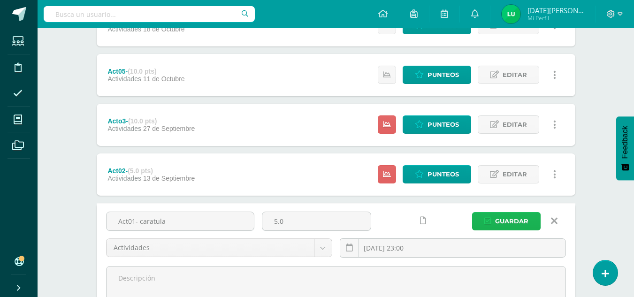
click at [509, 222] on span "Guardar" at bounding box center [511, 221] width 33 height 17
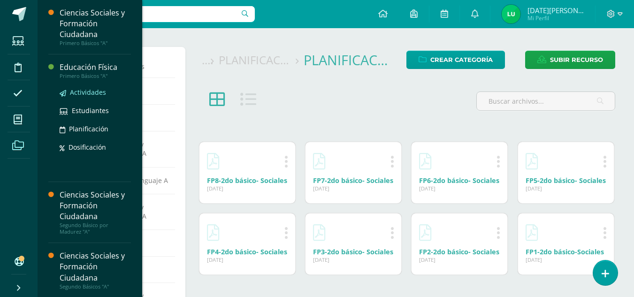
click at [90, 88] on span "Actividades" at bounding box center [88, 92] width 36 height 9
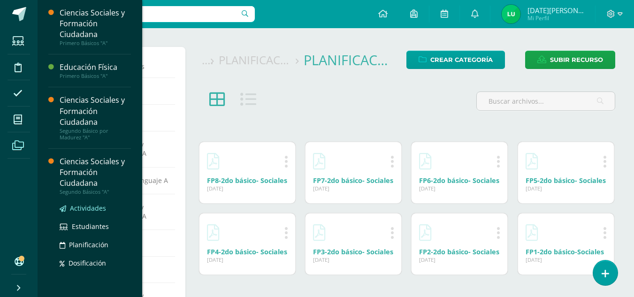
click at [92, 208] on span "Actividades" at bounding box center [88, 208] width 36 height 9
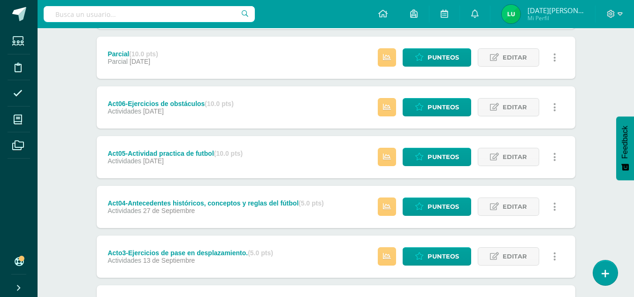
scroll to position [409, 0]
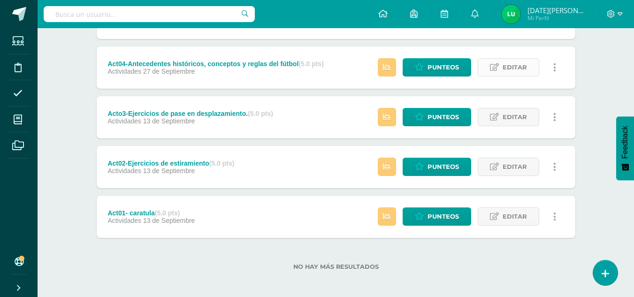
click at [523, 68] on span "Editar" at bounding box center [515, 67] width 24 height 17
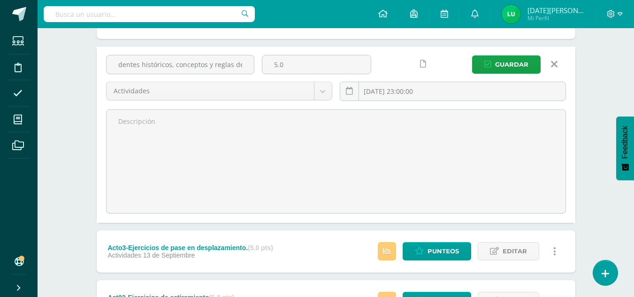
scroll to position [0, 60]
drag, startPoint x: 139, startPoint y: 65, endPoint x: 270, endPoint y: 83, distance: 132.6
click at [270, 83] on div "Act04-Antecedentes históricos, conceptos y reglas del fútbol 5.0 Actividades Pr…" at bounding box center [336, 82] width 468 height 54
click at [559, 58] on link at bounding box center [555, 64] width 24 height 18
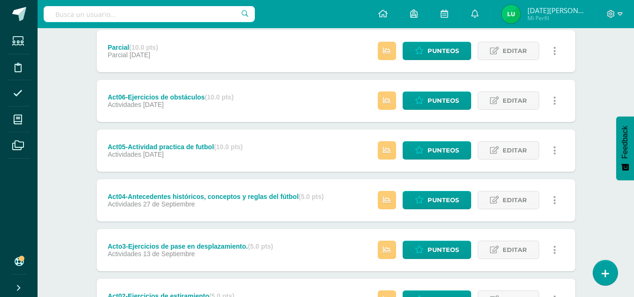
scroll to position [274, 0]
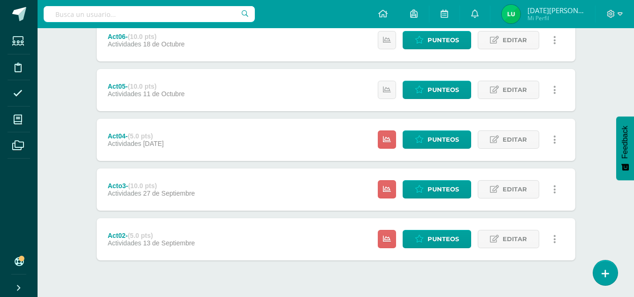
scroll to position [392, 0]
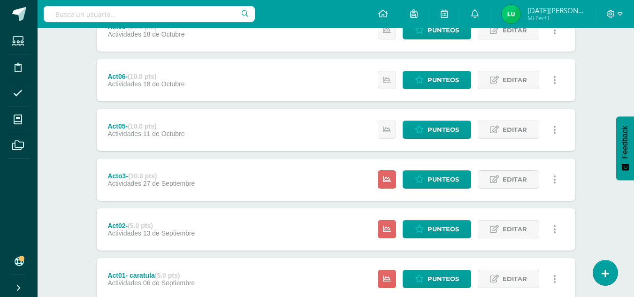
scroll to position [409, 0]
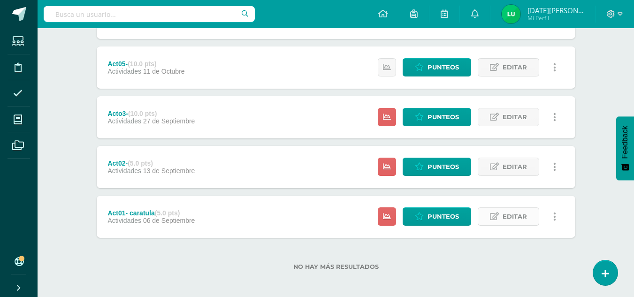
click at [525, 215] on span "Editar" at bounding box center [515, 216] width 24 height 17
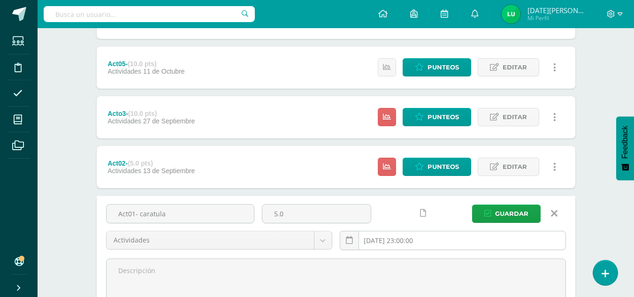
click at [399, 238] on input "2025-09-06 23:00:00" at bounding box center [452, 240] width 225 height 18
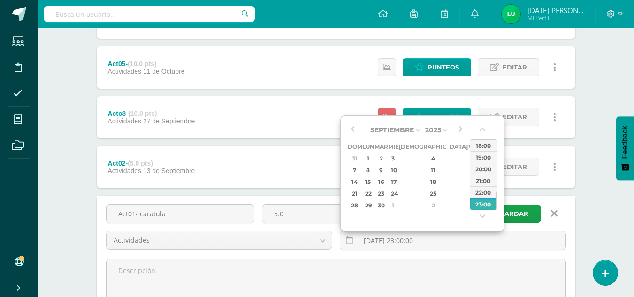
click at [480, 173] on div "13" at bounding box center [485, 170] width 10 height 11
type input "[DATE] 23:00"
click at [480, 205] on div "23:00" at bounding box center [484, 204] width 26 height 12
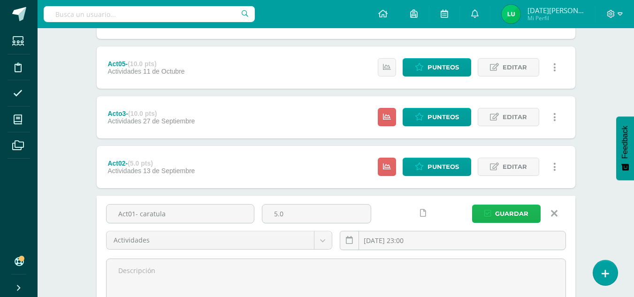
click at [503, 212] on span "Guardar" at bounding box center [511, 213] width 33 height 17
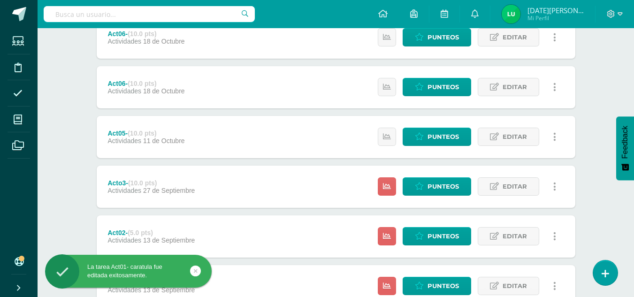
scroll to position [409, 0]
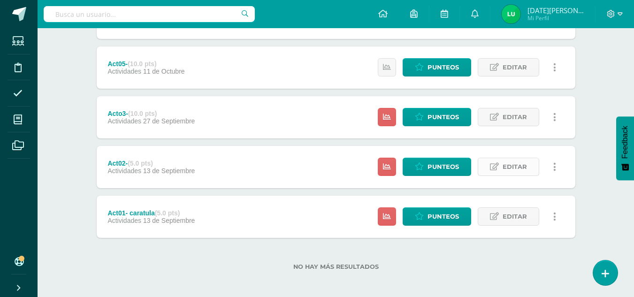
click at [514, 166] on span "Editar" at bounding box center [515, 166] width 24 height 17
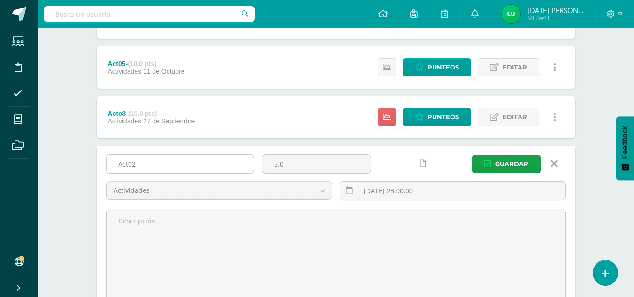
click at [182, 163] on input "Act02-" at bounding box center [180, 164] width 147 height 18
type input "Act02-Ejercicios de estiramiento"
click at [409, 193] on input "[DATE] 23:00:00" at bounding box center [452, 191] width 225 height 18
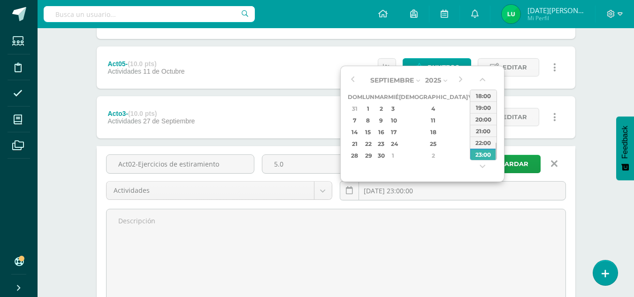
click at [480, 120] on div "13" at bounding box center [485, 120] width 10 height 11
type input "[DATE] 23:00"
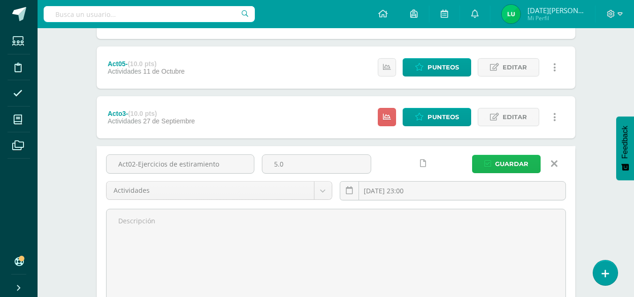
click at [516, 164] on span "Guardar" at bounding box center [511, 163] width 33 height 17
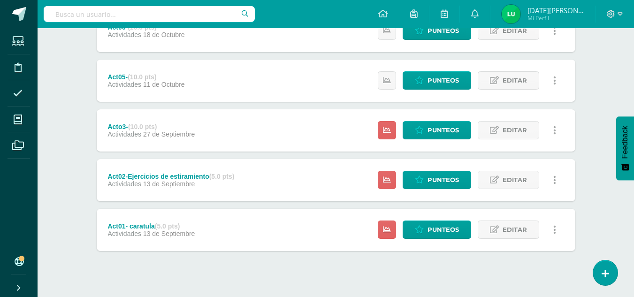
scroll to position [399, 0]
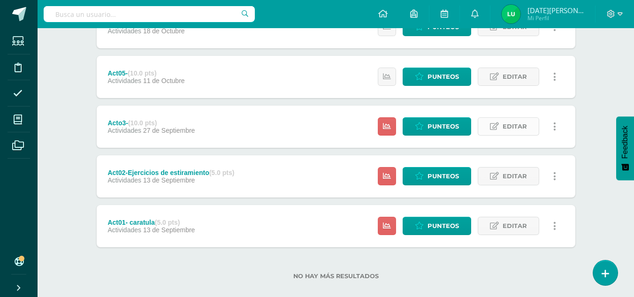
click at [519, 131] on span "Editar" at bounding box center [515, 126] width 24 height 17
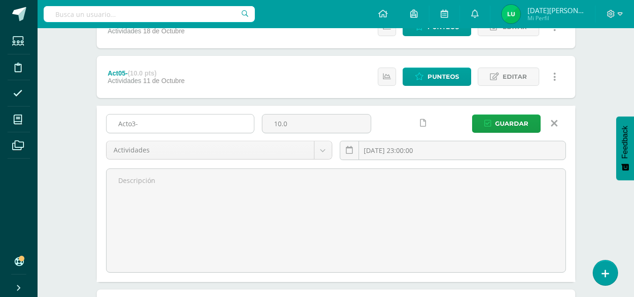
click at [215, 126] on input "Acto3-" at bounding box center [180, 124] width 147 height 18
type input "Acto3-Ejercicios de pase de desplazamiento"
click at [409, 154] on input "[DATE] 23:00:00" at bounding box center [452, 150] width 225 height 18
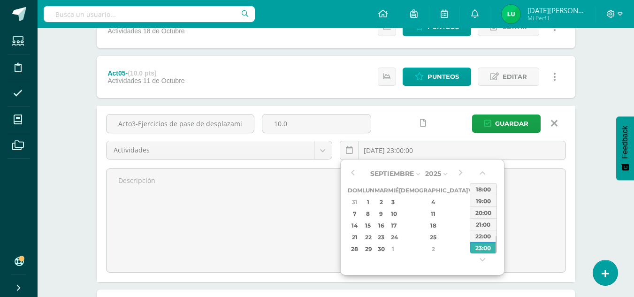
click at [480, 211] on div "13" at bounding box center [485, 213] width 10 height 11
type input "2025-09-13 23:00"
click at [474, 247] on div "23:00" at bounding box center [484, 248] width 26 height 12
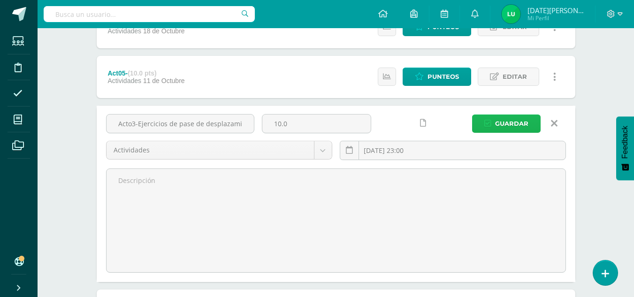
click at [526, 120] on span "Guardar" at bounding box center [511, 123] width 33 height 17
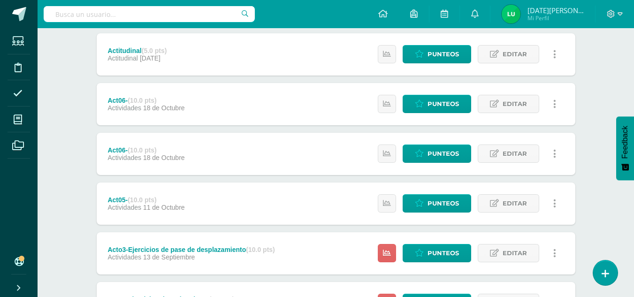
scroll to position [270, 0]
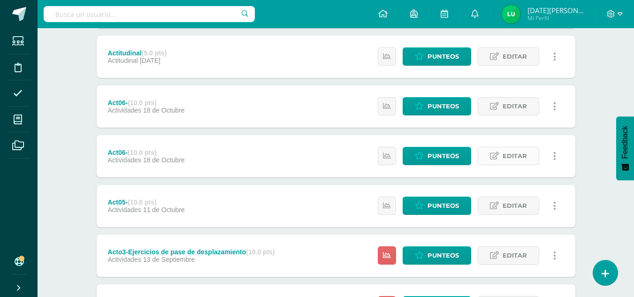
click at [529, 162] on link "Editar" at bounding box center [509, 156] width 62 height 18
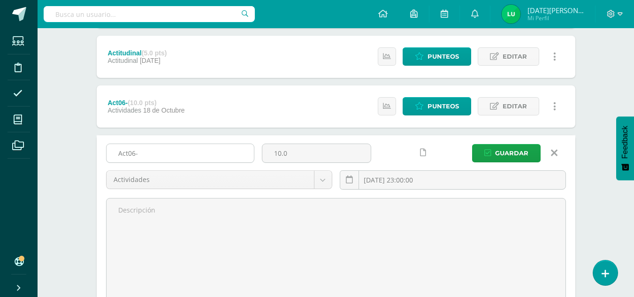
click at [135, 152] on input "Act06-" at bounding box center [180, 153] width 147 height 18
type input "Act04-"
click at [555, 153] on icon at bounding box center [554, 153] width 7 height 10
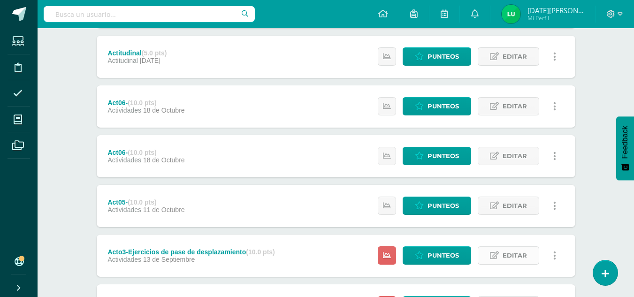
click at [524, 250] on span "Editar" at bounding box center [515, 255] width 24 height 17
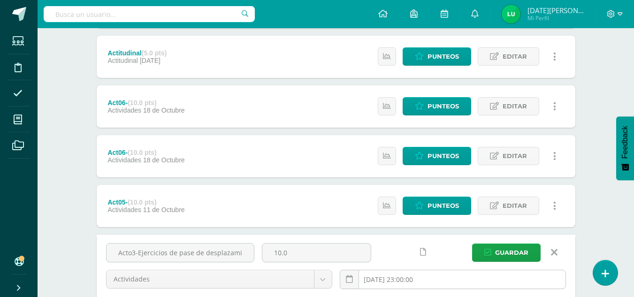
click at [402, 280] on input "[DATE] 23:00:00" at bounding box center [452, 279] width 225 height 18
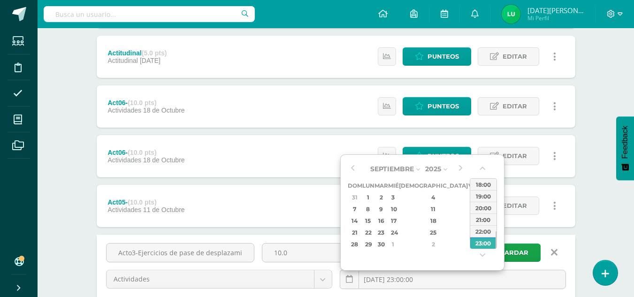
click at [480, 231] on div "27" at bounding box center [485, 232] width 10 height 11
type input "[DATE] 23:00"
click at [482, 243] on div "23:00" at bounding box center [484, 243] width 26 height 12
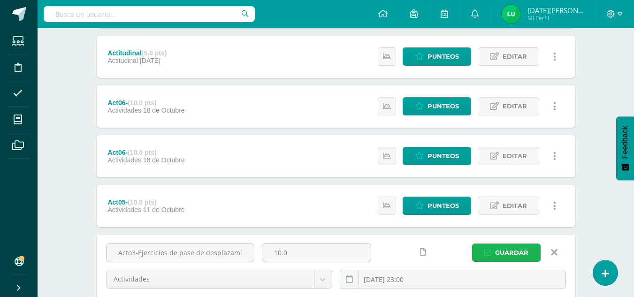
click at [497, 249] on span "Guardar" at bounding box center [511, 252] width 33 height 17
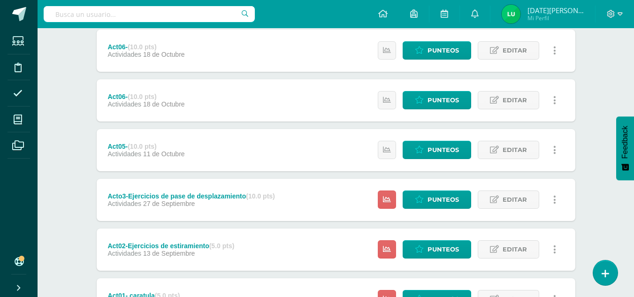
scroll to position [324, 0]
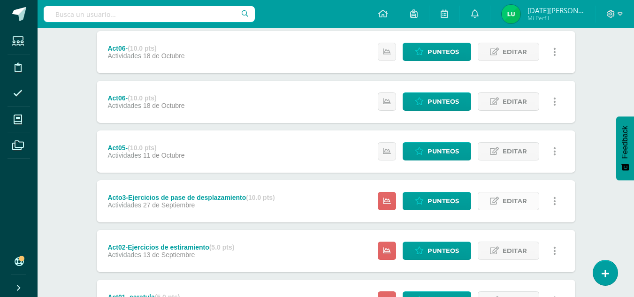
click at [514, 199] on span "Editar" at bounding box center [515, 201] width 24 height 17
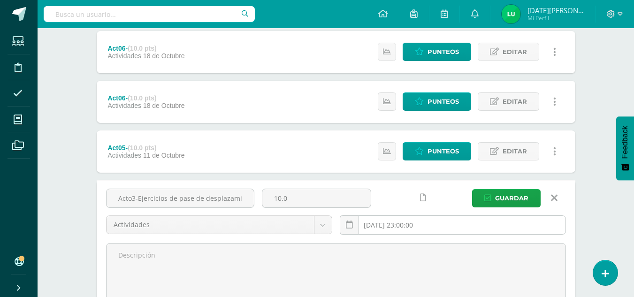
drag, startPoint x: 401, startPoint y: 235, endPoint x: 401, endPoint y: 229, distance: 6.1
click at [401, 229] on div "[DATE] 23:00:00" at bounding box center [453, 229] width 234 height 27
click at [401, 229] on input "[DATE] 23:00:00" at bounding box center [452, 225] width 225 height 18
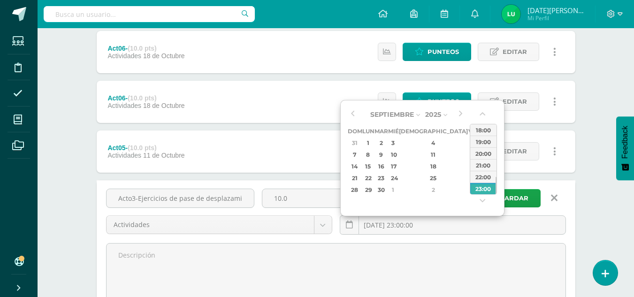
click at [480, 152] on div "13" at bounding box center [485, 154] width 10 height 11
type input "2025-09-13 23:00"
click at [489, 185] on div "23:00" at bounding box center [484, 189] width 26 height 12
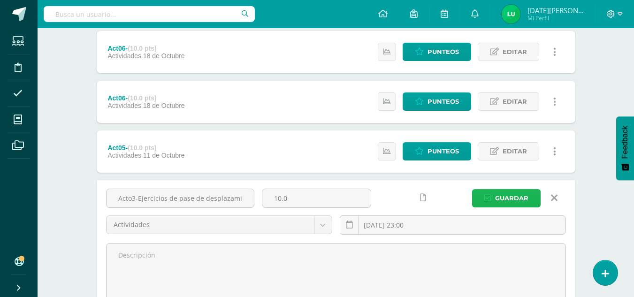
click at [524, 199] on span "Guardar" at bounding box center [511, 198] width 33 height 17
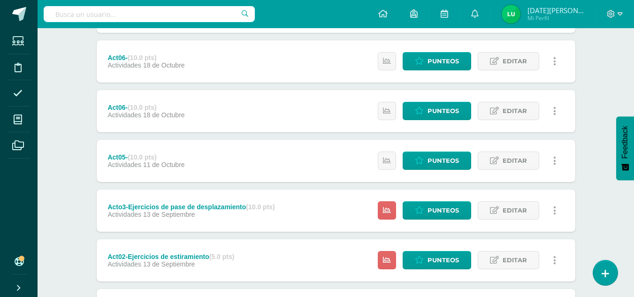
scroll to position [310, 0]
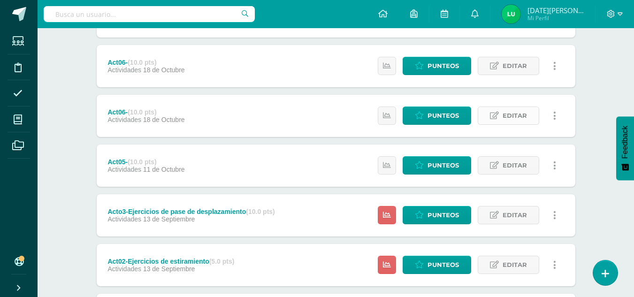
click at [523, 122] on span "Editar" at bounding box center [515, 115] width 24 height 17
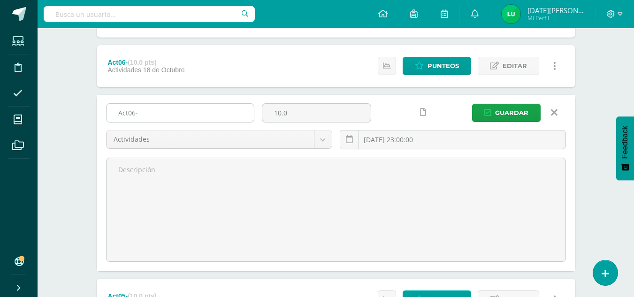
click at [135, 113] on input "Act06-" at bounding box center [180, 113] width 147 height 18
click at [166, 110] on input "Act04-" at bounding box center [180, 113] width 147 height 18
paste input "Antecedentes históricos, conceptos y reglas del fútbol"
type input "Act04-Antecedentes históricos, conceptos y reglas del fútbol"
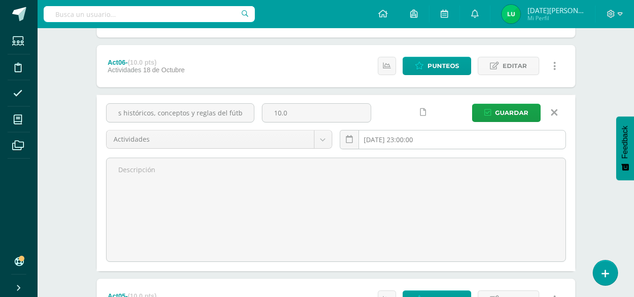
scroll to position [0, 0]
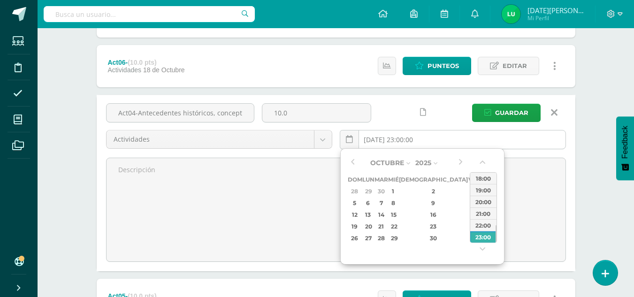
click at [378, 136] on input "[DATE] 23:00:00" at bounding box center [452, 140] width 225 height 18
click at [352, 162] on button "button" at bounding box center [352, 163] width 9 height 14
click at [480, 226] on div "27" at bounding box center [485, 226] width 10 height 11
type input "2025-09-27 23:00"
click at [483, 237] on div "23:00" at bounding box center [484, 237] width 26 height 12
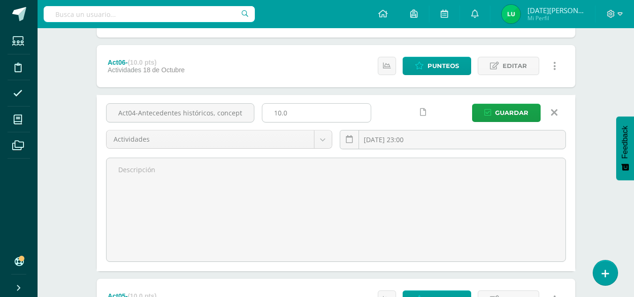
click at [293, 109] on input "10.0" at bounding box center [316, 113] width 108 height 18
type input "1"
type input "5"
click at [512, 114] on span "Guardar" at bounding box center [511, 112] width 33 height 17
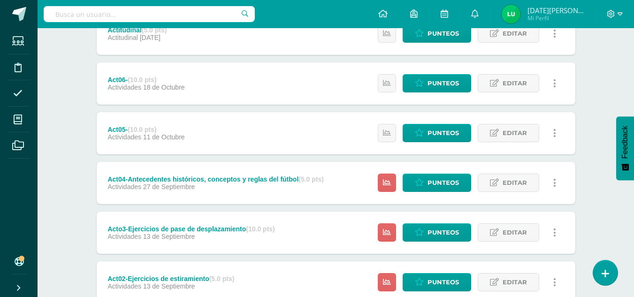
scroll to position [292, 0]
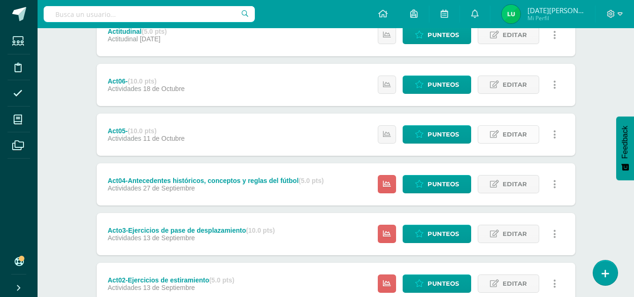
click at [523, 134] on span "Editar" at bounding box center [515, 134] width 24 height 17
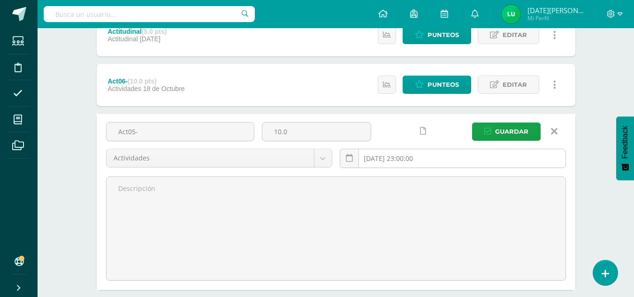
click at [405, 157] on input "[DATE] 23:00:00" at bounding box center [452, 158] width 225 height 18
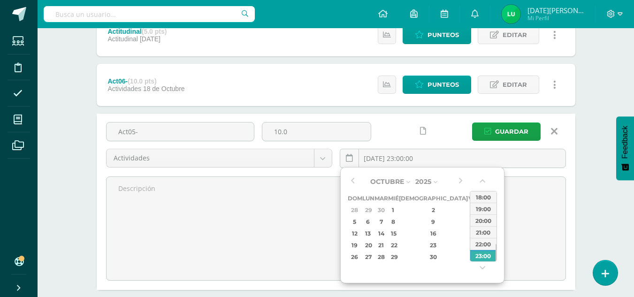
click at [480, 208] on div "4" at bounding box center [485, 210] width 10 height 11
type input "[DATE] 23:00"
click at [491, 258] on div "23:00" at bounding box center [484, 256] width 26 height 12
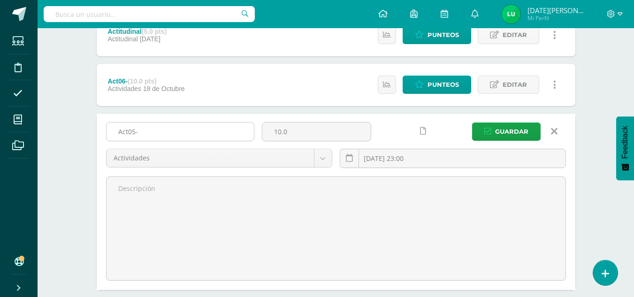
click at [179, 129] on input "Act05-" at bounding box center [180, 132] width 147 height 18
type input "Act05-Actividad de practica de futbol"
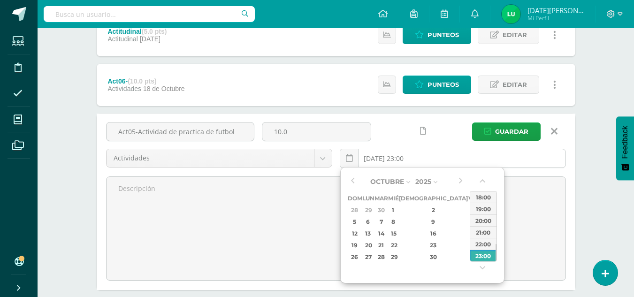
click at [393, 161] on input "[DATE] 23:00" at bounding box center [452, 158] width 225 height 18
click at [480, 208] on div "4" at bounding box center [485, 210] width 10 height 11
click at [486, 254] on div "23:00" at bounding box center [484, 256] width 26 height 12
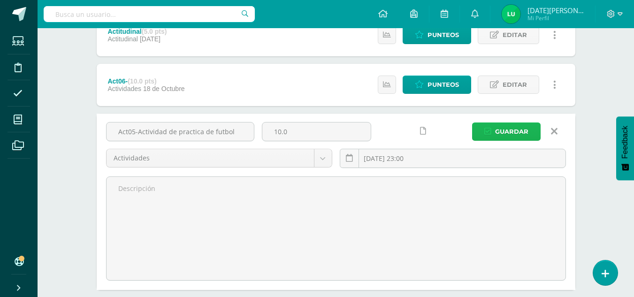
click at [510, 133] on span "Guardar" at bounding box center [511, 131] width 33 height 17
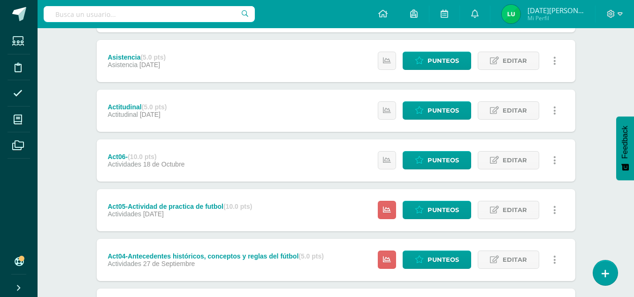
scroll to position [214, 0]
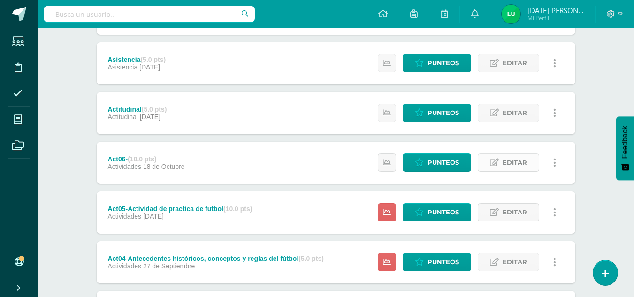
click at [522, 161] on span "Editar" at bounding box center [515, 162] width 24 height 17
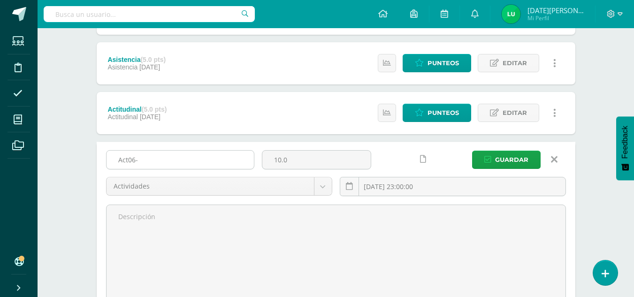
click at [178, 157] on input "Act06-" at bounding box center [180, 160] width 147 height 18
type input "Act06-Ejercicios de practica de futbol"
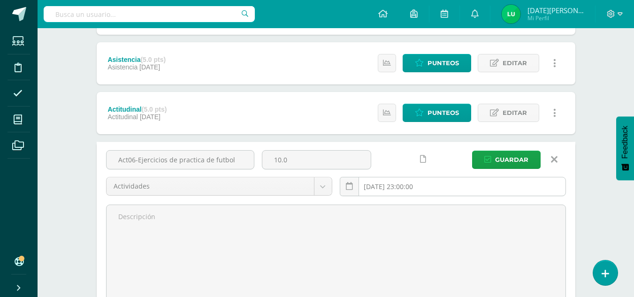
click at [409, 185] on input "2025-10-18 23:00:00" at bounding box center [452, 186] width 225 height 18
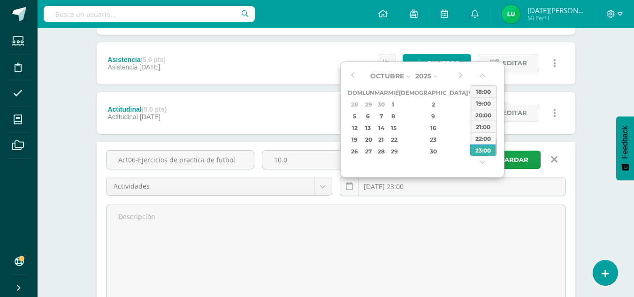
click at [480, 103] on div "4" at bounding box center [485, 104] width 10 height 11
type input "[DATE] 23:00"
click at [486, 146] on div "23:00" at bounding box center [484, 150] width 26 height 12
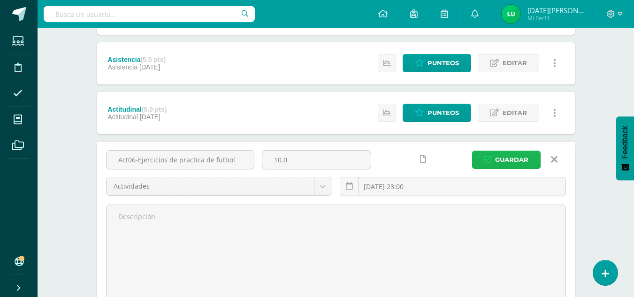
click at [506, 160] on span "Guardar" at bounding box center [511, 159] width 33 height 17
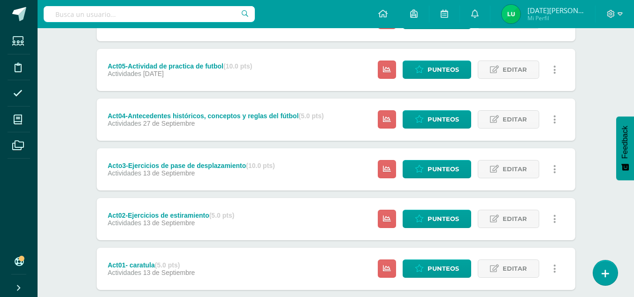
scroll to position [355, 0]
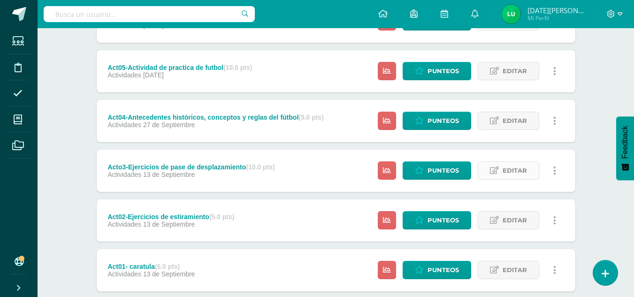
click at [517, 172] on span "Editar" at bounding box center [515, 170] width 24 height 17
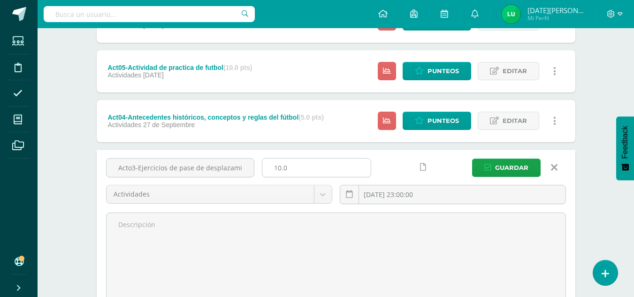
click at [304, 171] on input "10.0" at bounding box center [316, 168] width 108 height 18
type input "1"
type input "5"
click at [525, 163] on span "Guardar" at bounding box center [511, 167] width 33 height 17
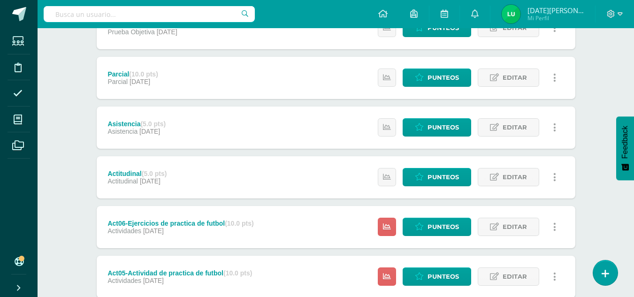
scroll to position [147, 0]
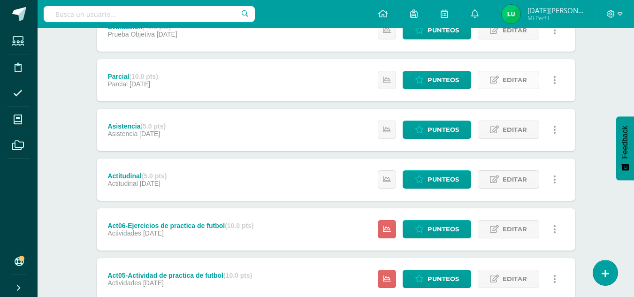
click at [524, 81] on span "Editar" at bounding box center [515, 79] width 24 height 17
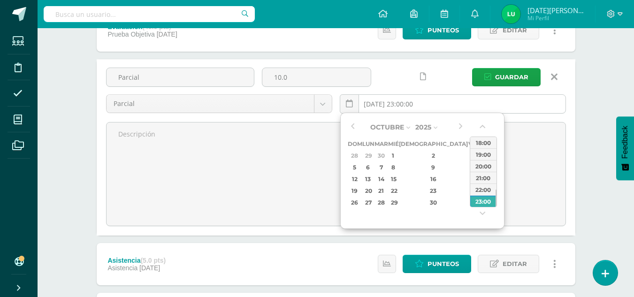
click at [385, 100] on input "[DATE] 23:00:00" at bounding box center [452, 104] width 225 height 18
click at [480, 156] on div "4" at bounding box center [485, 155] width 10 height 11
type input "[DATE] 23:00"
click at [492, 201] on div "23:00" at bounding box center [484, 201] width 26 height 12
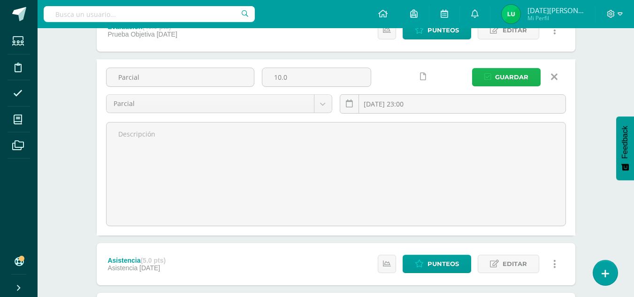
click at [512, 80] on span "Guardar" at bounding box center [511, 77] width 33 height 17
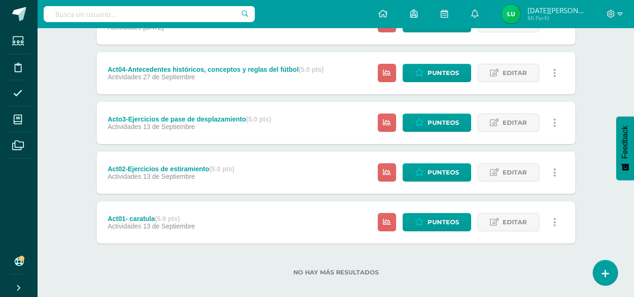
scroll to position [385, 0]
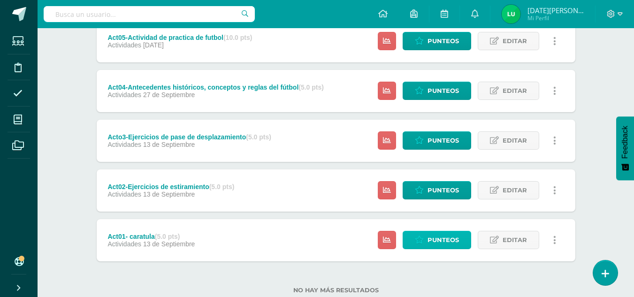
click at [453, 239] on span "Punteos" at bounding box center [443, 239] width 31 height 17
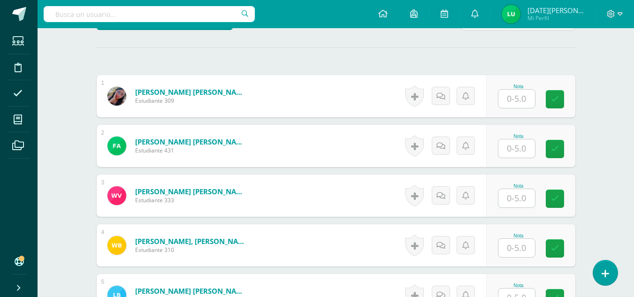
scroll to position [255, 0]
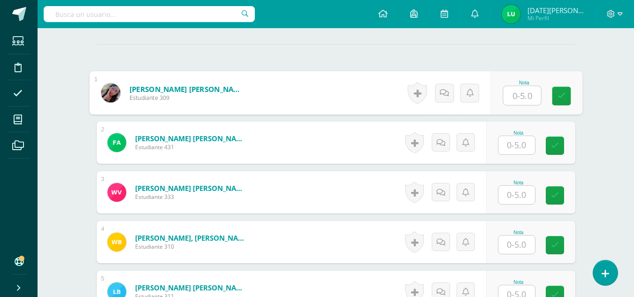
click at [512, 97] on input "text" at bounding box center [522, 95] width 38 height 19
type input "5"
click at [569, 96] on link at bounding box center [561, 95] width 19 height 19
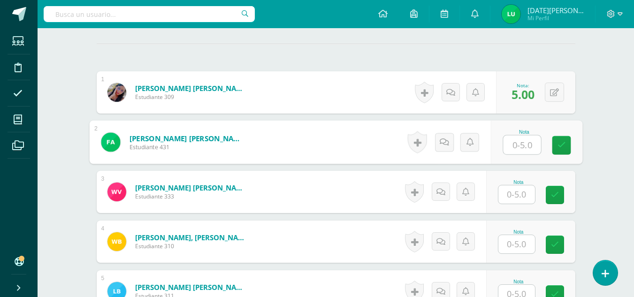
click at [517, 149] on input "text" at bounding box center [522, 145] width 38 height 19
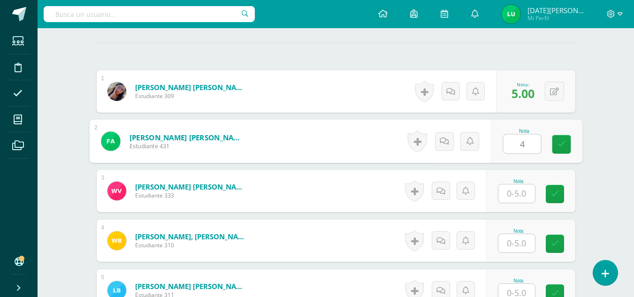
type input "4"
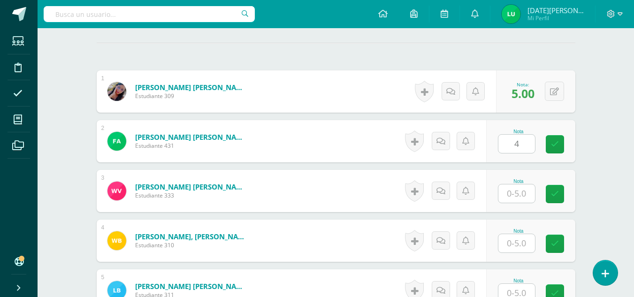
click at [550, 150] on div "Nota 4" at bounding box center [530, 141] width 89 height 42
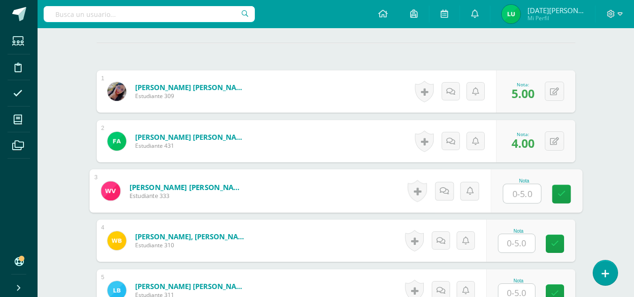
click at [532, 190] on input "text" at bounding box center [522, 194] width 38 height 19
type input "5"
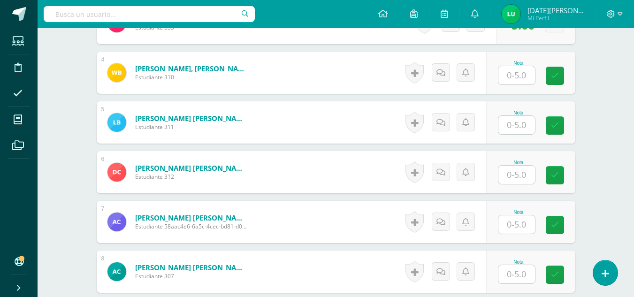
scroll to position [450, 0]
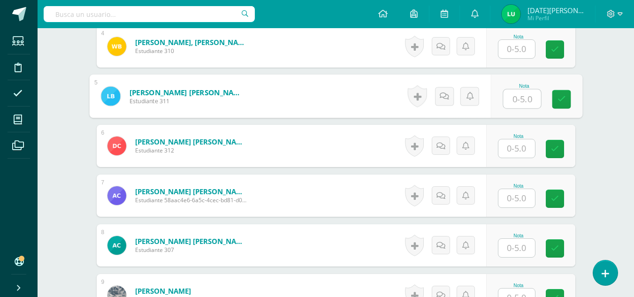
click at [524, 98] on input "text" at bounding box center [522, 99] width 38 height 19
type input "5"
click at [556, 101] on link at bounding box center [561, 99] width 19 height 19
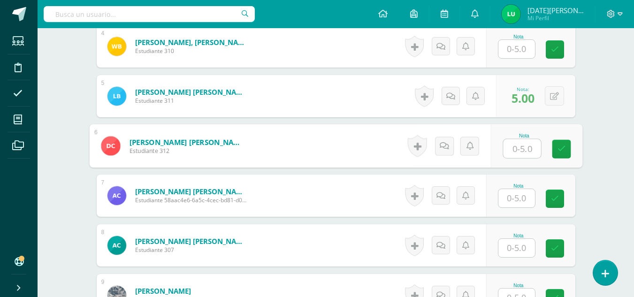
click at [525, 147] on input "text" at bounding box center [522, 148] width 38 height 19
type input "5"
click at [559, 147] on icon at bounding box center [561, 149] width 8 height 8
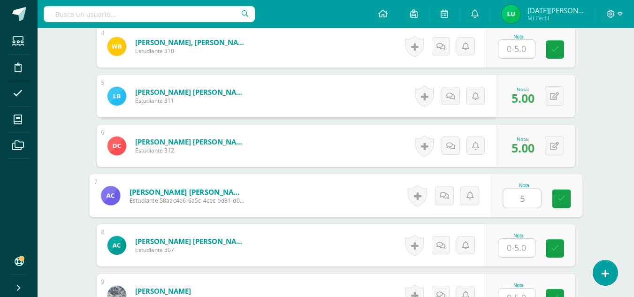
click at [524, 203] on input "5" at bounding box center [522, 198] width 38 height 19
click at [555, 44] on link at bounding box center [555, 49] width 18 height 18
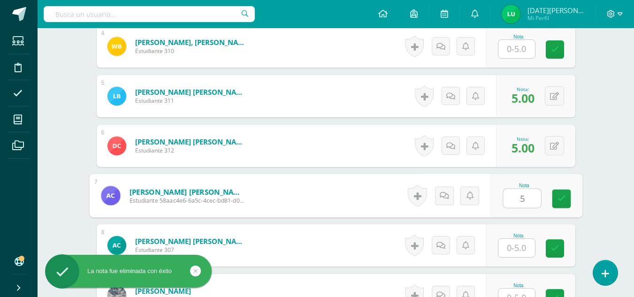
type input "5"
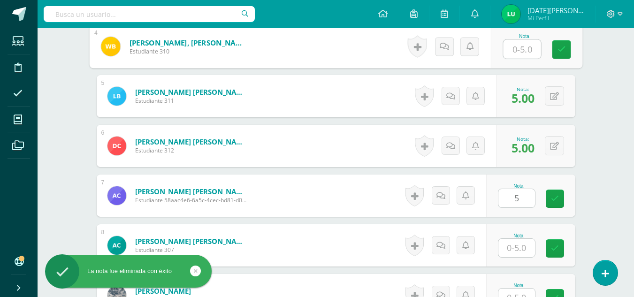
click at [505, 54] on input "text" at bounding box center [522, 49] width 38 height 19
type input "5"
click at [555, 53] on link at bounding box center [561, 49] width 19 height 19
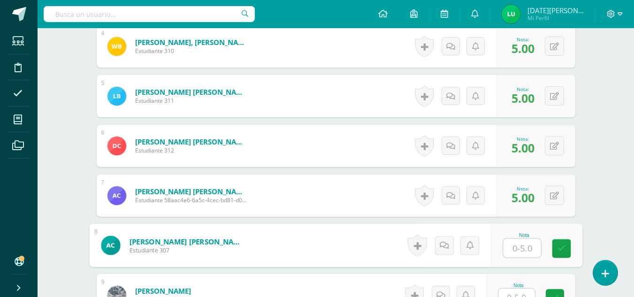
click at [520, 245] on input "text" at bounding box center [522, 248] width 38 height 19
type input "5"
click at [564, 245] on icon at bounding box center [561, 249] width 8 height 8
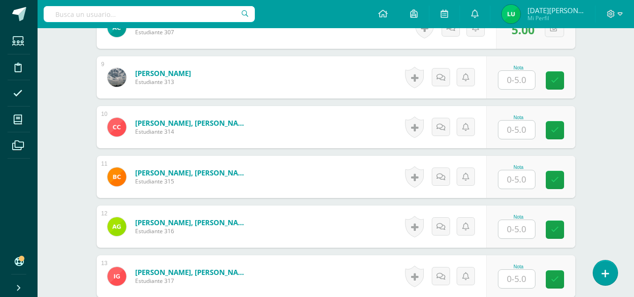
scroll to position [662, 0]
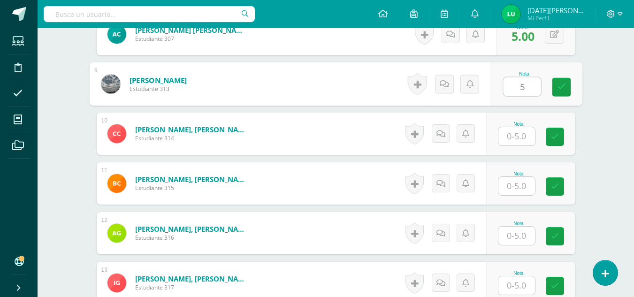
click at [524, 85] on input "5" at bounding box center [522, 86] width 38 height 19
type input "5"
click at [523, 127] on input "5" at bounding box center [517, 136] width 37 height 18
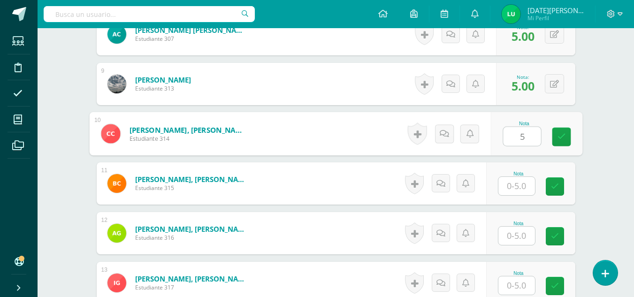
type input "5"
click at [509, 177] on div at bounding box center [517, 186] width 38 height 19
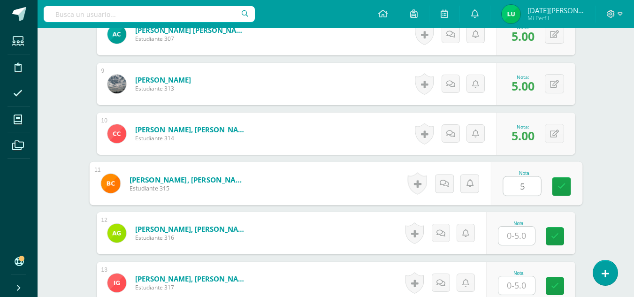
click at [514, 187] on input "5" at bounding box center [522, 186] width 38 height 19
type input "5"
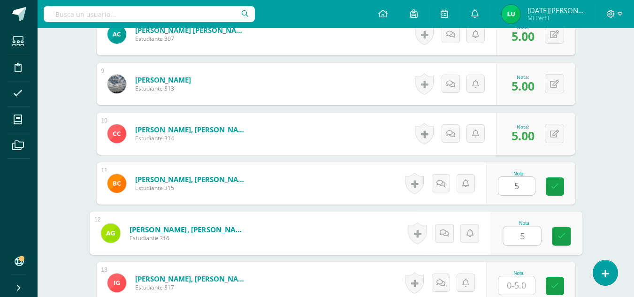
click at [517, 236] on input "5" at bounding box center [522, 236] width 38 height 19
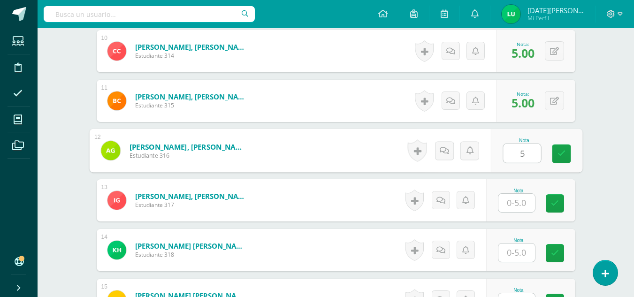
scroll to position [810, 0]
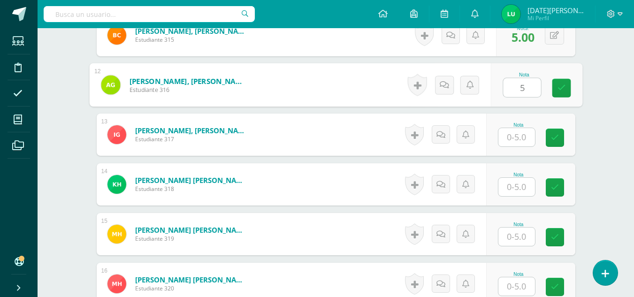
drag, startPoint x: 563, startPoint y: 93, endPoint x: 521, endPoint y: 138, distance: 61.5
click at [521, 138] on div "1 Apen Gómez, Rosa Mariela Estudiante 309 Nota 5.00 0 Logros 5.00" at bounding box center [336, 283] width 479 height 1535
type input "5"
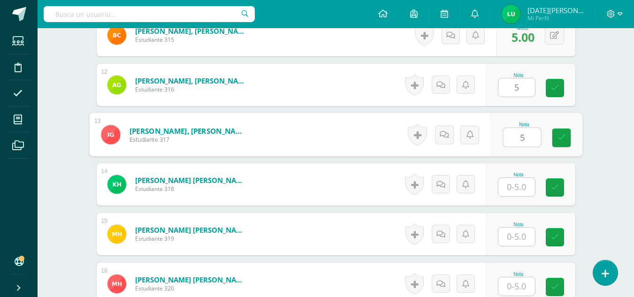
click at [521, 138] on input "5" at bounding box center [522, 137] width 38 height 19
type input "5"
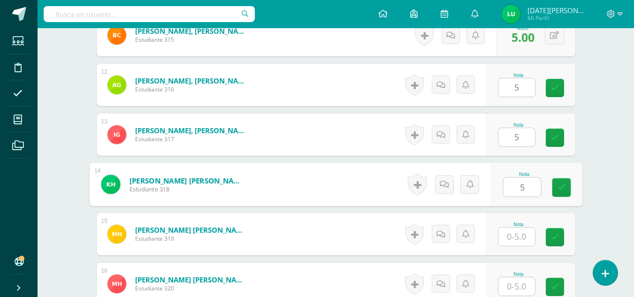
click at [519, 186] on input "5" at bounding box center [522, 187] width 38 height 19
type input "5"
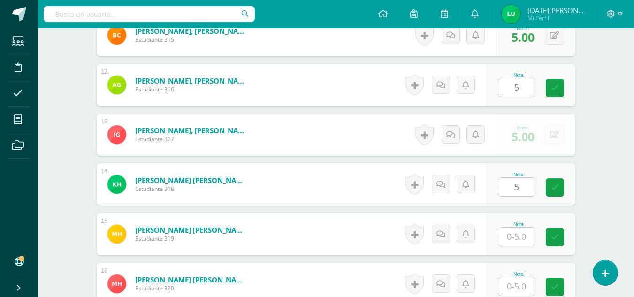
click at [552, 189] on div "Nota 5" at bounding box center [530, 184] width 89 height 42
click at [557, 88] on icon at bounding box center [555, 88] width 8 height 8
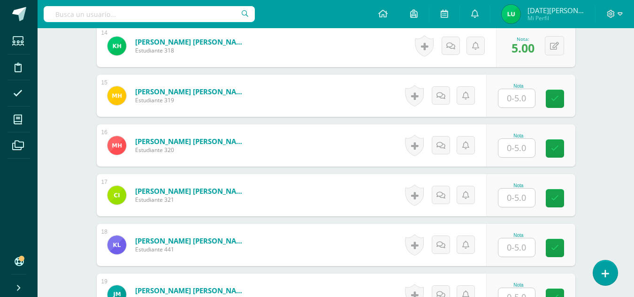
scroll to position [955, 0]
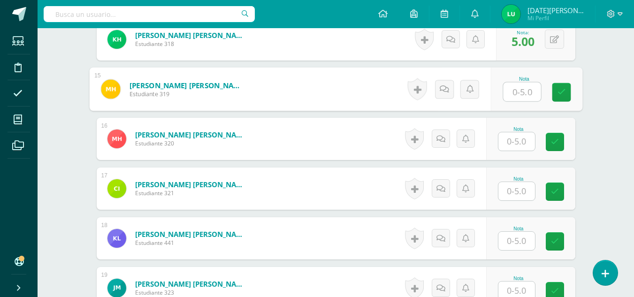
click at [511, 95] on input "text" at bounding box center [522, 92] width 38 height 19
type input "5"
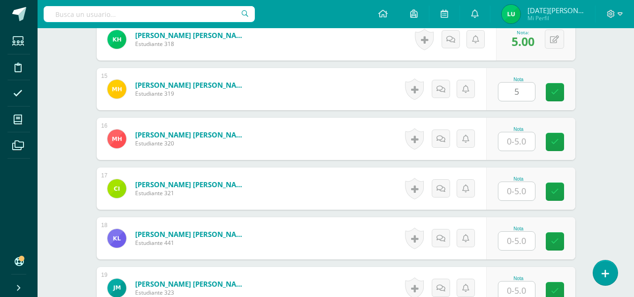
click at [572, 92] on div "Nota 5" at bounding box center [530, 89] width 89 height 42
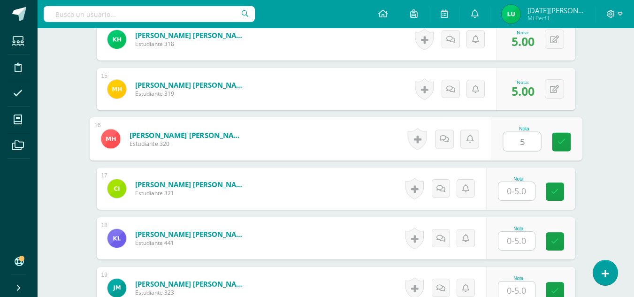
click at [530, 136] on input "5" at bounding box center [522, 141] width 38 height 19
type input "5"
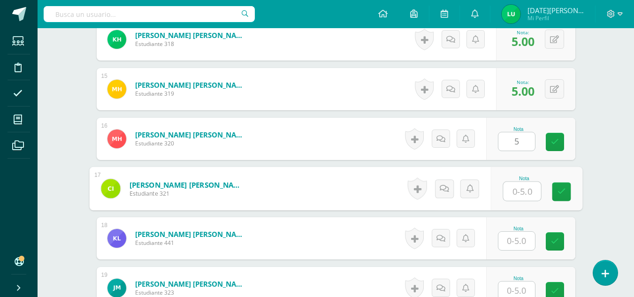
click at [522, 188] on input "text" at bounding box center [522, 191] width 38 height 19
drag, startPoint x: 562, startPoint y: 190, endPoint x: 519, endPoint y: 230, distance: 58.8
click at [519, 230] on div "1 Apen Gómez, Rosa Mariela Estudiante 309 Nota 5.00 0 Logros 5.00" at bounding box center [336, 138] width 479 height 1535
type input "5"
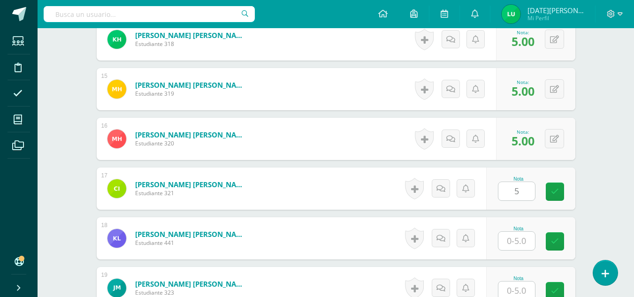
click at [519, 230] on div "Nota" at bounding box center [518, 228] width 41 height 5
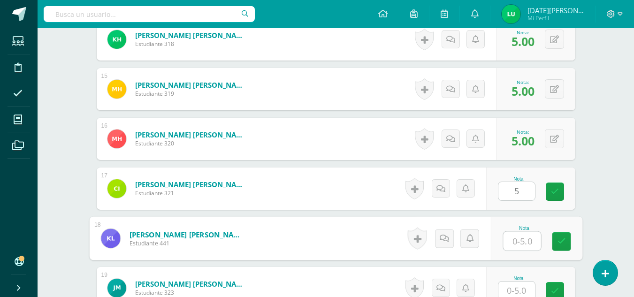
click at [510, 238] on input "text" at bounding box center [522, 241] width 38 height 19
type input "5"
click at [555, 245] on link at bounding box center [561, 241] width 19 height 19
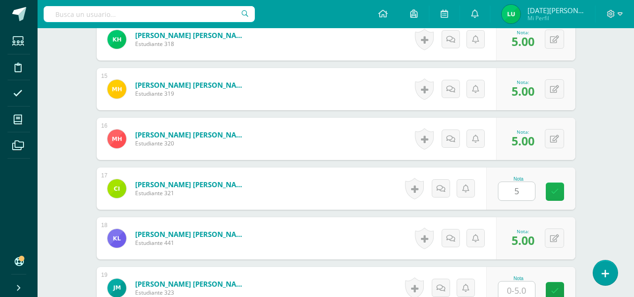
click at [559, 197] on link at bounding box center [555, 192] width 18 height 18
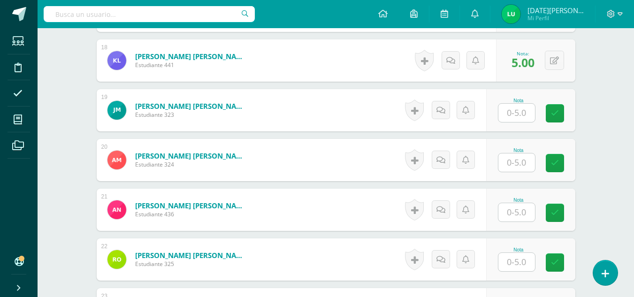
scroll to position [1136, 0]
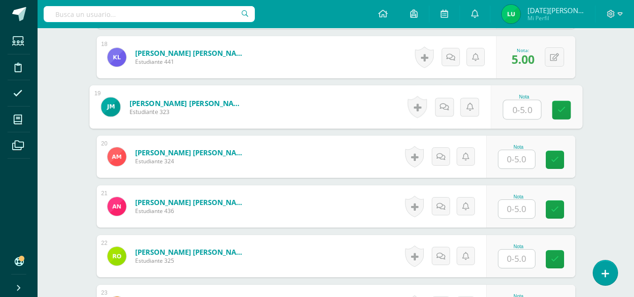
click at [521, 106] on input "text" at bounding box center [522, 109] width 38 height 19
type input "5"
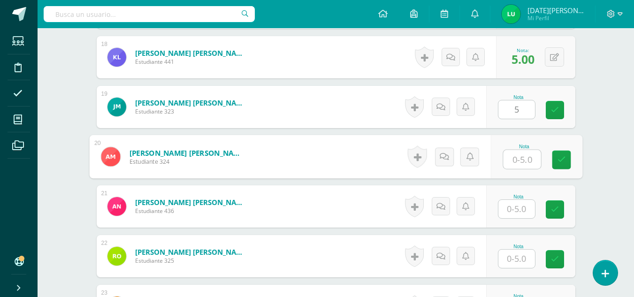
click at [529, 162] on input "text" at bounding box center [522, 159] width 38 height 19
type input "5"
click at [560, 159] on icon at bounding box center [561, 160] width 8 height 8
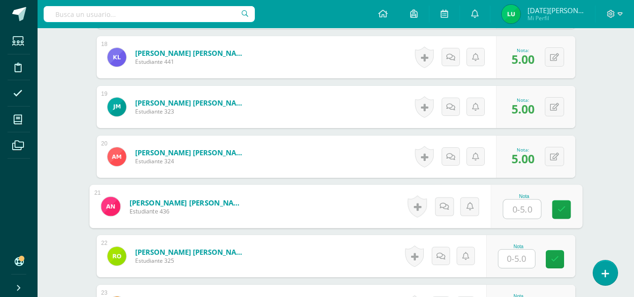
click at [523, 203] on input "text" at bounding box center [522, 209] width 38 height 19
type input "5"
click at [555, 208] on link at bounding box center [561, 210] width 19 height 19
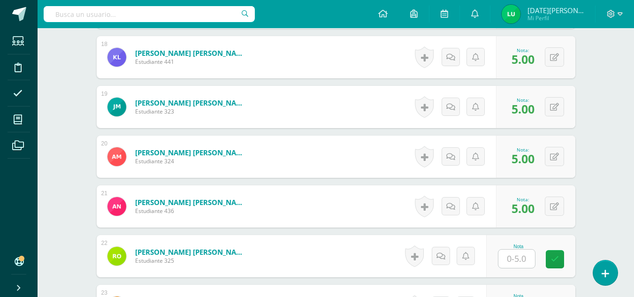
click at [530, 250] on input "text" at bounding box center [517, 259] width 37 height 18
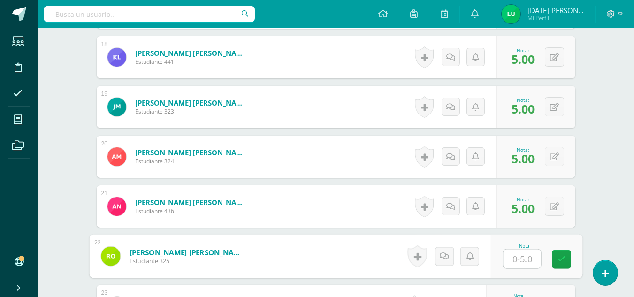
type input "5"
click at [568, 254] on link at bounding box center [561, 259] width 19 height 19
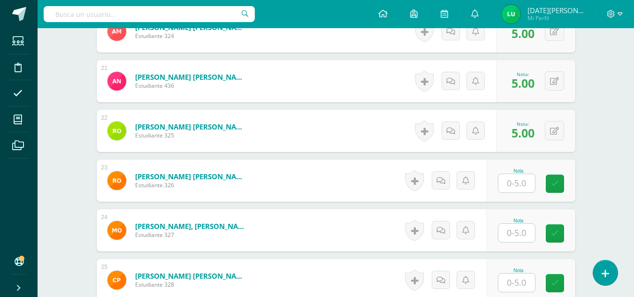
scroll to position [1311, 0]
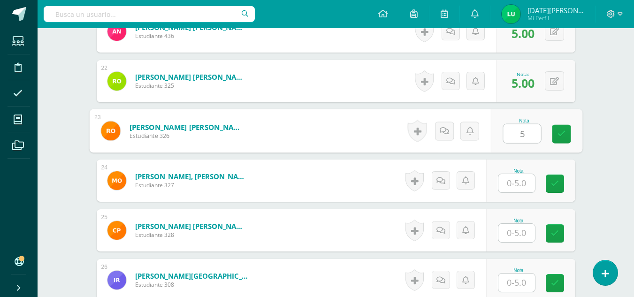
click at [518, 132] on input "5" at bounding box center [522, 133] width 38 height 19
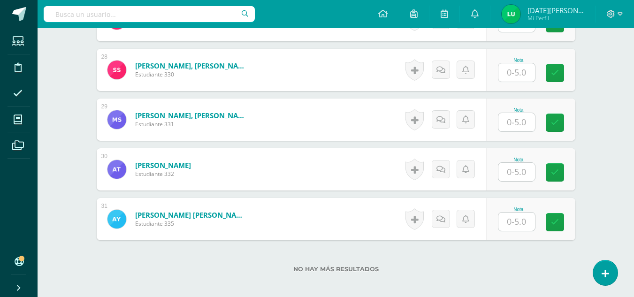
scroll to position [1672, 0]
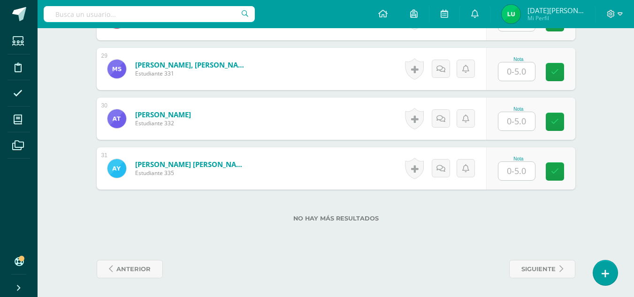
type input "5"
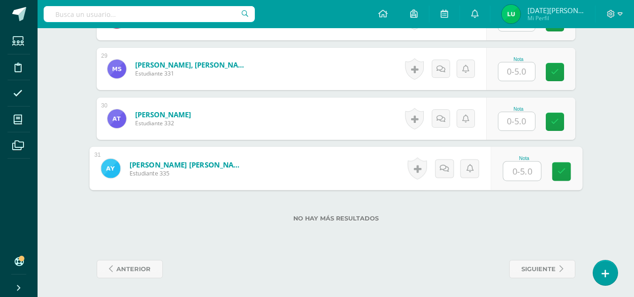
click at [520, 172] on input "text" at bounding box center [522, 171] width 38 height 19
type input "5"
click at [513, 124] on input "text" at bounding box center [517, 121] width 37 height 18
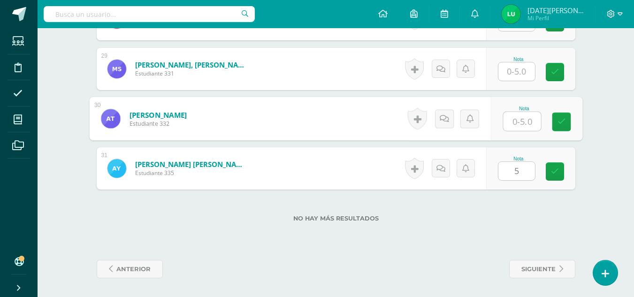
type input "5"
click at [559, 128] on link at bounding box center [561, 122] width 19 height 19
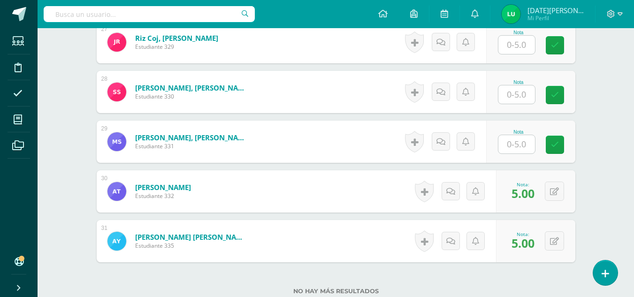
scroll to position [1563, 0]
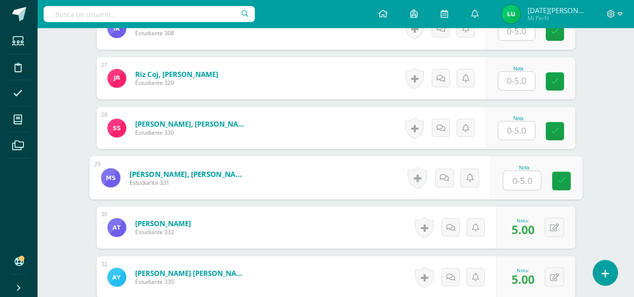
click at [525, 178] on input "text" at bounding box center [522, 180] width 38 height 19
type input "5"
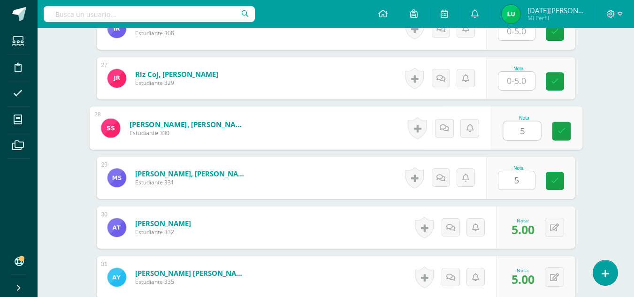
click at [510, 127] on input "5" at bounding box center [522, 131] width 38 height 19
click at [565, 133] on icon at bounding box center [561, 131] width 8 height 8
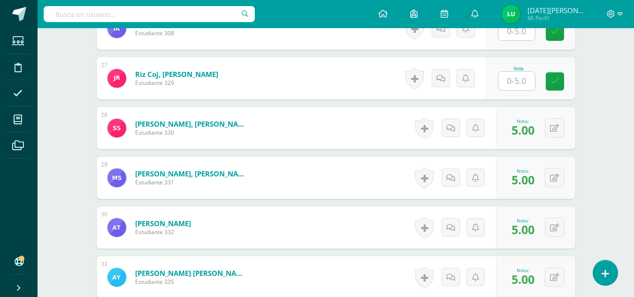
click at [525, 79] on input "text" at bounding box center [517, 81] width 37 height 18
type input "5"
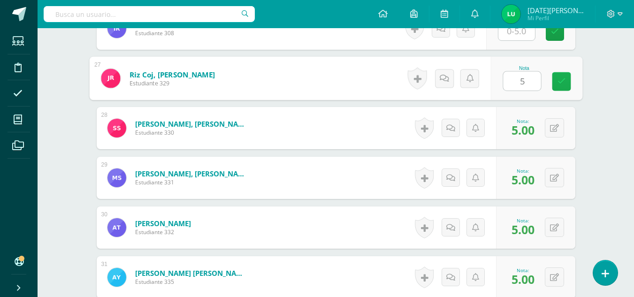
click at [562, 87] on link at bounding box center [561, 81] width 19 height 19
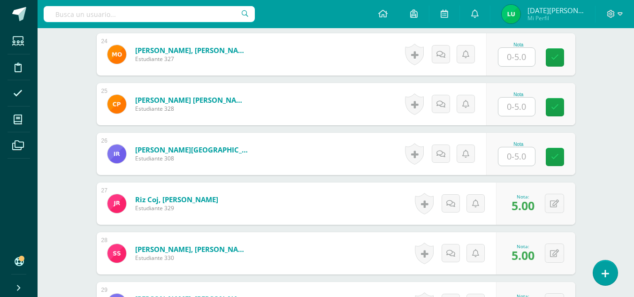
scroll to position [1435, 0]
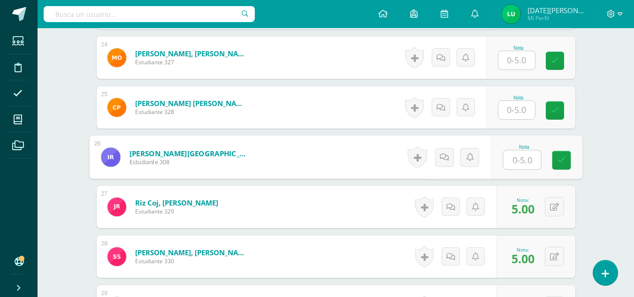
click at [520, 162] on input "text" at bounding box center [522, 160] width 38 height 19
click at [570, 162] on link at bounding box center [561, 160] width 19 height 19
type input "5"
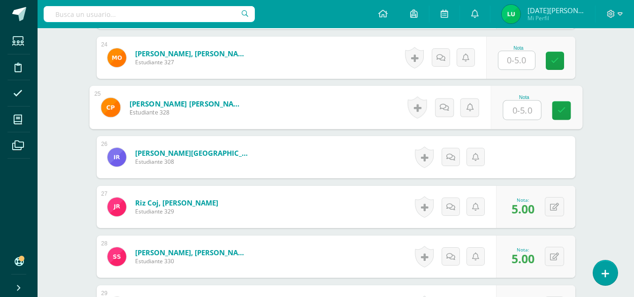
click at [518, 108] on input "text" at bounding box center [522, 110] width 38 height 19
type input "5"
click at [559, 112] on icon at bounding box center [561, 111] width 8 height 8
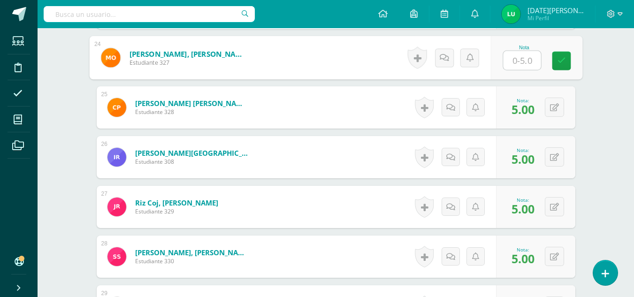
type input "5"
click at [523, 62] on input "5" at bounding box center [522, 60] width 38 height 19
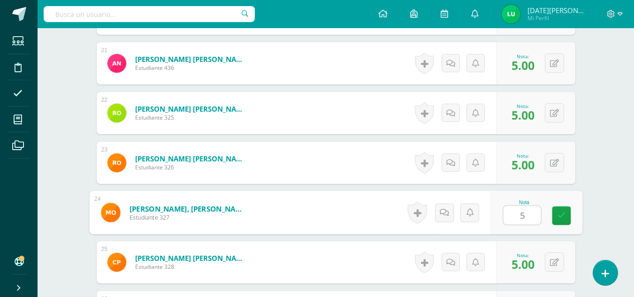
scroll to position [1273, 0]
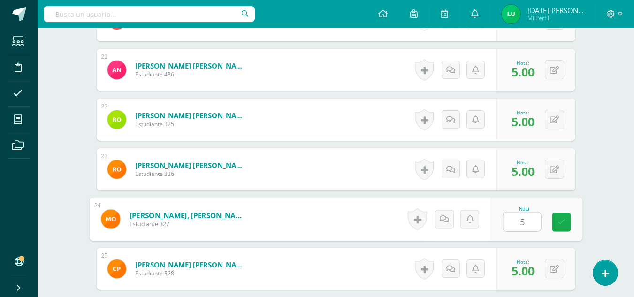
click at [557, 224] on icon at bounding box center [561, 222] width 8 height 8
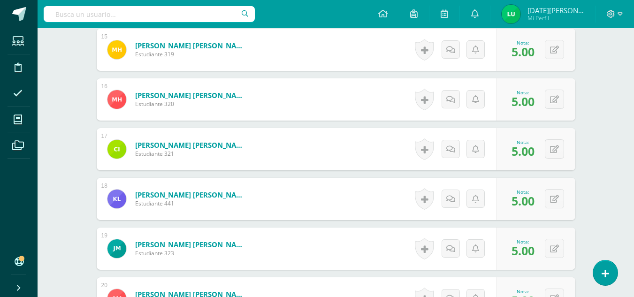
scroll to position [991, 0]
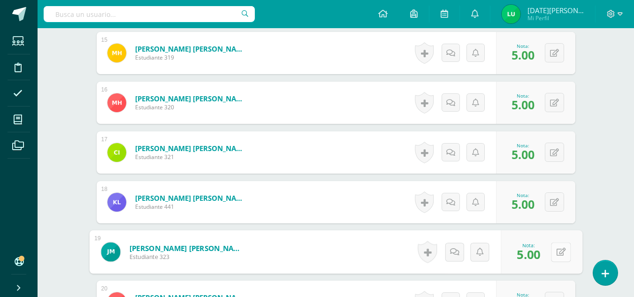
click at [556, 253] on button at bounding box center [561, 252] width 20 height 20
type input "0"
click at [542, 254] on link at bounding box center [536, 255] width 19 height 19
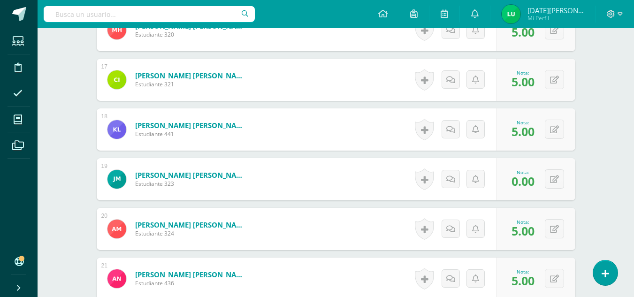
scroll to position [1672, 0]
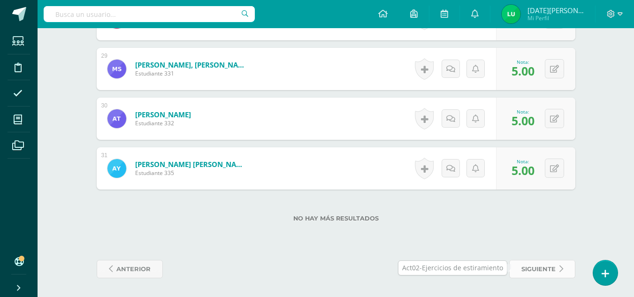
click at [525, 272] on span "siguiente" at bounding box center [539, 269] width 34 height 17
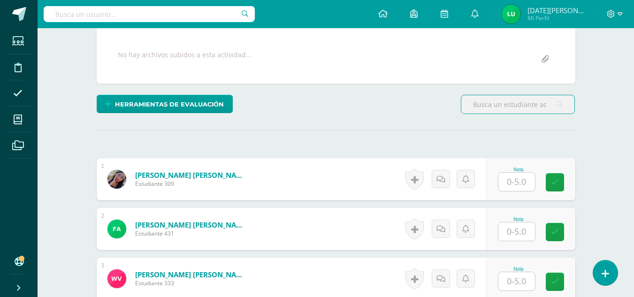
scroll to position [181, 0]
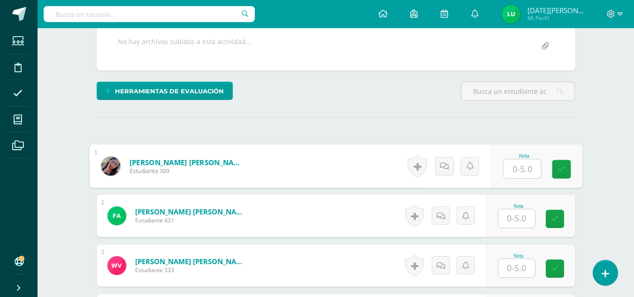
click at [520, 167] on input "text" at bounding box center [522, 169] width 38 height 19
type input "5"
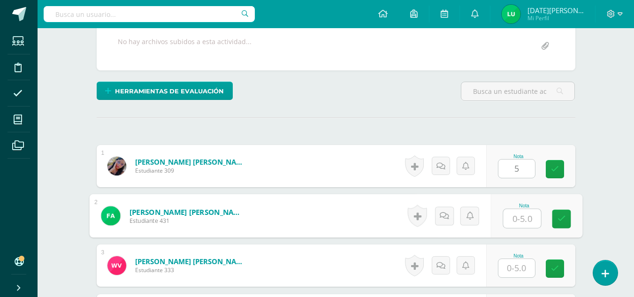
click at [524, 214] on input "text" at bounding box center [522, 218] width 38 height 19
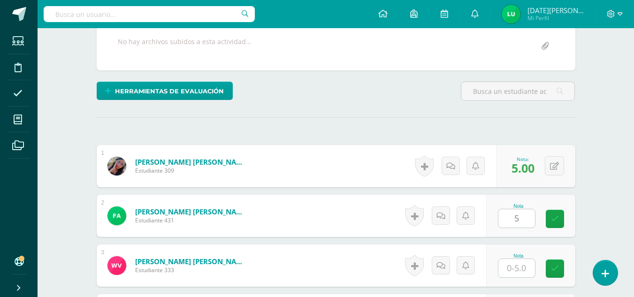
click at [519, 258] on div "Nota" at bounding box center [518, 256] width 41 height 5
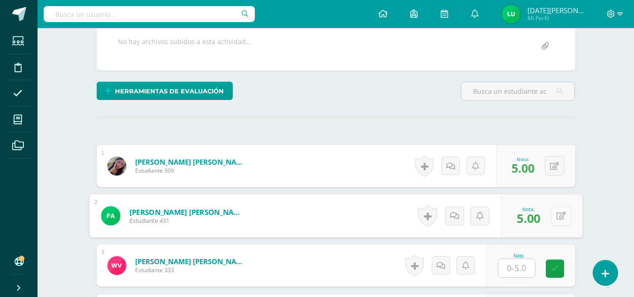
click at [559, 214] on button at bounding box center [561, 216] width 20 height 20
type input "0"
click at [540, 222] on icon at bounding box center [536, 219] width 8 height 8
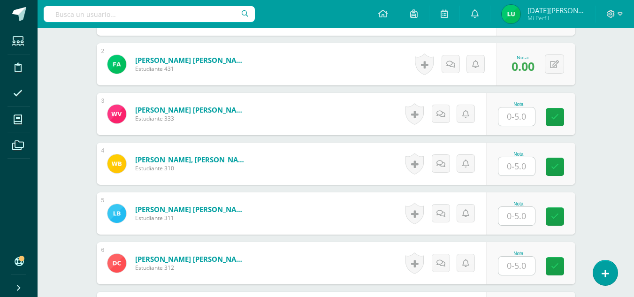
scroll to position [360, 0]
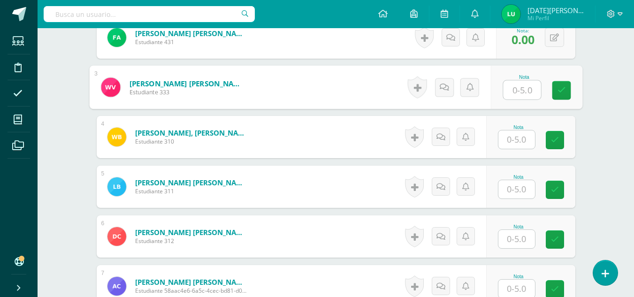
click at [509, 88] on input "text" at bounding box center [522, 90] width 38 height 19
type input "5"
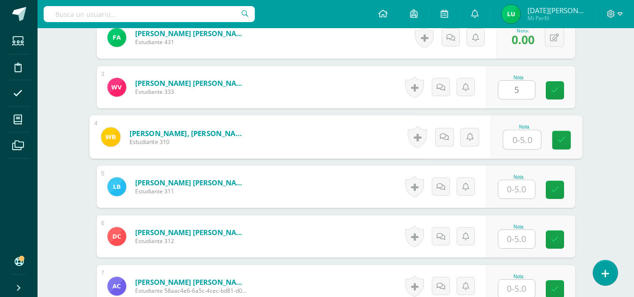
click at [516, 133] on input "text" at bounding box center [522, 140] width 38 height 19
type input "4"
click at [563, 137] on icon at bounding box center [561, 140] width 8 height 8
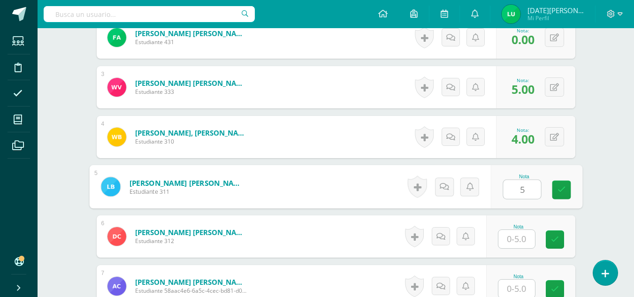
click at [525, 185] on input "5" at bounding box center [522, 189] width 38 height 19
type input "5"
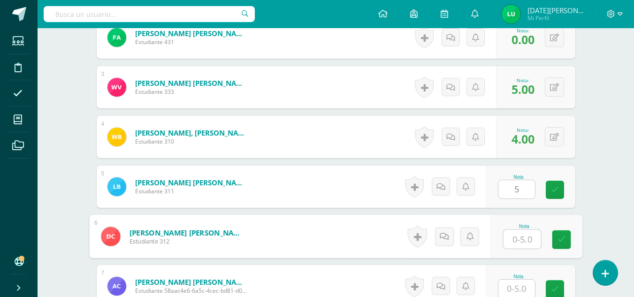
type input "5"
click at [517, 246] on input "5" at bounding box center [522, 239] width 38 height 19
click at [565, 240] on icon at bounding box center [561, 240] width 8 height 8
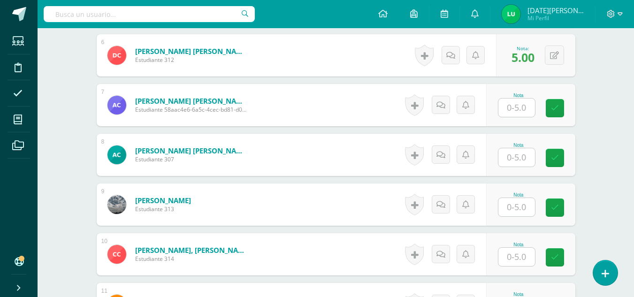
scroll to position [564, 0]
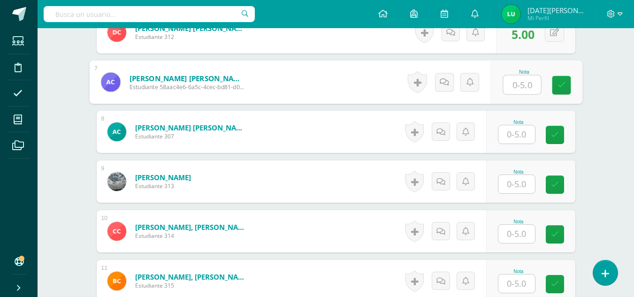
click at [529, 85] on input "text" at bounding box center [522, 85] width 38 height 19
type input "5"
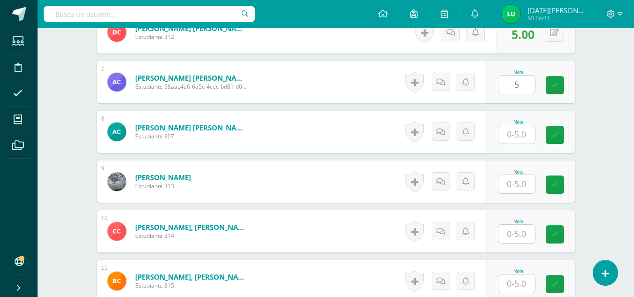
click at [535, 125] on div "Nota" at bounding box center [518, 132] width 41 height 24
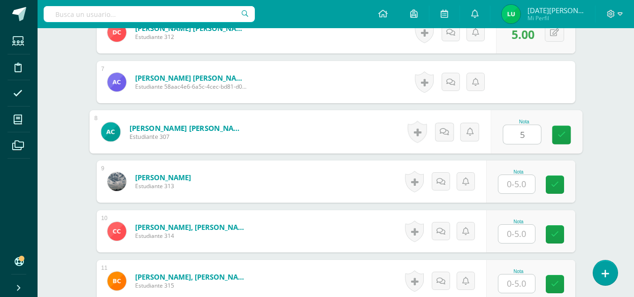
click at [514, 141] on input "5" at bounding box center [522, 134] width 38 height 19
type input "5"
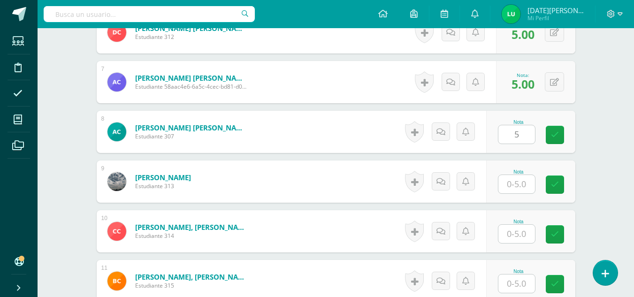
click at [551, 137] on div "Nota 5" at bounding box center [530, 132] width 89 height 42
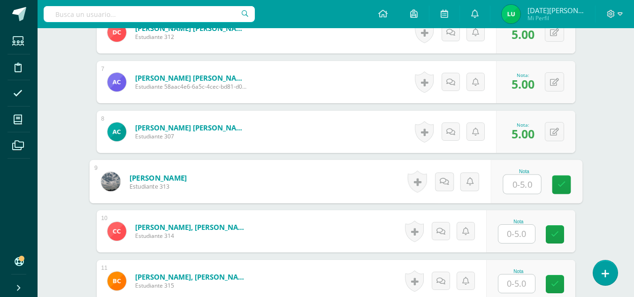
click at [527, 182] on input "text" at bounding box center [522, 184] width 38 height 19
type input "5"
click at [566, 185] on link at bounding box center [561, 185] width 19 height 19
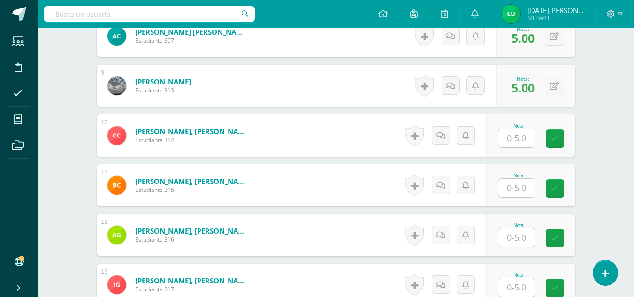
scroll to position [683, 0]
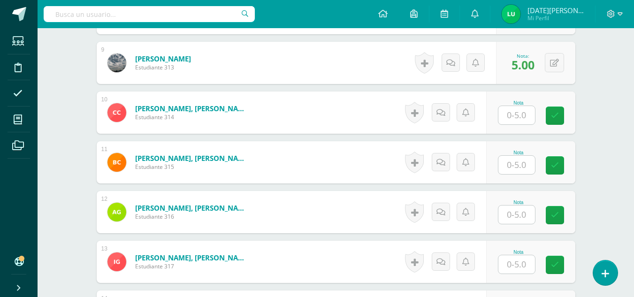
type input "5"
click at [516, 124] on input "5" at bounding box center [522, 115] width 38 height 19
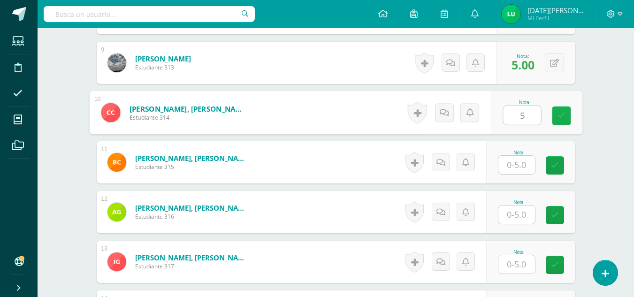
click at [562, 120] on link at bounding box center [561, 116] width 19 height 19
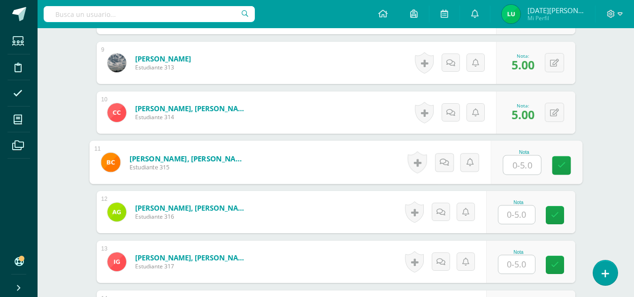
click at [520, 161] on input "text" at bounding box center [522, 165] width 38 height 19
type input "5"
click at [557, 168] on icon at bounding box center [561, 166] width 8 height 8
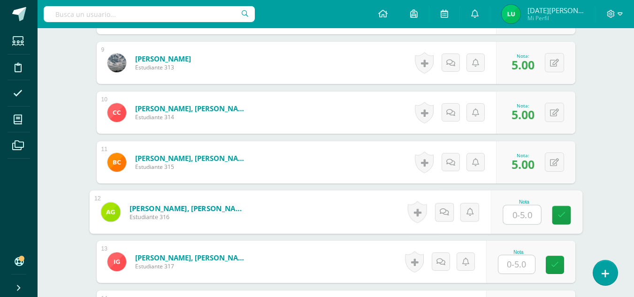
type input "5"
click at [516, 222] on input "5" at bounding box center [522, 215] width 38 height 19
click at [568, 209] on link at bounding box center [561, 215] width 19 height 19
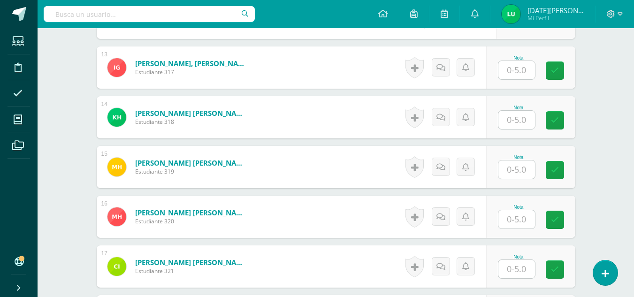
scroll to position [887, 0]
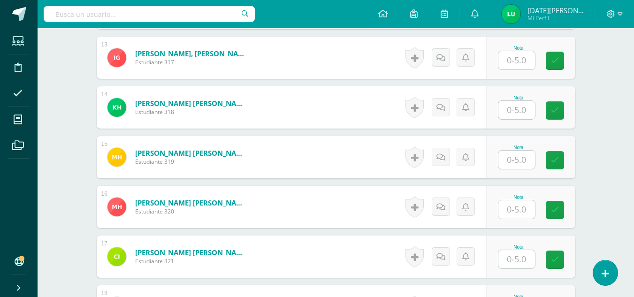
click at [530, 68] on input "text" at bounding box center [517, 60] width 37 height 18
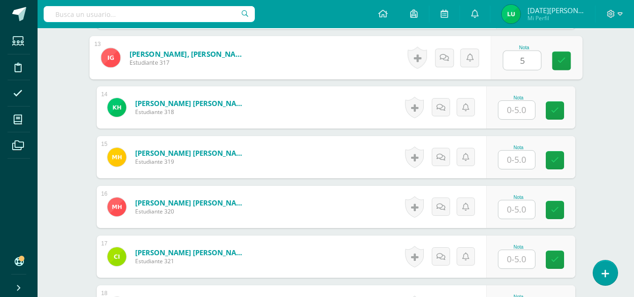
click at [525, 62] on input "5" at bounding box center [522, 60] width 38 height 19
type input "5"
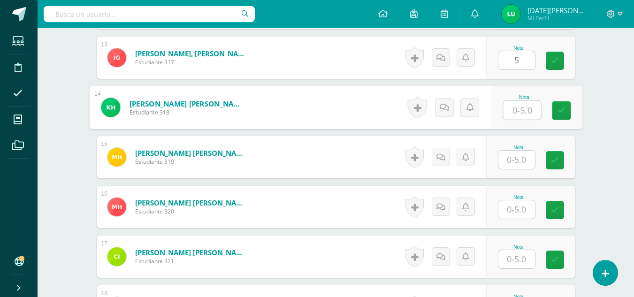
click at [511, 113] on input "text" at bounding box center [522, 110] width 38 height 19
drag, startPoint x: 559, startPoint y: 115, endPoint x: 515, endPoint y: 163, distance: 65.2
click at [515, 163] on div "1 Apen Gómez, Rosa Mariela Estudiante 309 Nota 5.00 0 Logros 5.00" at bounding box center [336, 206] width 479 height 1535
type input "5"
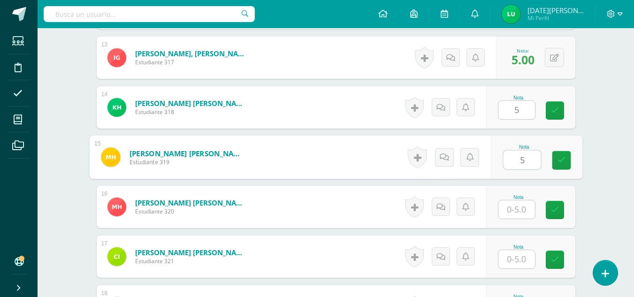
click at [515, 163] on input "5" at bounding box center [522, 160] width 38 height 19
type input "5"
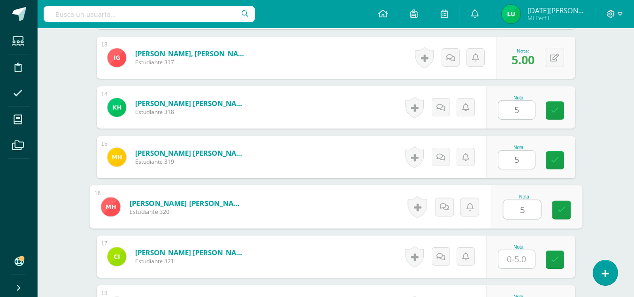
click at [526, 207] on input "5" at bounding box center [522, 210] width 38 height 19
click at [559, 119] on link at bounding box center [555, 110] width 18 height 18
type input "5"
type input "5.00"
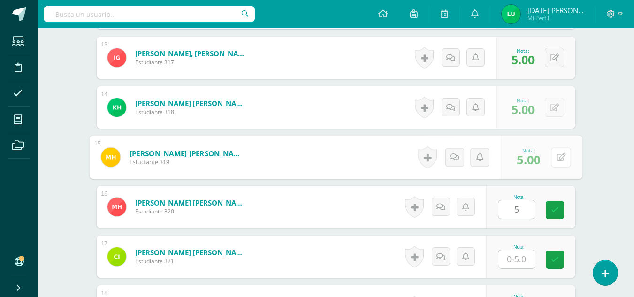
click at [555, 164] on button at bounding box center [561, 157] width 20 height 20
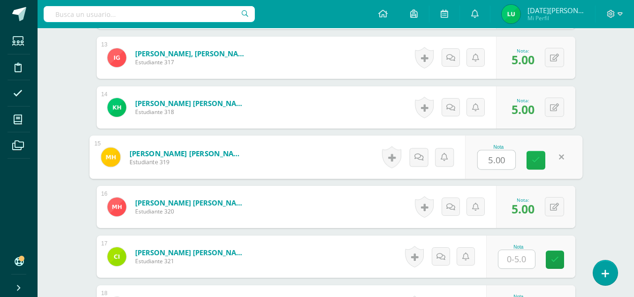
click at [539, 163] on icon at bounding box center [536, 160] width 8 height 8
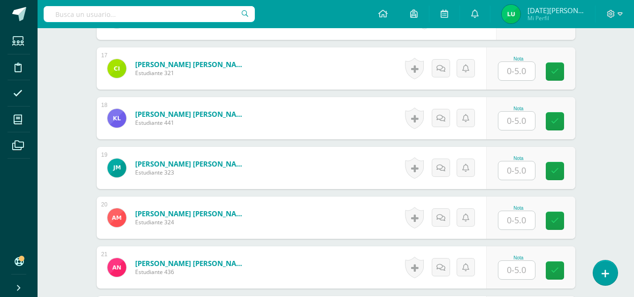
scroll to position [1072, 0]
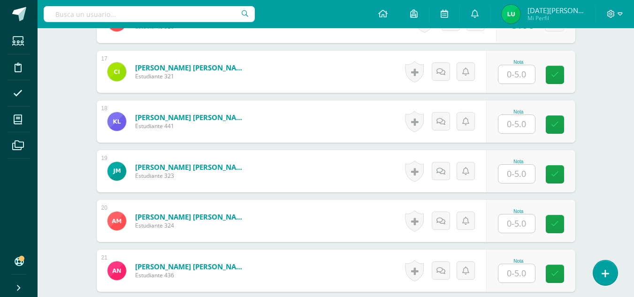
click at [518, 84] on div "Nota" at bounding box center [530, 72] width 89 height 42
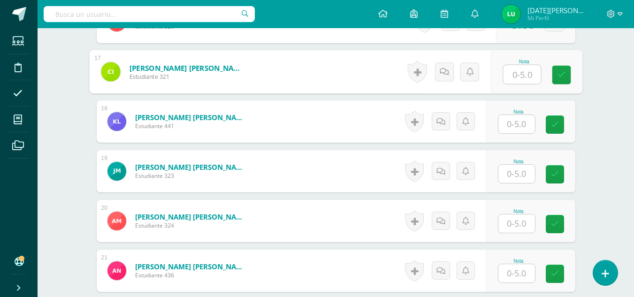
click at [531, 81] on input "text" at bounding box center [522, 74] width 38 height 19
click at [562, 77] on icon at bounding box center [561, 75] width 8 height 8
type input "5"
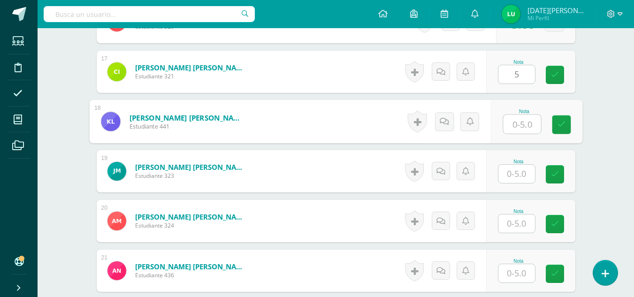
click at [528, 121] on input "text" at bounding box center [522, 124] width 38 height 19
type input "5"
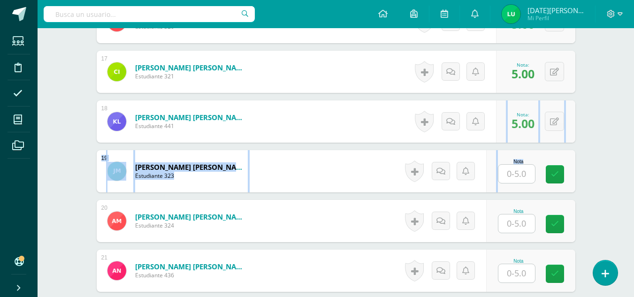
drag, startPoint x: 550, startPoint y: 126, endPoint x: 509, endPoint y: 175, distance: 64.3
click at [509, 175] on div "1 Apen Gómez, Rosa Mariela Estudiante 309 Nota 5.00 0 Logros 5.00" at bounding box center [336, 21] width 479 height 1535
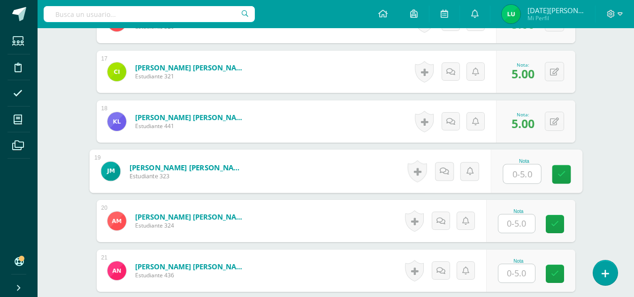
click at [509, 175] on input "text" at bounding box center [522, 174] width 38 height 19
type input "5"
click at [555, 179] on link at bounding box center [561, 174] width 19 height 19
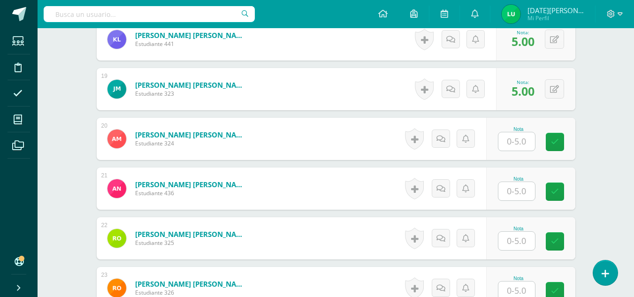
scroll to position [1157, 0]
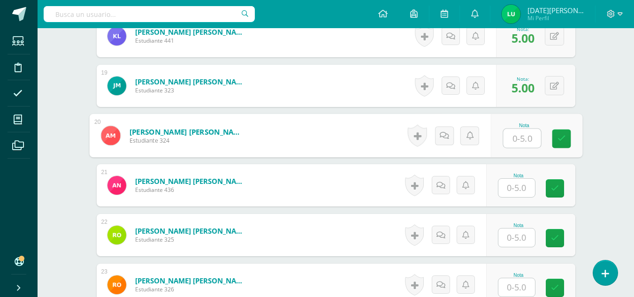
click at [515, 137] on input "text" at bounding box center [522, 138] width 38 height 19
type input "5"
click at [569, 136] on link at bounding box center [561, 139] width 19 height 19
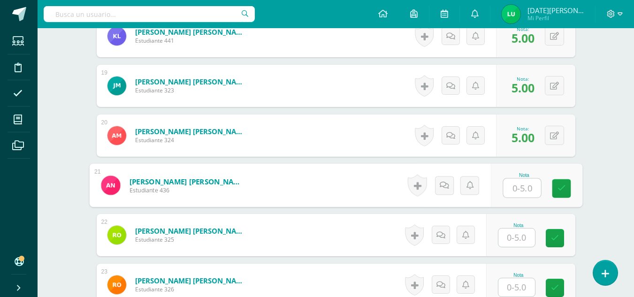
click at [524, 187] on input "text" at bounding box center [522, 188] width 38 height 19
type input "5"
click at [553, 190] on link at bounding box center [561, 188] width 19 height 19
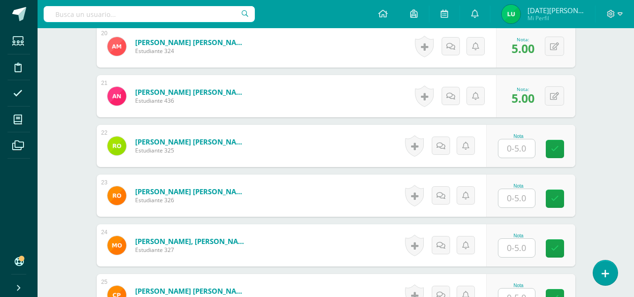
scroll to position [1263, 0]
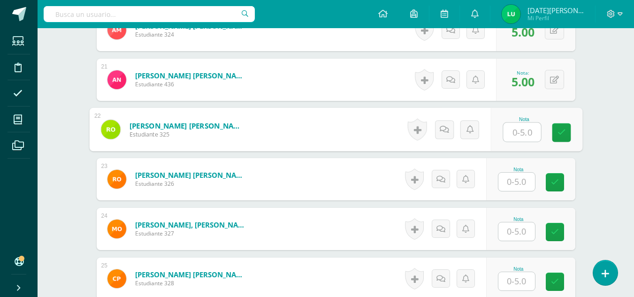
click at [520, 133] on input "text" at bounding box center [522, 132] width 38 height 19
type input "5"
click at [567, 131] on link at bounding box center [561, 132] width 19 height 19
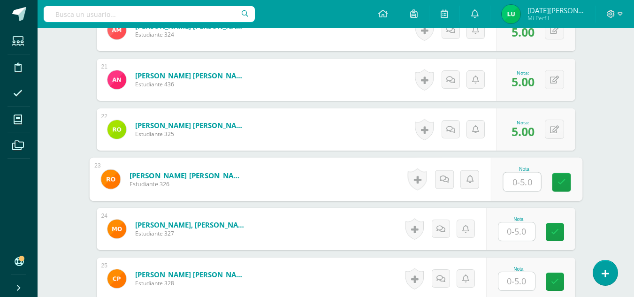
click at [528, 175] on input "text" at bounding box center [522, 182] width 38 height 19
type input "4"
click at [563, 185] on icon at bounding box center [561, 182] width 8 height 8
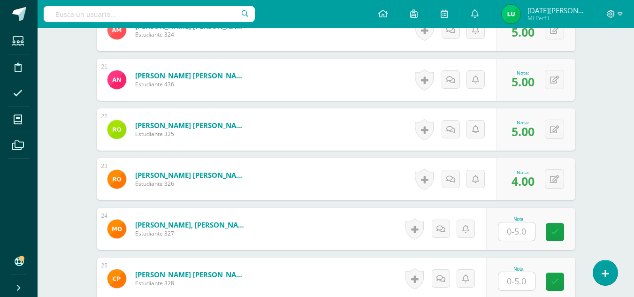
click at [510, 233] on input "text" at bounding box center [517, 232] width 37 height 18
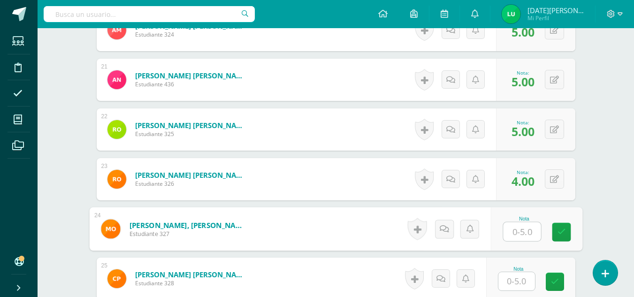
type input "5"
click at [561, 225] on link at bounding box center [561, 232] width 19 height 19
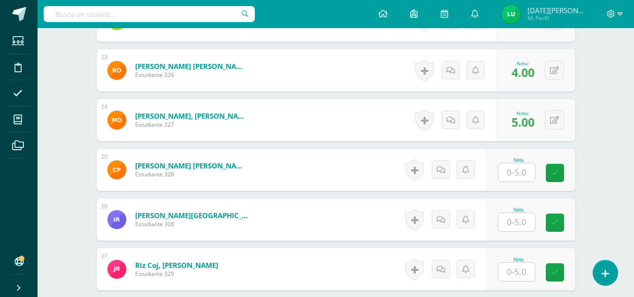
scroll to position [1379, 0]
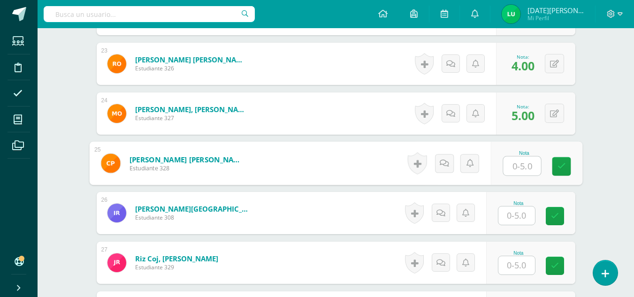
click at [518, 169] on input "text" at bounding box center [522, 166] width 38 height 19
type input "5"
click at [565, 170] on icon at bounding box center [561, 166] width 8 height 8
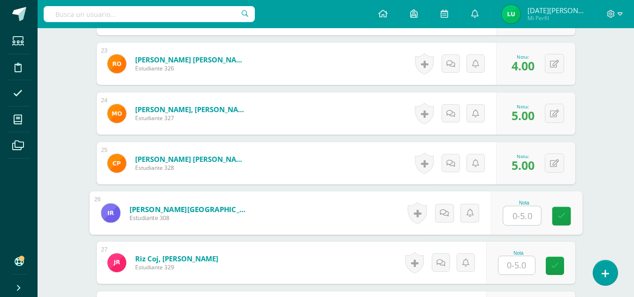
click at [517, 213] on input "text" at bounding box center [522, 216] width 38 height 19
type input "5"
click at [562, 224] on link at bounding box center [561, 216] width 19 height 19
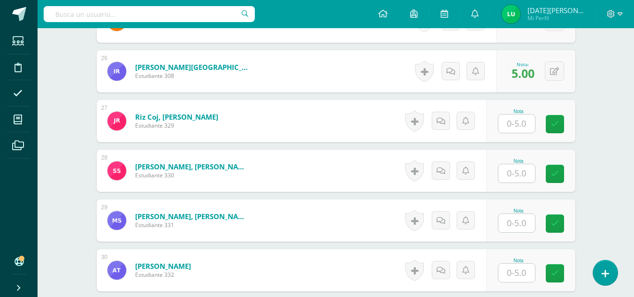
scroll to position [1524, 0]
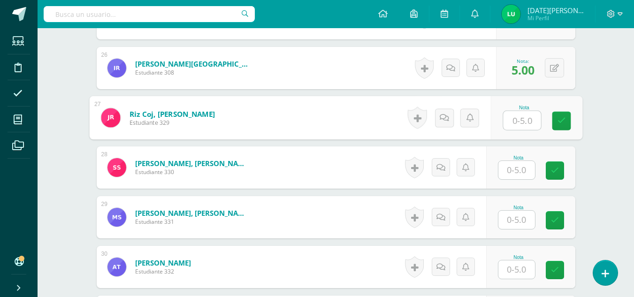
click at [530, 118] on input "text" at bounding box center [522, 120] width 38 height 19
type input "5"
click at [570, 130] on link at bounding box center [561, 121] width 19 height 19
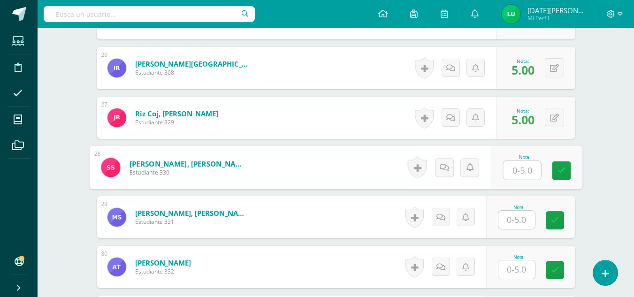
click at [527, 167] on input "text" at bounding box center [522, 170] width 38 height 19
type input "4"
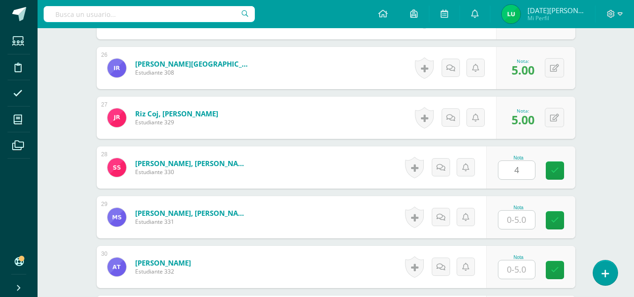
click at [568, 182] on div "Nota 4" at bounding box center [530, 168] width 89 height 42
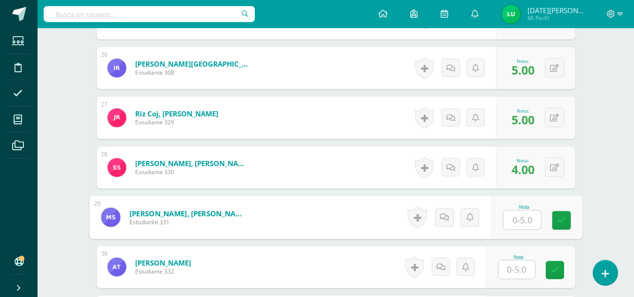
click at [527, 218] on input "text" at bounding box center [522, 220] width 38 height 19
type input "5"
click at [564, 220] on icon at bounding box center [561, 220] width 8 height 8
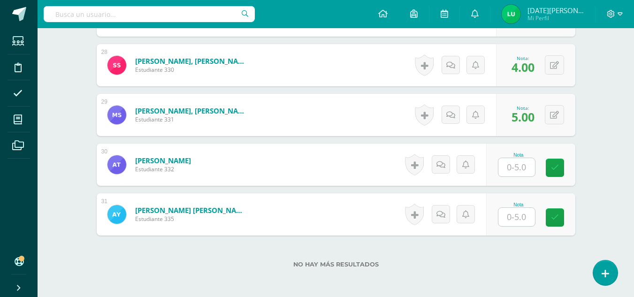
scroll to position [1636, 0]
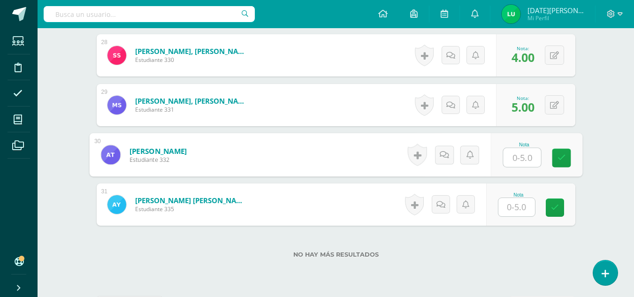
click at [531, 151] on input "text" at bounding box center [522, 157] width 38 height 19
type input "5"
click at [574, 169] on div "Nota 5" at bounding box center [530, 155] width 89 height 42
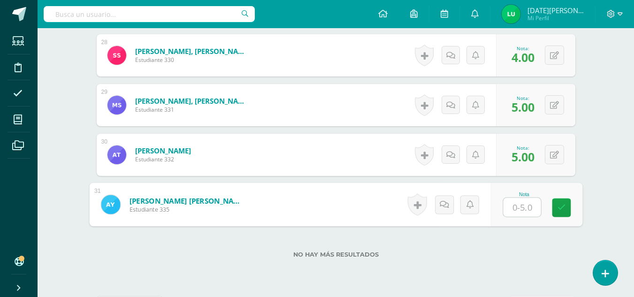
click at [526, 198] on input "text" at bounding box center [522, 207] width 38 height 19
type input "5"
click at [569, 202] on link at bounding box center [561, 208] width 19 height 19
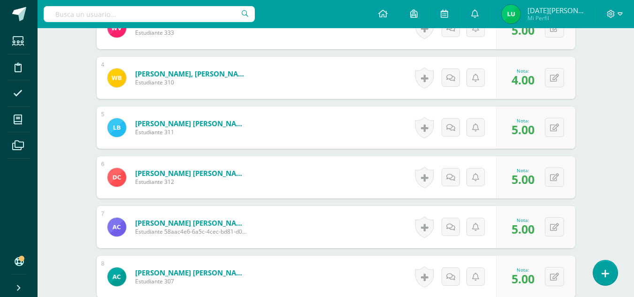
scroll to position [1672, 0]
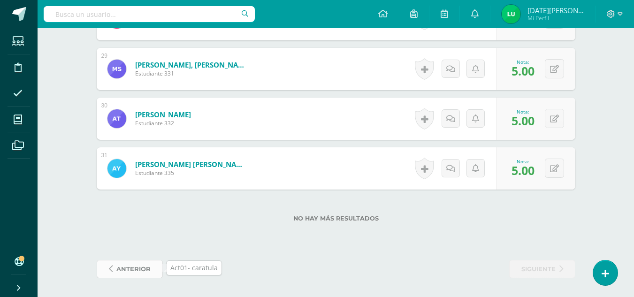
click at [125, 272] on span "anterior" at bounding box center [133, 269] width 34 height 17
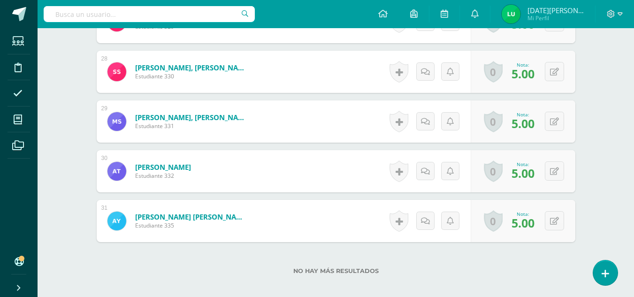
scroll to position [1672, 0]
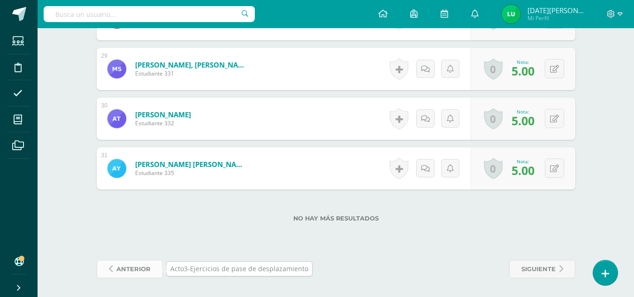
click at [139, 262] on span "anterior" at bounding box center [133, 269] width 34 height 17
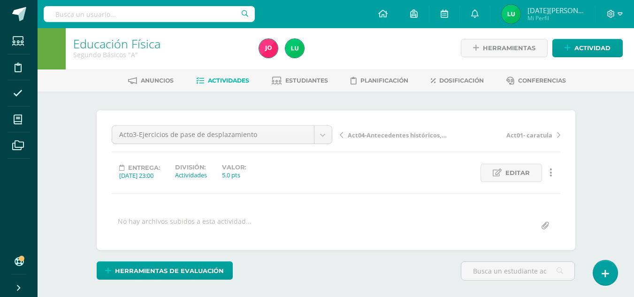
scroll to position [2, 0]
